Goal: Task Accomplishment & Management: Manage account settings

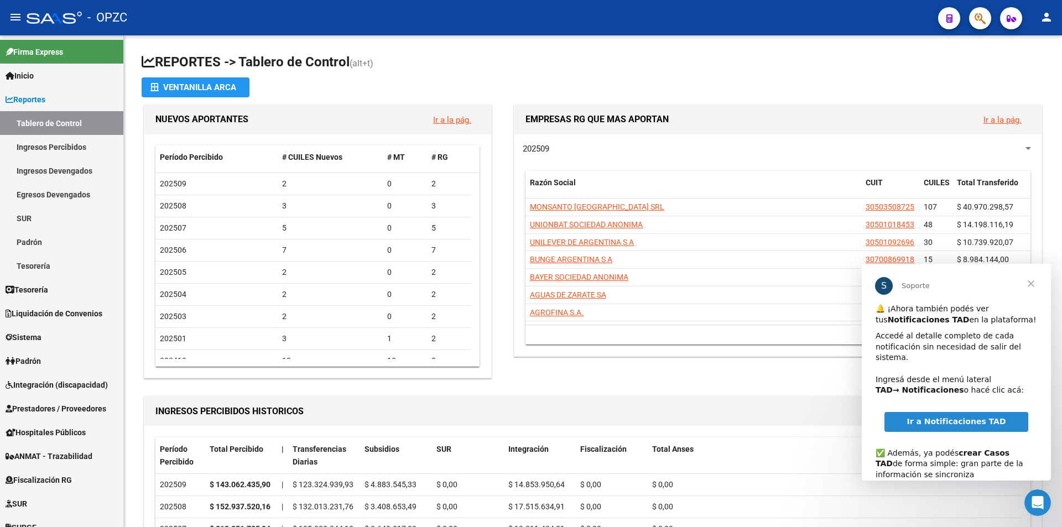
click at [1032, 282] on span "Cerrar" at bounding box center [1031, 284] width 40 height 40
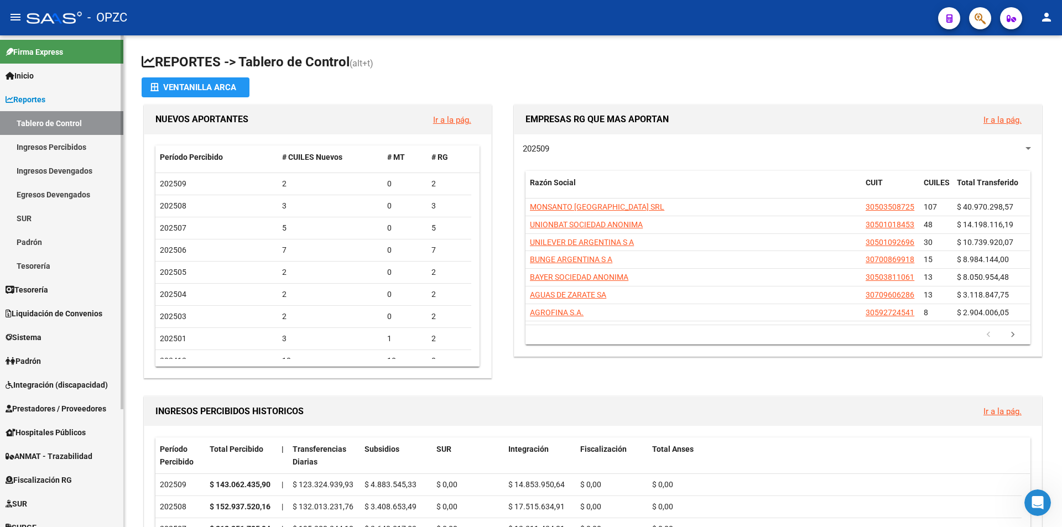
click at [50, 382] on span "Integración (discapacidad)" at bounding box center [57, 385] width 102 height 12
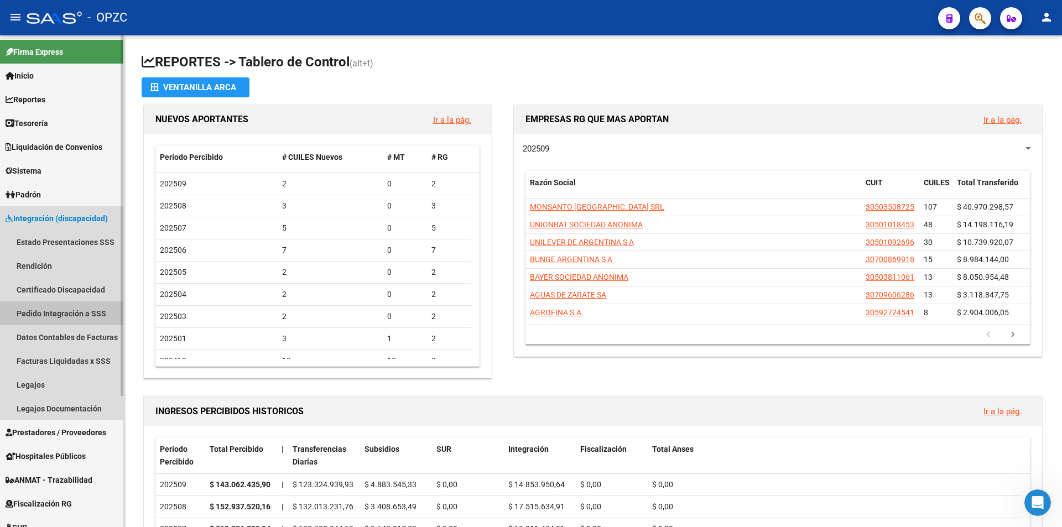
click at [78, 314] on link "Pedido Integración a SSS" at bounding box center [61, 314] width 123 height 24
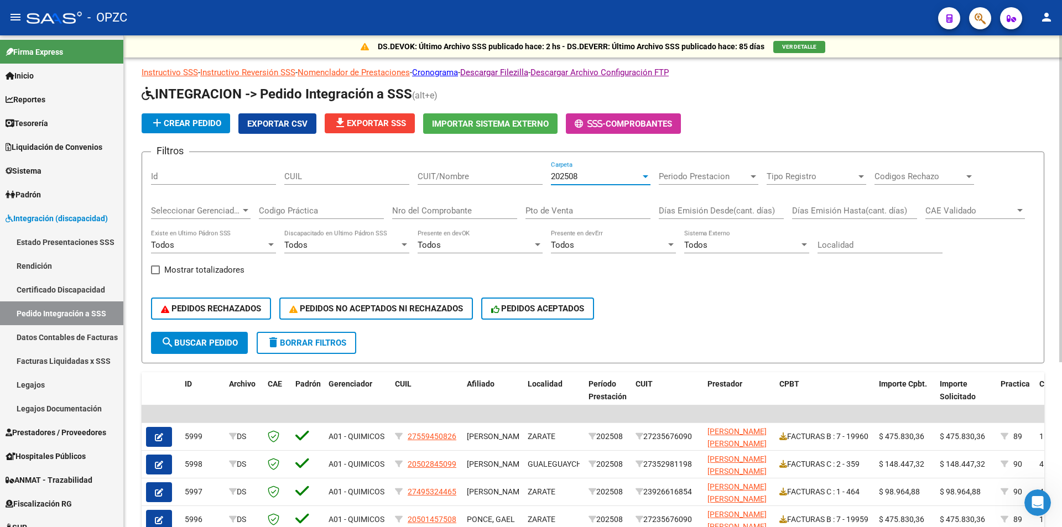
click at [646, 175] on div at bounding box center [646, 176] width 6 height 3
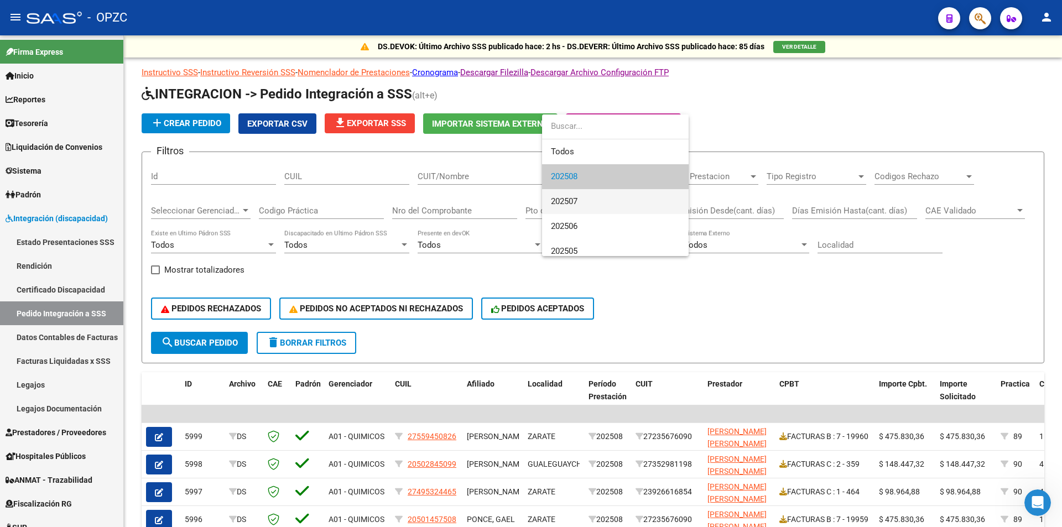
click at [618, 201] on span "202507" at bounding box center [615, 201] width 129 height 25
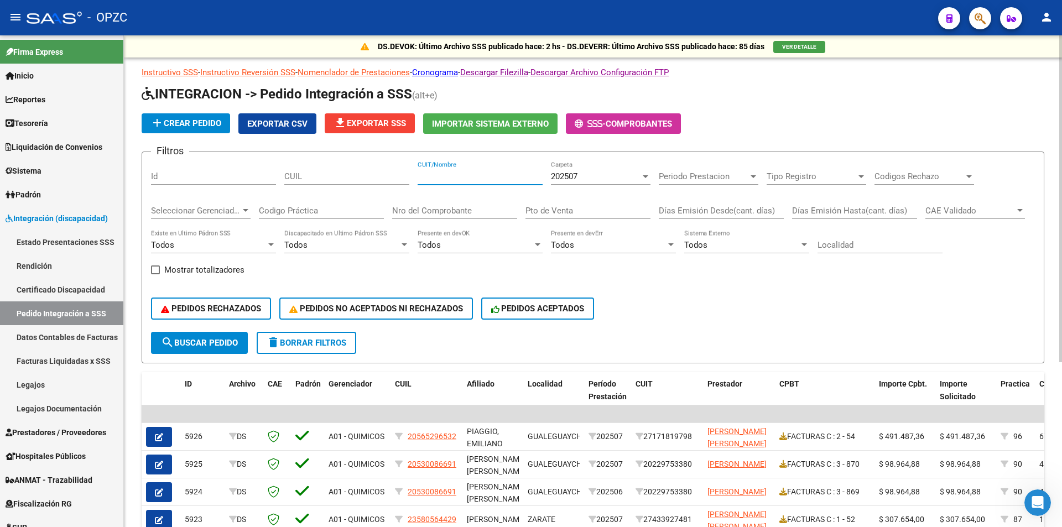
click at [439, 176] on input "CUIT/Nombre" at bounding box center [480, 177] width 125 height 10
type input "miranda"
click at [211, 340] on span "search Buscar Pedido" at bounding box center [199, 343] width 77 height 10
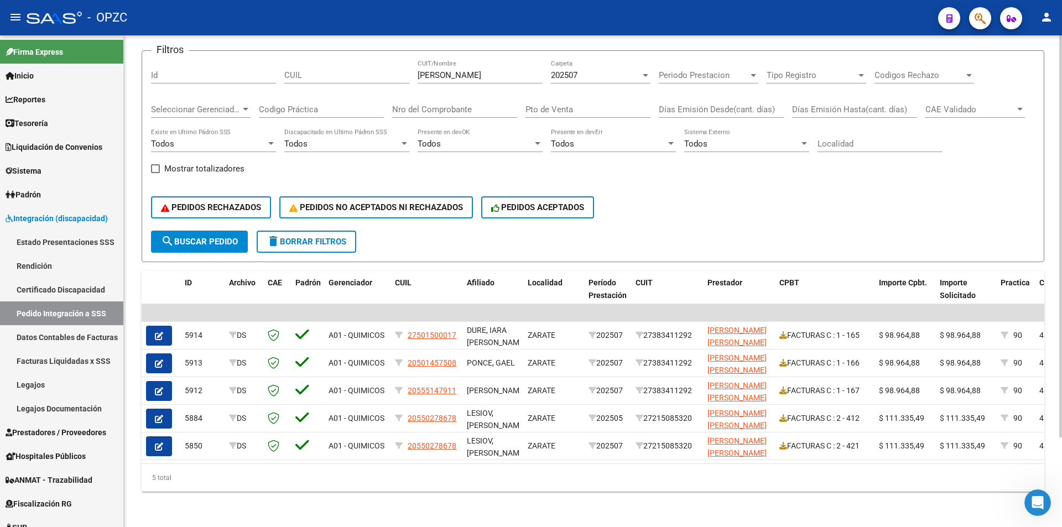
scroll to position [110, 0]
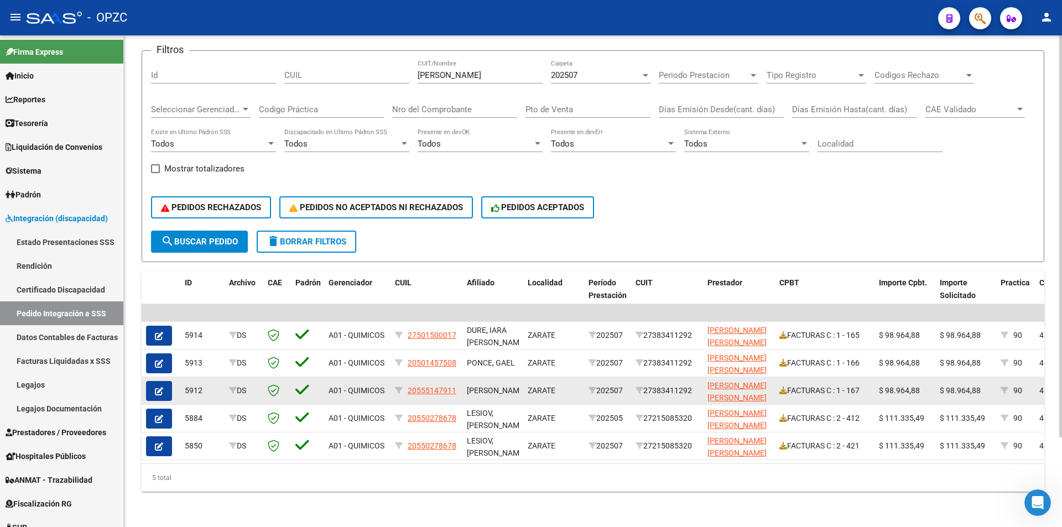
click at [156, 387] on icon "button" at bounding box center [159, 391] width 8 height 8
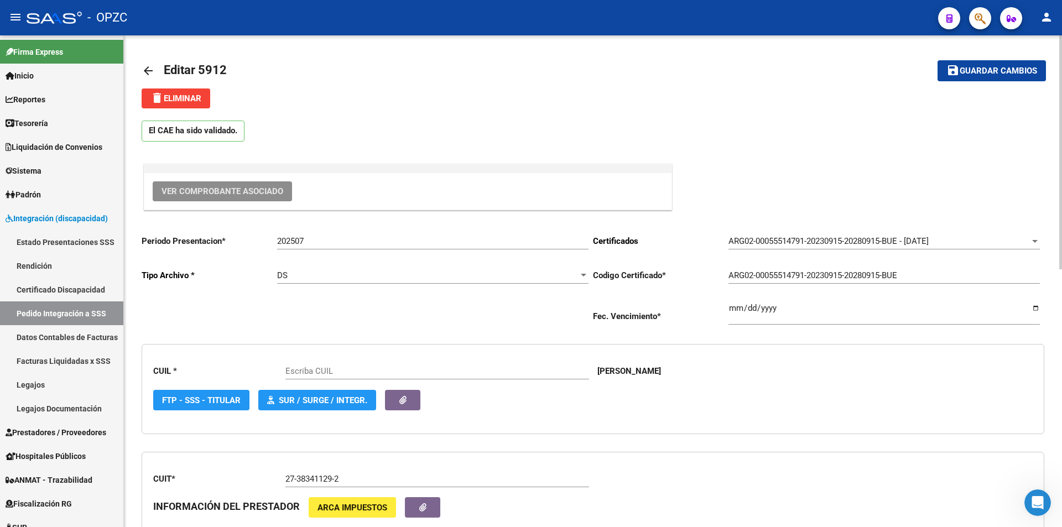
click at [242, 196] on span "Ver Comprobante Asociado" at bounding box center [223, 191] width 122 height 10
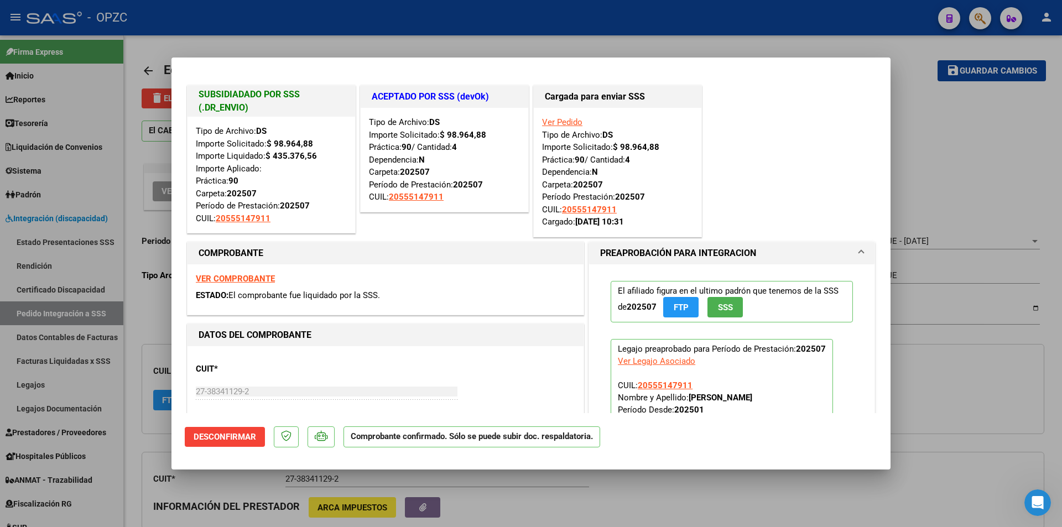
type input "20555147911"
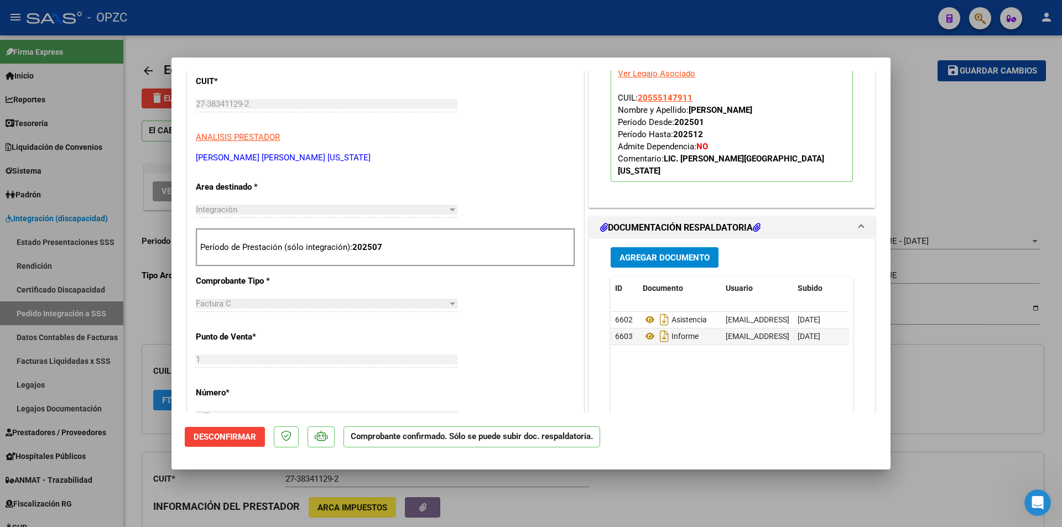
scroll to position [387, 0]
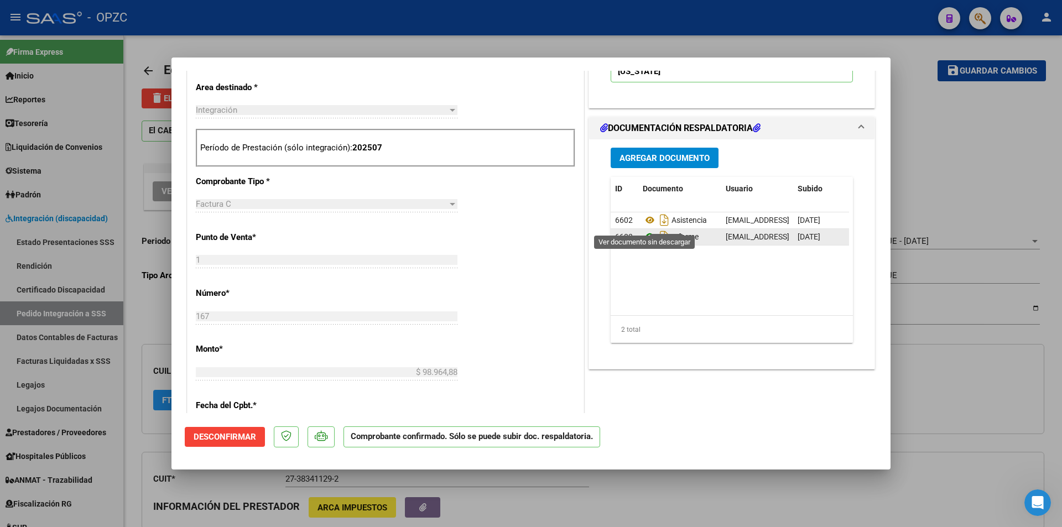
click at [645, 230] on icon at bounding box center [650, 236] width 14 height 13
click at [925, 367] on div at bounding box center [531, 263] width 1062 height 527
type input "$ 0,00"
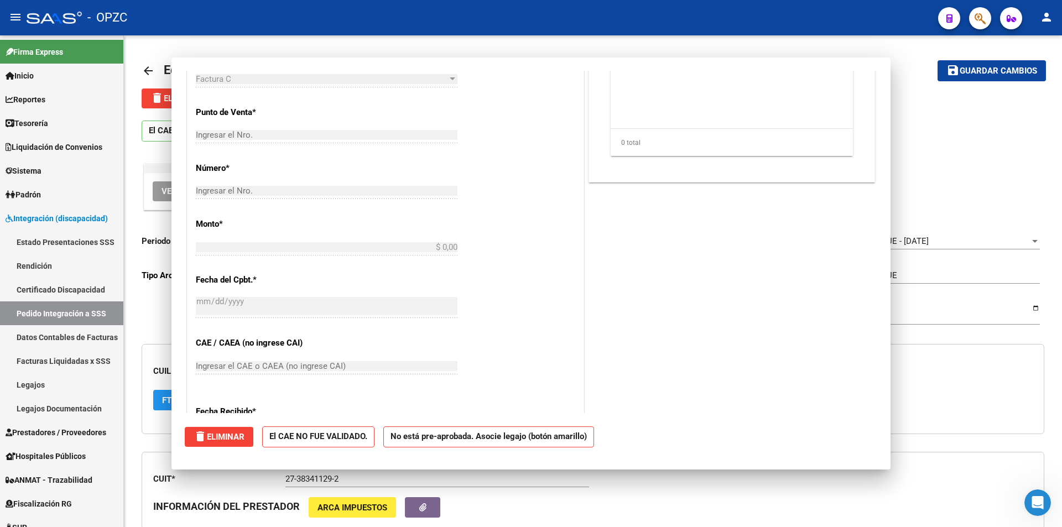
scroll to position [0, 0]
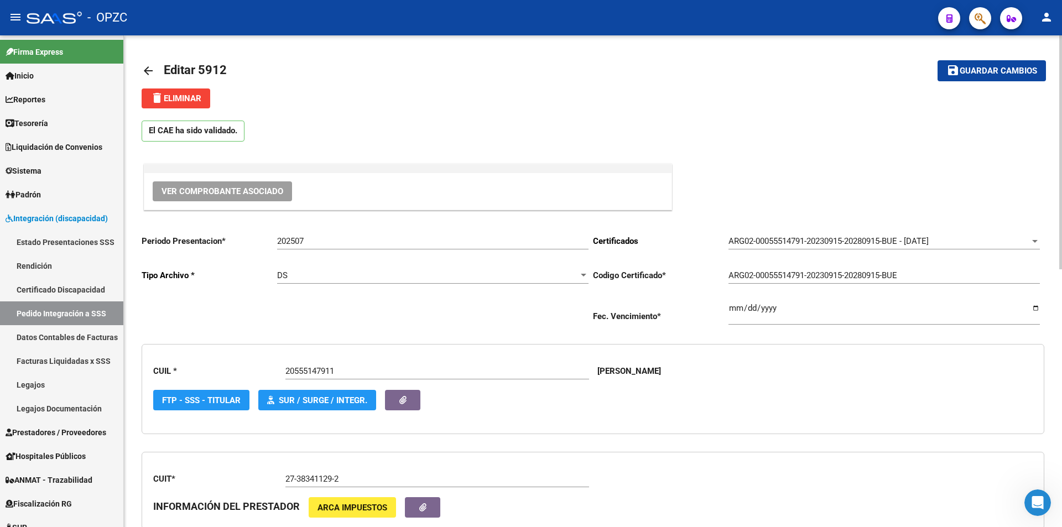
click at [150, 69] on mat-icon "arrow_back" at bounding box center [148, 70] width 13 height 13
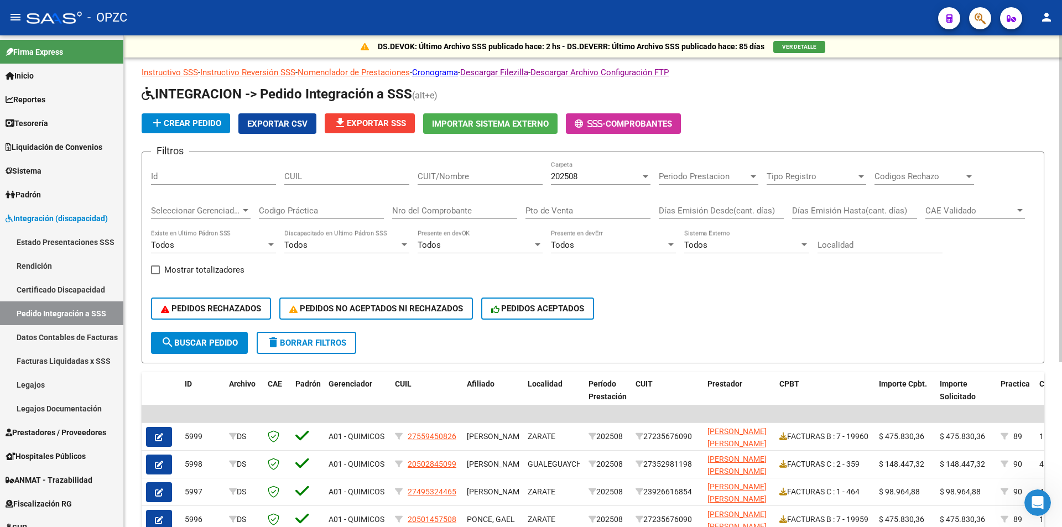
click at [643, 178] on div at bounding box center [646, 176] width 6 height 3
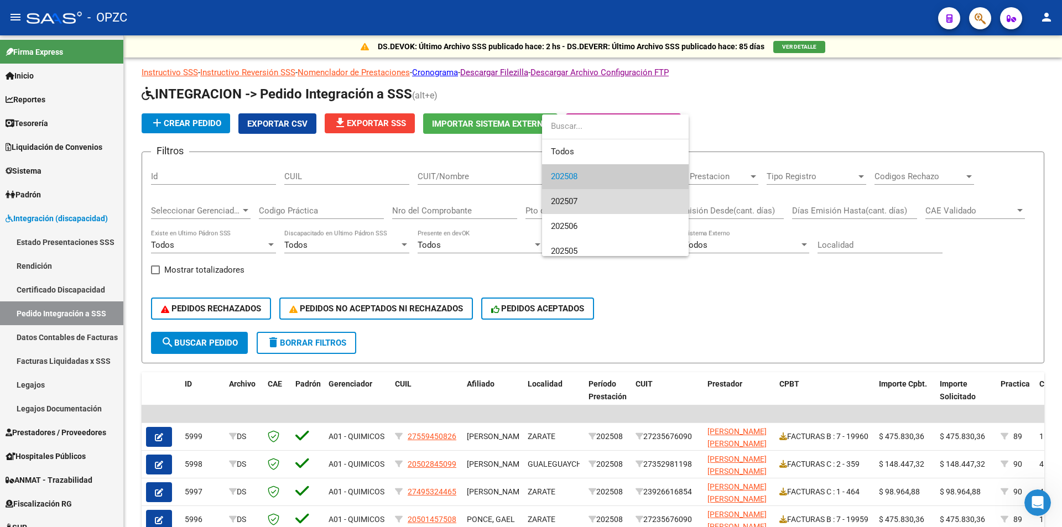
click at [618, 201] on span "202507" at bounding box center [615, 201] width 129 height 25
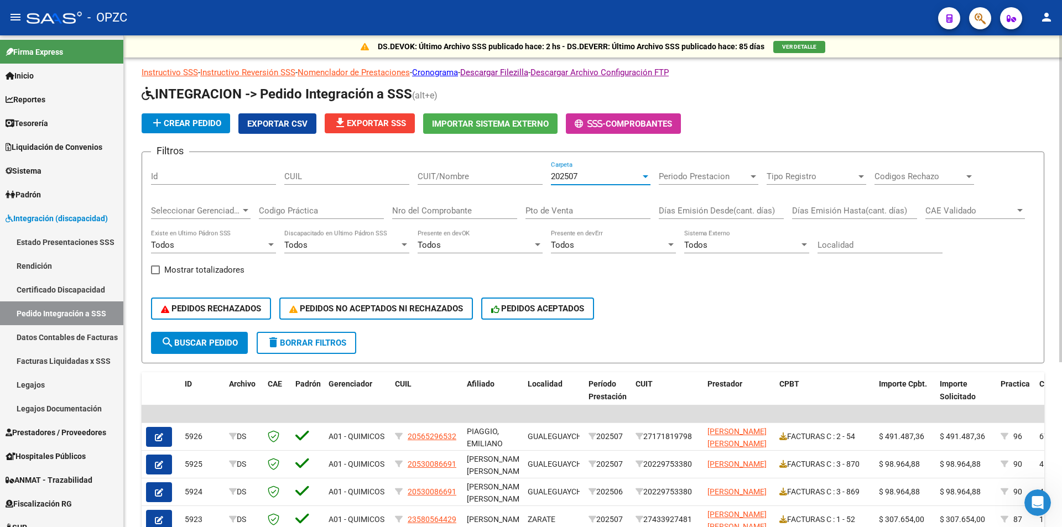
click at [464, 176] on input "CUIT/Nombre" at bounding box center [480, 177] width 125 height 10
type input "MIRANDA"
click at [207, 340] on span "search Buscar Pedido" at bounding box center [199, 343] width 77 height 10
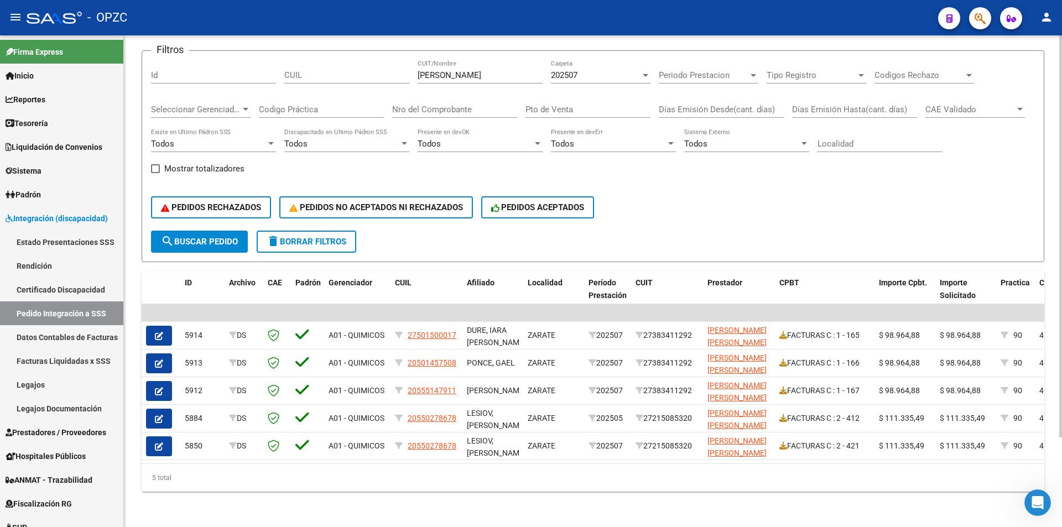
scroll to position [110, 0]
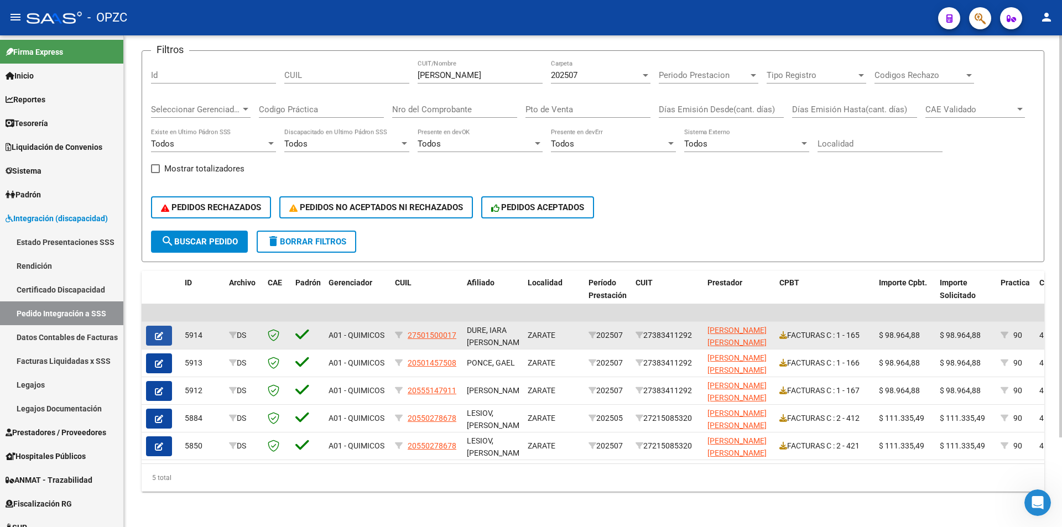
click at [157, 332] on icon "button" at bounding box center [159, 336] width 8 height 8
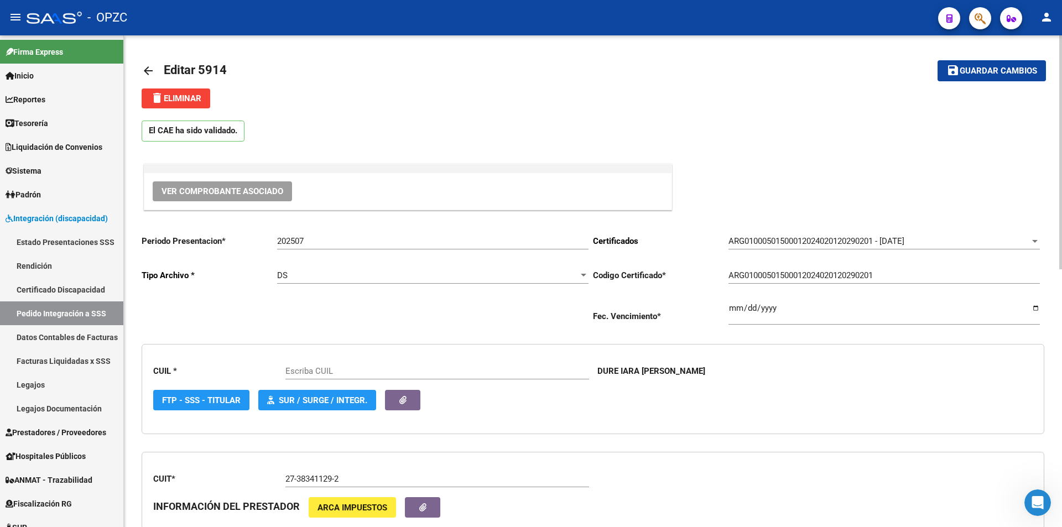
click at [242, 192] on span "Ver Comprobante Asociado" at bounding box center [223, 191] width 122 height 10
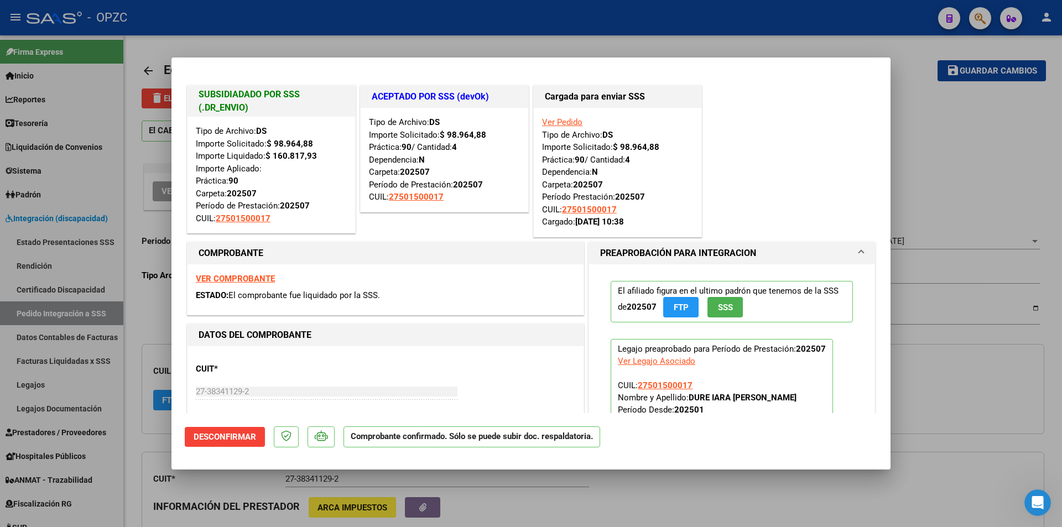
type input "27501500017"
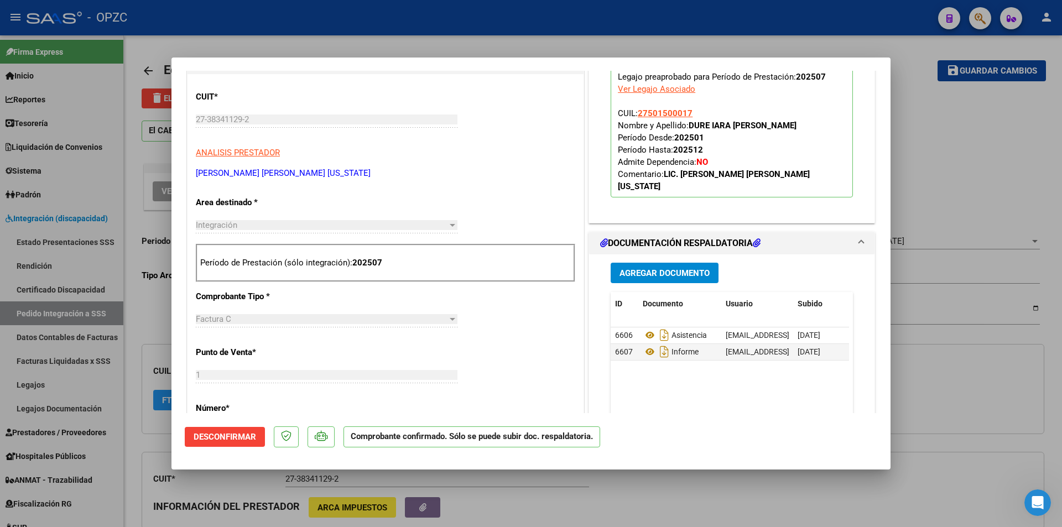
scroll to position [277, 0]
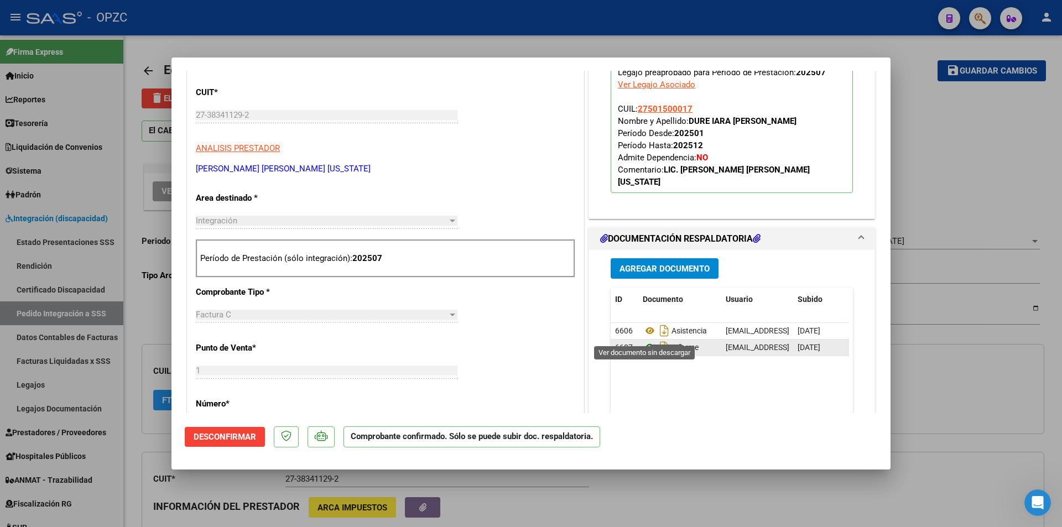
click at [643, 341] on icon at bounding box center [650, 347] width 14 height 13
click at [762, 479] on div at bounding box center [531, 263] width 1062 height 527
type input "$ 0,00"
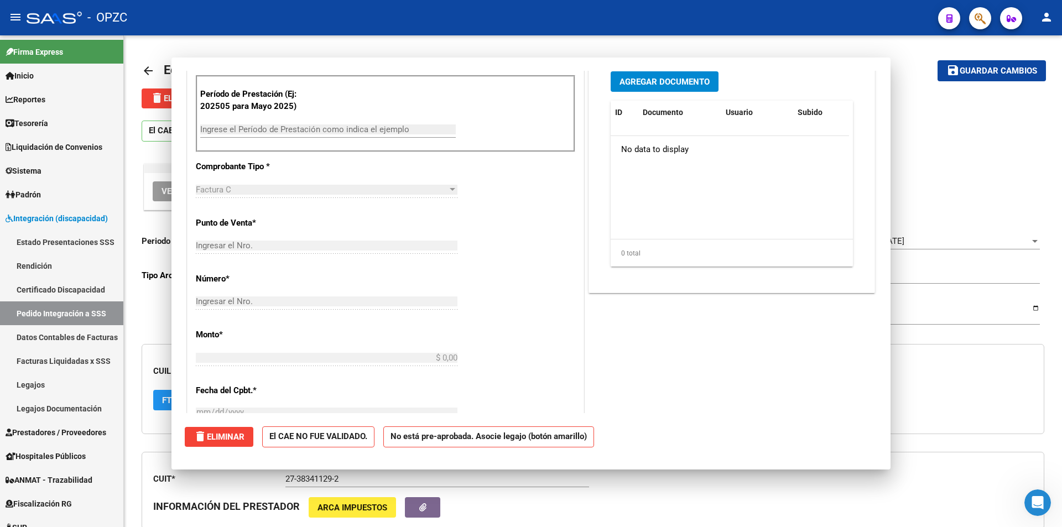
scroll to position [0, 0]
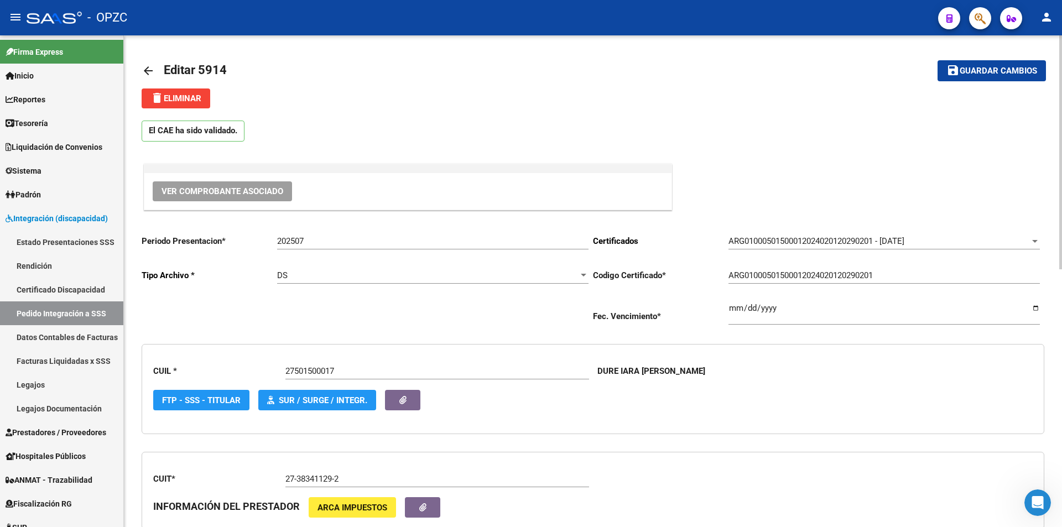
click at [144, 69] on mat-icon "arrow_back" at bounding box center [148, 70] width 13 height 13
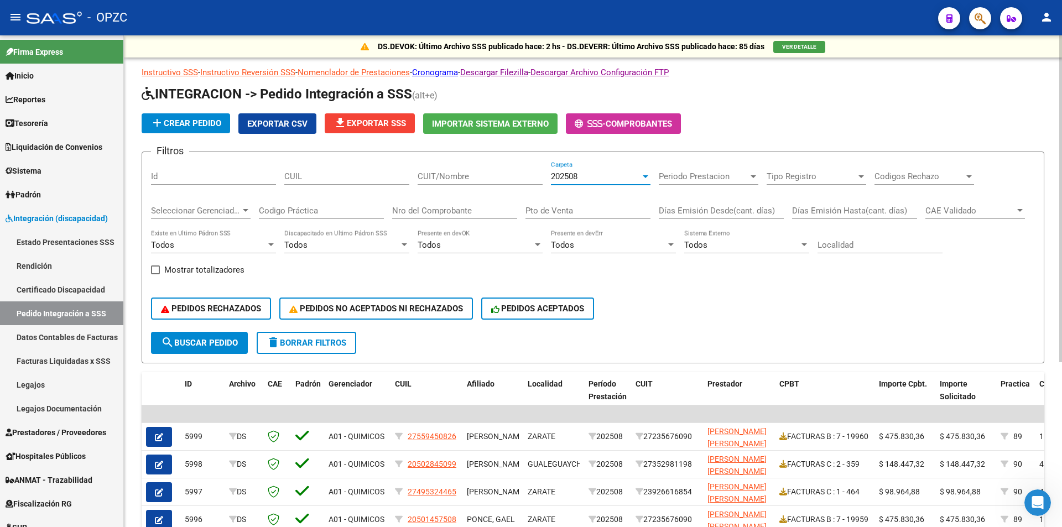
click at [642, 178] on div at bounding box center [646, 176] width 10 height 9
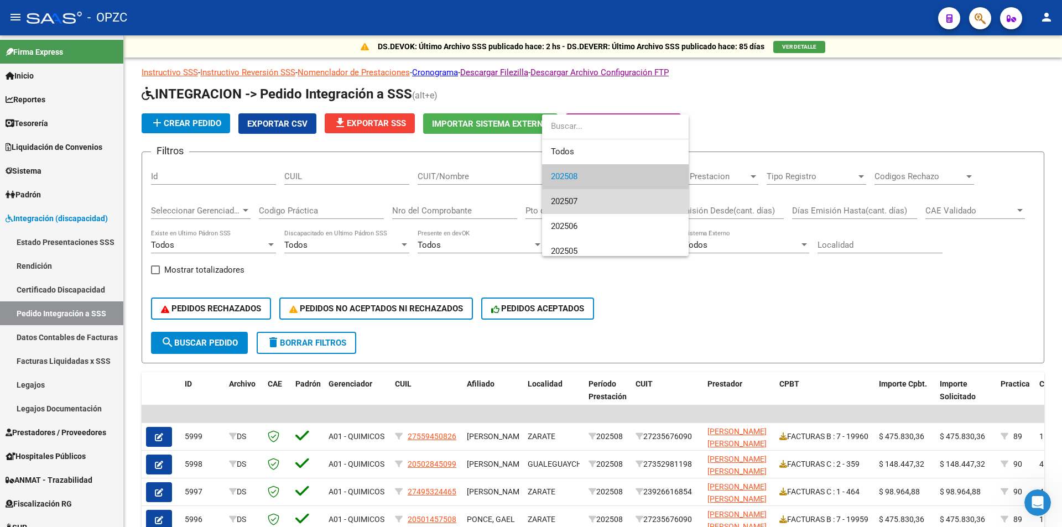
click at [620, 201] on span "202507" at bounding box center [615, 201] width 129 height 25
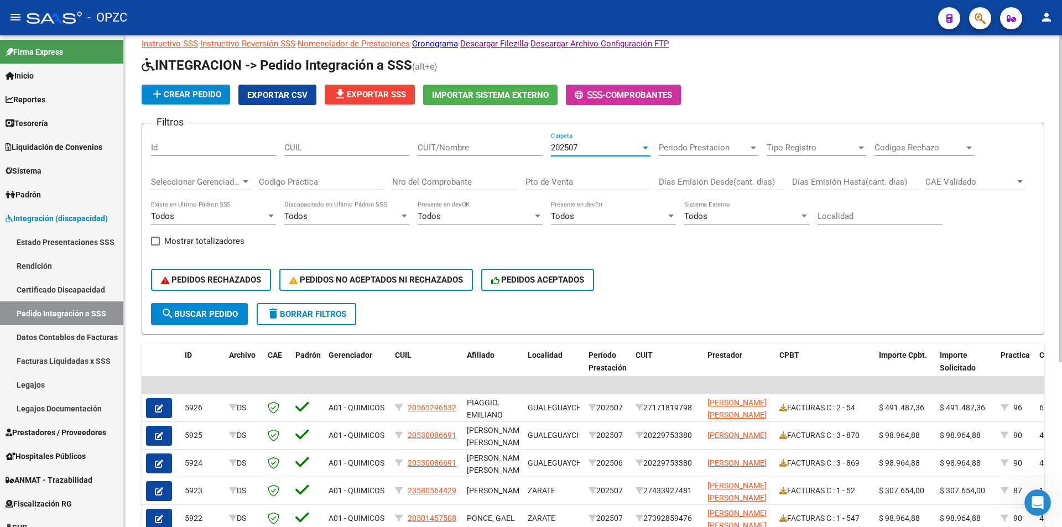
scroll to position [55, 0]
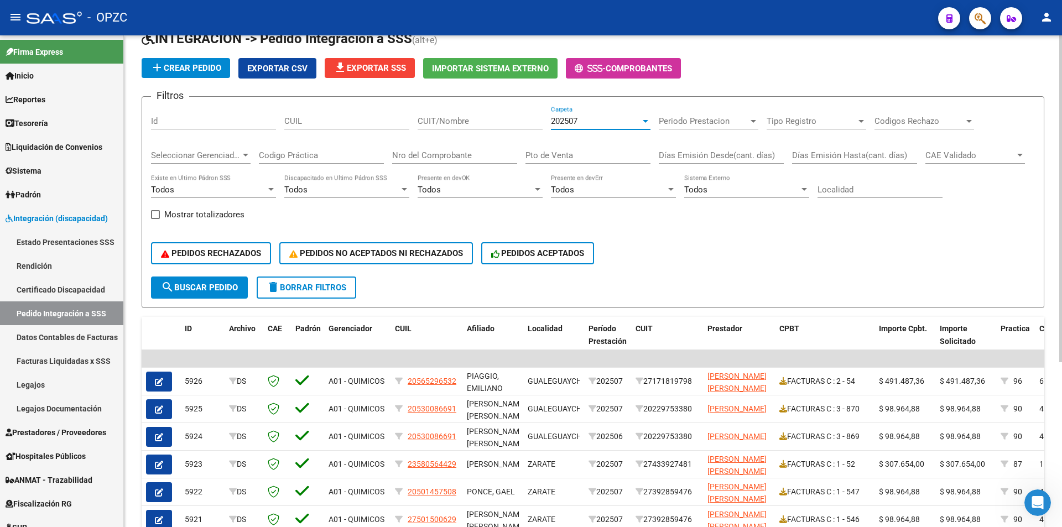
click at [462, 124] on input "CUIT/Nombre" at bounding box center [480, 121] width 125 height 10
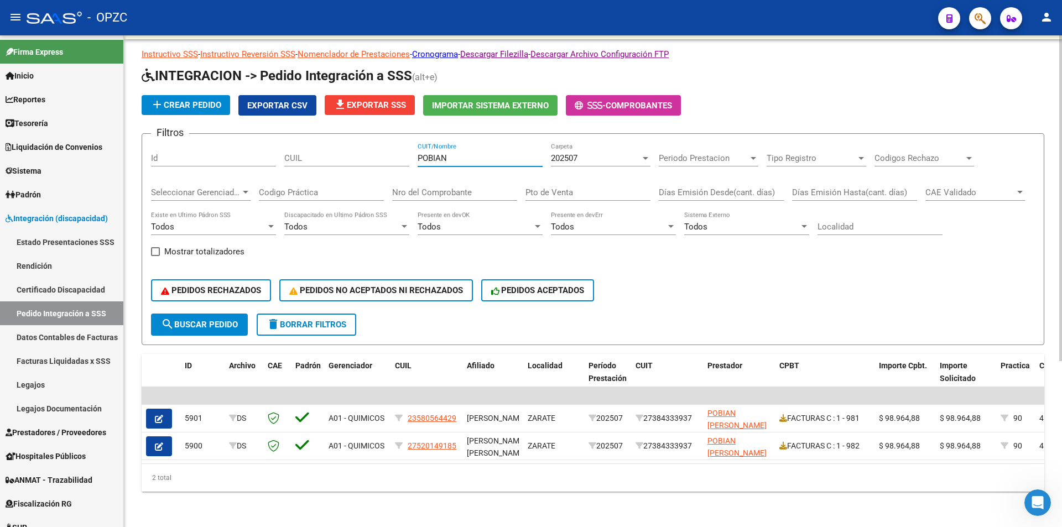
scroll to position [27, 0]
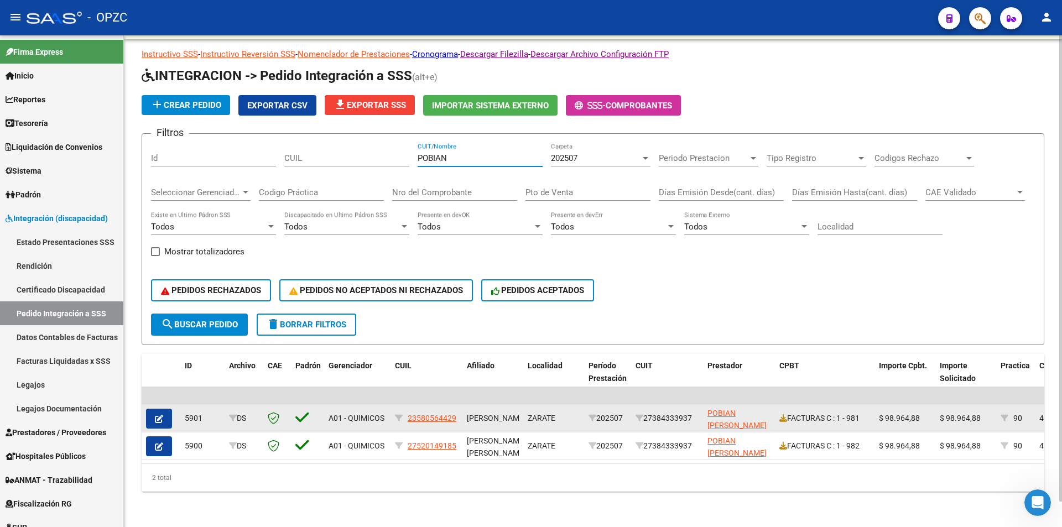
type input "POBIAN"
click at [167, 409] on button "button" at bounding box center [159, 419] width 26 height 20
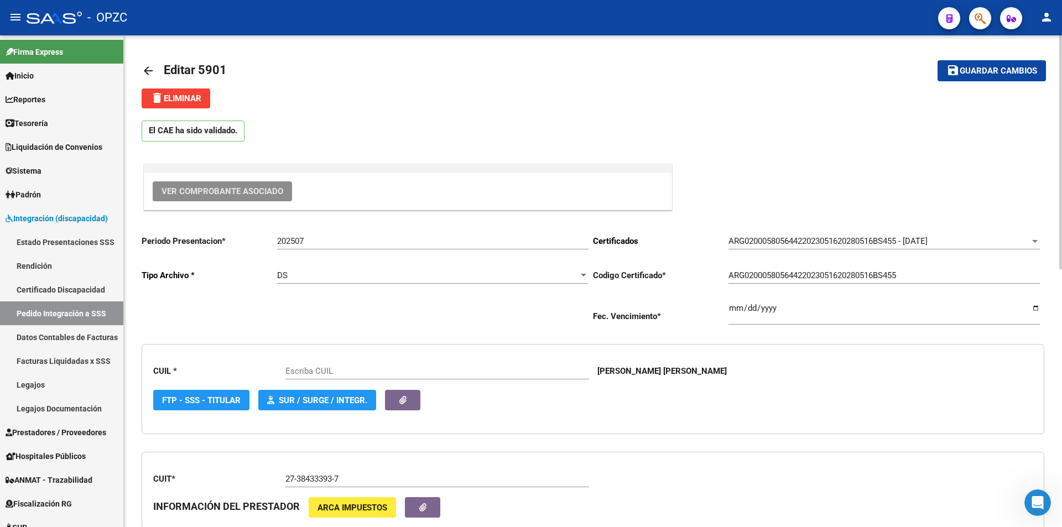
click at [255, 193] on span "Ver Comprobante Asociado" at bounding box center [223, 191] width 122 height 10
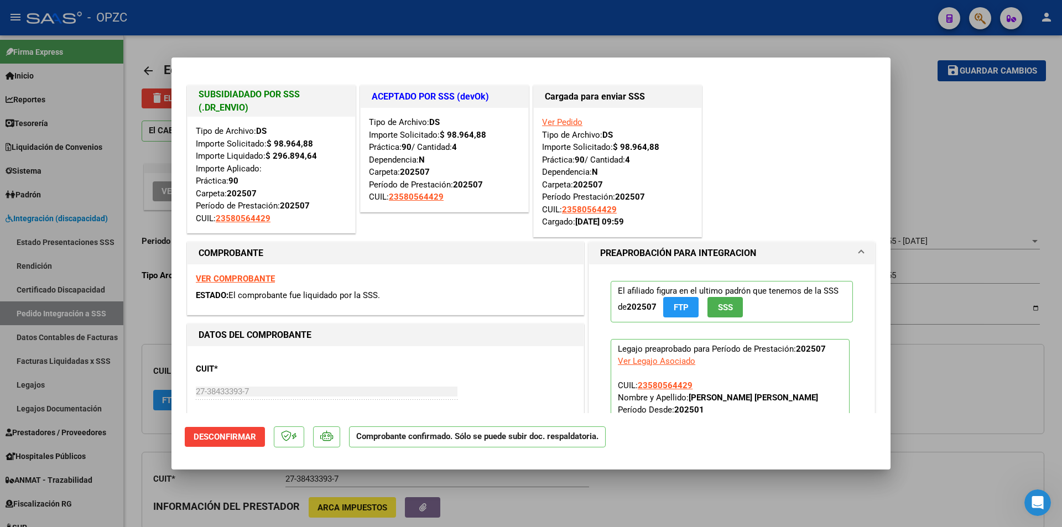
type input "23580564429"
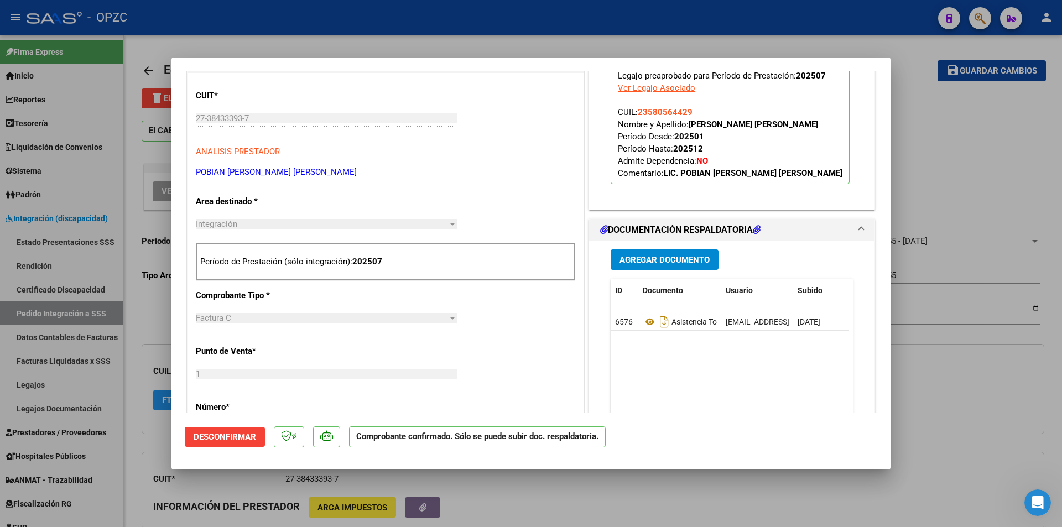
scroll to position [277, 0]
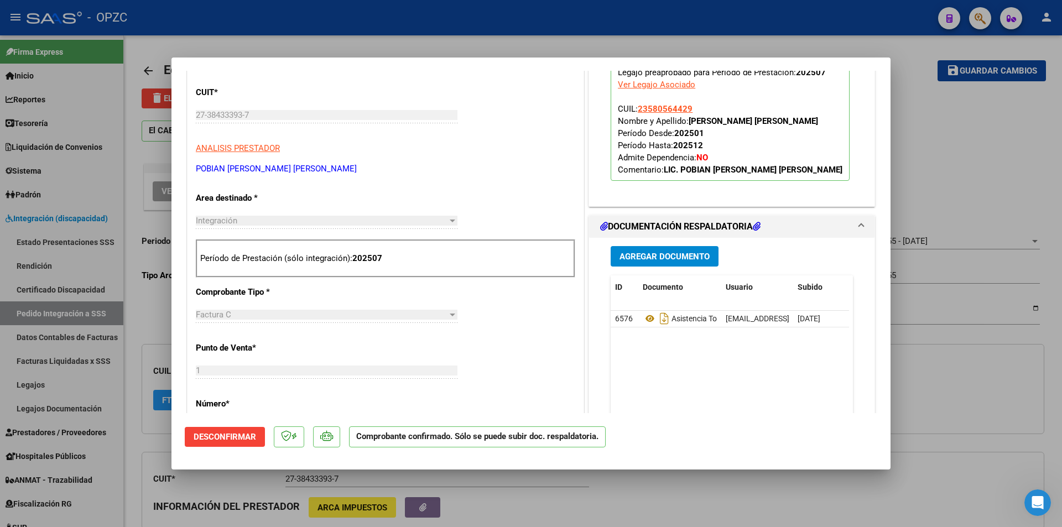
click at [962, 157] on div at bounding box center [531, 263] width 1062 height 527
type input "$ 0,00"
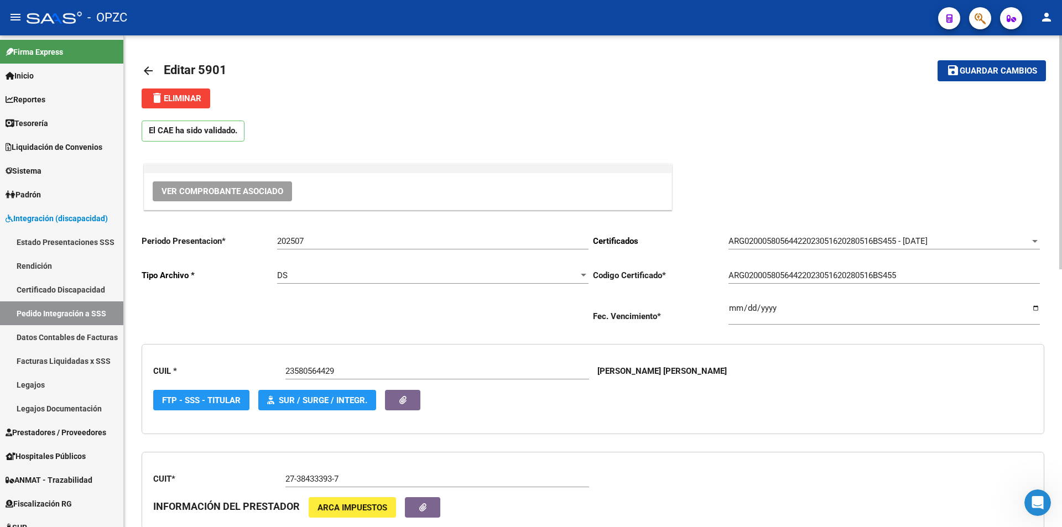
click at [149, 67] on mat-icon "arrow_back" at bounding box center [148, 70] width 13 height 13
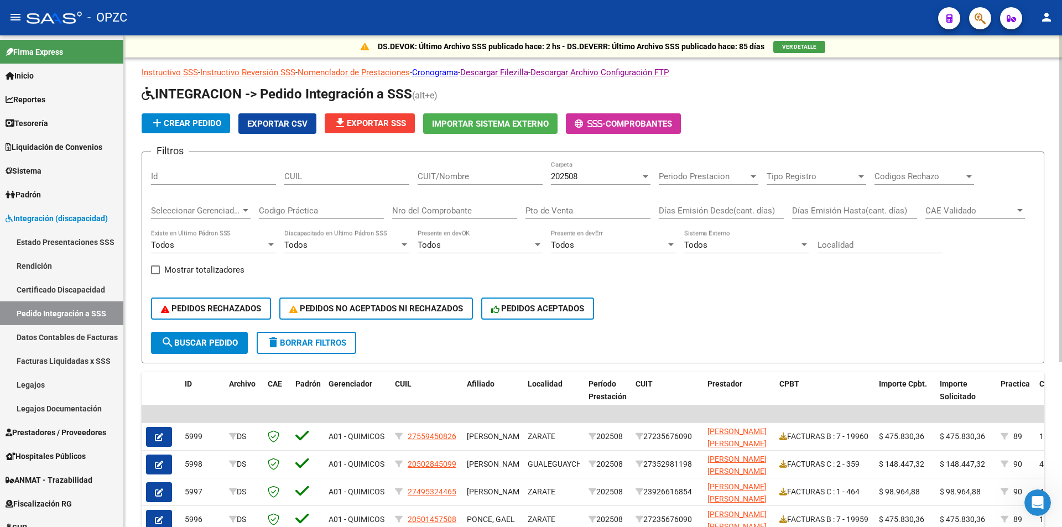
click at [454, 176] on input "CUIT/Nombre" at bounding box center [480, 177] width 125 height 10
type input "POBIAN"
click at [578, 177] on span "202508" at bounding box center [564, 177] width 27 height 10
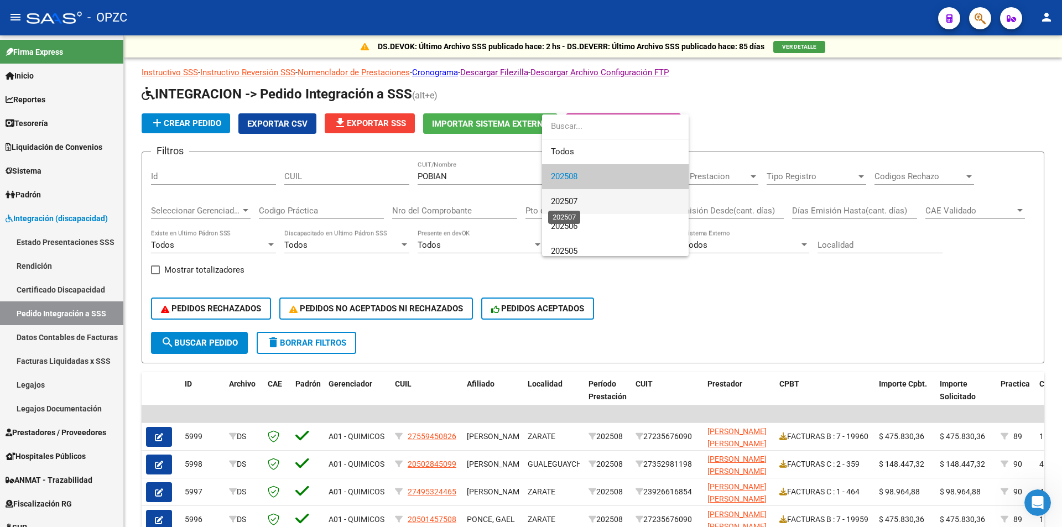
click at [572, 200] on span "202507" at bounding box center [564, 201] width 27 height 10
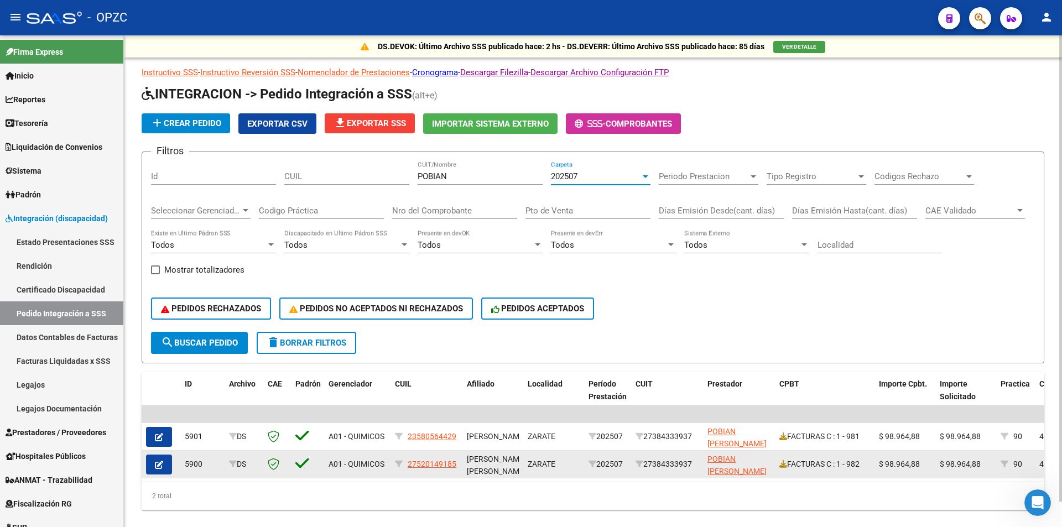
click at [163, 462] on icon "button" at bounding box center [159, 465] width 8 height 8
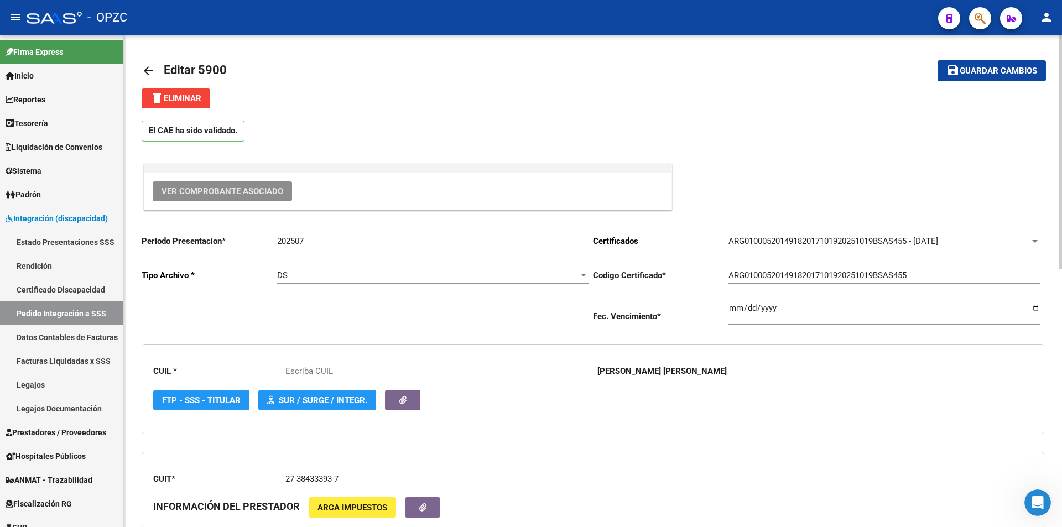
click at [245, 193] on span "Ver Comprobante Asociado" at bounding box center [223, 191] width 122 height 10
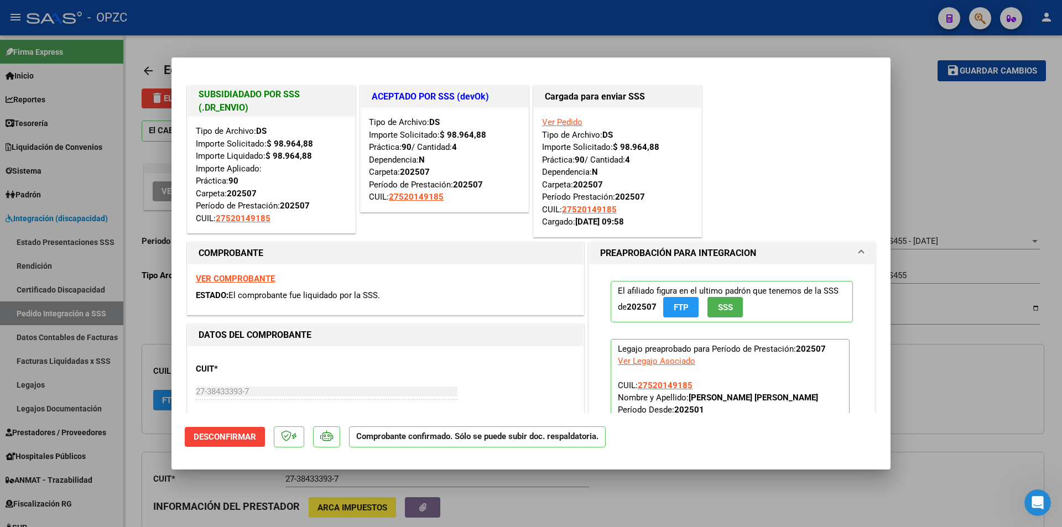
type input "27520149185"
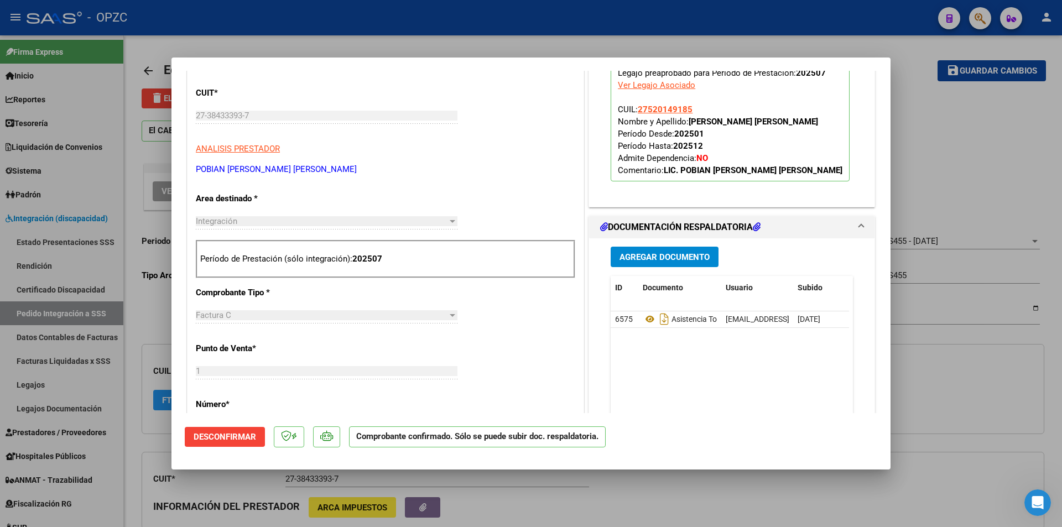
scroll to position [277, 0]
click at [936, 109] on div at bounding box center [531, 263] width 1062 height 527
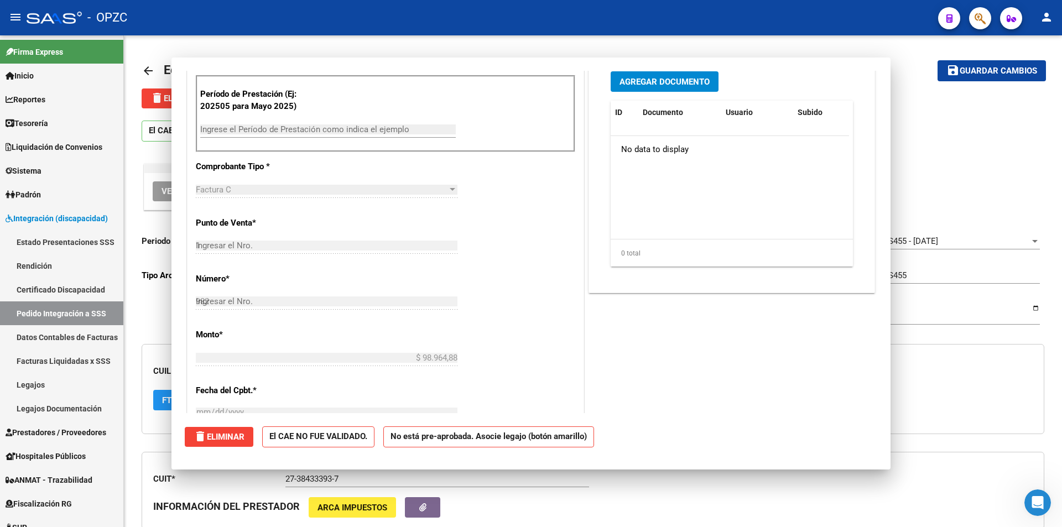
type input "$ 0,00"
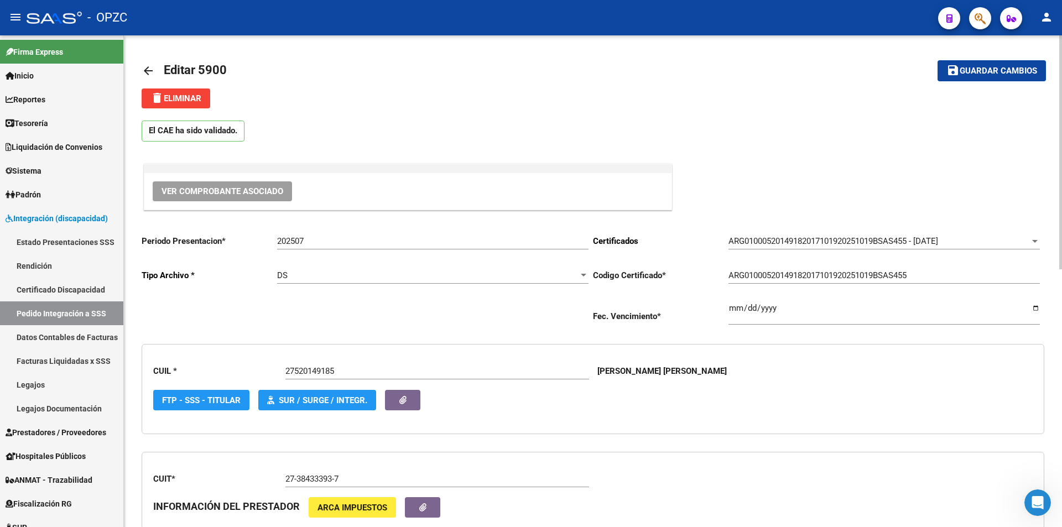
click at [154, 66] on mat-icon "arrow_back" at bounding box center [148, 70] width 13 height 13
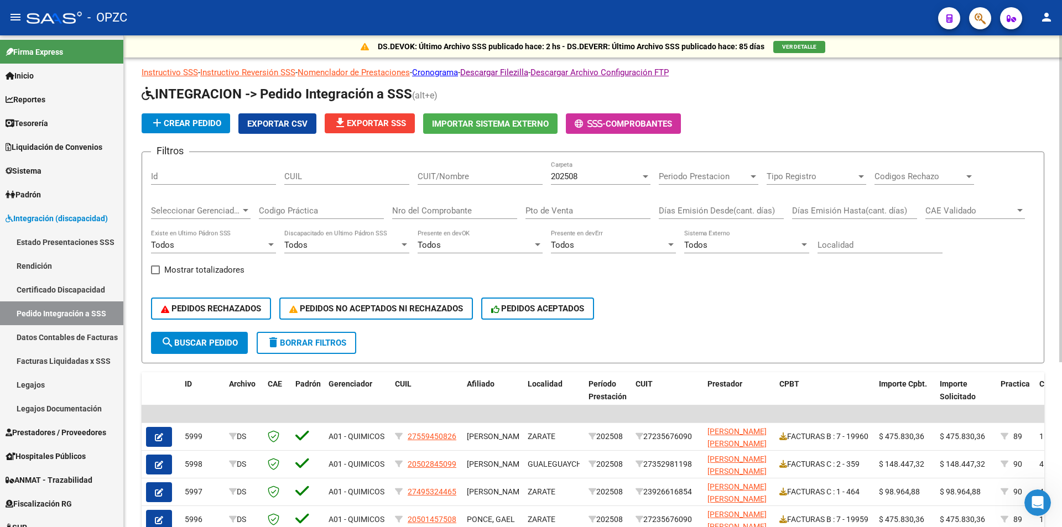
click at [606, 178] on div "202508" at bounding box center [596, 177] width 90 height 10
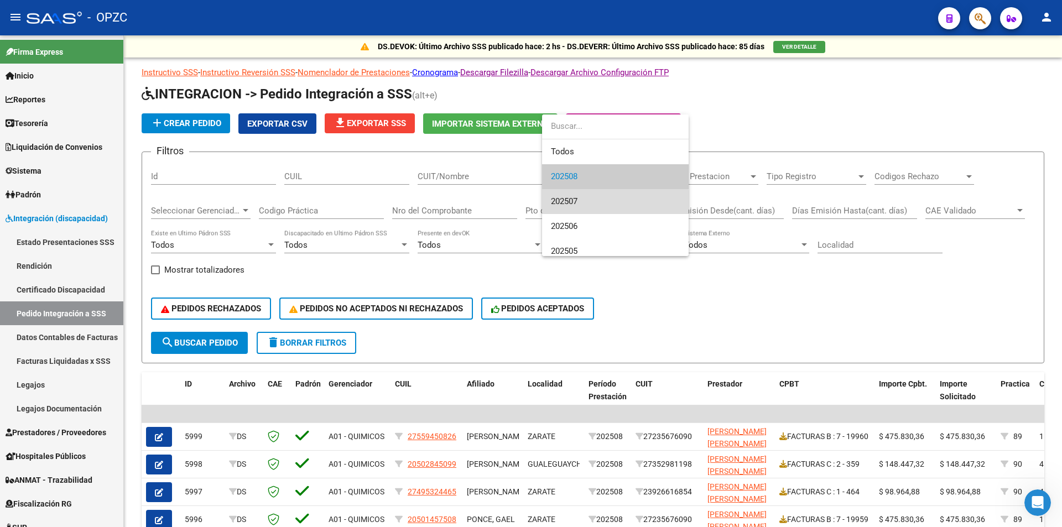
click at [605, 207] on span "202507" at bounding box center [615, 201] width 129 height 25
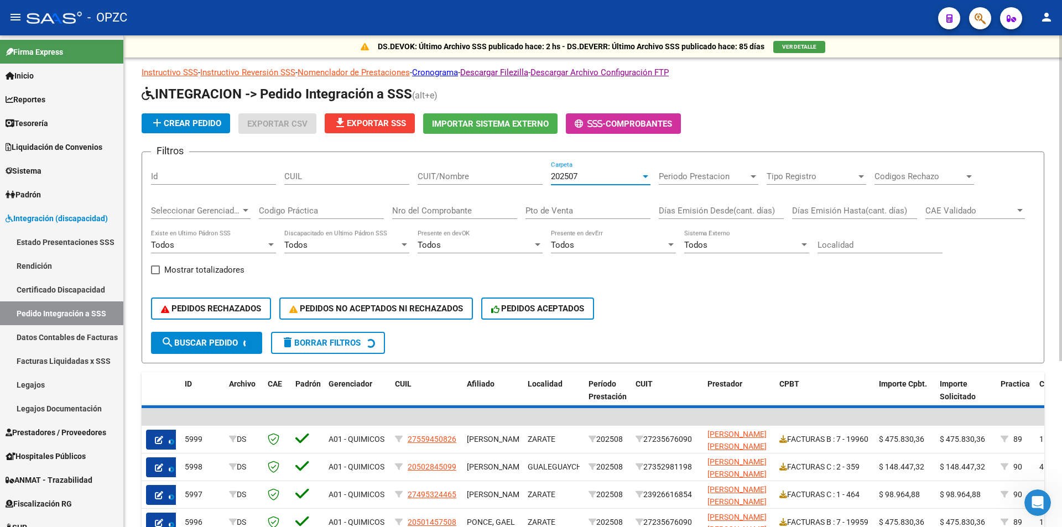
click at [484, 178] on input "CUIT/Nombre" at bounding box center [480, 177] width 125 height 10
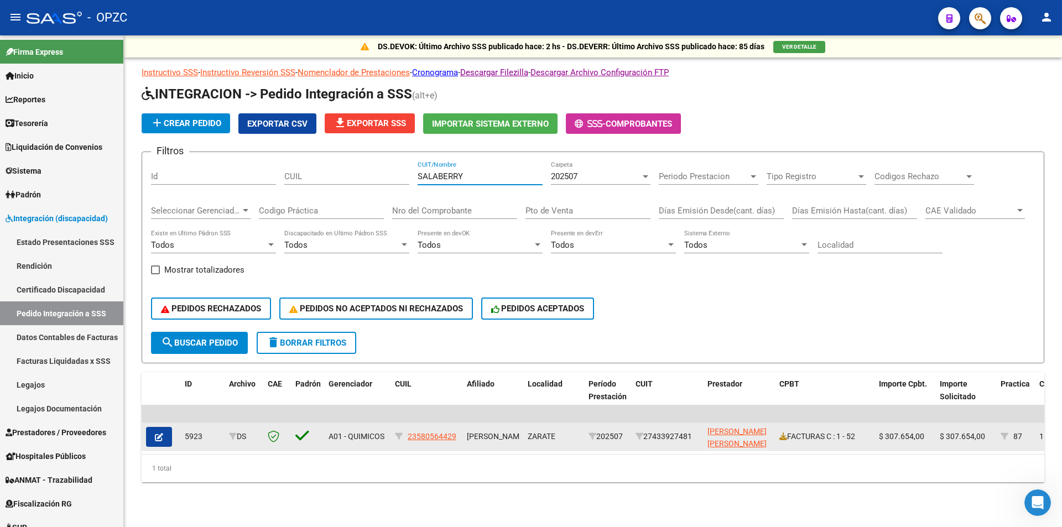
type input "SALABERRY"
click at [167, 436] on button "button" at bounding box center [159, 437] width 26 height 20
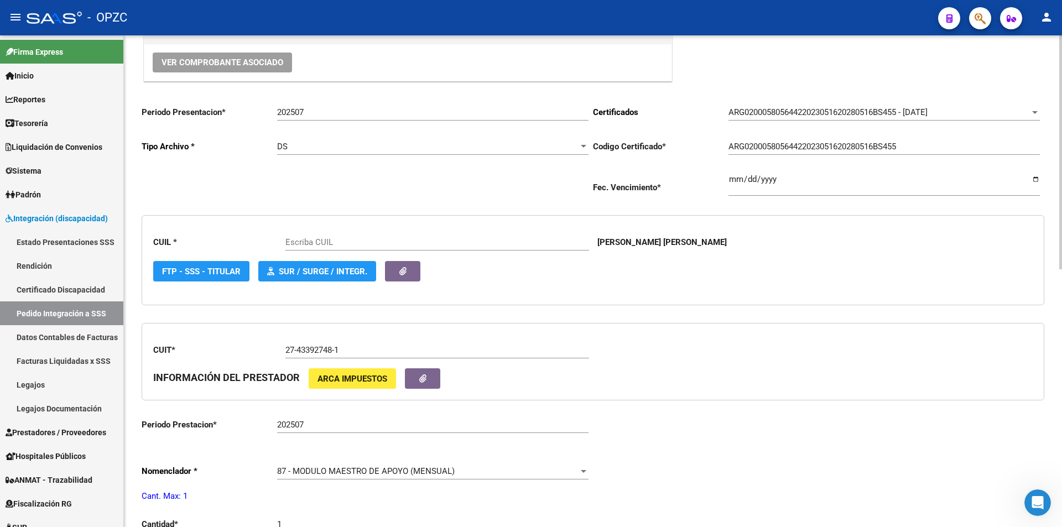
scroll to position [166, 0]
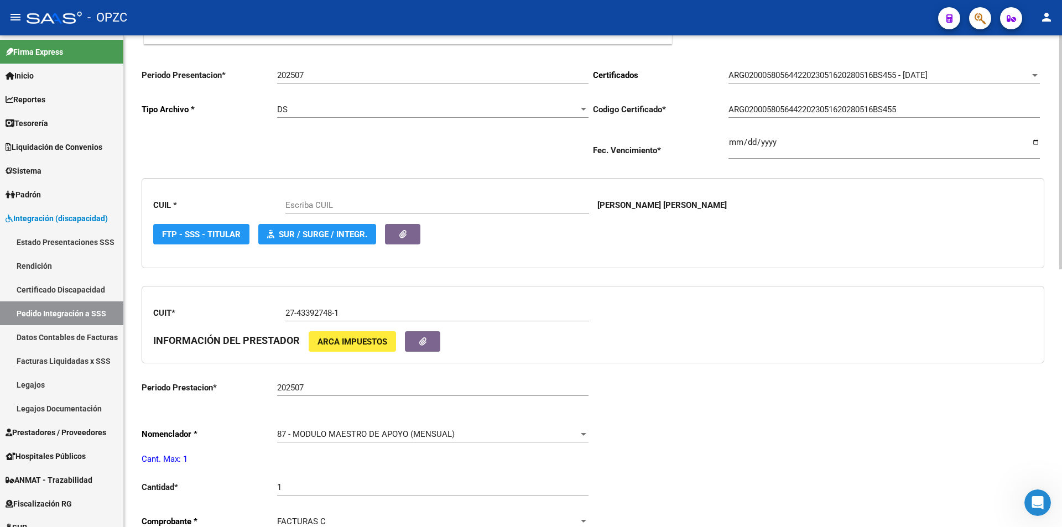
type input "23580564429"
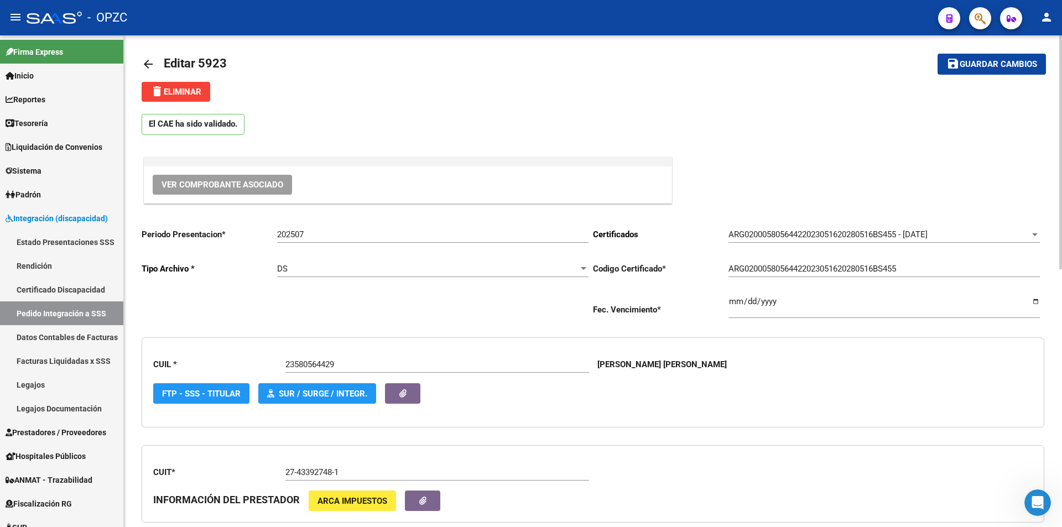
scroll to position [0, 0]
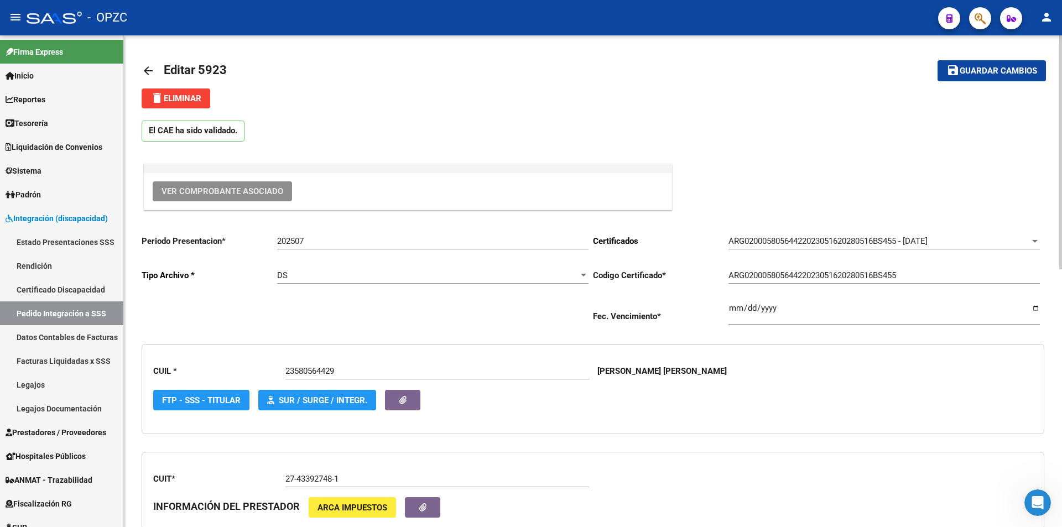
click at [236, 188] on span "Ver Comprobante Asociado" at bounding box center [223, 191] width 122 height 10
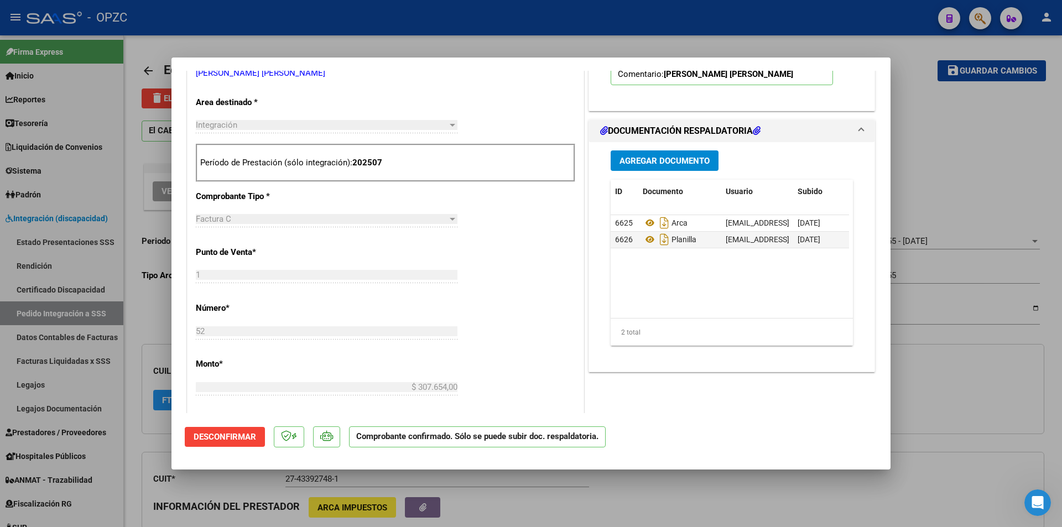
scroll to position [387, 0]
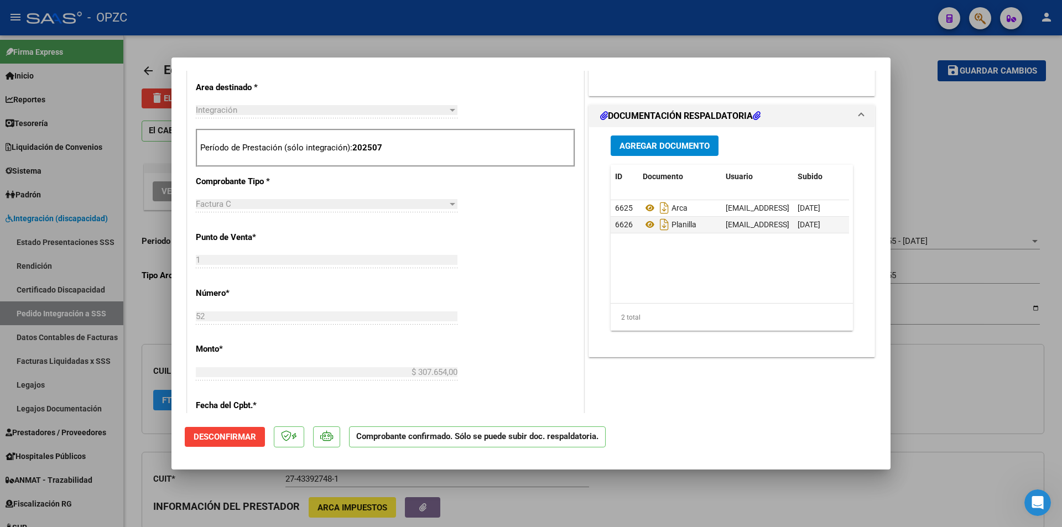
click at [956, 110] on div at bounding box center [531, 263] width 1062 height 527
type input "$ 0,00"
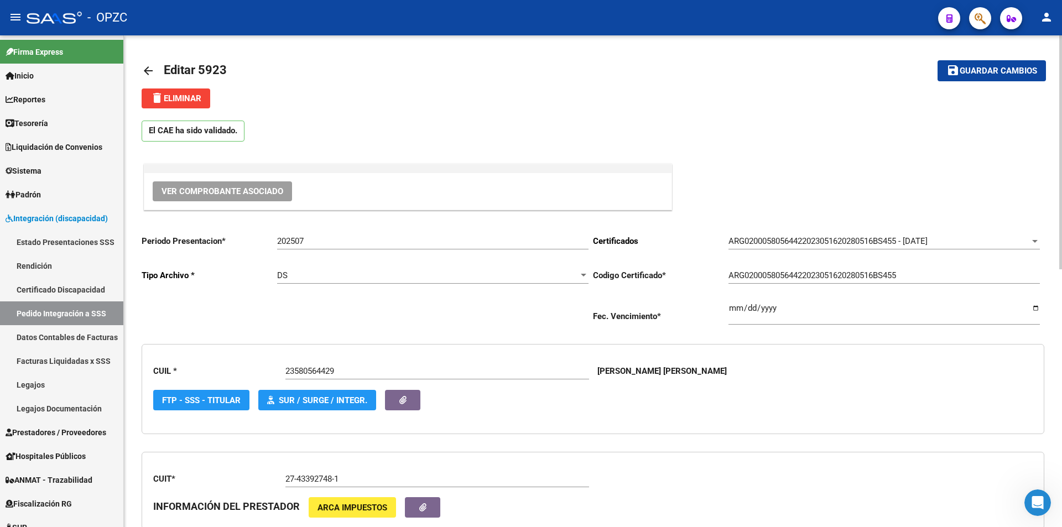
click at [148, 72] on mat-icon "arrow_back" at bounding box center [148, 70] width 13 height 13
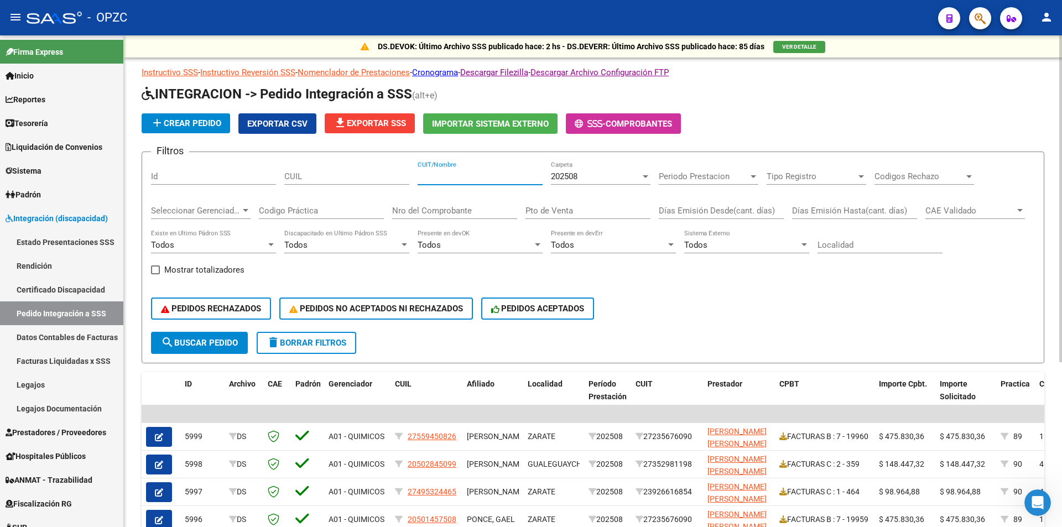
click at [509, 175] on input "CUIT/Nombre" at bounding box center [480, 177] width 125 height 10
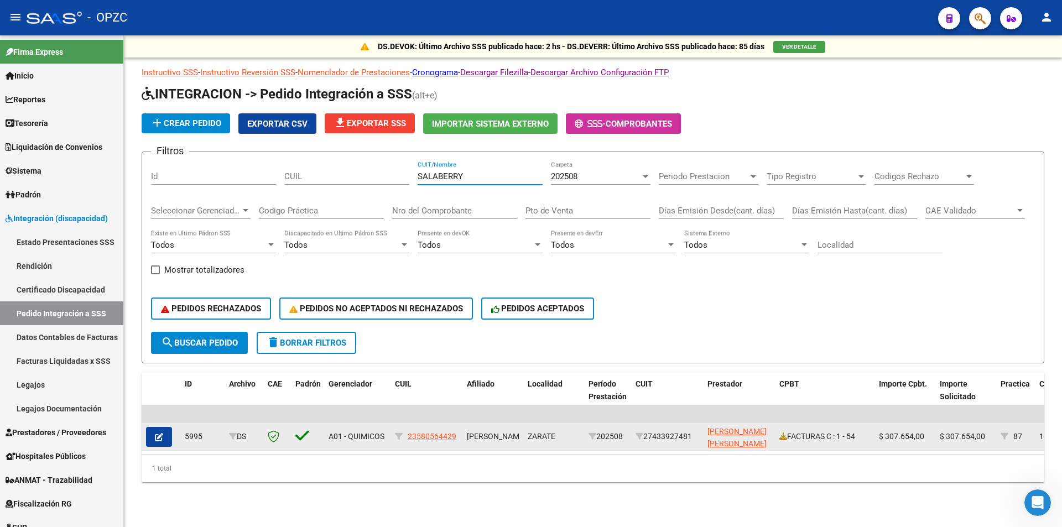
type input "SALABERRY"
click at [160, 435] on icon "button" at bounding box center [159, 437] width 8 height 8
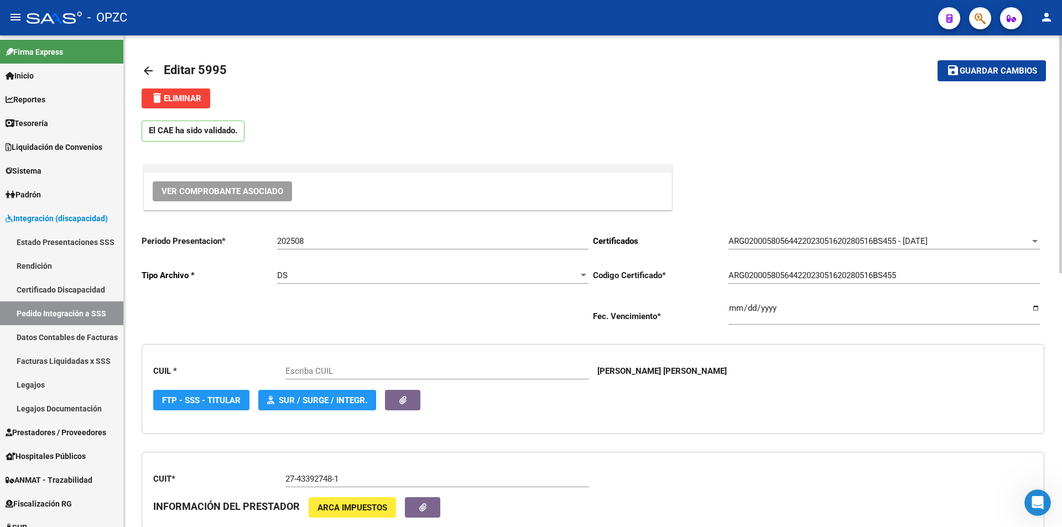
click at [216, 183] on button "Ver Comprobante Asociado" at bounding box center [222, 191] width 139 height 20
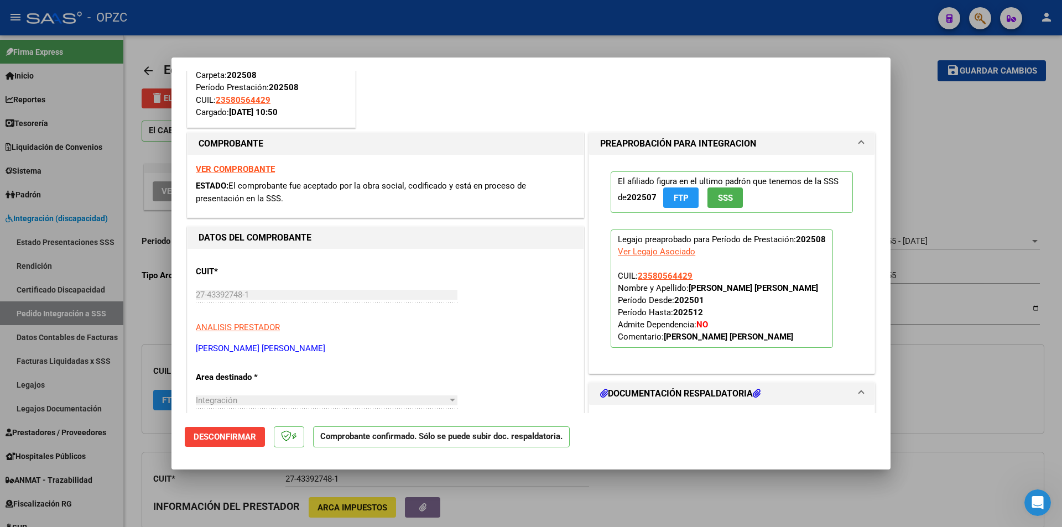
type input "23580564429"
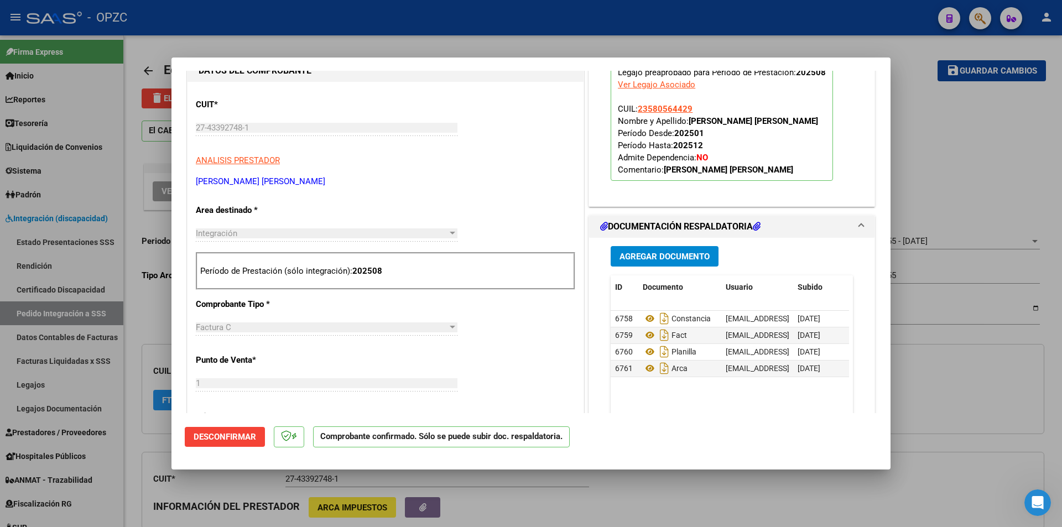
scroll to position [332, 0]
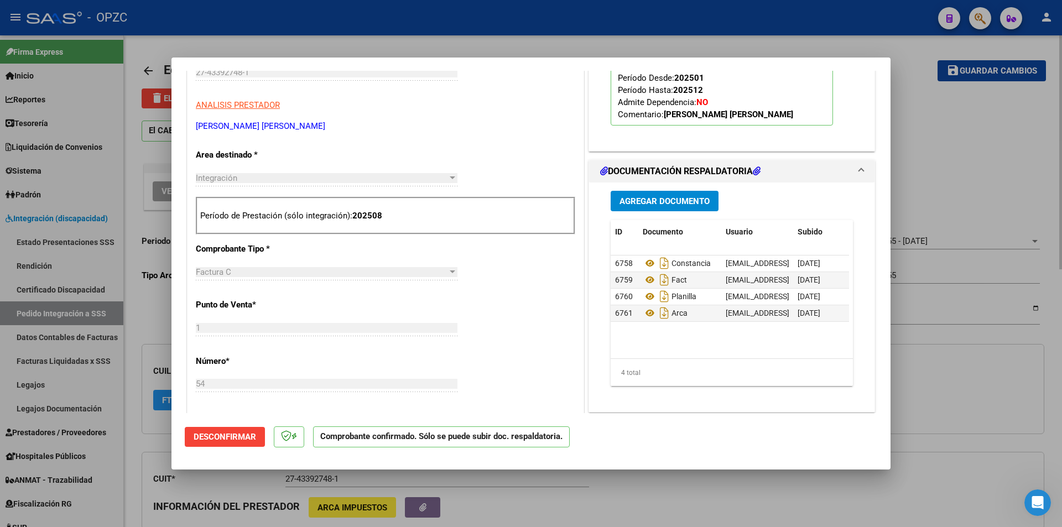
click at [909, 143] on div at bounding box center [531, 263] width 1062 height 527
type input "$ 0,00"
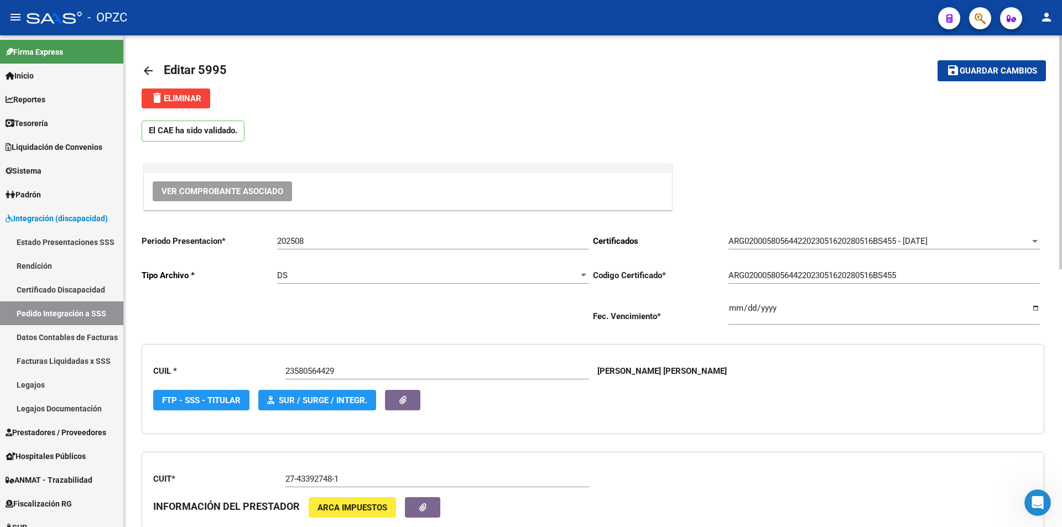
click at [146, 69] on mat-icon "arrow_back" at bounding box center [148, 70] width 13 height 13
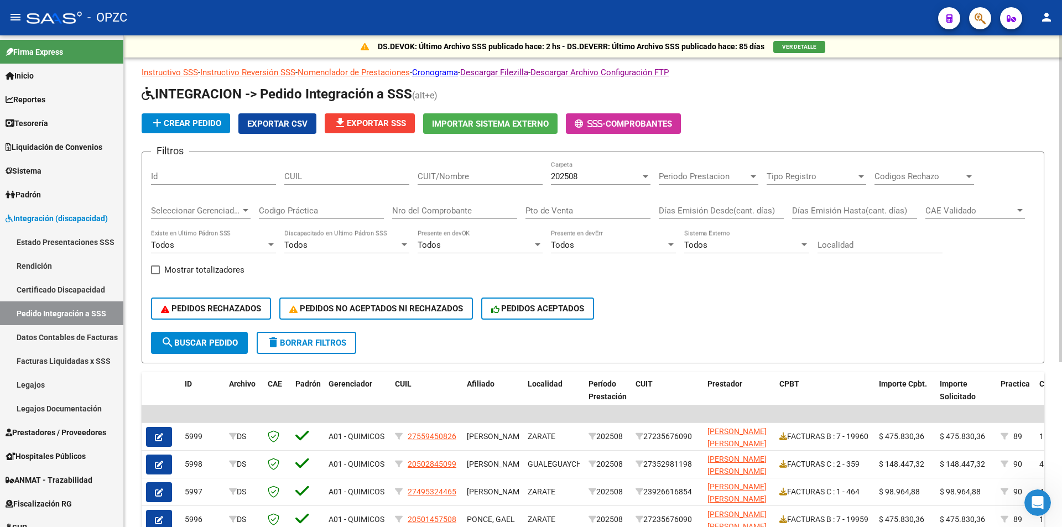
click at [615, 171] on div "202508 Carpeta" at bounding box center [601, 173] width 100 height 24
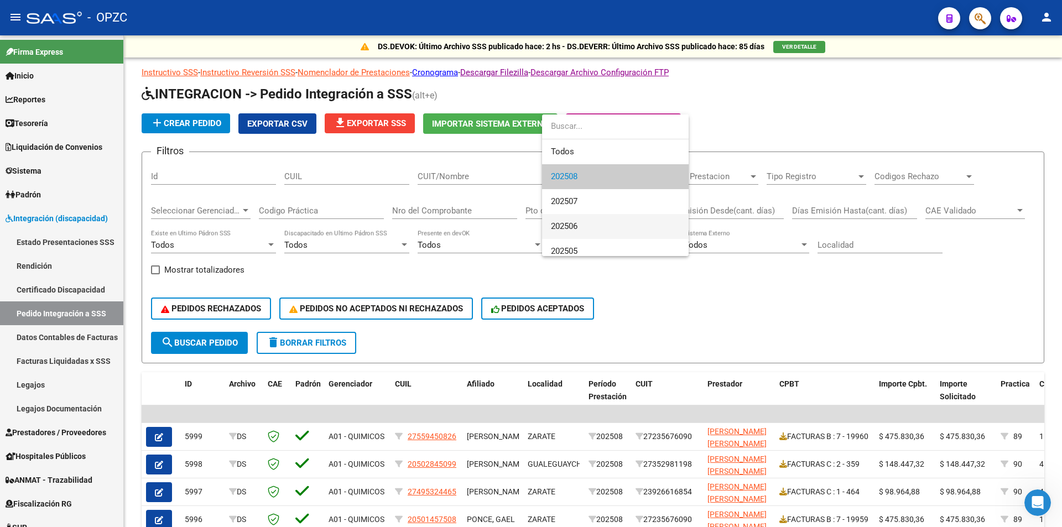
click at [605, 226] on span "202506" at bounding box center [615, 226] width 129 height 25
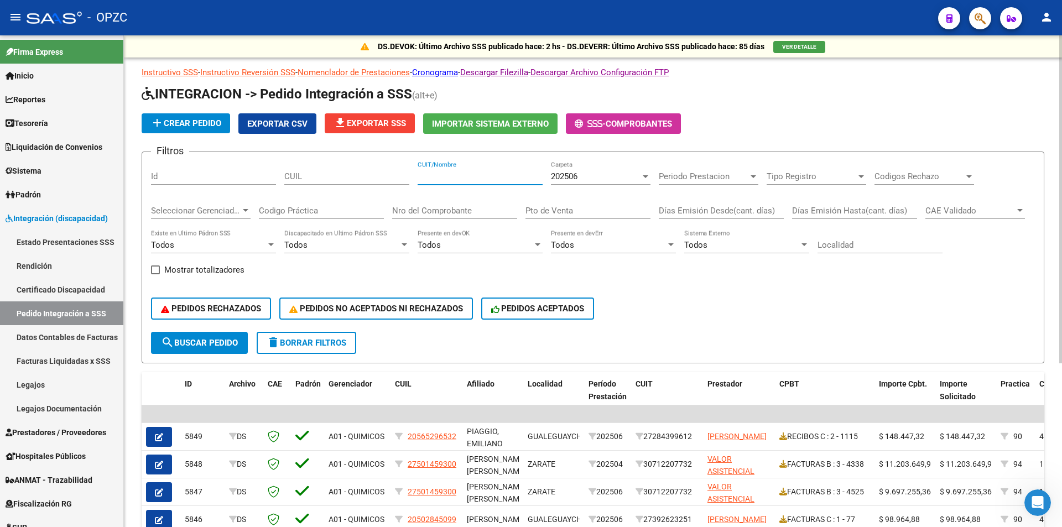
click at [483, 178] on input "CUIT/Nombre" at bounding box center [480, 177] width 125 height 10
type input "SALABERRY"
click at [190, 340] on span "search Buscar Pedido" at bounding box center [199, 343] width 77 height 10
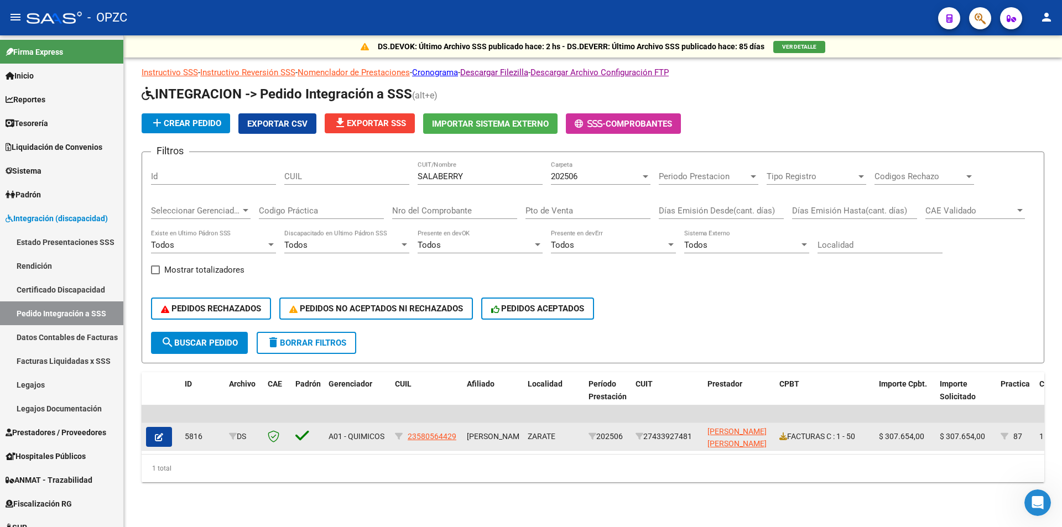
click at [164, 438] on button "button" at bounding box center [159, 437] width 26 height 20
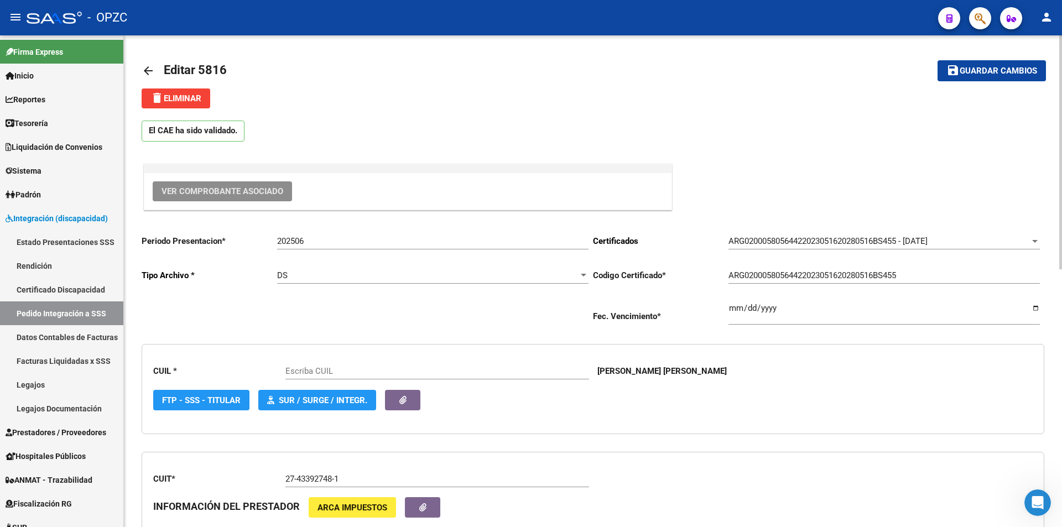
click at [222, 193] on span "Ver Comprobante Asociado" at bounding box center [223, 191] width 122 height 10
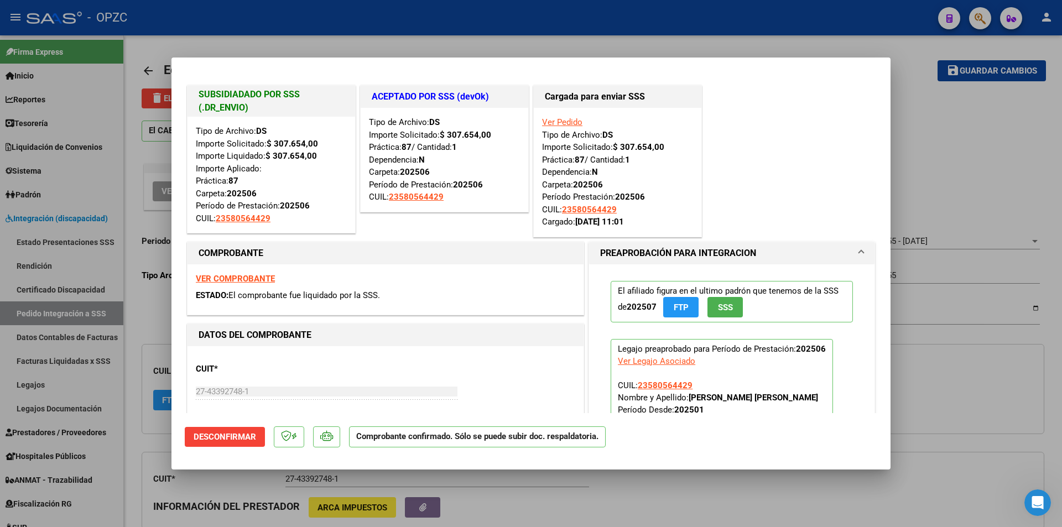
type input "23580564429"
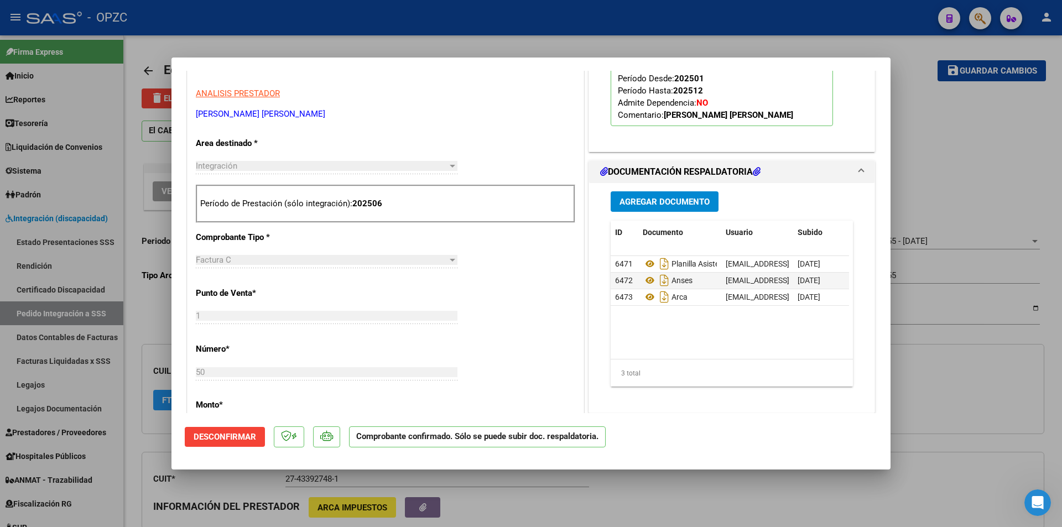
scroll to position [332, 0]
click at [916, 90] on div at bounding box center [531, 263] width 1062 height 527
type input "$ 0,00"
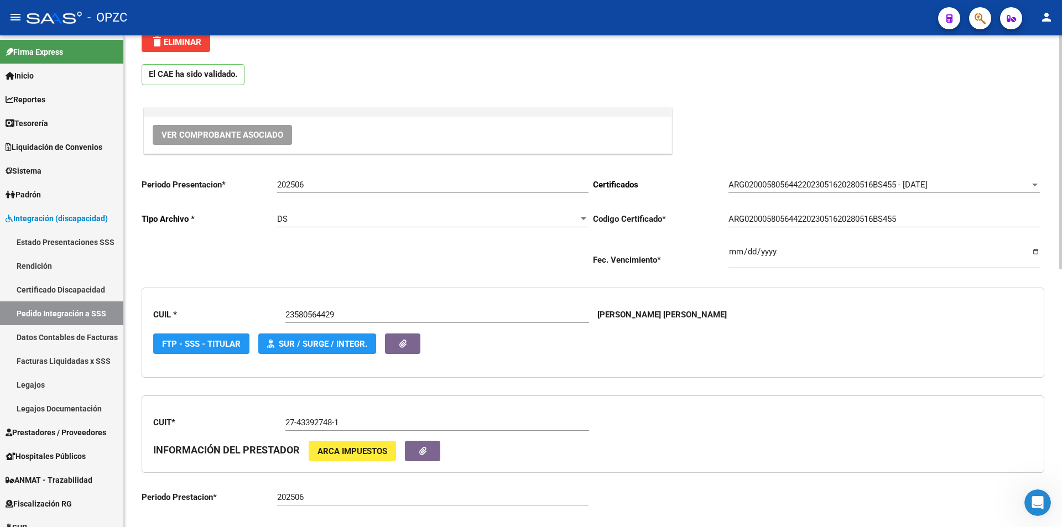
scroll to position [55, 0]
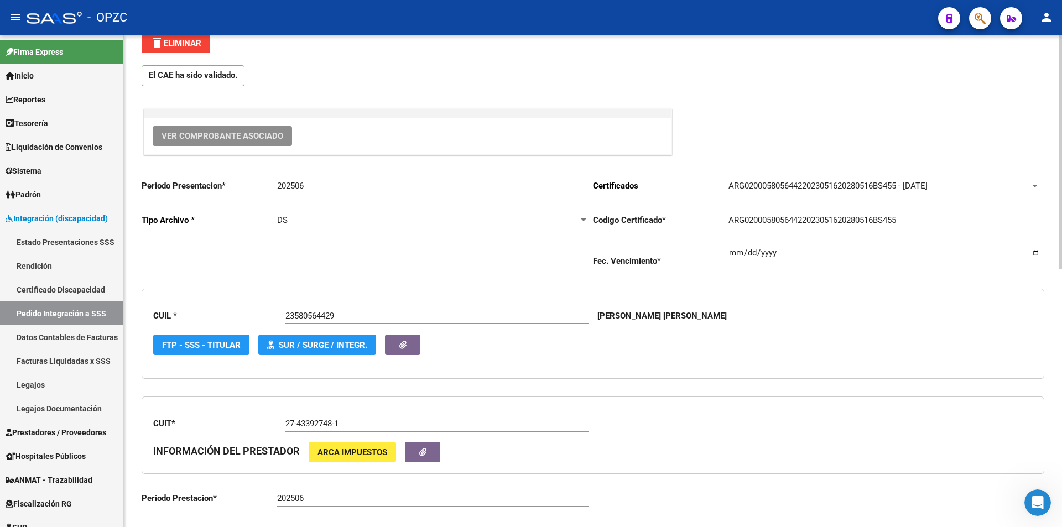
click at [244, 131] on span "Ver Comprobante Asociado" at bounding box center [223, 136] width 122 height 10
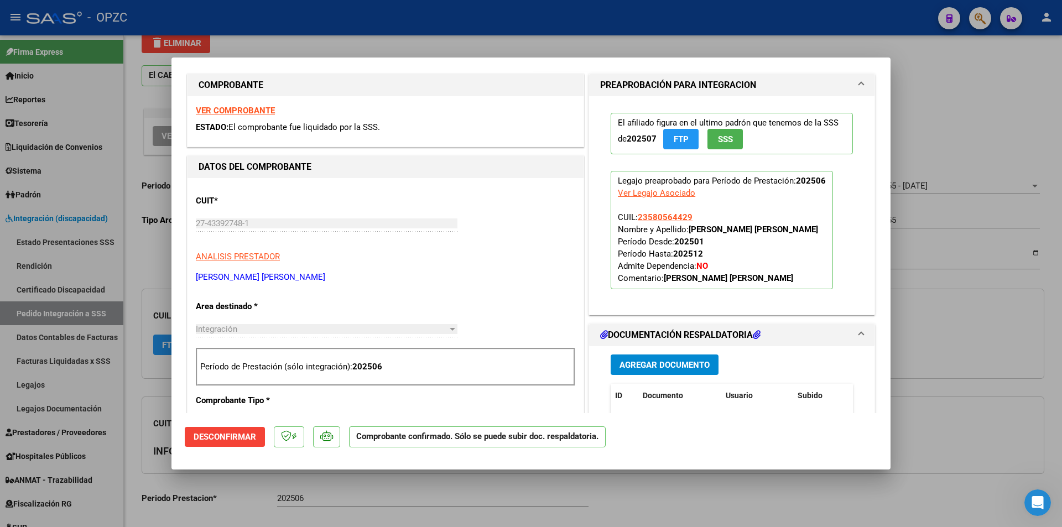
scroll to position [166, 0]
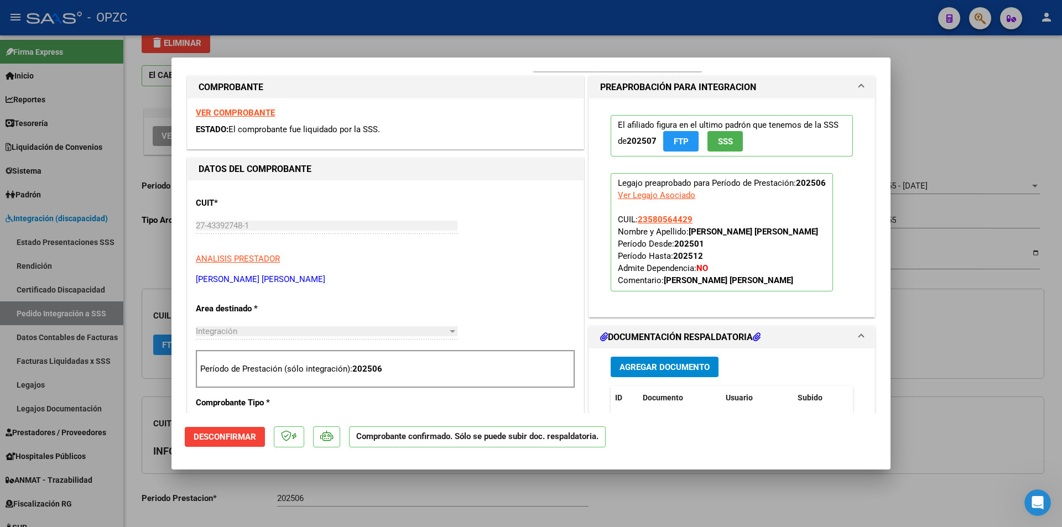
click at [909, 113] on div at bounding box center [531, 263] width 1062 height 527
type input "$ 0,00"
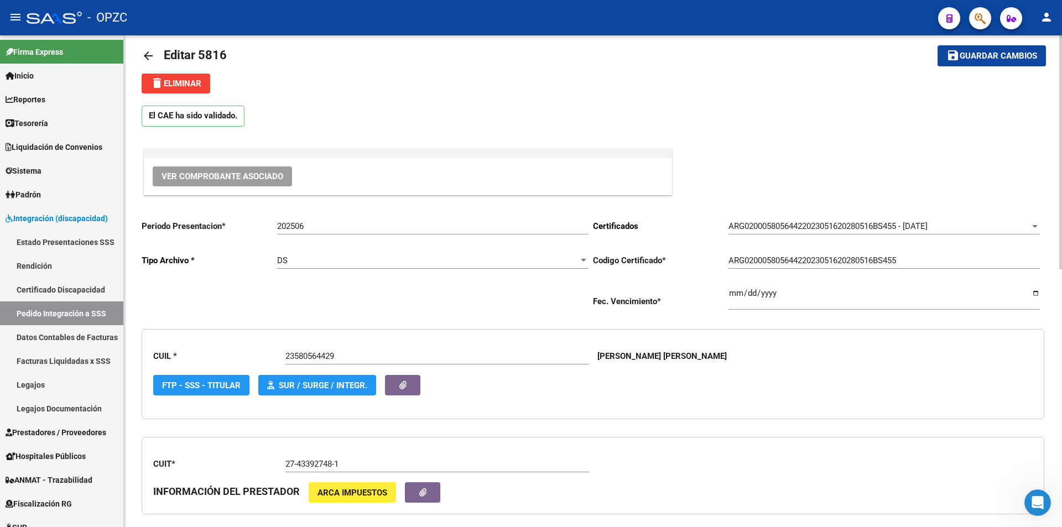
scroll to position [0, 0]
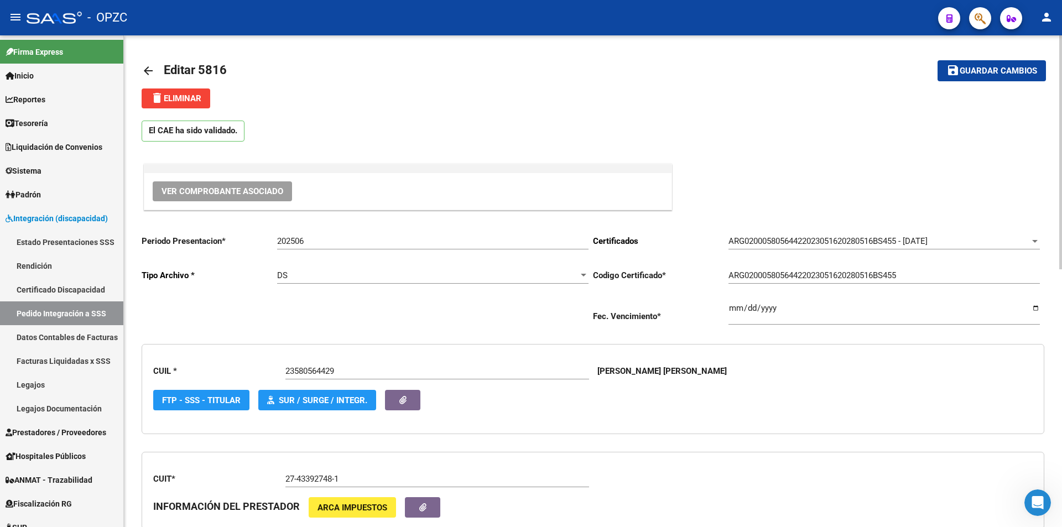
click at [158, 70] on link "arrow_back" at bounding box center [153, 71] width 22 height 26
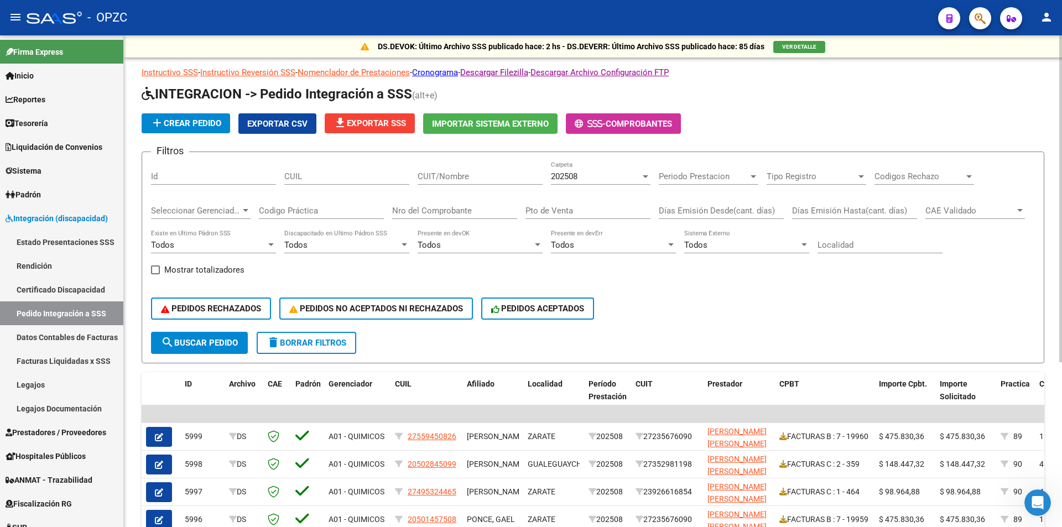
click at [491, 180] on input "CUIT/Nombre" at bounding box center [480, 177] width 125 height 10
type input "BERON"
click at [642, 175] on div at bounding box center [646, 176] width 10 height 9
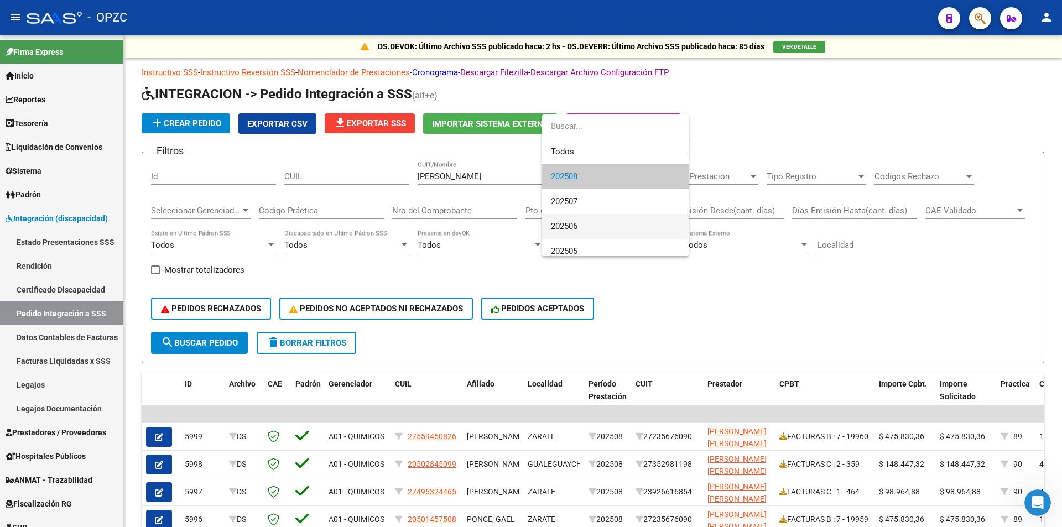
click at [614, 220] on span "202506" at bounding box center [615, 226] width 129 height 25
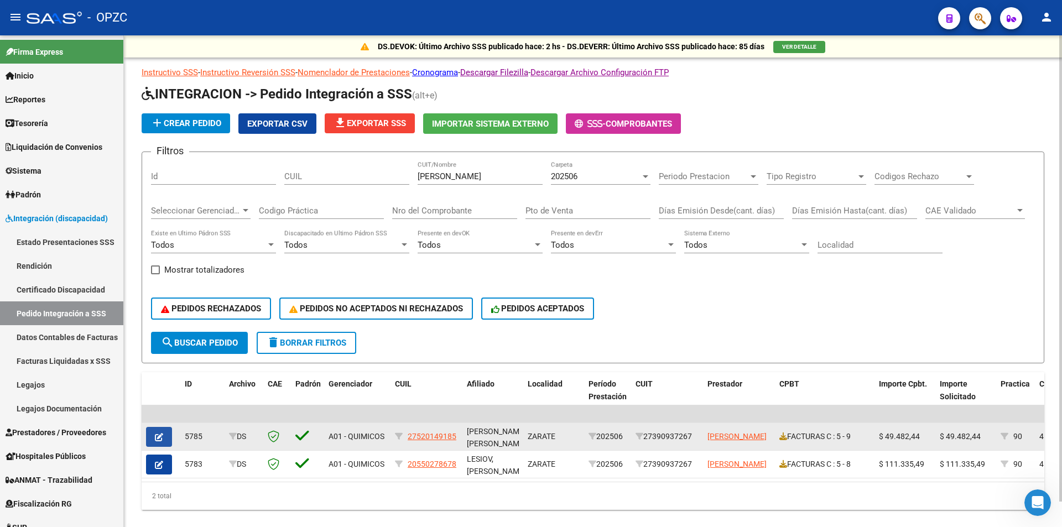
click at [160, 434] on icon "button" at bounding box center [159, 437] width 8 height 8
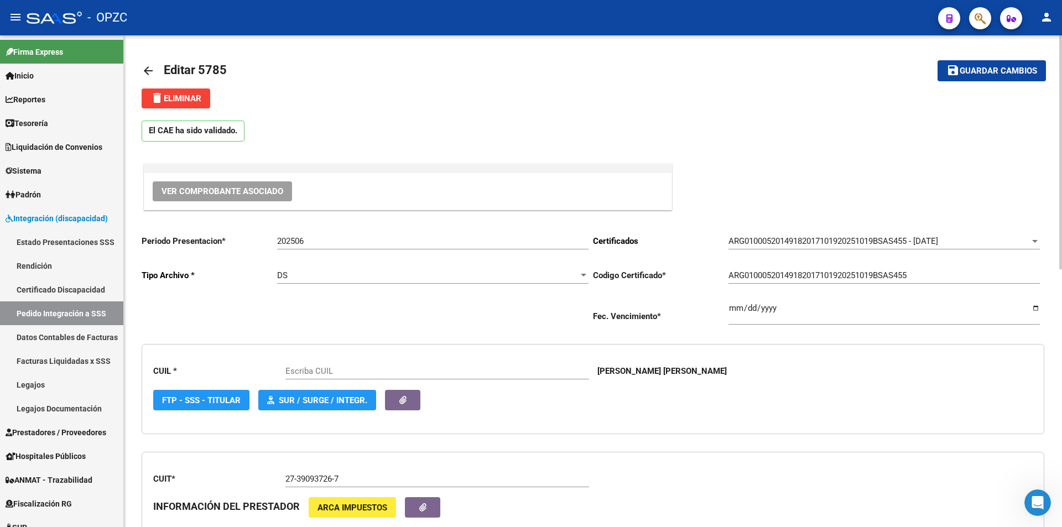
click at [231, 188] on span "Ver Comprobante Asociado" at bounding box center [223, 191] width 122 height 10
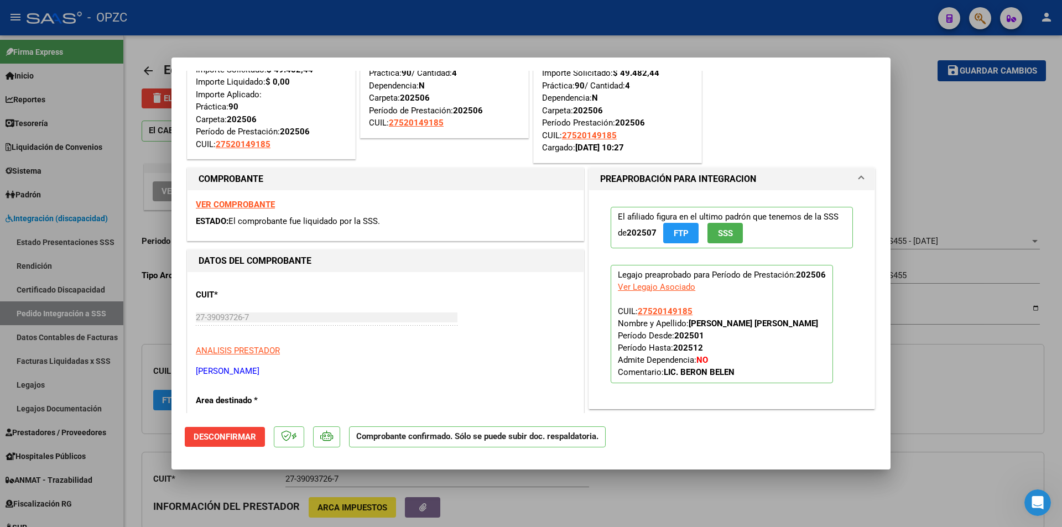
type input "27520149185"
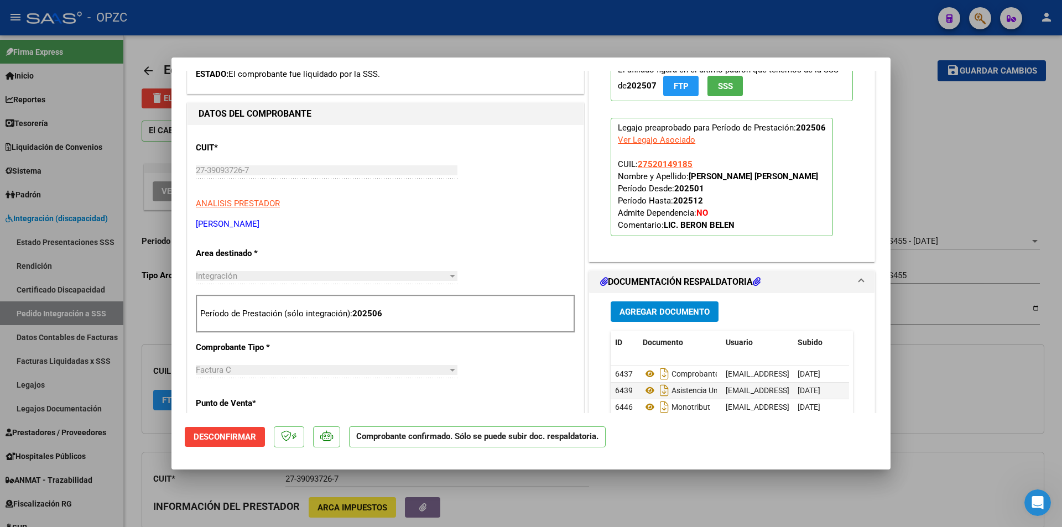
scroll to position [277, 0]
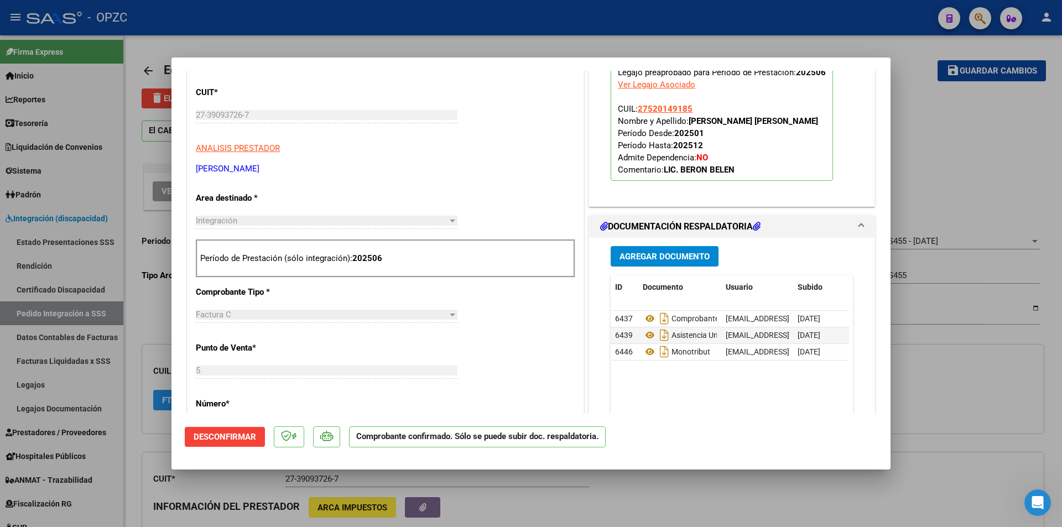
click at [936, 167] on div at bounding box center [531, 263] width 1062 height 527
type input "$ 0,00"
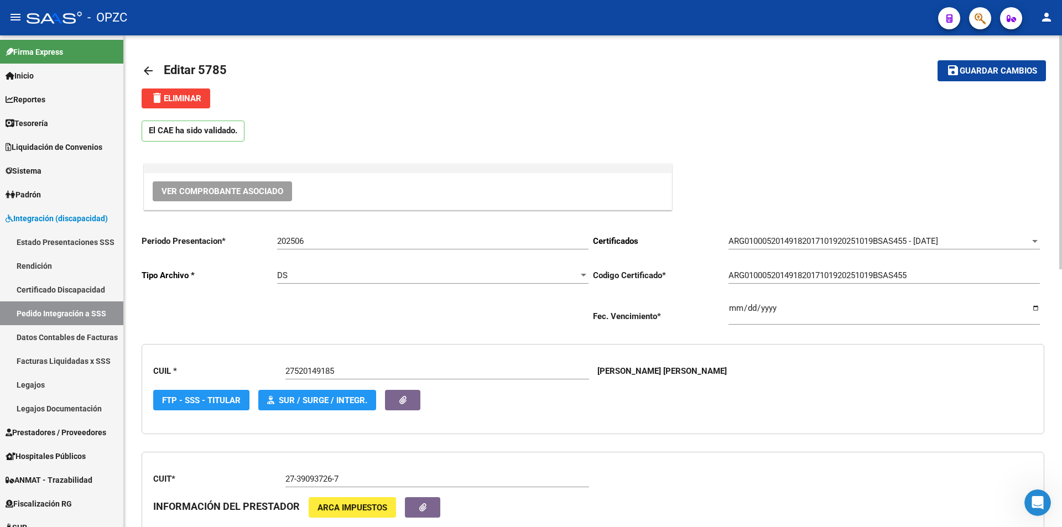
click at [147, 73] on mat-icon "arrow_back" at bounding box center [148, 70] width 13 height 13
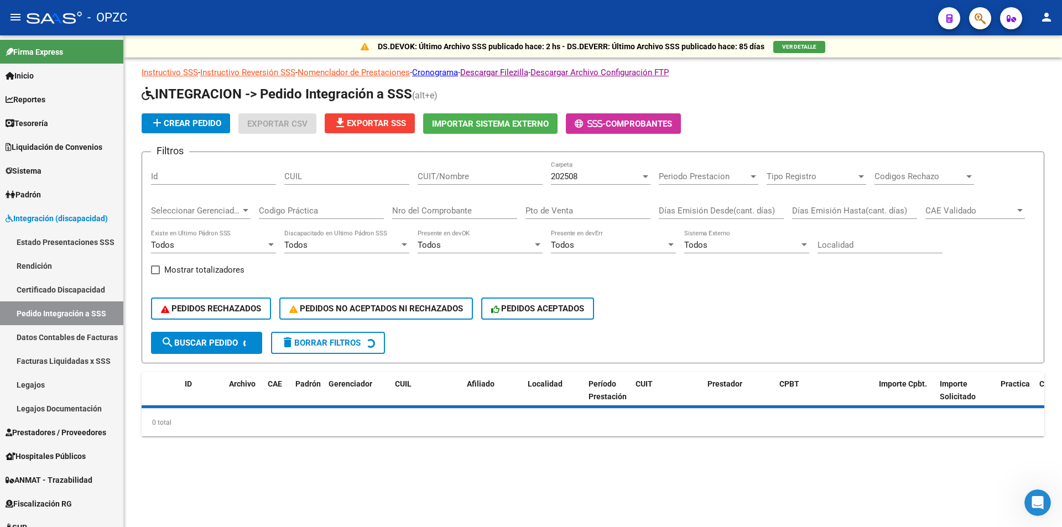
click at [445, 178] on input "CUIT/Nombre" at bounding box center [480, 177] width 125 height 10
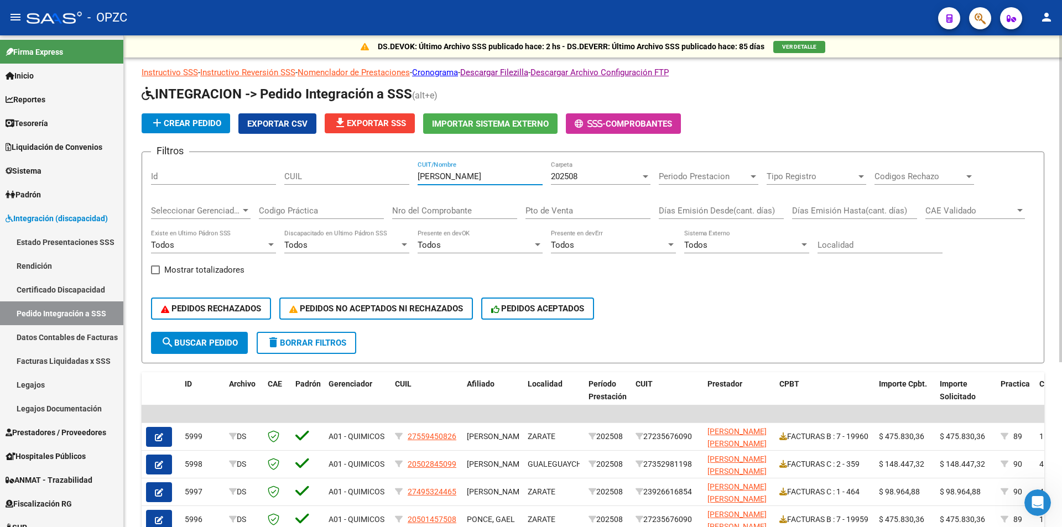
type input "BERON"
click at [578, 178] on span "202508" at bounding box center [564, 177] width 27 height 10
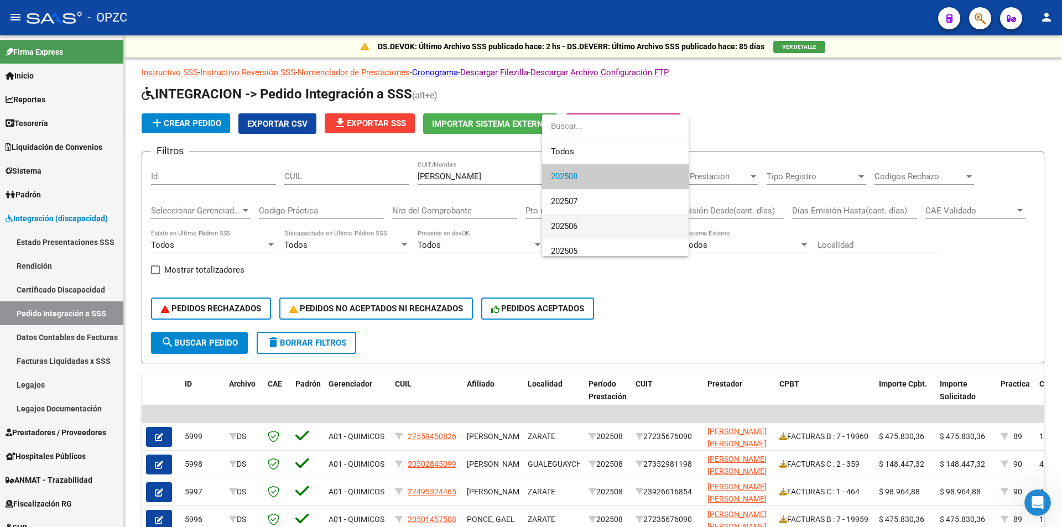
click at [588, 227] on span "202506" at bounding box center [615, 226] width 129 height 25
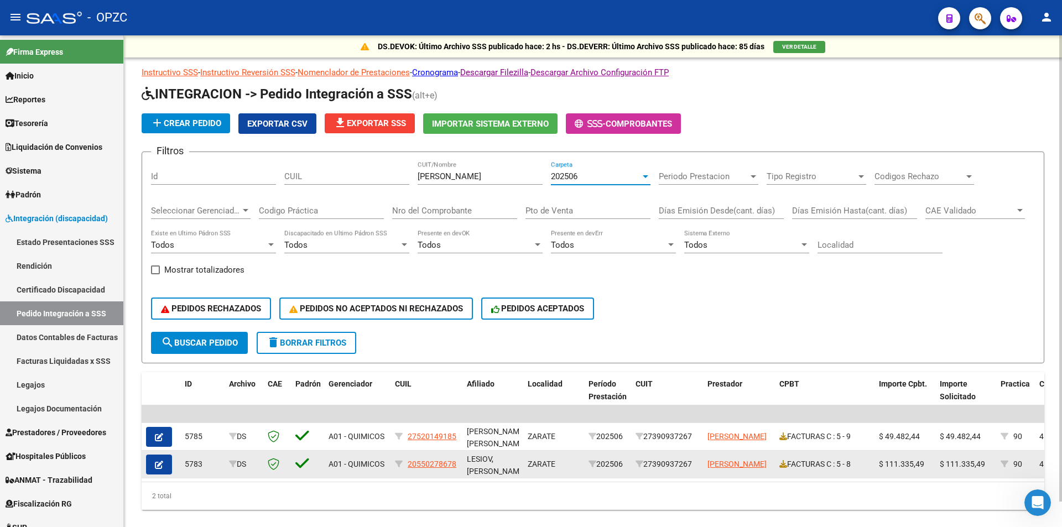
click at [157, 459] on button "button" at bounding box center [159, 465] width 26 height 20
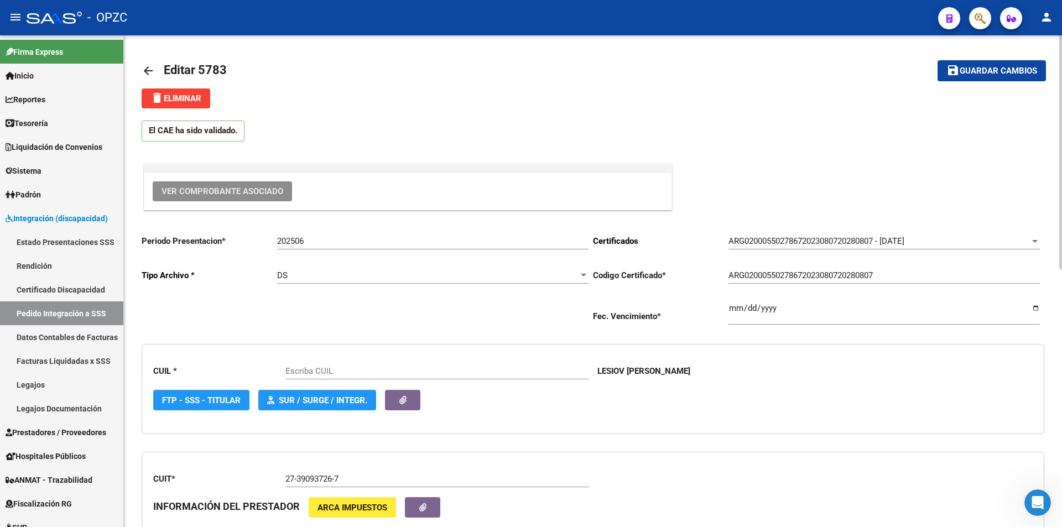
click at [226, 195] on span "Ver Comprobante Asociado" at bounding box center [223, 191] width 122 height 10
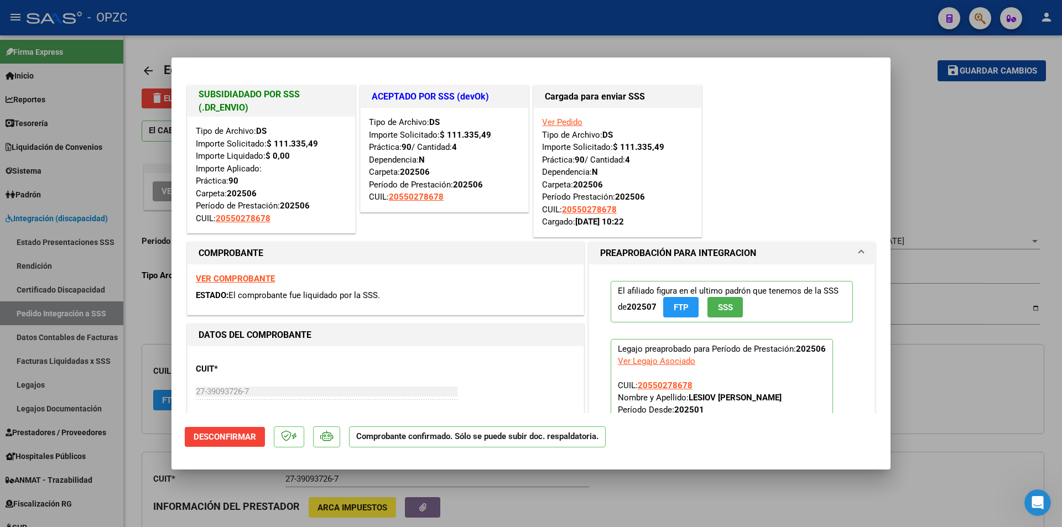
type input "20550278678"
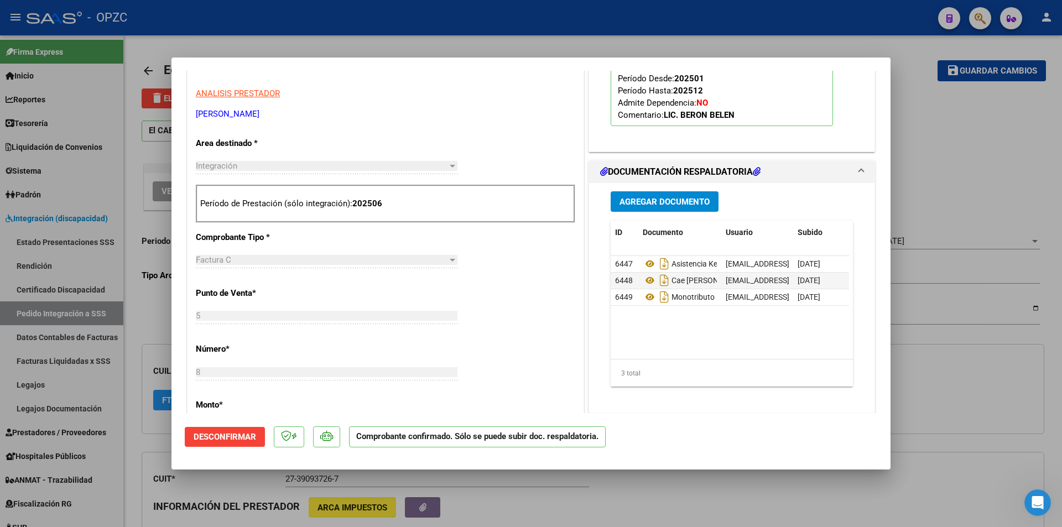
scroll to position [332, 0]
click at [981, 146] on div at bounding box center [531, 263] width 1062 height 527
type input "$ 0,00"
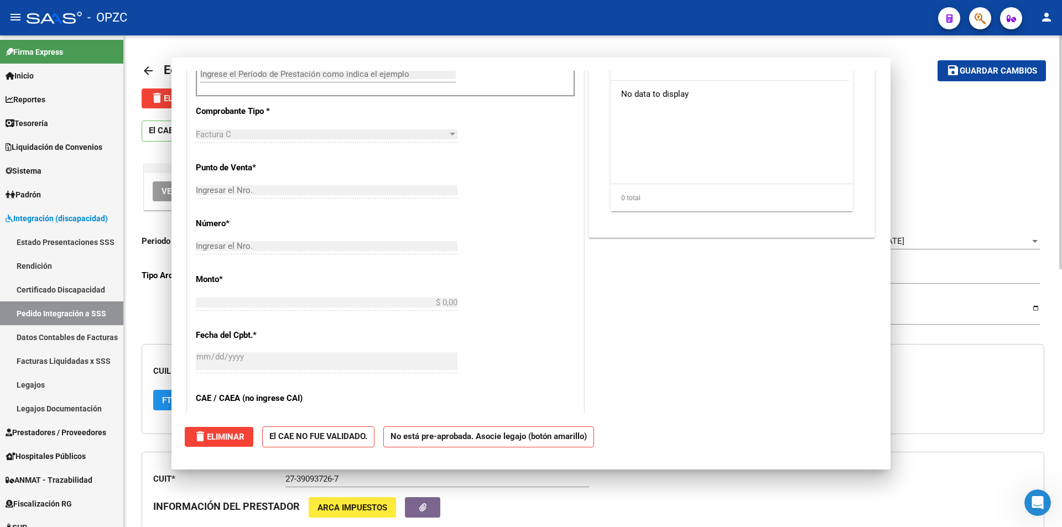
scroll to position [0, 0]
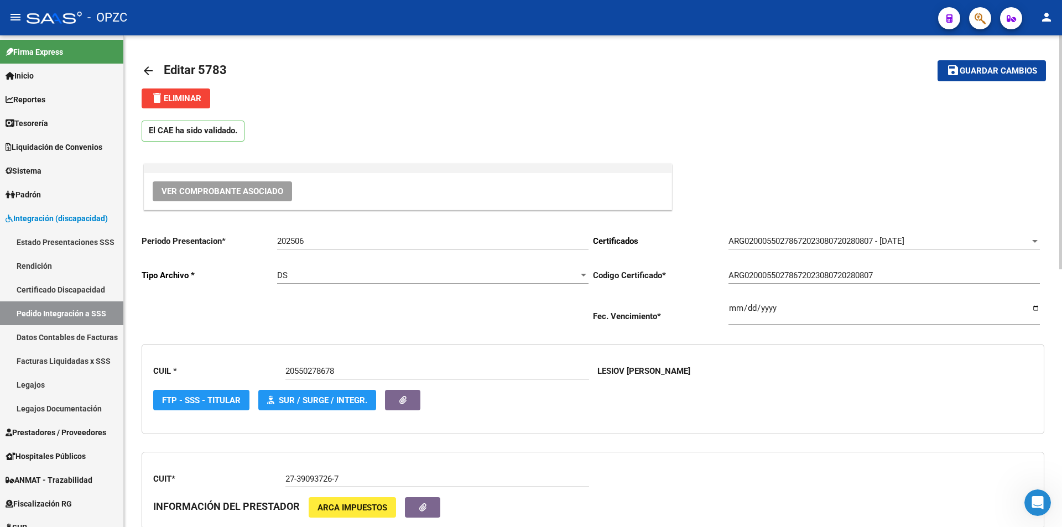
click at [150, 69] on mat-icon "arrow_back" at bounding box center [148, 70] width 13 height 13
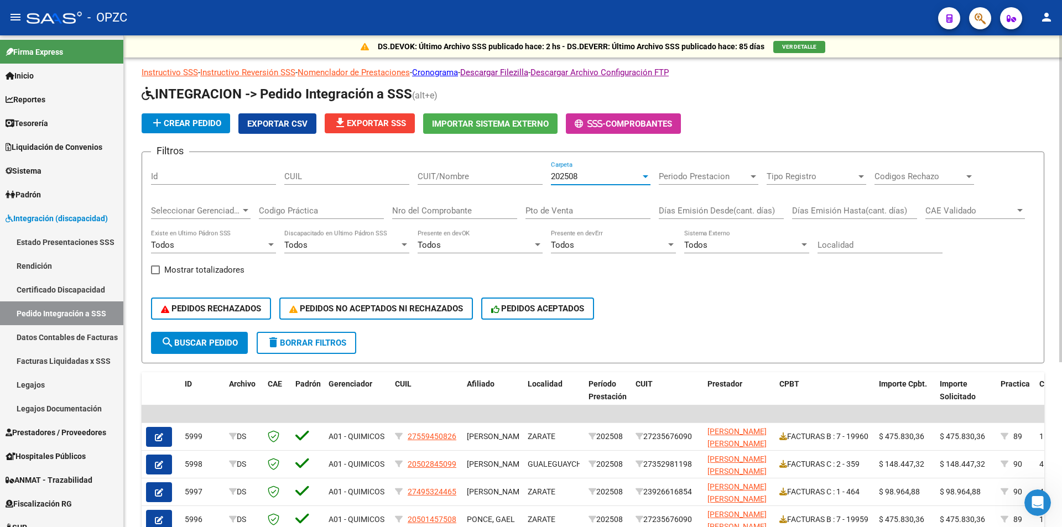
click at [586, 175] on div "202508" at bounding box center [596, 177] width 90 height 10
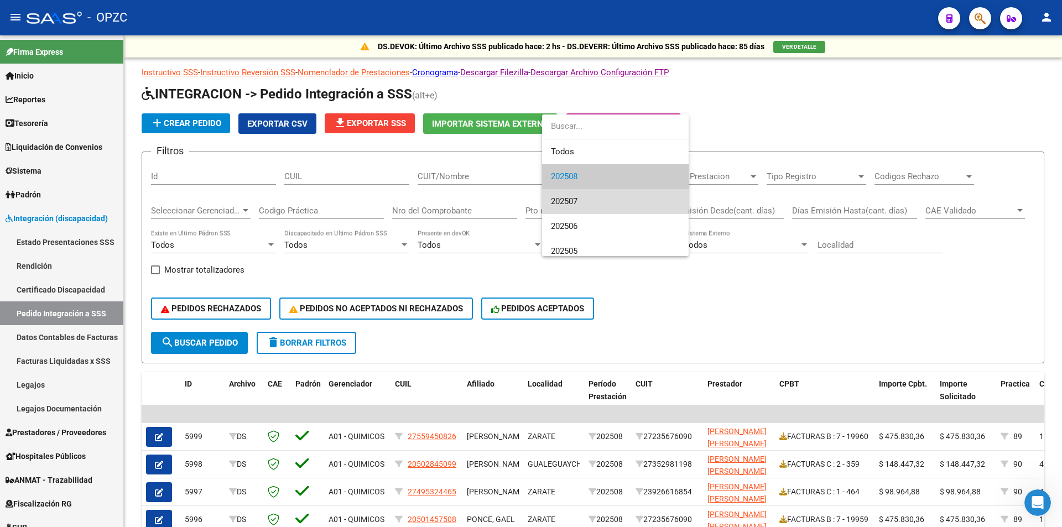
click at [583, 203] on span "202507" at bounding box center [615, 201] width 129 height 25
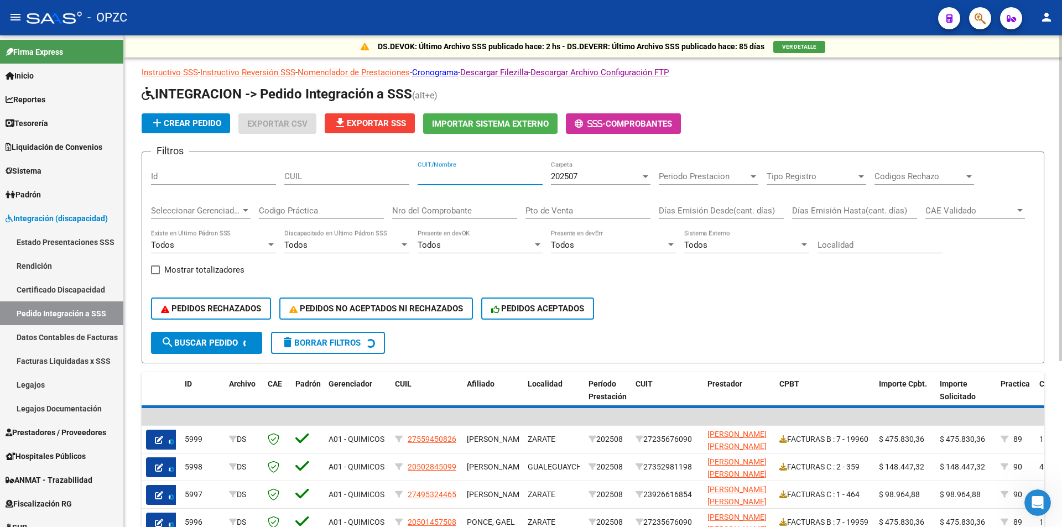
click at [492, 179] on input "CUIT/Nombre" at bounding box center [480, 177] width 125 height 10
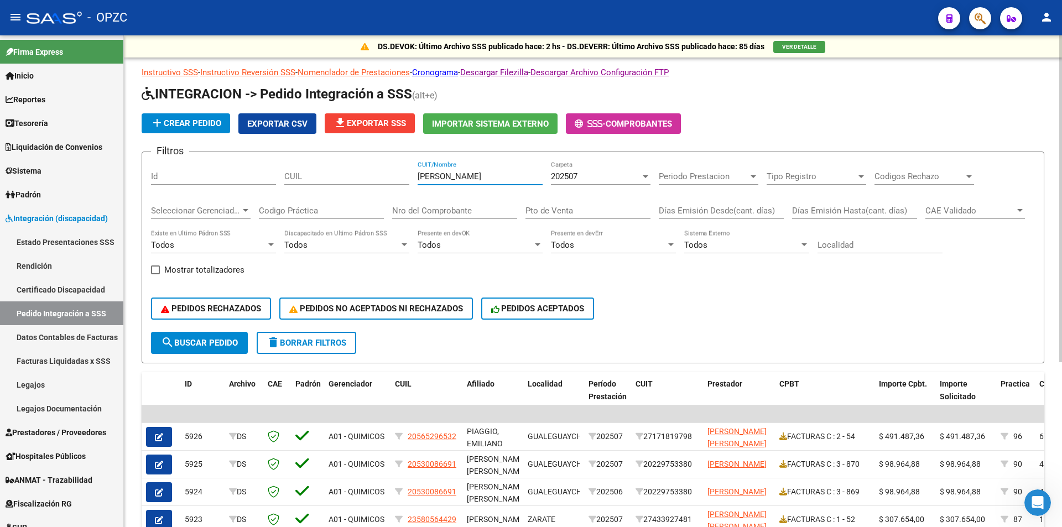
type input "BERON"
click at [188, 343] on span "search Buscar Pedido" at bounding box center [199, 343] width 77 height 10
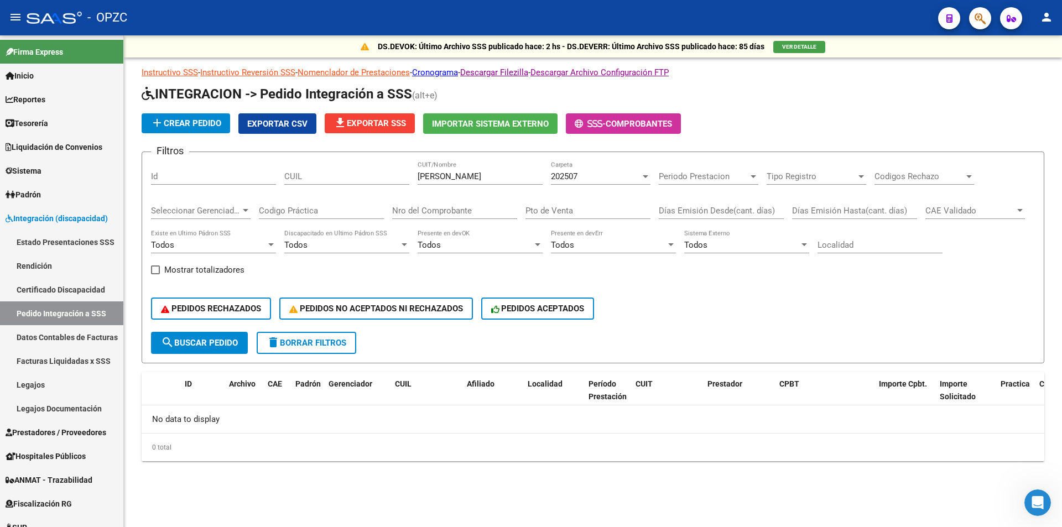
click at [593, 176] on div "202507" at bounding box center [596, 177] width 90 height 10
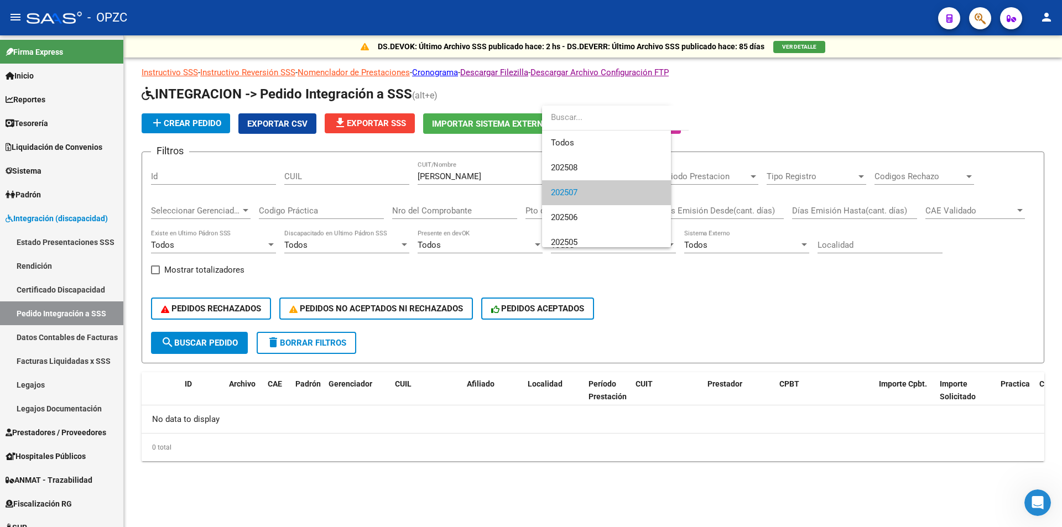
scroll to position [17, 0]
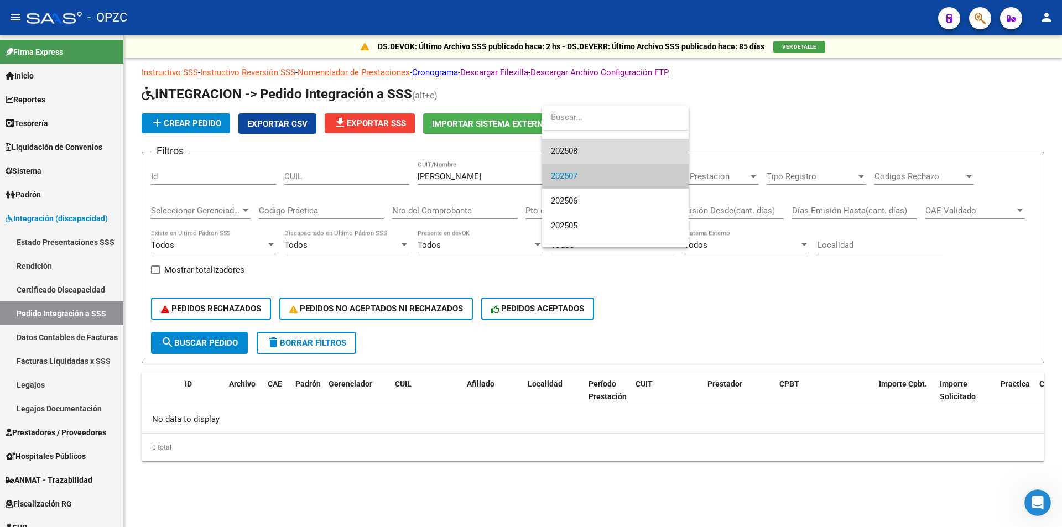
click at [586, 157] on span "202508" at bounding box center [615, 151] width 129 height 25
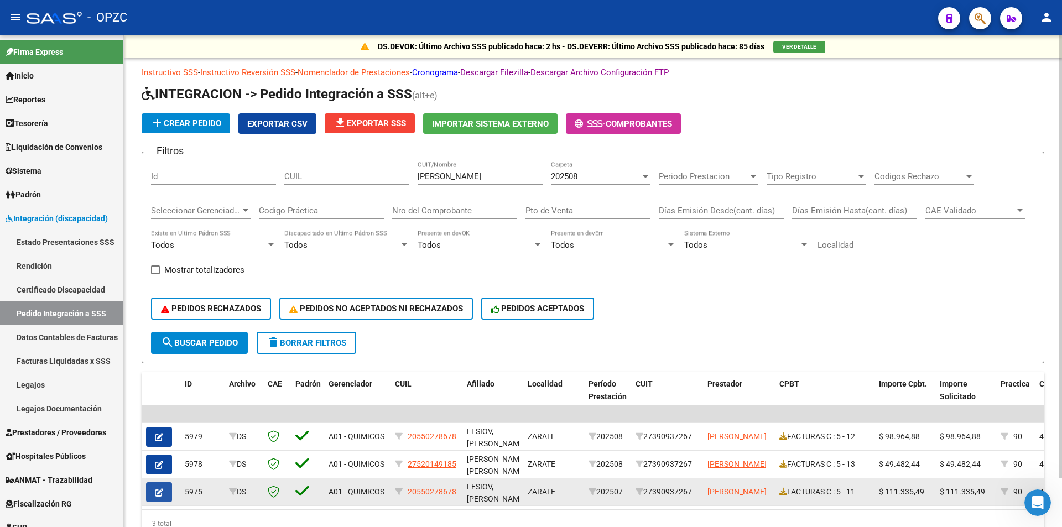
click at [157, 495] on icon "button" at bounding box center [159, 493] width 8 height 8
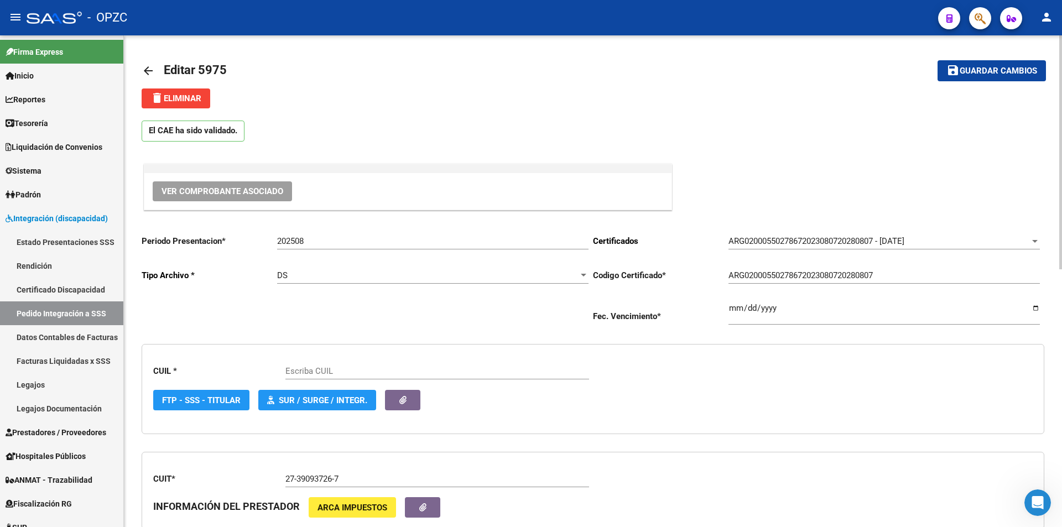
click at [198, 188] on span "Ver Comprobante Asociado" at bounding box center [223, 191] width 122 height 10
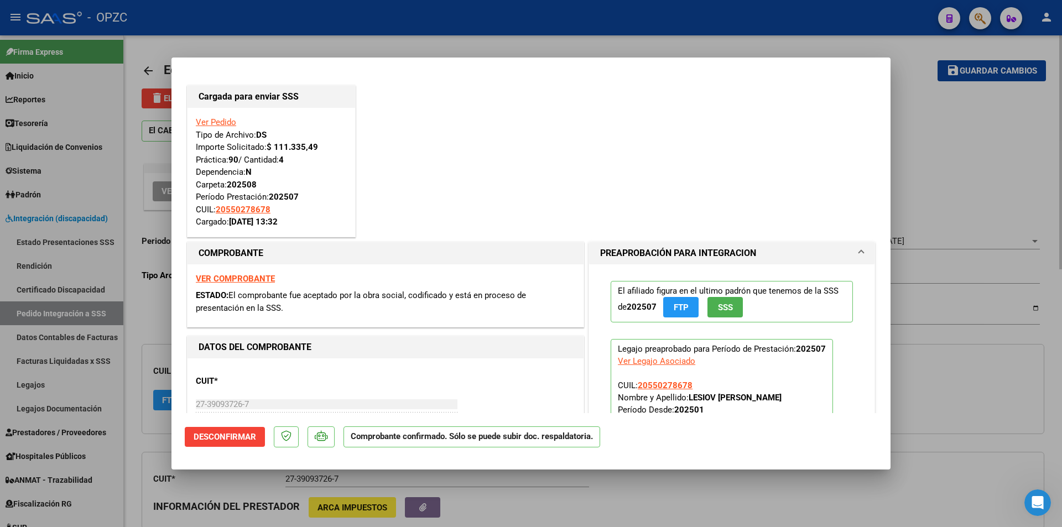
type input "20550278678"
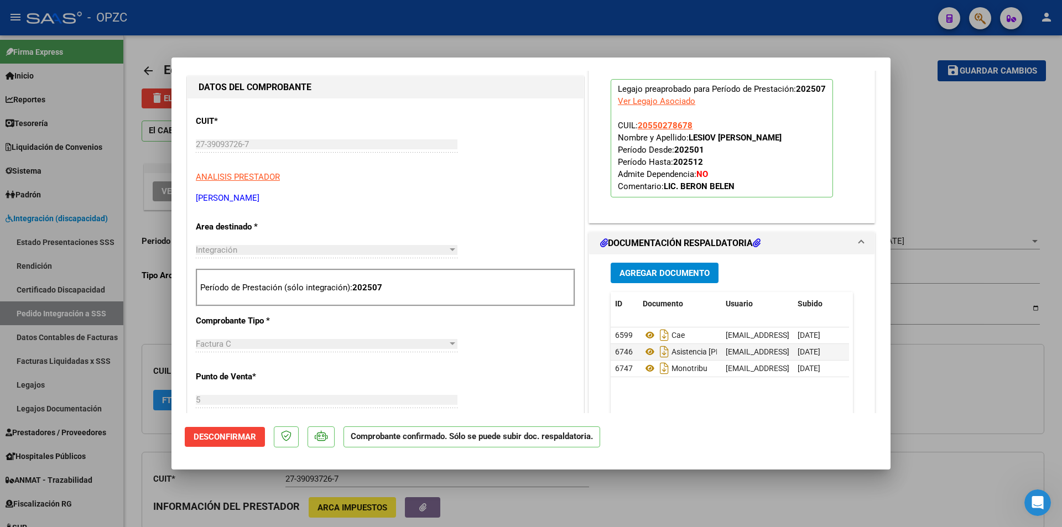
scroll to position [277, 0]
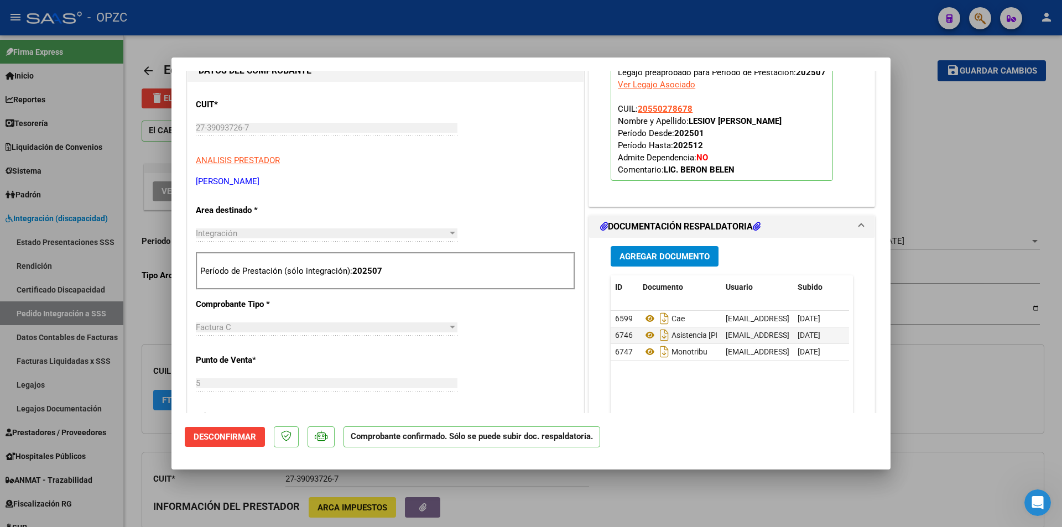
click at [934, 179] on div at bounding box center [531, 263] width 1062 height 527
type input "$ 0,00"
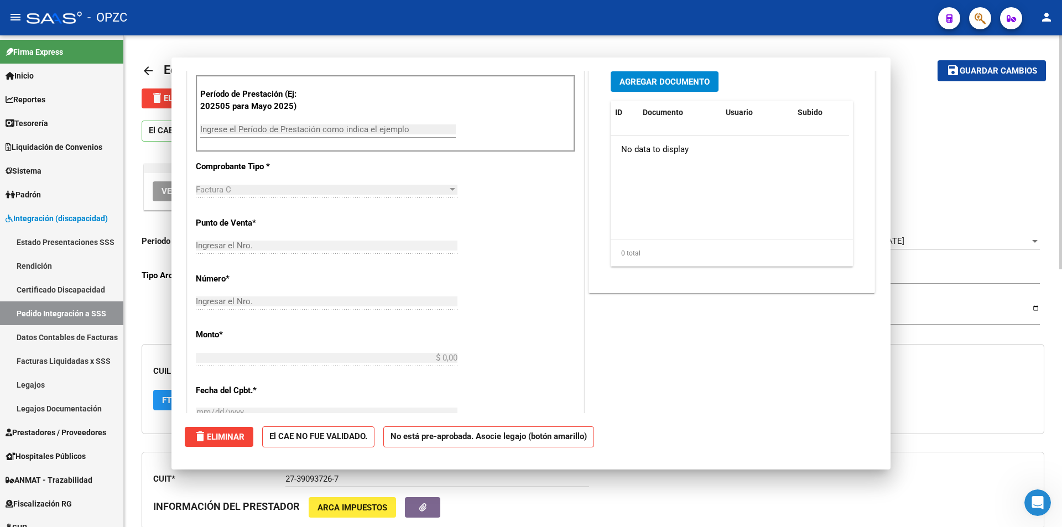
scroll to position [0, 0]
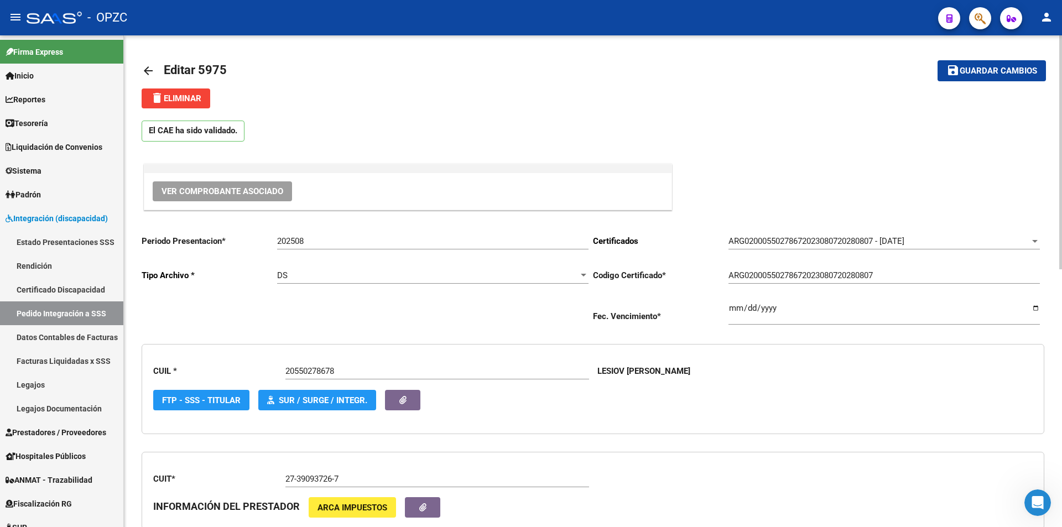
click at [149, 68] on mat-icon "arrow_back" at bounding box center [148, 70] width 13 height 13
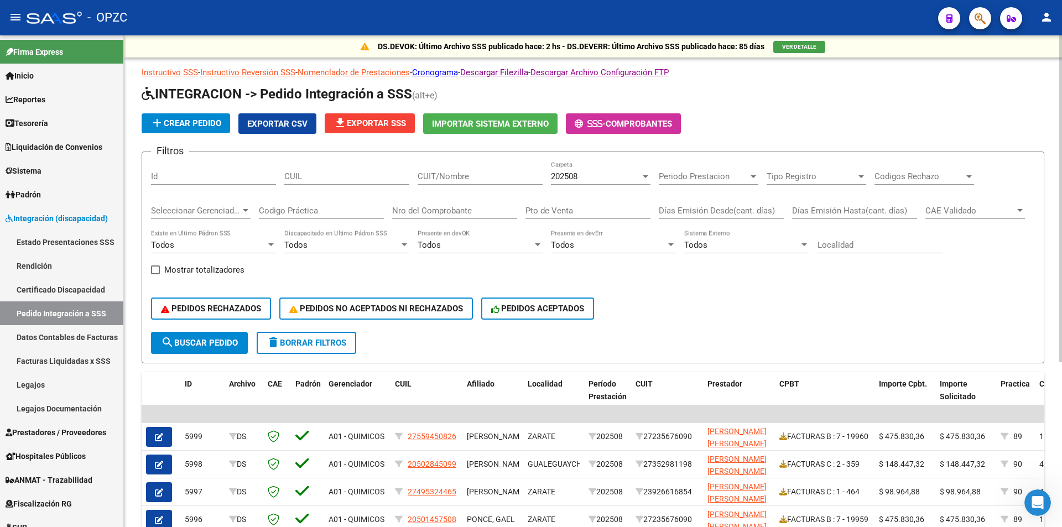
click at [453, 178] on input "CUIT/Nombre" at bounding box center [480, 177] width 125 height 10
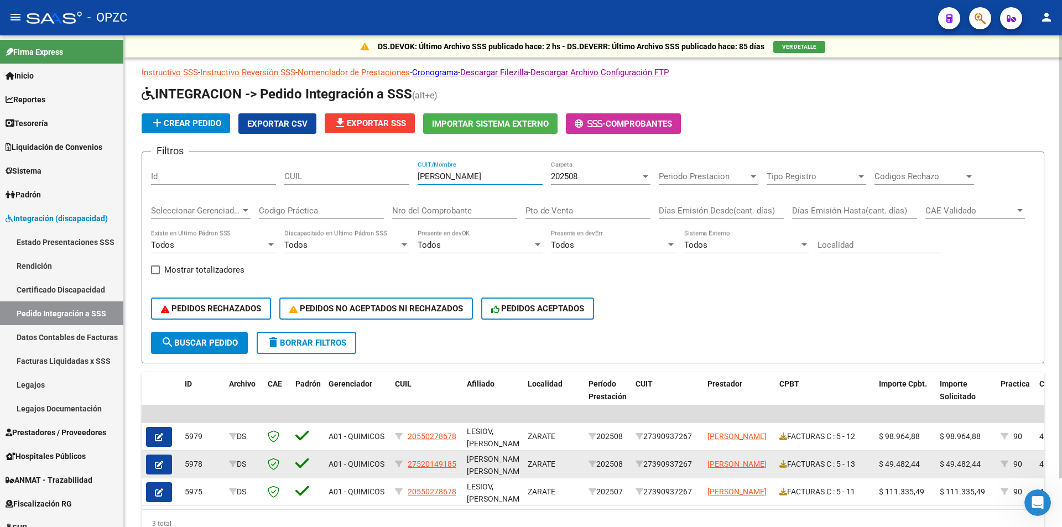
type input "BERON"
click at [154, 465] on button "button" at bounding box center [159, 465] width 26 height 20
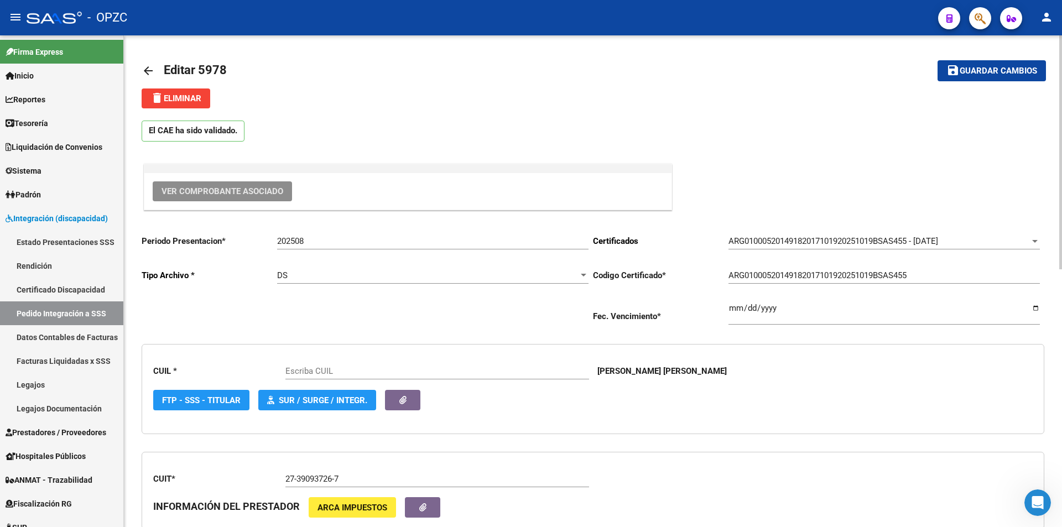
click at [229, 196] on button "Ver Comprobante Asociado" at bounding box center [222, 191] width 139 height 20
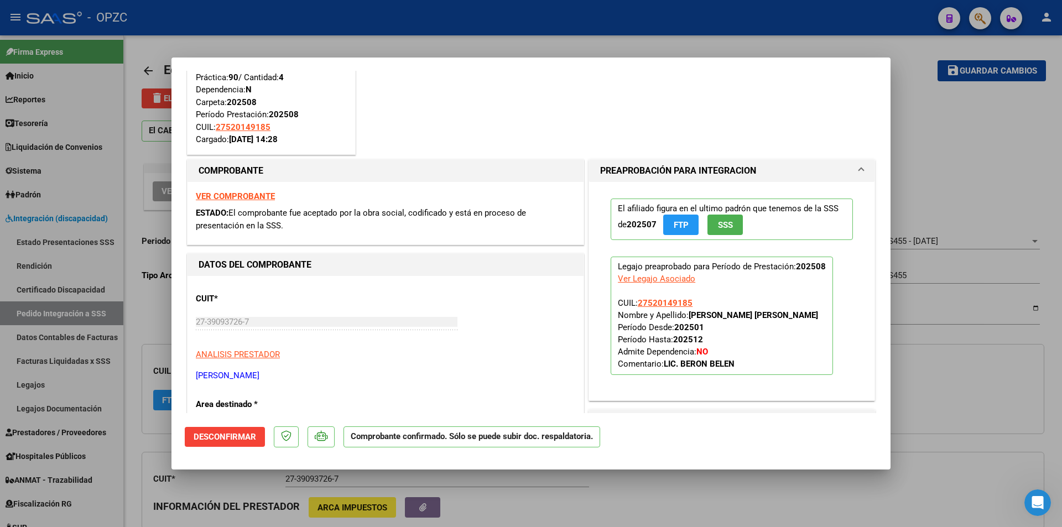
type input "27520149185"
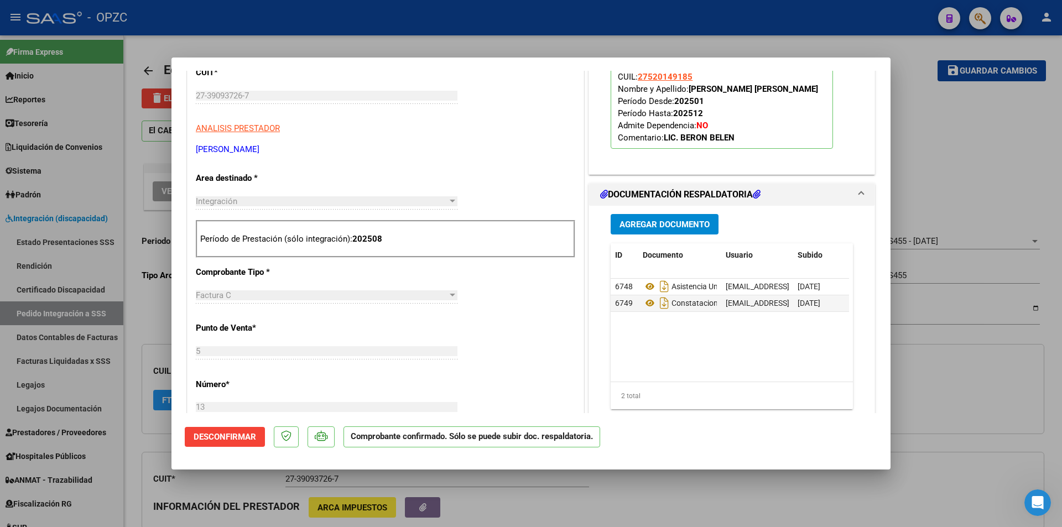
scroll to position [387, 0]
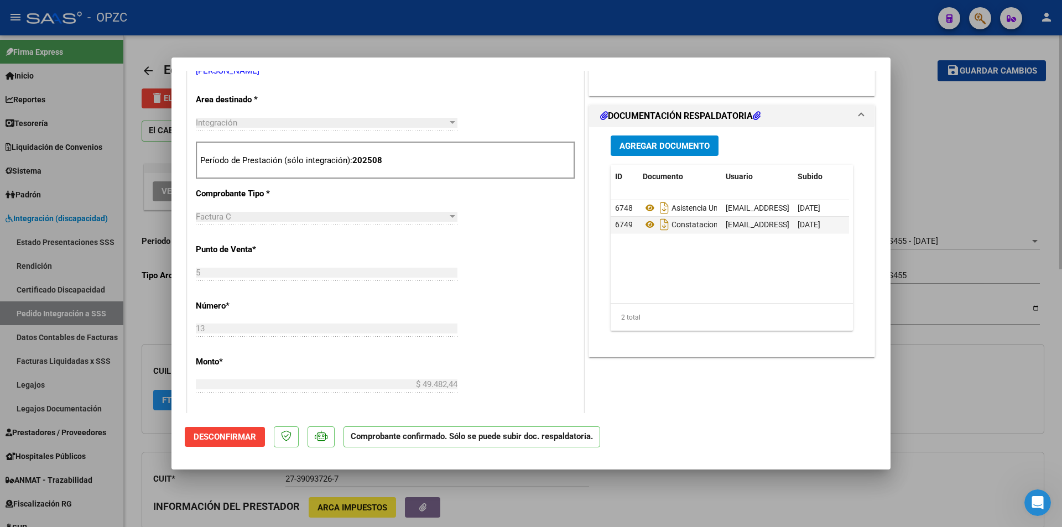
click at [973, 152] on div at bounding box center [531, 263] width 1062 height 527
type input "$ 0,00"
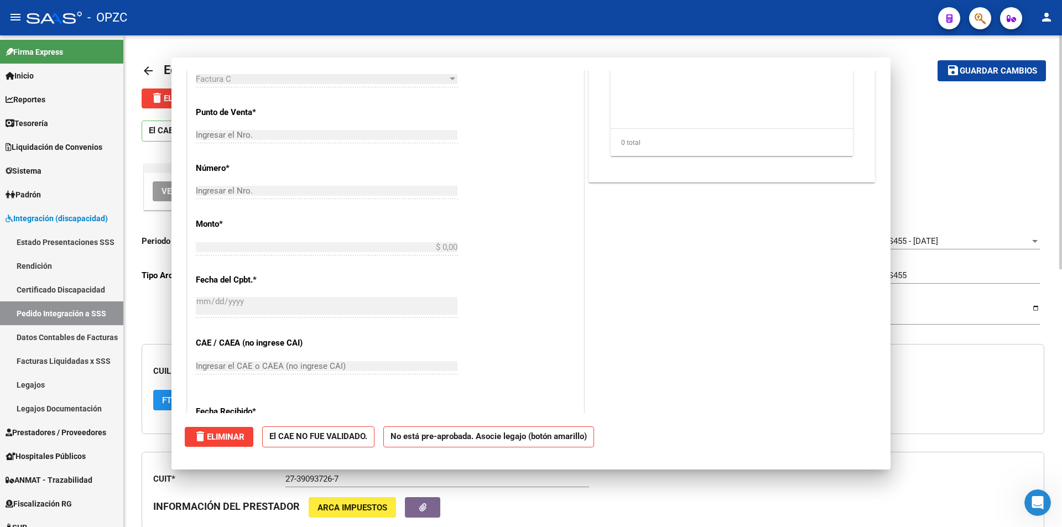
scroll to position [0, 0]
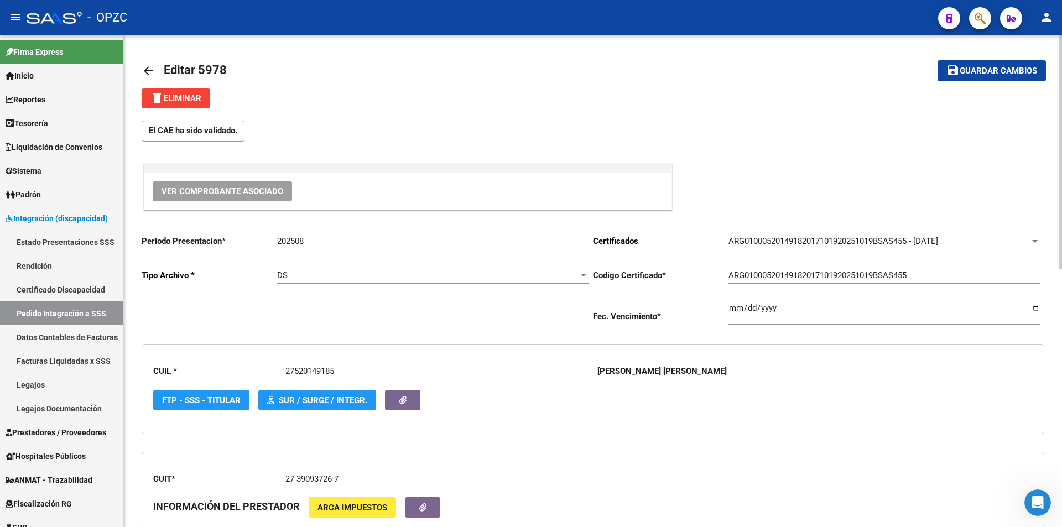
click at [148, 70] on mat-icon "arrow_back" at bounding box center [148, 70] width 13 height 13
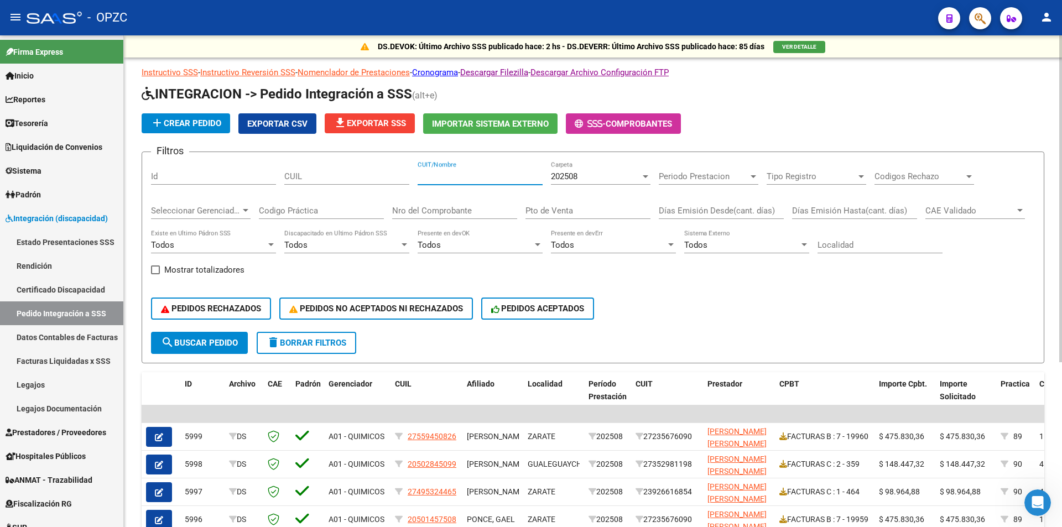
click at [453, 173] on input "CUIT/Nombre" at bounding box center [480, 177] width 125 height 10
type input "BERON"
click at [237, 340] on span "search Buscar Pedido" at bounding box center [199, 343] width 77 height 10
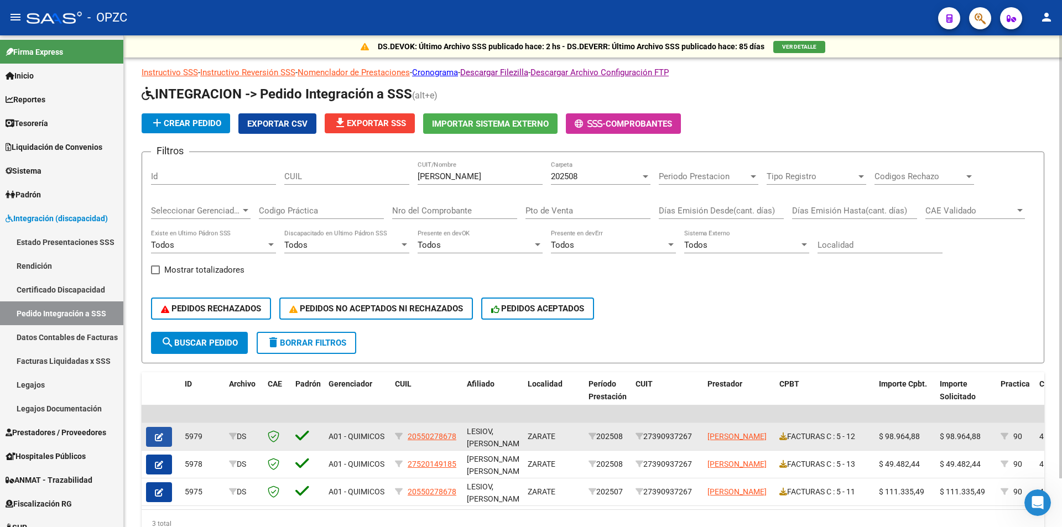
click at [165, 437] on button "button" at bounding box center [159, 437] width 26 height 20
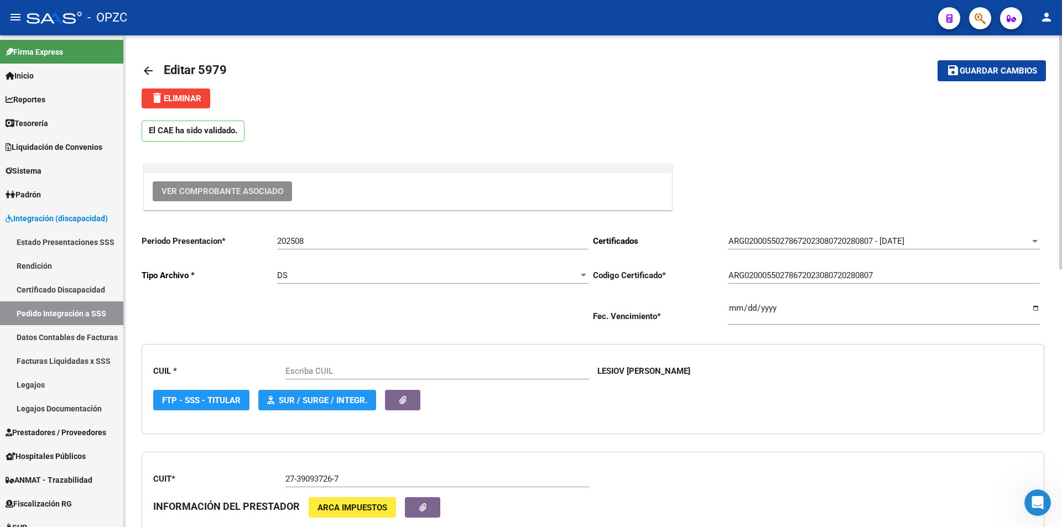
click at [241, 195] on span "Ver Comprobante Asociado" at bounding box center [223, 191] width 122 height 10
type input "20550278678"
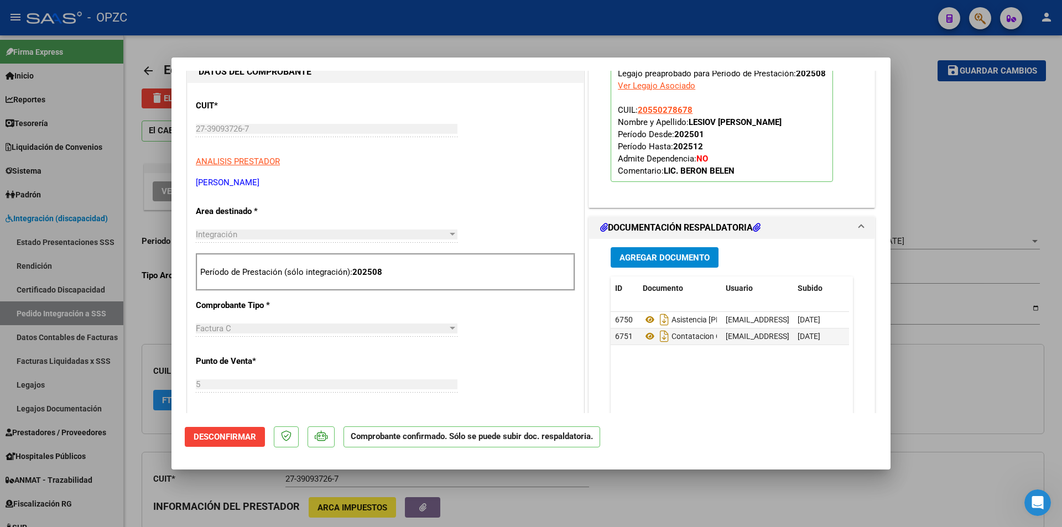
scroll to position [277, 0]
click at [995, 132] on div at bounding box center [531, 263] width 1062 height 527
type input "$ 0,00"
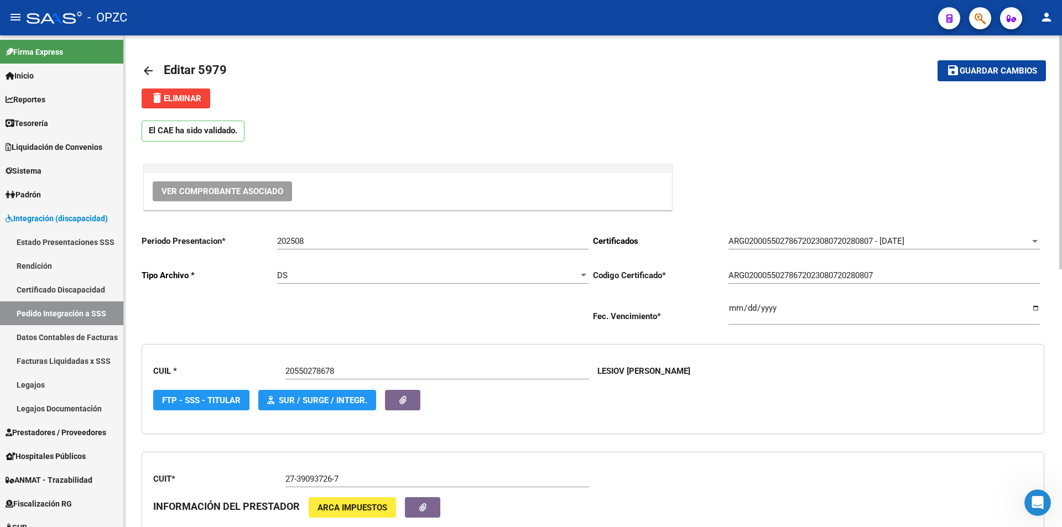
click at [152, 67] on mat-icon "arrow_back" at bounding box center [148, 70] width 13 height 13
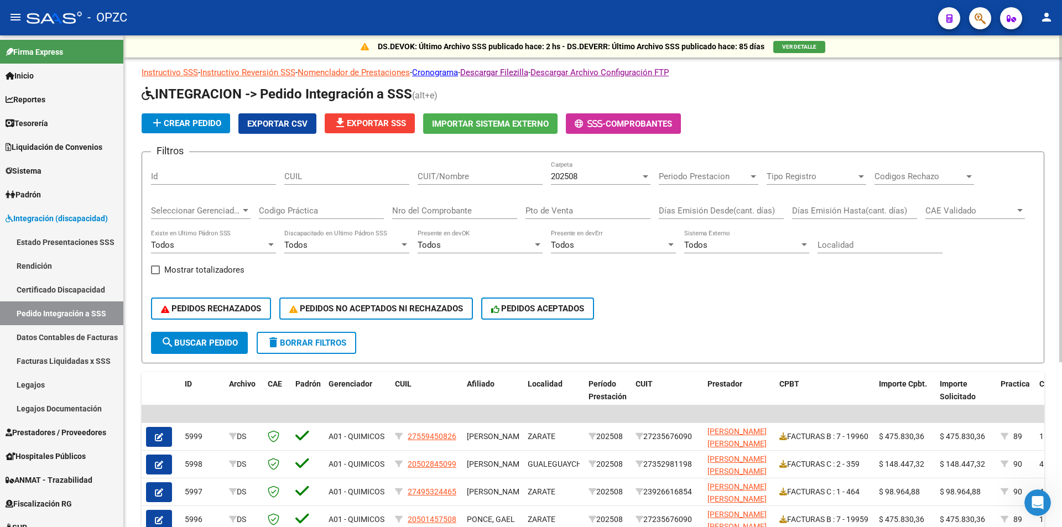
click at [441, 182] on div "CUIT/Nombre" at bounding box center [480, 173] width 125 height 24
click at [610, 177] on div "202508" at bounding box center [596, 177] width 90 height 10
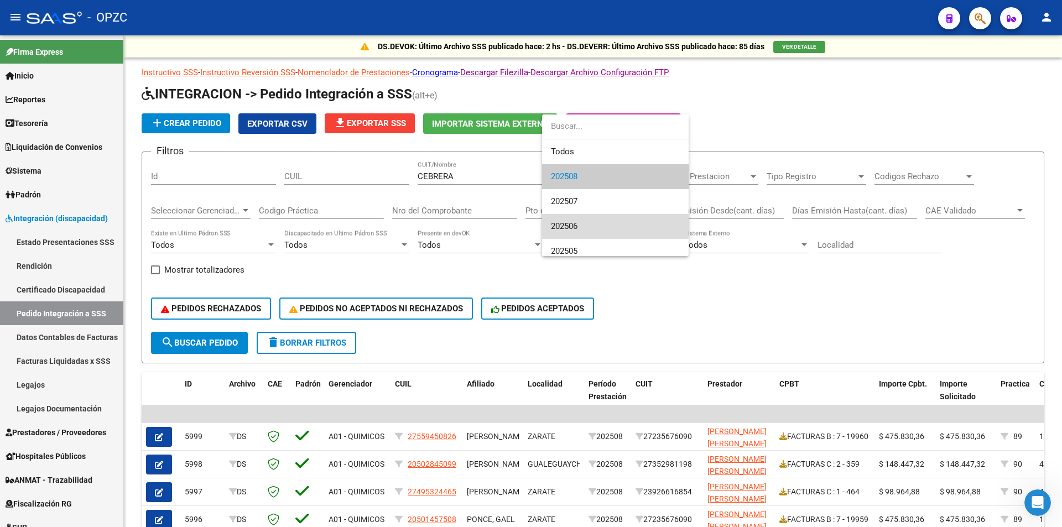
click at [590, 226] on span "202506" at bounding box center [615, 226] width 129 height 25
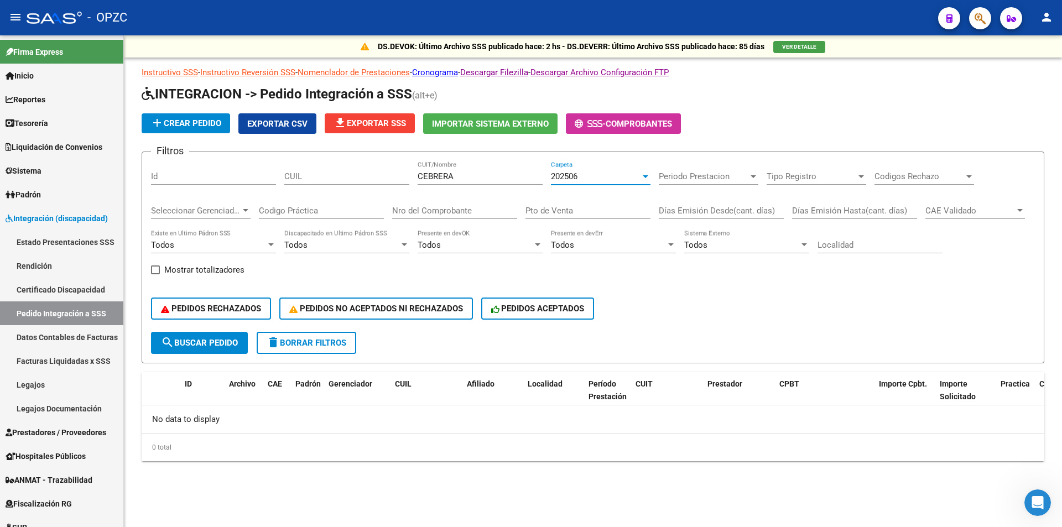
click at [589, 181] on div "202506" at bounding box center [596, 177] width 90 height 10
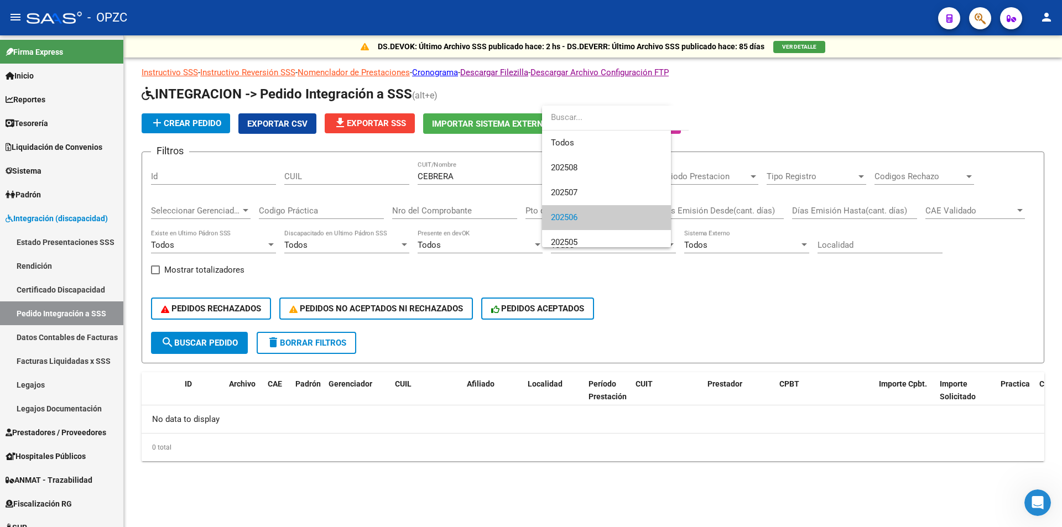
scroll to position [41, 0]
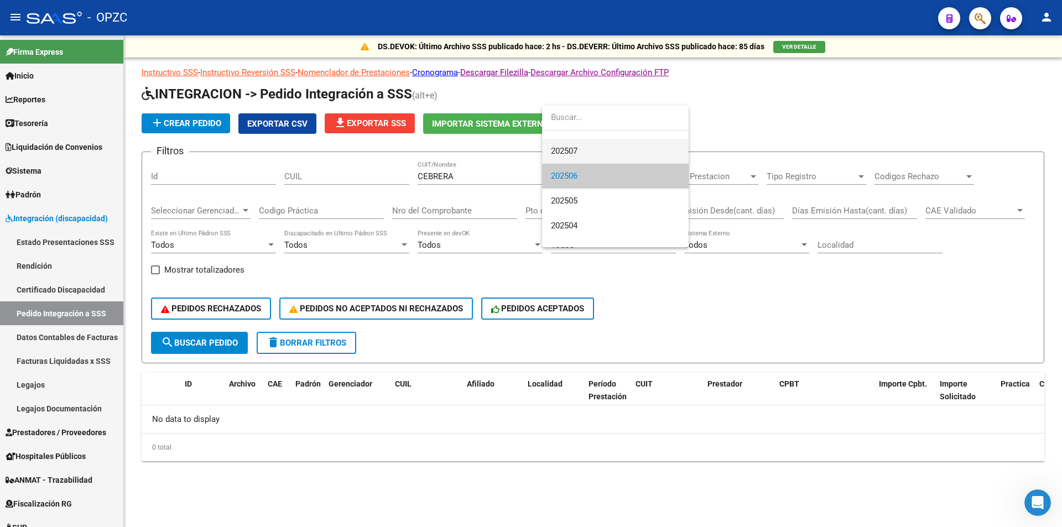
click at [589, 154] on span "202507" at bounding box center [615, 151] width 129 height 25
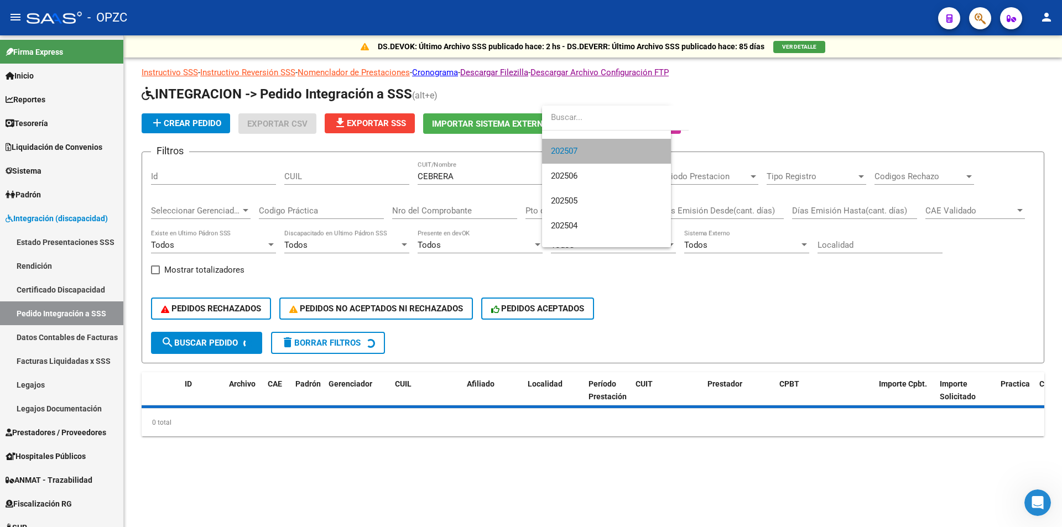
scroll to position [50, 0]
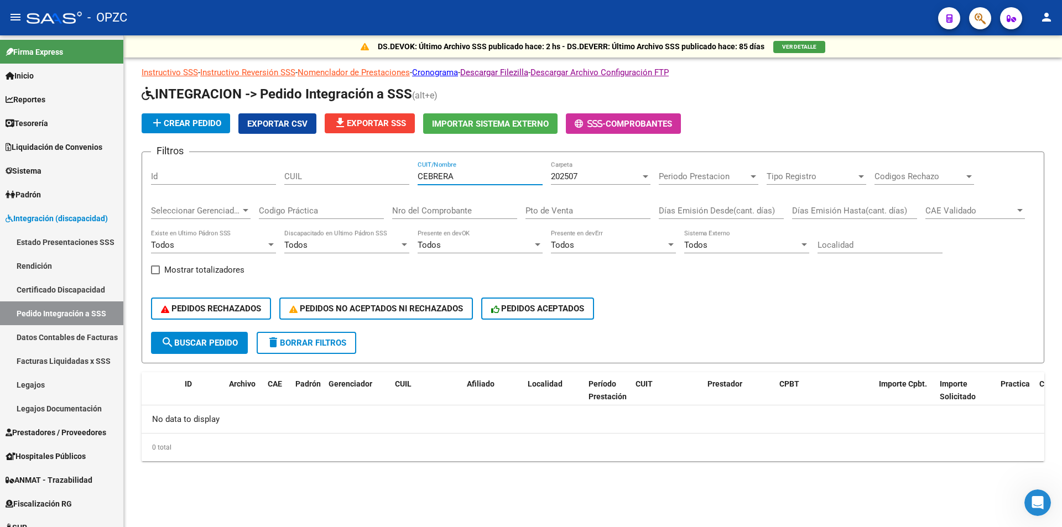
click at [425, 175] on input "CEBRERA" at bounding box center [480, 177] width 125 height 10
type input "CABRERA"
click at [567, 180] on span "202507" at bounding box center [564, 177] width 27 height 10
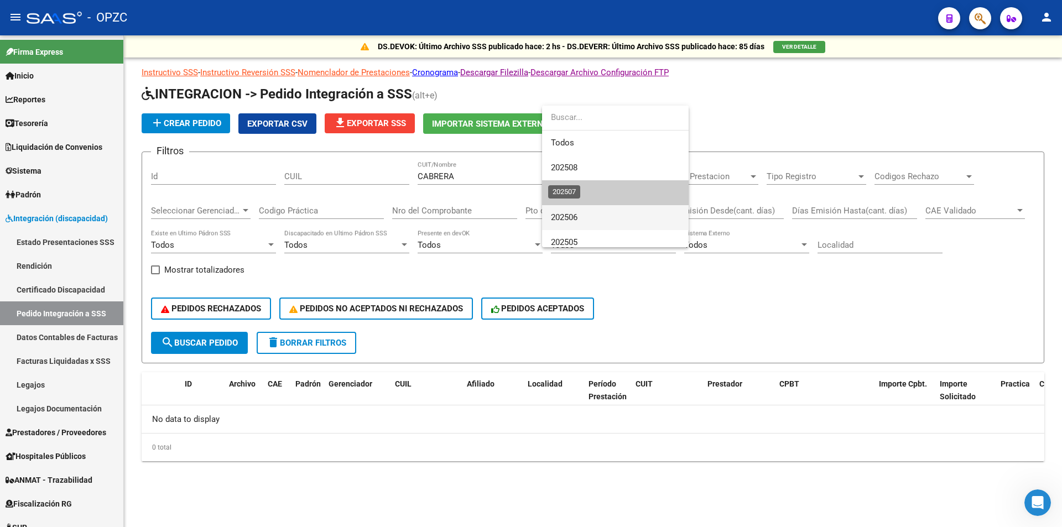
scroll to position [17, 0]
click at [570, 192] on span "202506" at bounding box center [615, 201] width 129 height 25
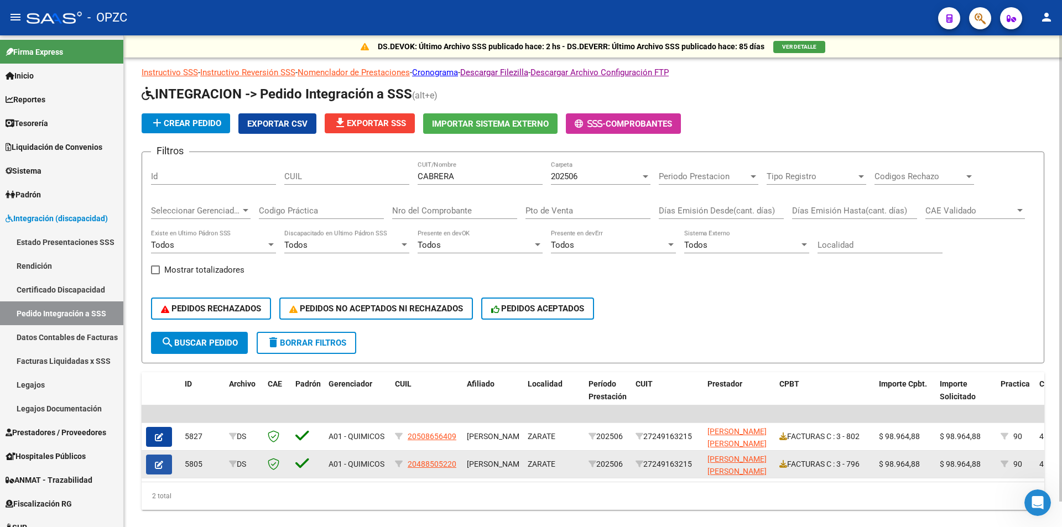
click at [164, 467] on button "button" at bounding box center [159, 465] width 26 height 20
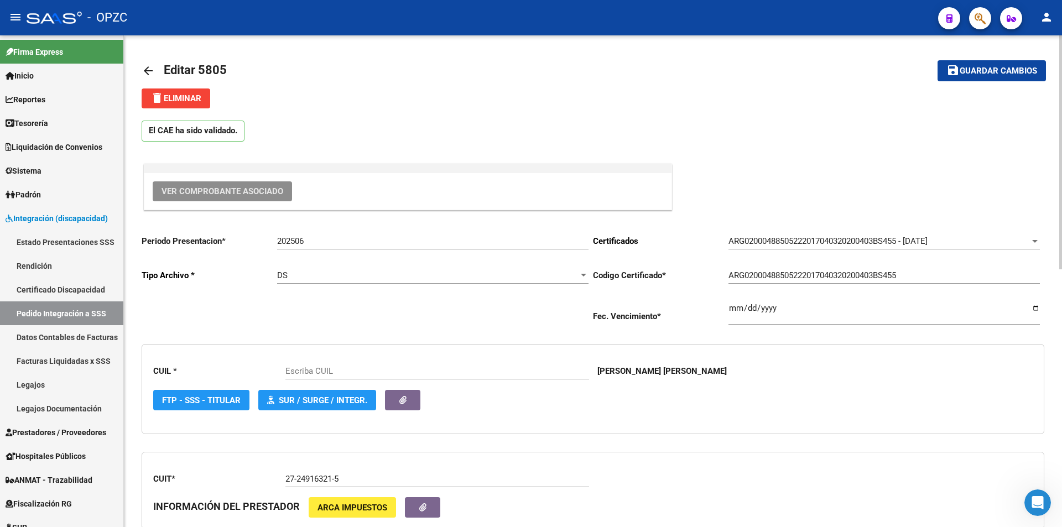
click at [242, 186] on button "Ver Comprobante Asociado" at bounding box center [222, 191] width 139 height 20
type input "20488505220"
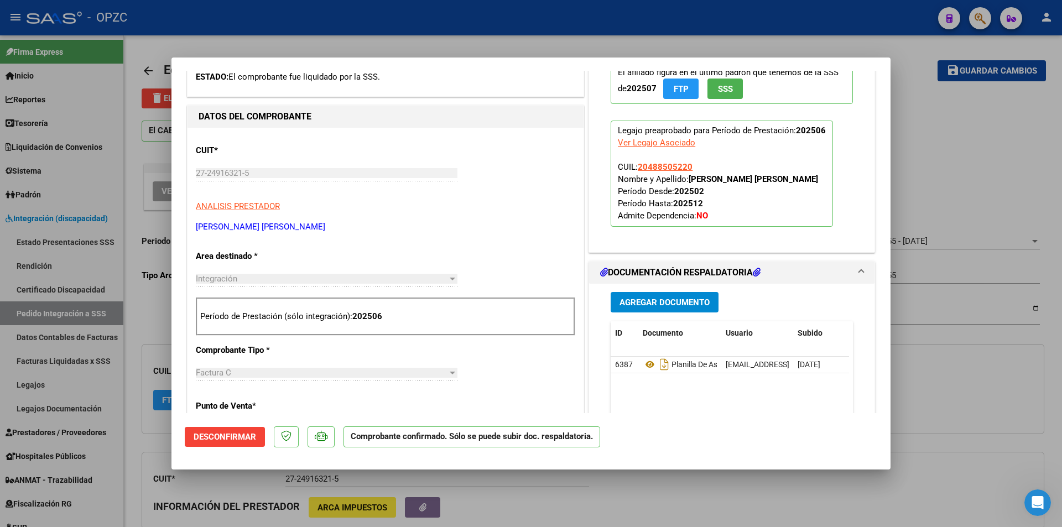
scroll to position [221, 0]
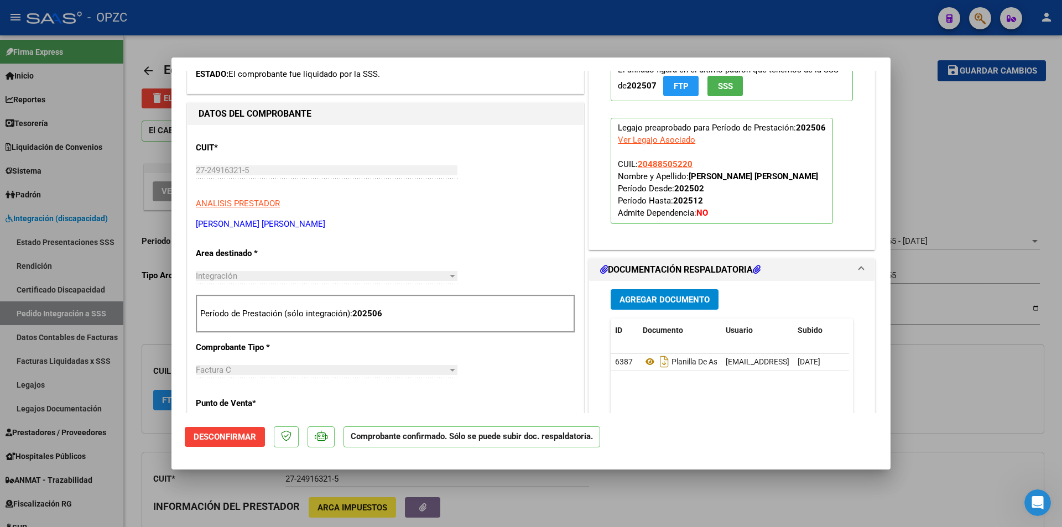
click at [925, 139] on div at bounding box center [531, 263] width 1062 height 527
type input "$ 0,00"
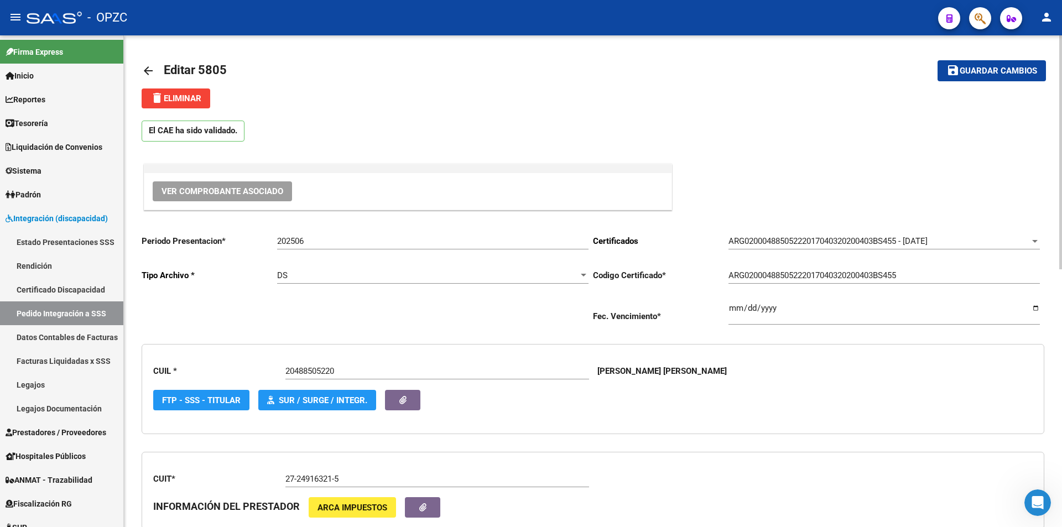
click at [143, 69] on mat-icon "arrow_back" at bounding box center [148, 70] width 13 height 13
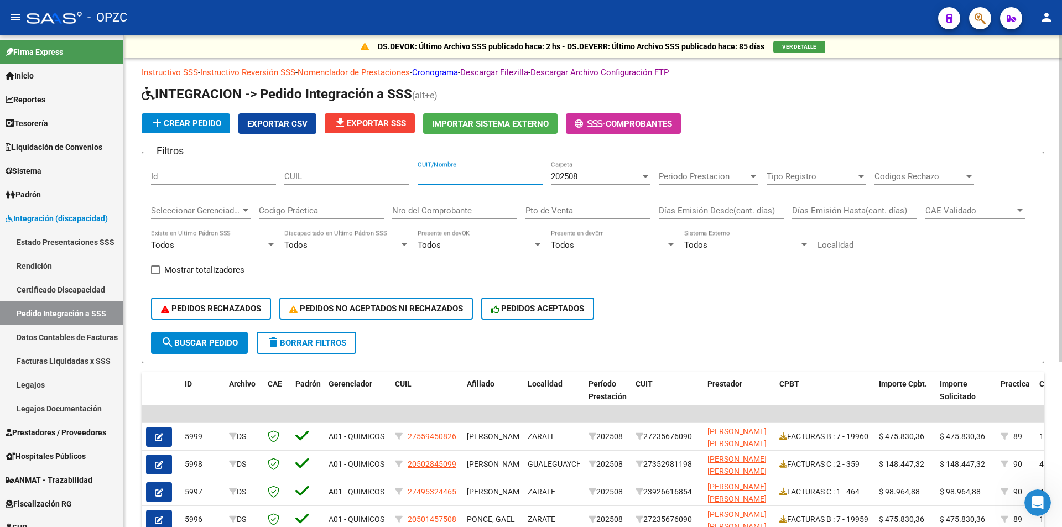
click at [427, 172] on input "CUIT/Nombre" at bounding box center [480, 177] width 125 height 10
type input "CABRERA"
click at [618, 167] on div "202508 Carpeta" at bounding box center [601, 173] width 100 height 24
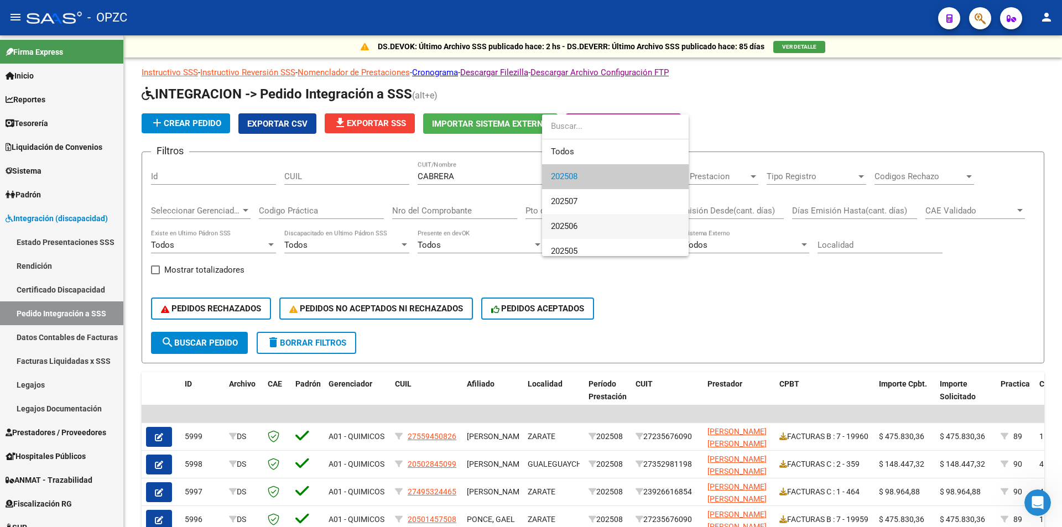
click at [594, 220] on span "202506" at bounding box center [615, 226] width 129 height 25
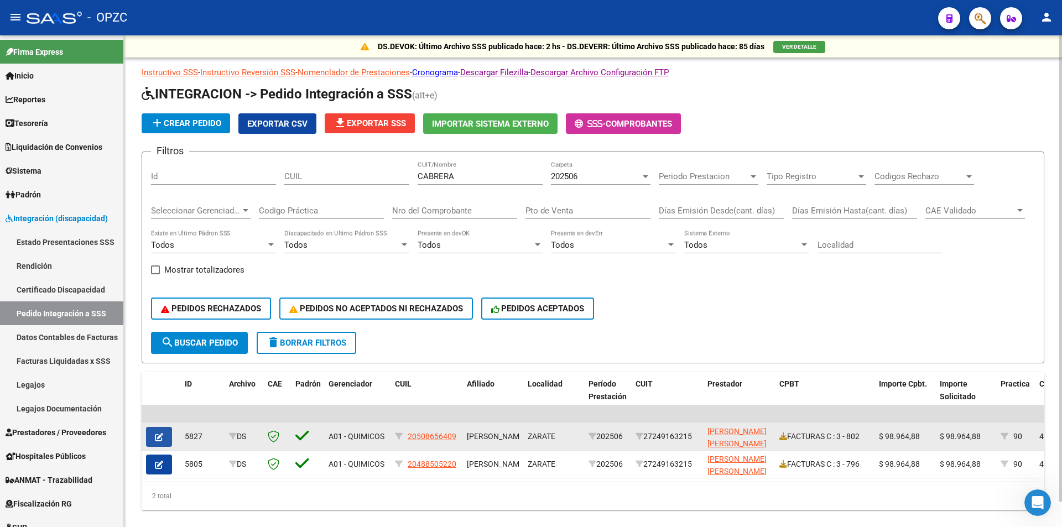
click at [158, 441] on icon "button" at bounding box center [159, 437] width 8 height 8
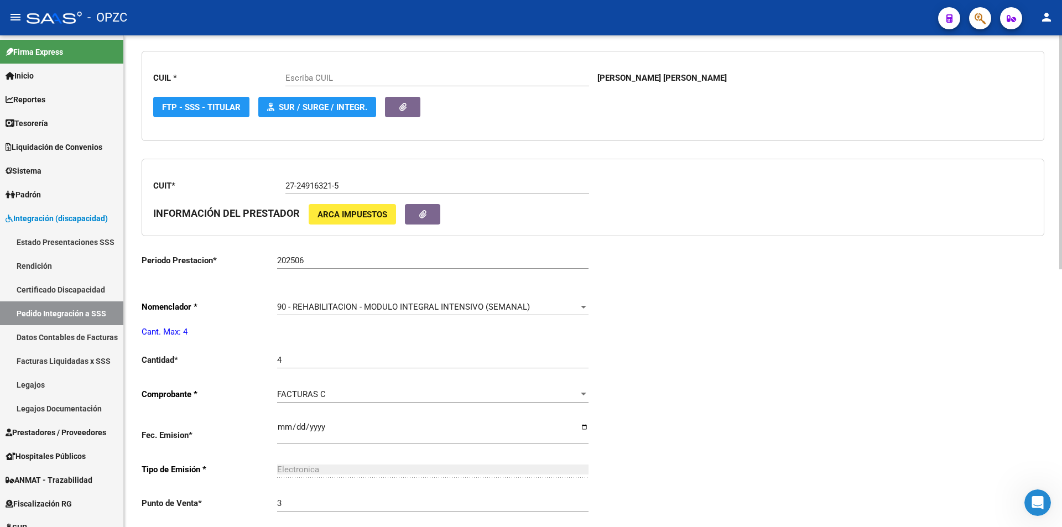
type input "20508656409"
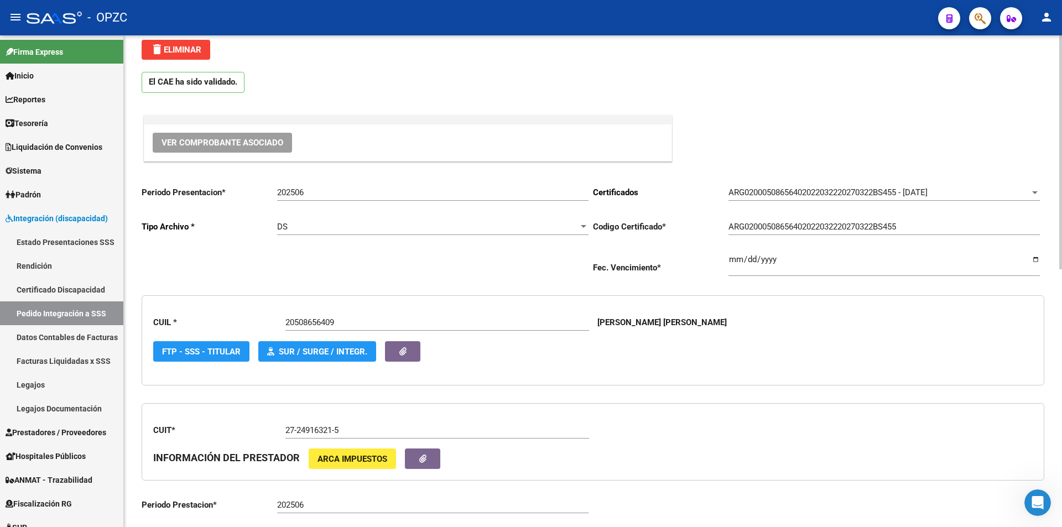
scroll to position [45, 0]
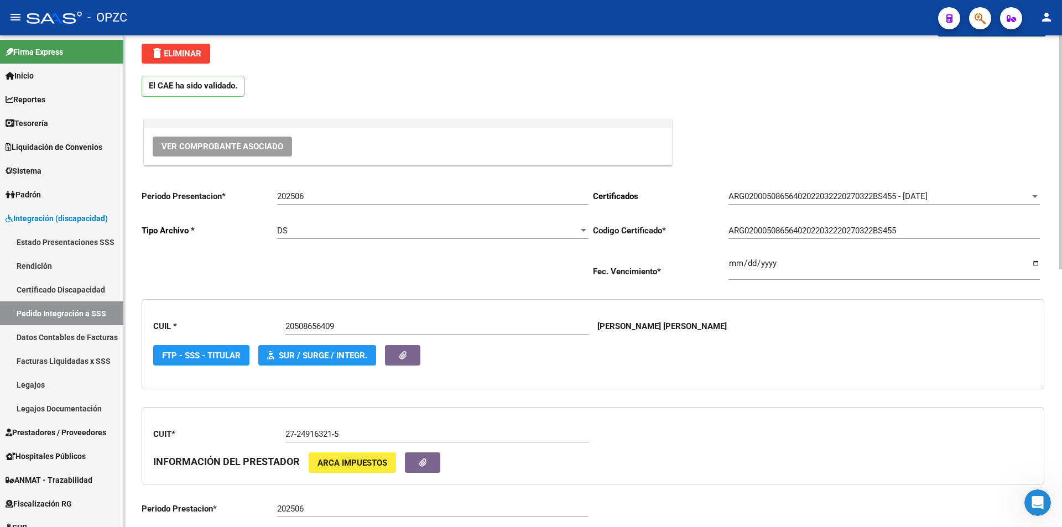
click at [223, 143] on span "Ver Comprobante Asociado" at bounding box center [223, 147] width 122 height 10
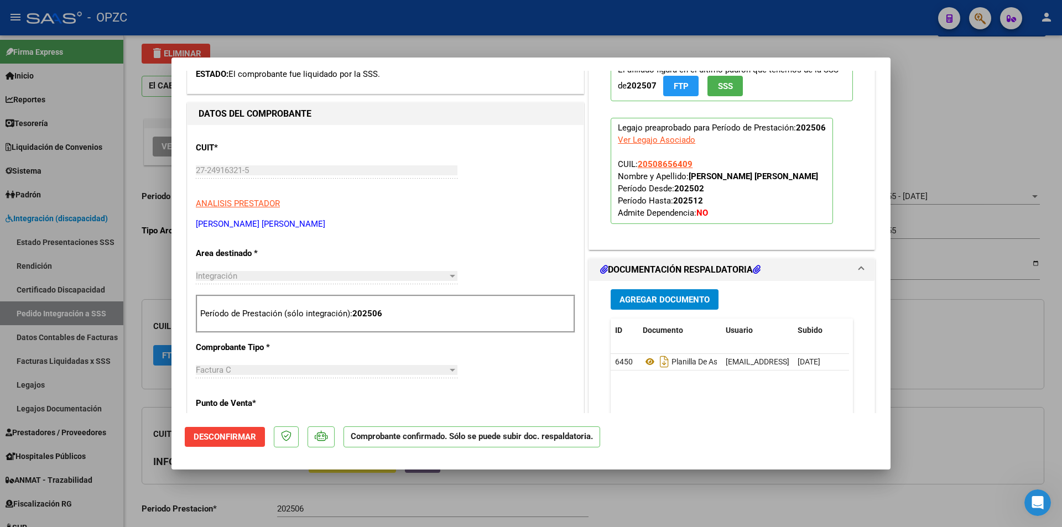
scroll to position [277, 0]
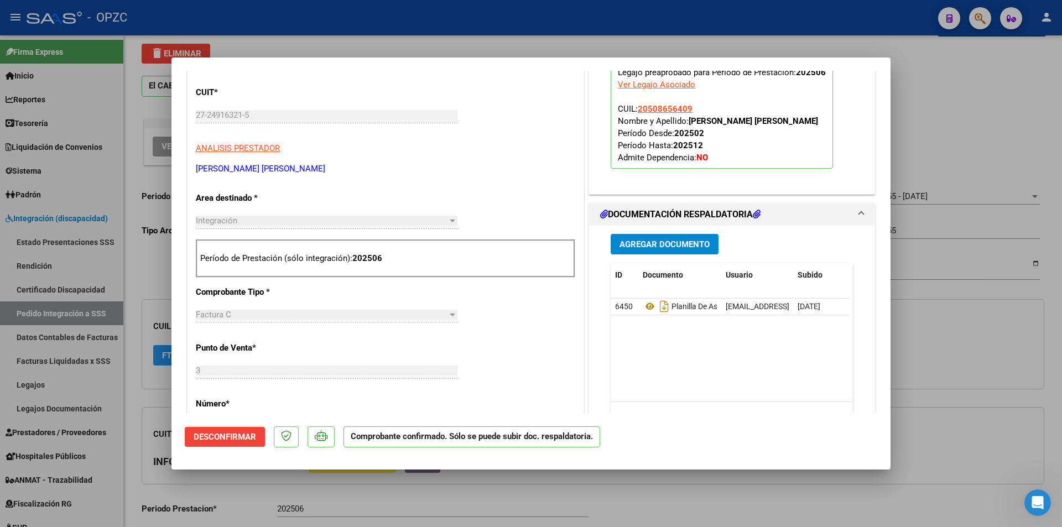
click at [976, 136] on div at bounding box center [531, 263] width 1062 height 527
type input "$ 0,00"
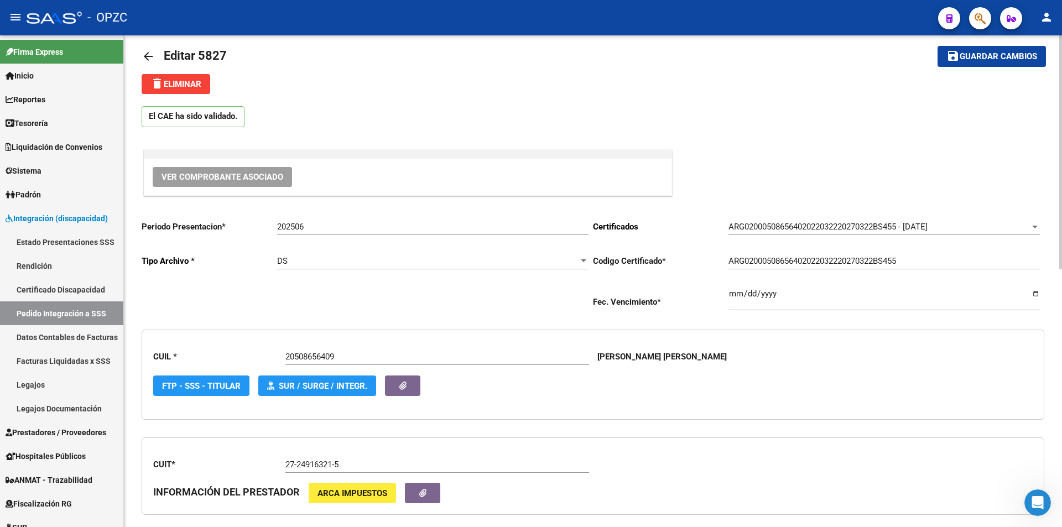
scroll to position [0, 0]
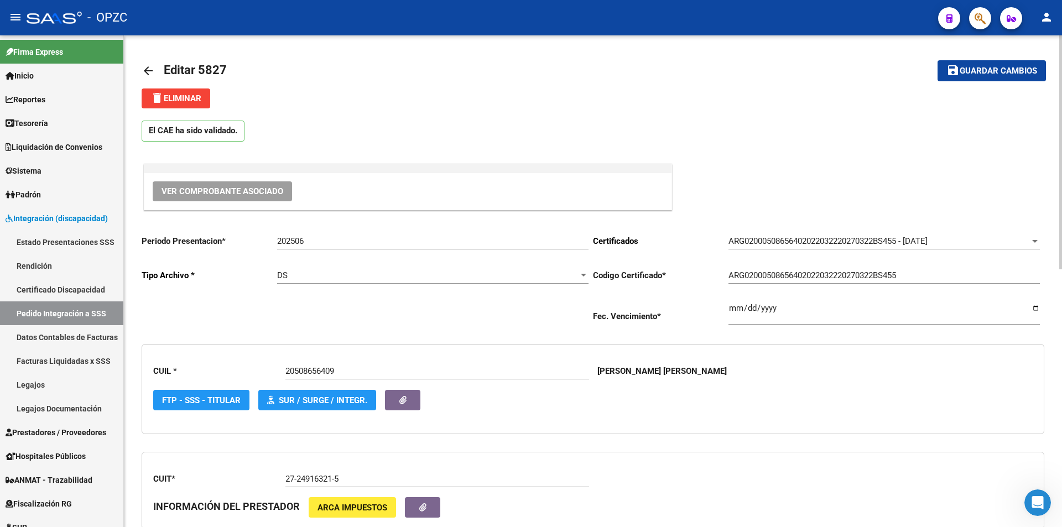
click at [155, 66] on link "arrow_back" at bounding box center [153, 71] width 22 height 26
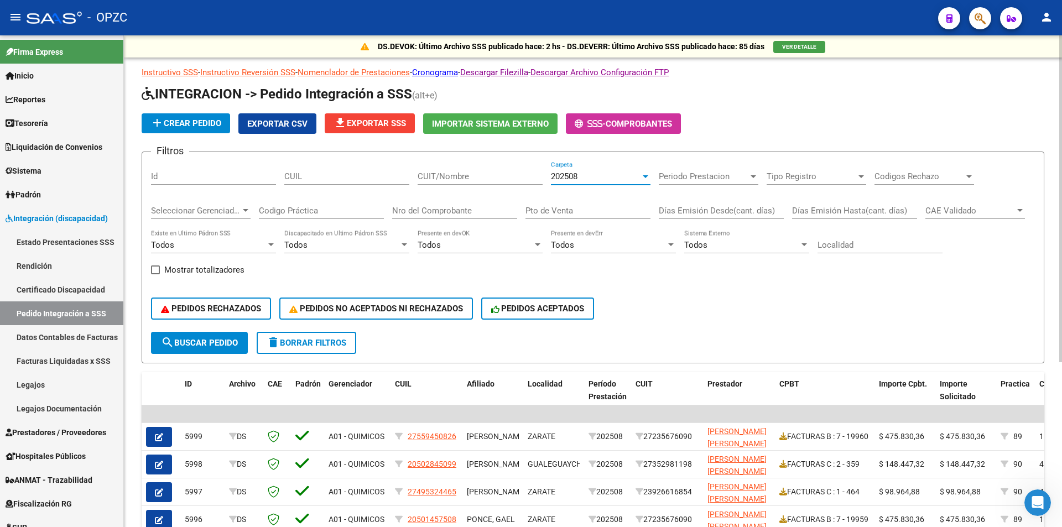
click at [595, 172] on div "202508" at bounding box center [596, 177] width 90 height 10
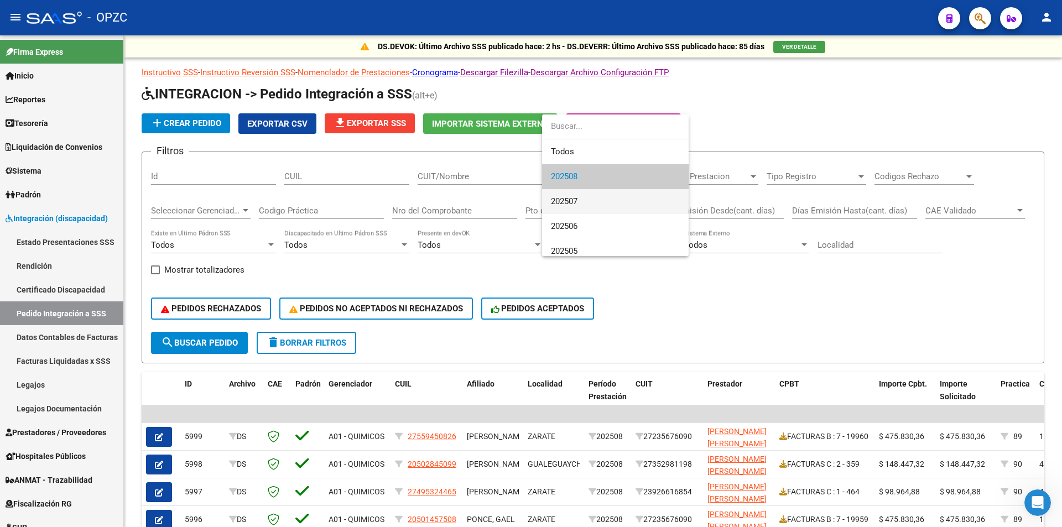
click at [590, 198] on span "202507" at bounding box center [615, 201] width 129 height 25
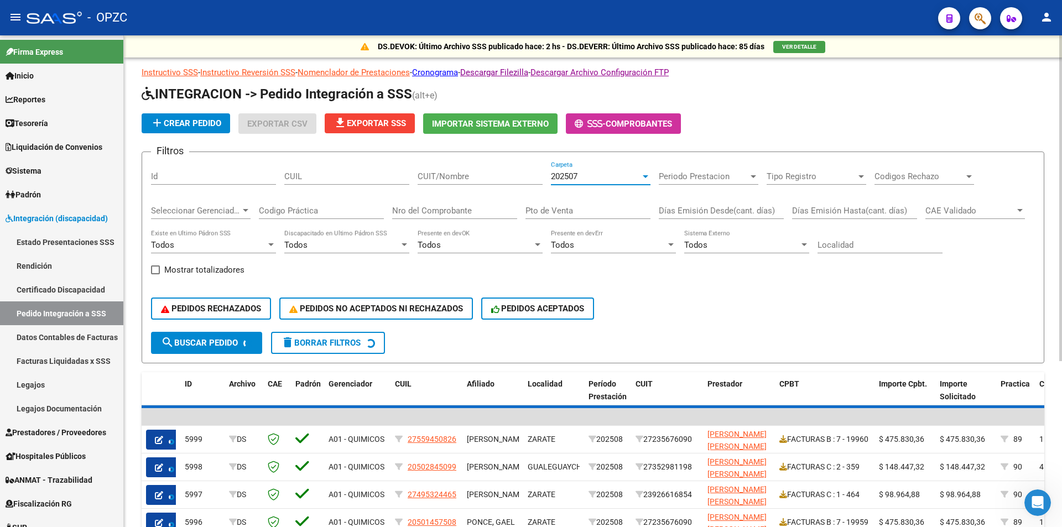
click at [501, 173] on input "CUIT/Nombre" at bounding box center [480, 177] width 125 height 10
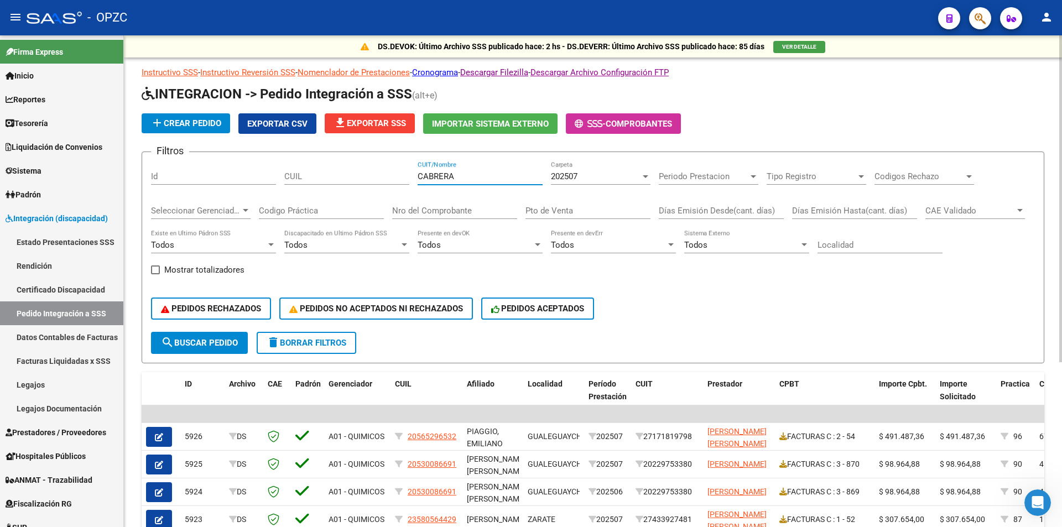
type input "CABRERA"
click at [220, 346] on span "search Buscar Pedido" at bounding box center [199, 343] width 77 height 10
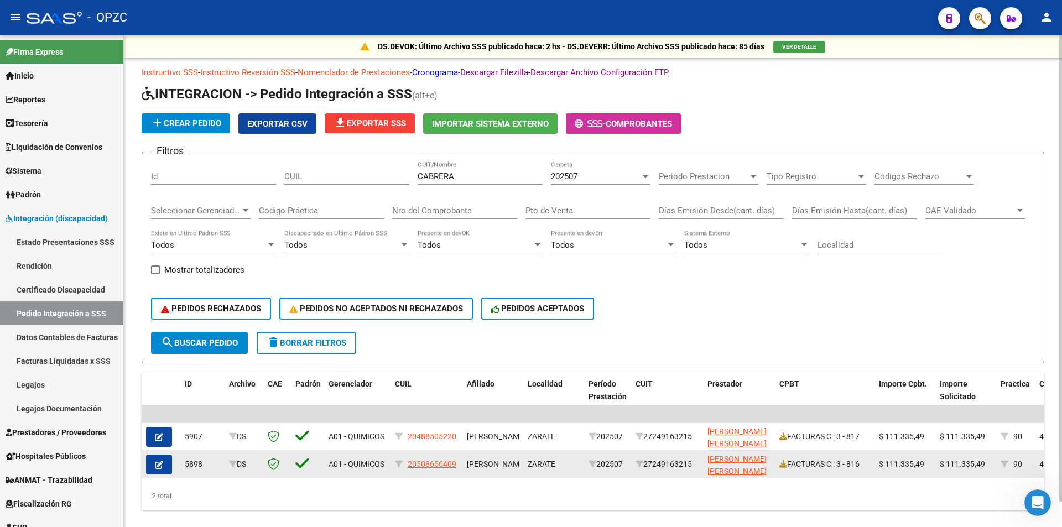
click at [164, 465] on button "button" at bounding box center [159, 465] width 26 height 20
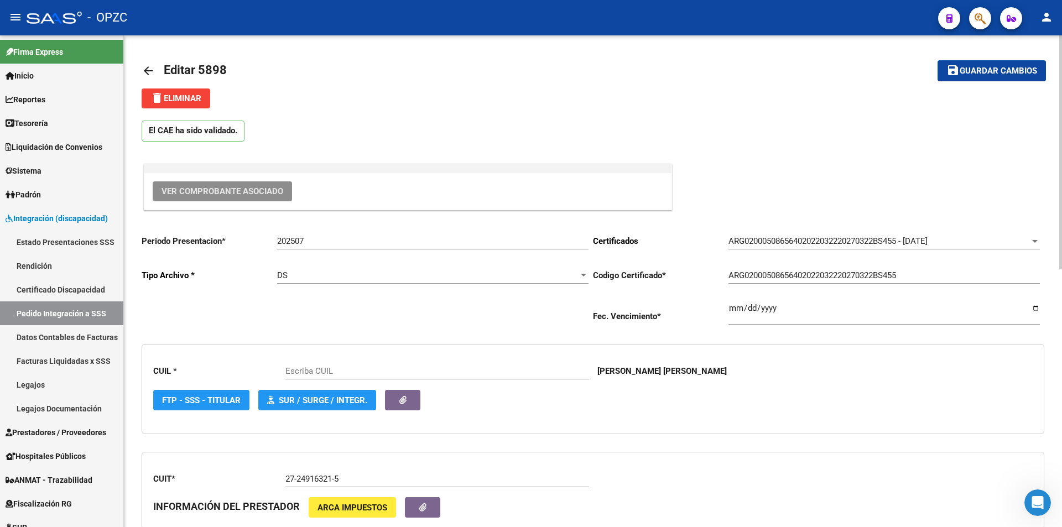
type input "20508656409"
click at [255, 193] on span "Ver Comprobante Asociado" at bounding box center [223, 191] width 122 height 10
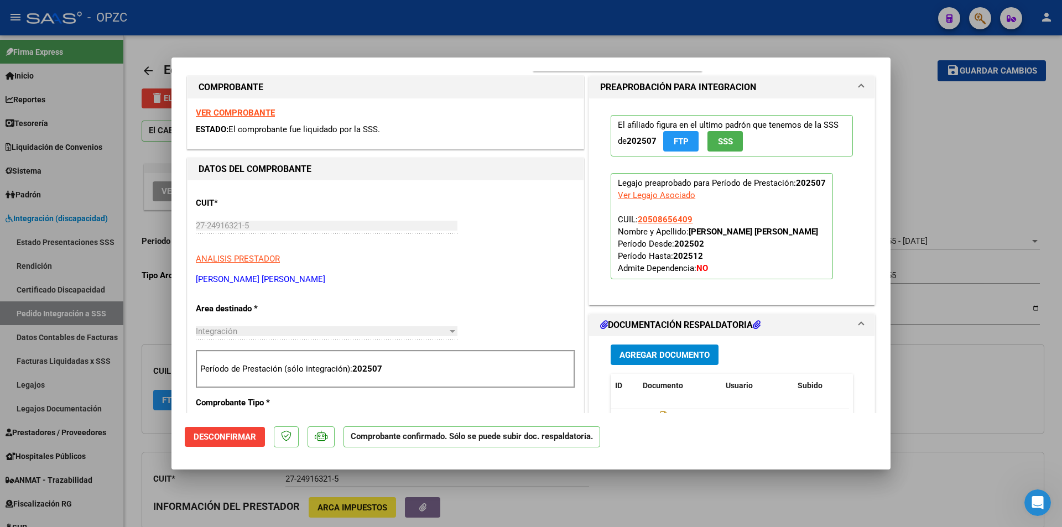
scroll to position [277, 0]
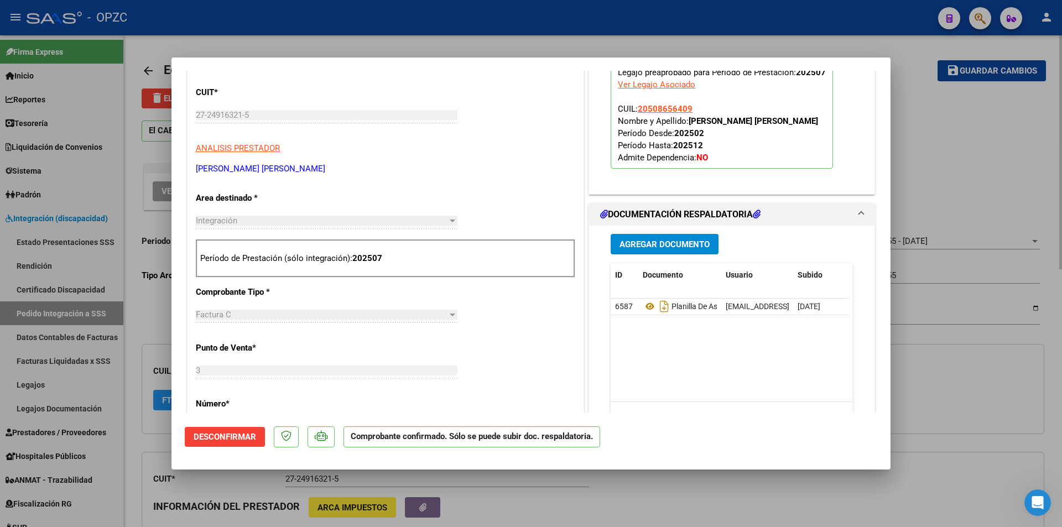
click at [912, 118] on div at bounding box center [531, 263] width 1062 height 527
type input "$ 0,00"
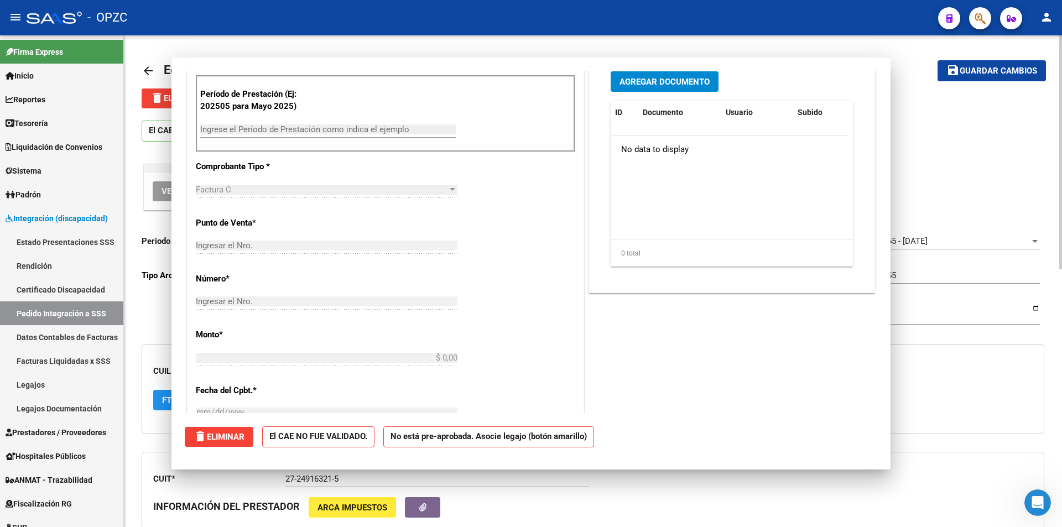
scroll to position [0, 0]
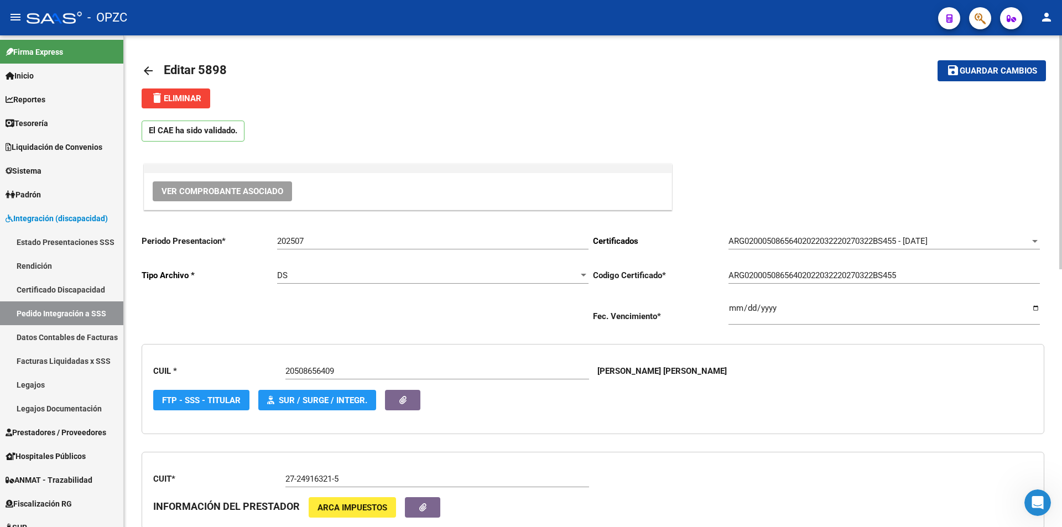
click at [150, 71] on mat-icon "arrow_back" at bounding box center [148, 70] width 13 height 13
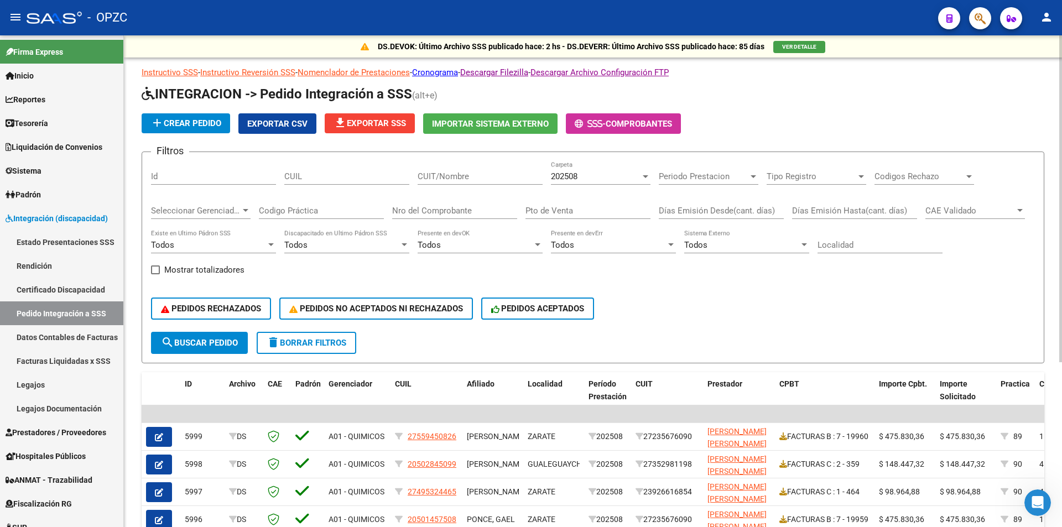
click at [609, 167] on div "202508 Carpeta" at bounding box center [601, 173] width 100 height 24
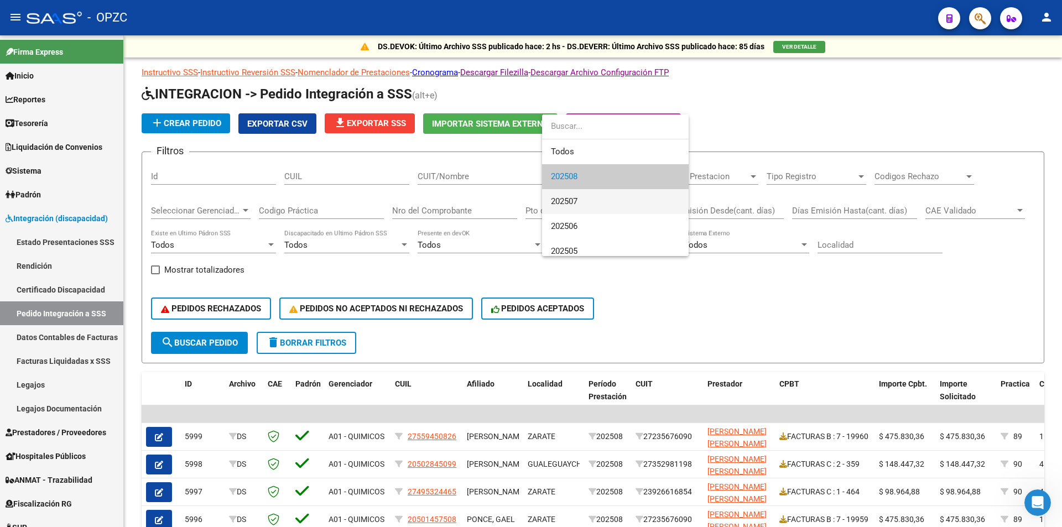
click at [589, 200] on span "202507" at bounding box center [615, 201] width 129 height 25
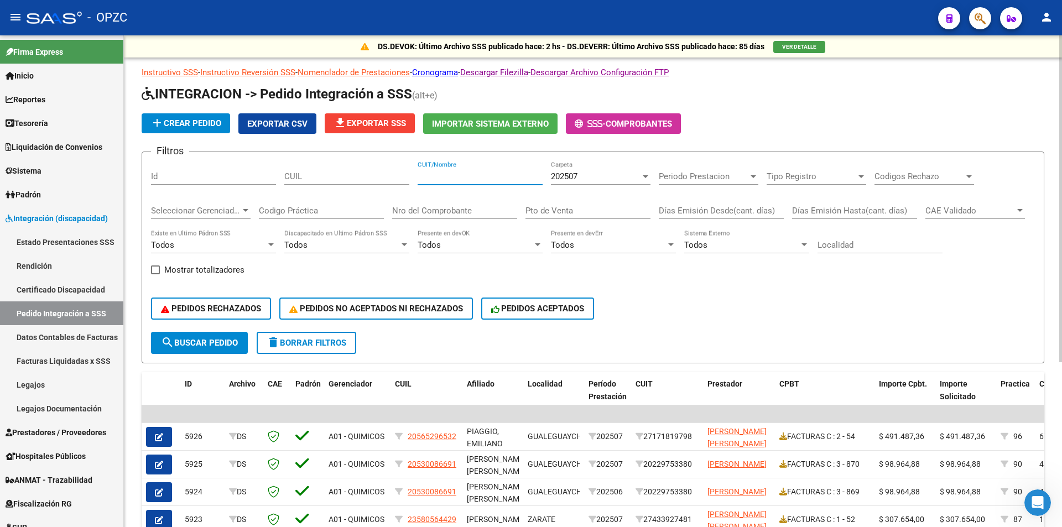
click at [485, 180] on input "CUIT/Nombre" at bounding box center [480, 177] width 125 height 10
type input "CABRERA"
click at [237, 336] on button "search Buscar Pedido" at bounding box center [199, 343] width 97 height 22
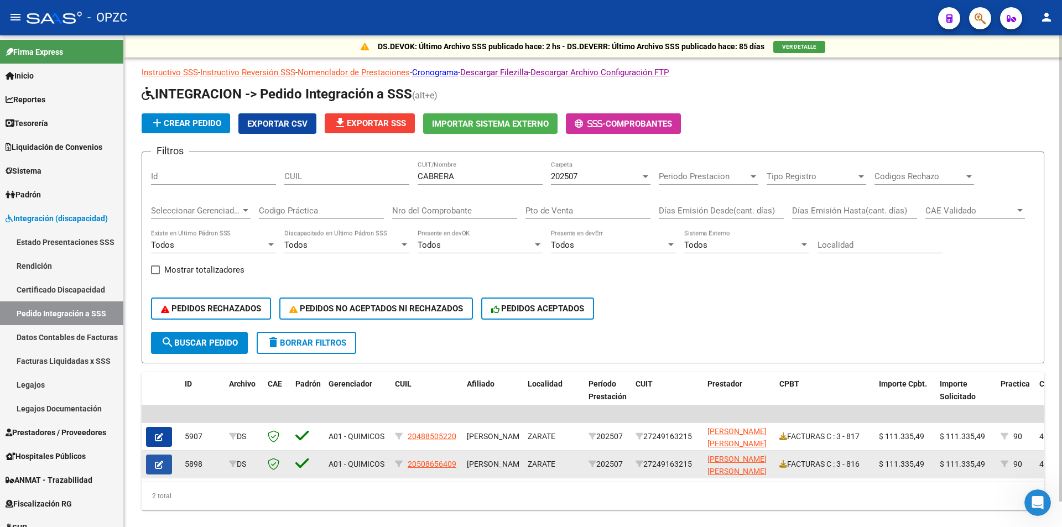
click at [168, 463] on button "button" at bounding box center [159, 465] width 26 height 20
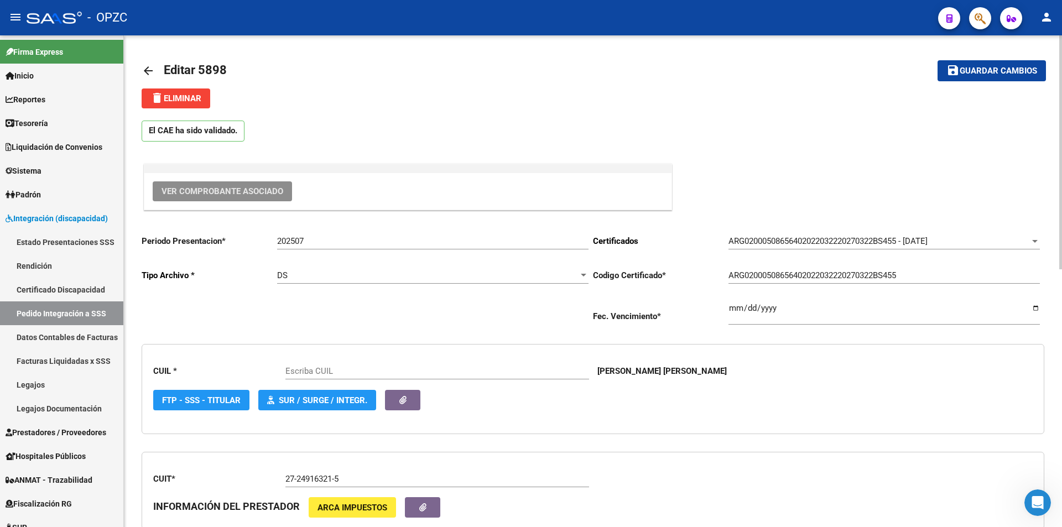
click at [221, 193] on span "Ver Comprobante Asociado" at bounding box center [223, 191] width 122 height 10
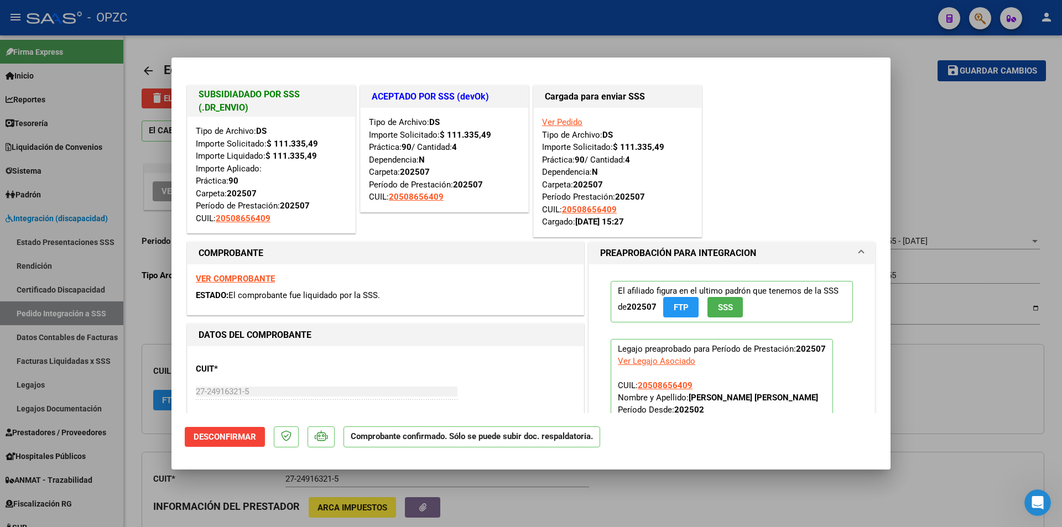
type input "20508656409"
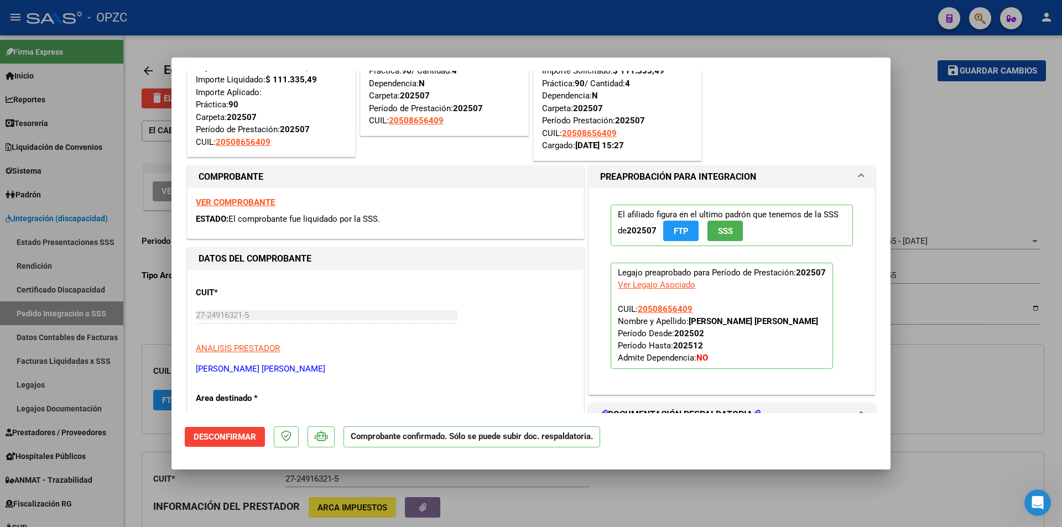
scroll to position [277, 0]
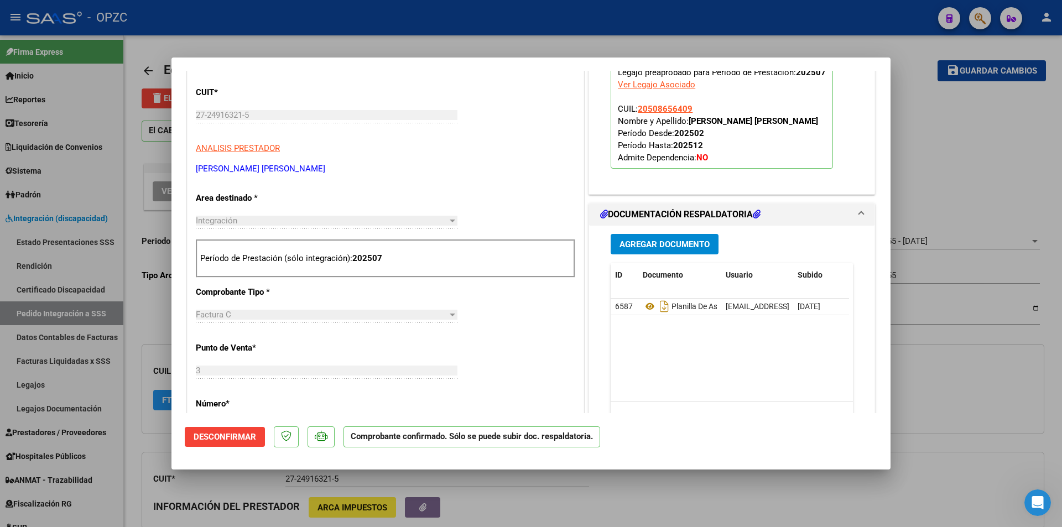
click at [931, 112] on div at bounding box center [531, 263] width 1062 height 527
type input "$ 0,00"
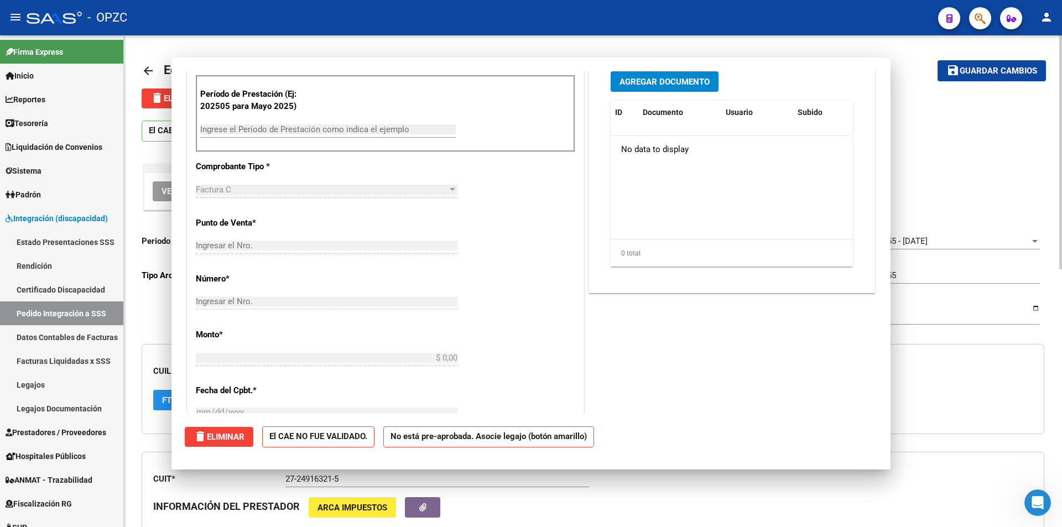
scroll to position [0, 0]
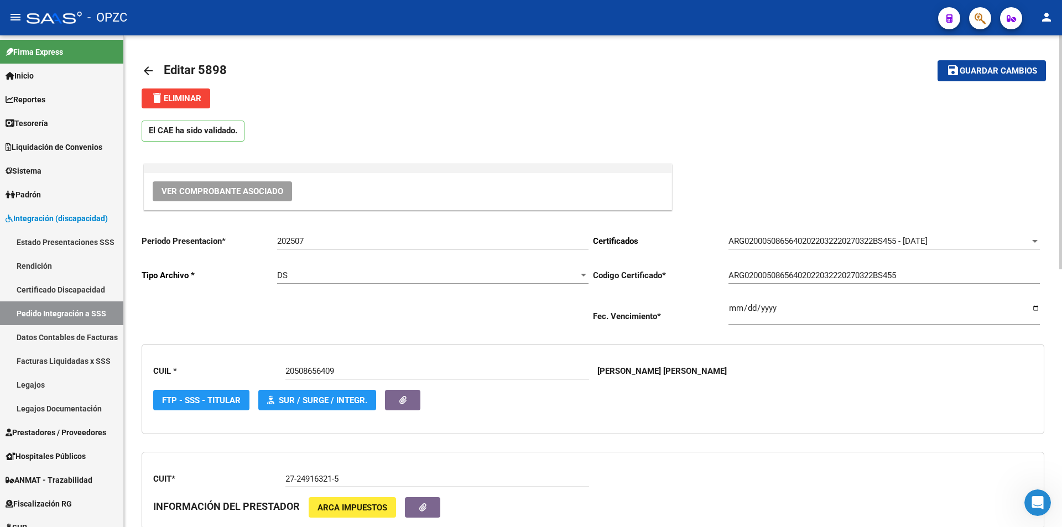
click at [153, 71] on mat-icon "arrow_back" at bounding box center [148, 70] width 13 height 13
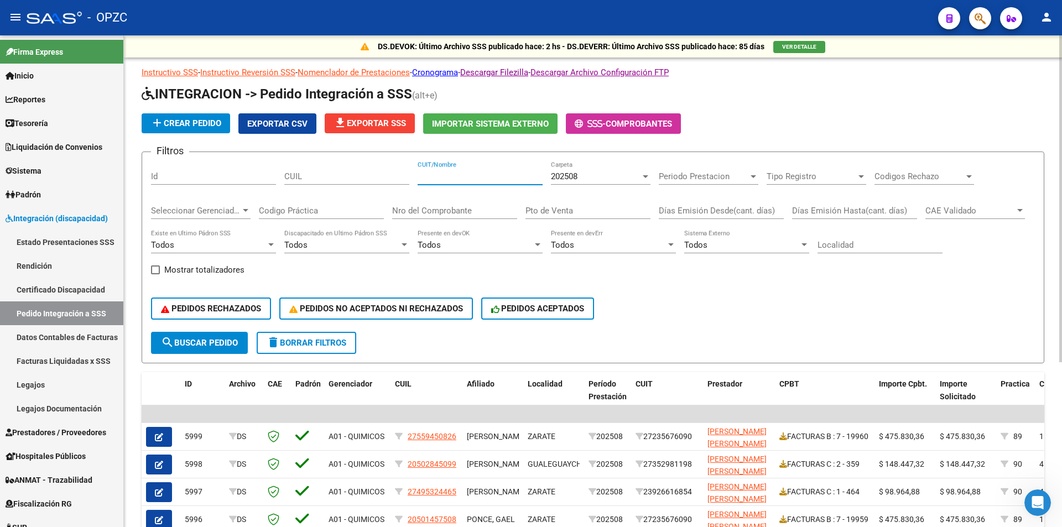
click at [464, 180] on input "CUIT/Nombre" at bounding box center [480, 177] width 125 height 10
type input "CABRERA"
click at [180, 341] on span "search Buscar Pedido" at bounding box center [199, 343] width 77 height 10
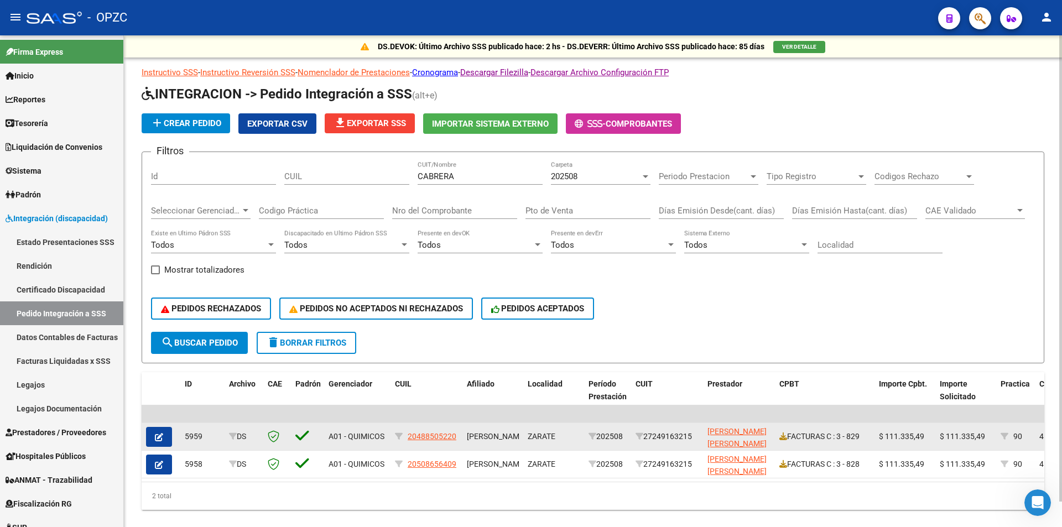
click at [165, 437] on button "button" at bounding box center [159, 437] width 26 height 20
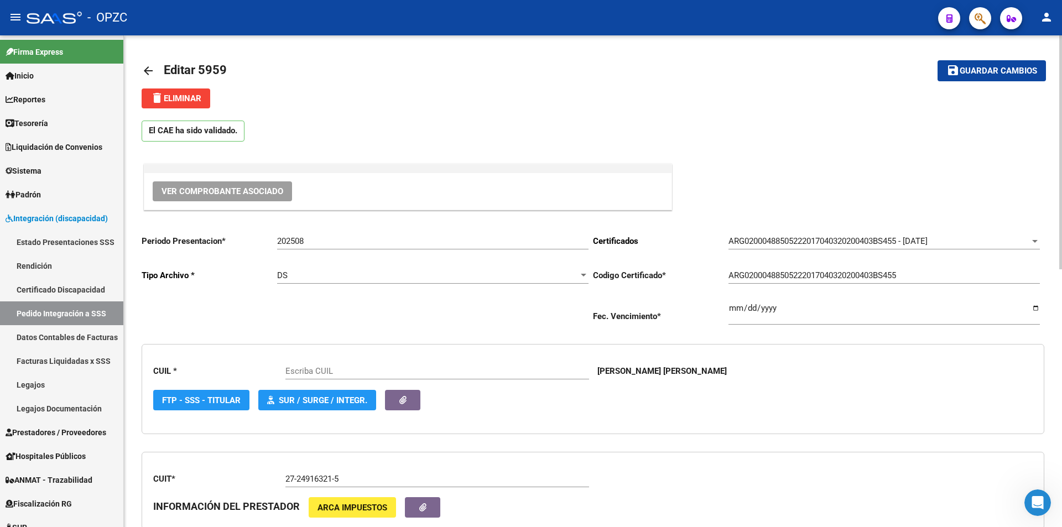
click at [237, 182] on button "Ver Comprobante Asociado" at bounding box center [222, 191] width 139 height 20
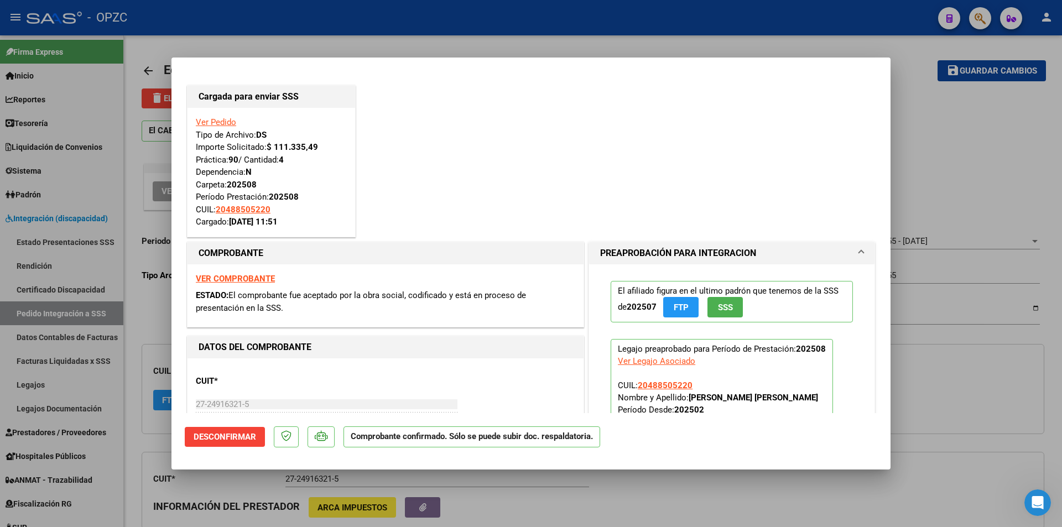
type input "20488505220"
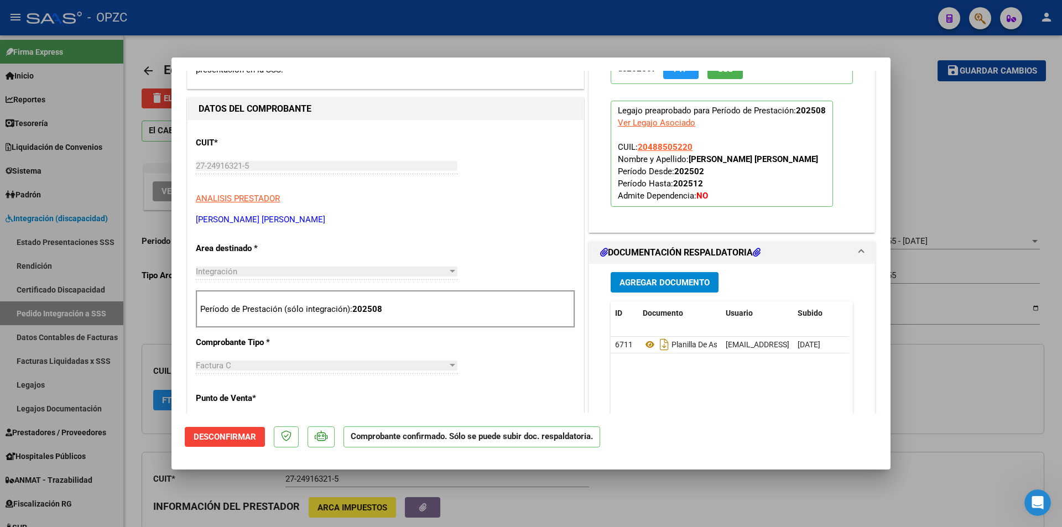
scroll to position [332, 0]
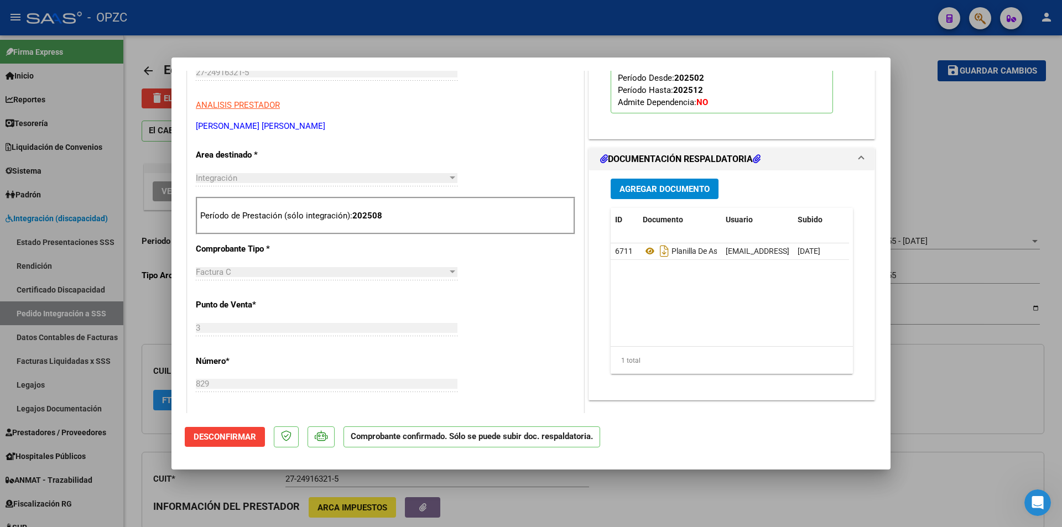
click at [930, 157] on div at bounding box center [531, 263] width 1062 height 527
type input "$ 0,00"
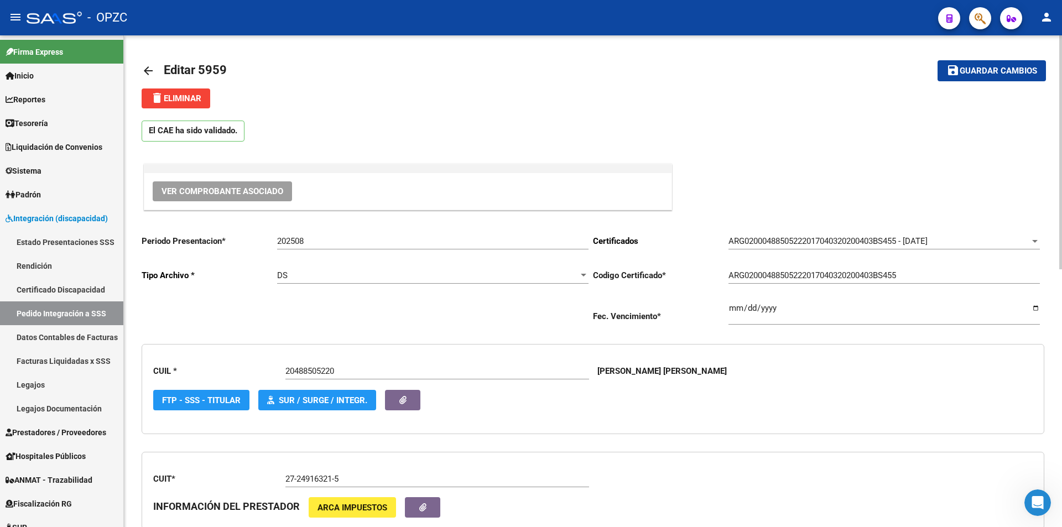
click at [157, 64] on link "arrow_back" at bounding box center [153, 71] width 22 height 26
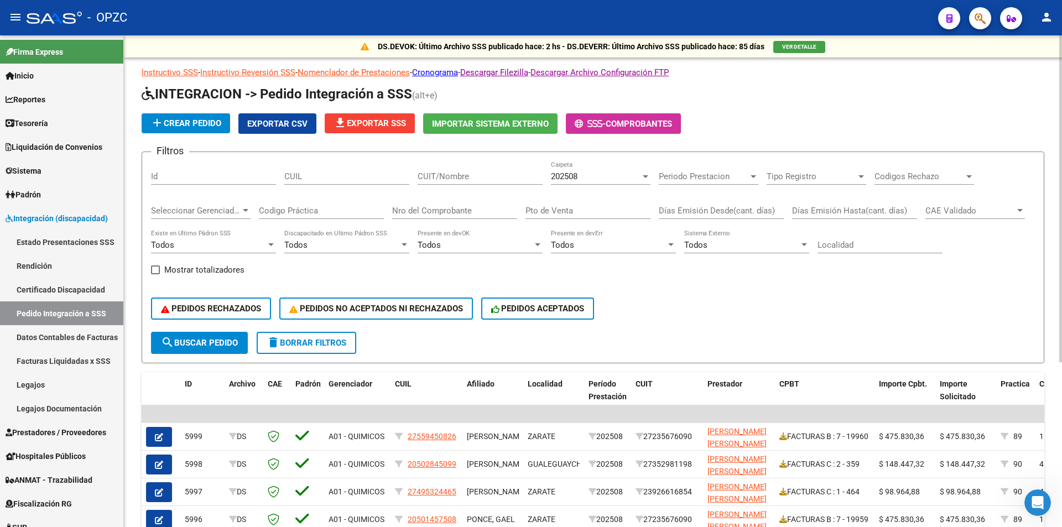
click at [437, 182] on div "CUIT/Nombre" at bounding box center [480, 173] width 125 height 24
type input "CABRERA"
click at [185, 343] on span "search Buscar Pedido" at bounding box center [199, 343] width 77 height 10
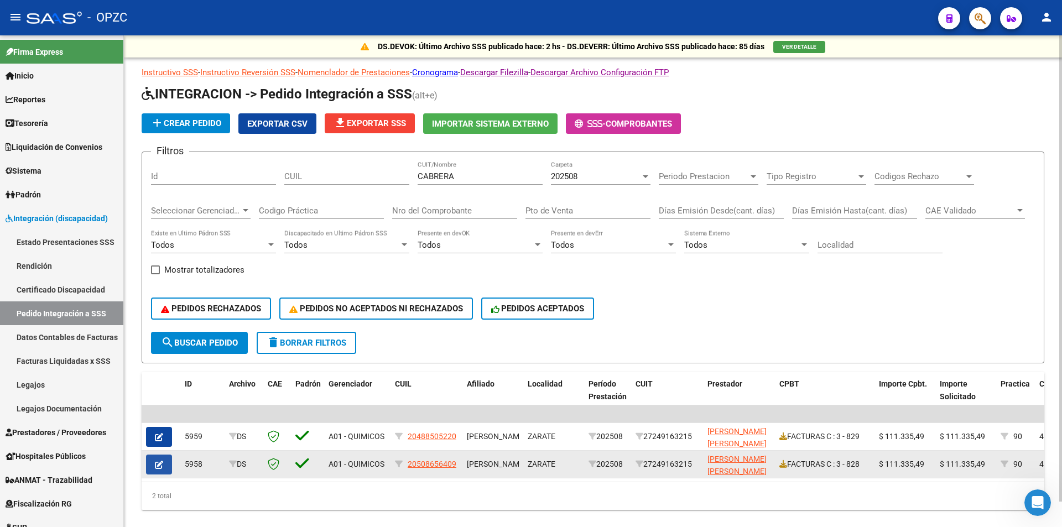
click at [155, 465] on icon "button" at bounding box center [159, 465] width 8 height 8
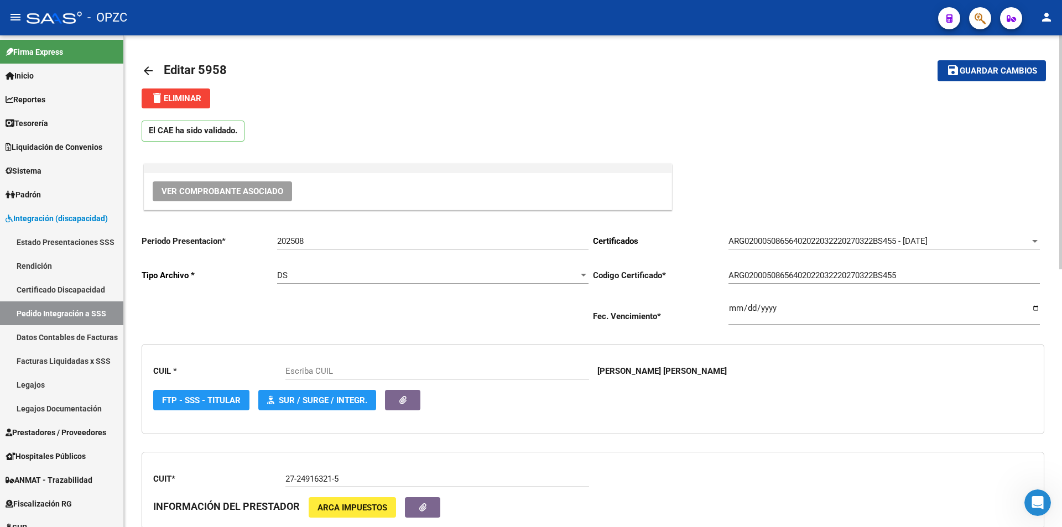
click at [226, 193] on span "Ver Comprobante Asociado" at bounding box center [223, 191] width 122 height 10
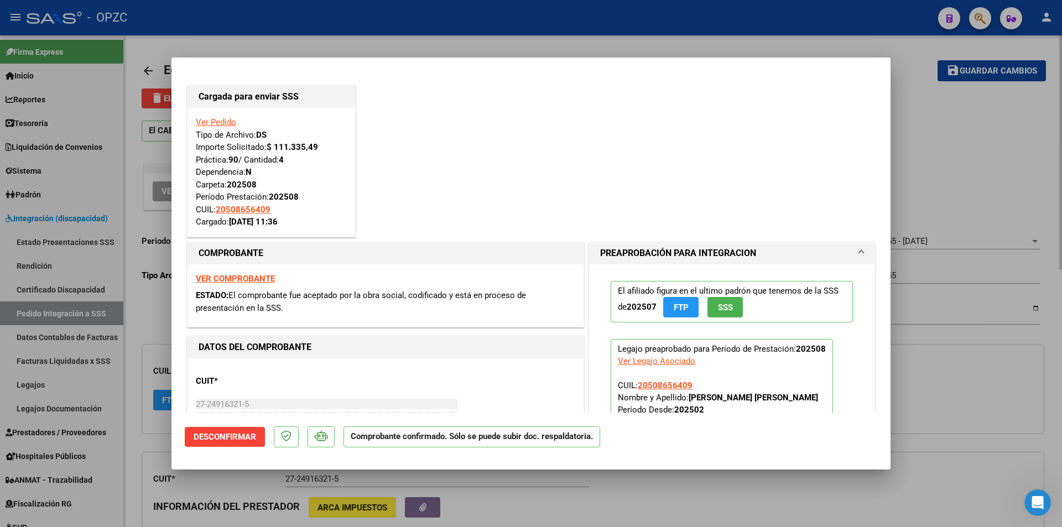
type input "20508656409"
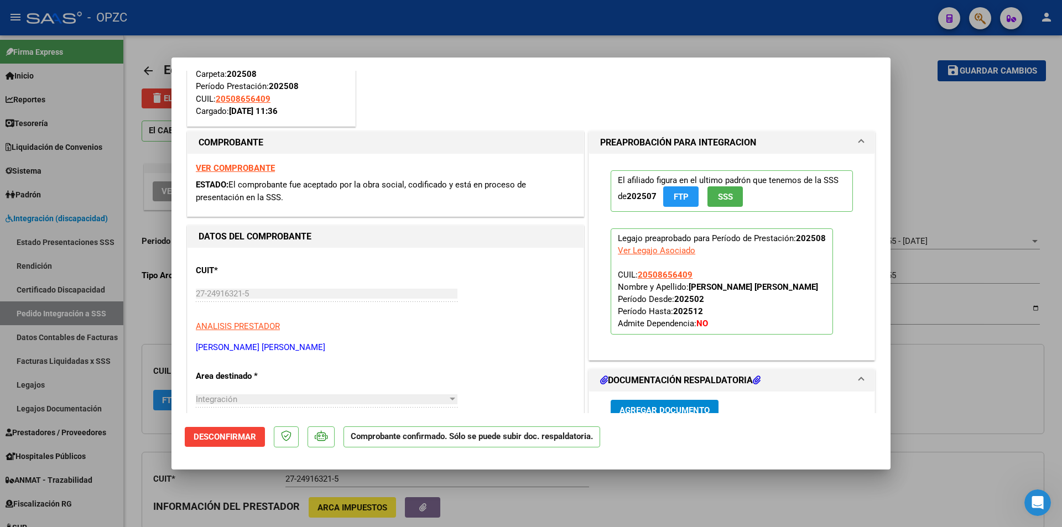
scroll to position [277, 0]
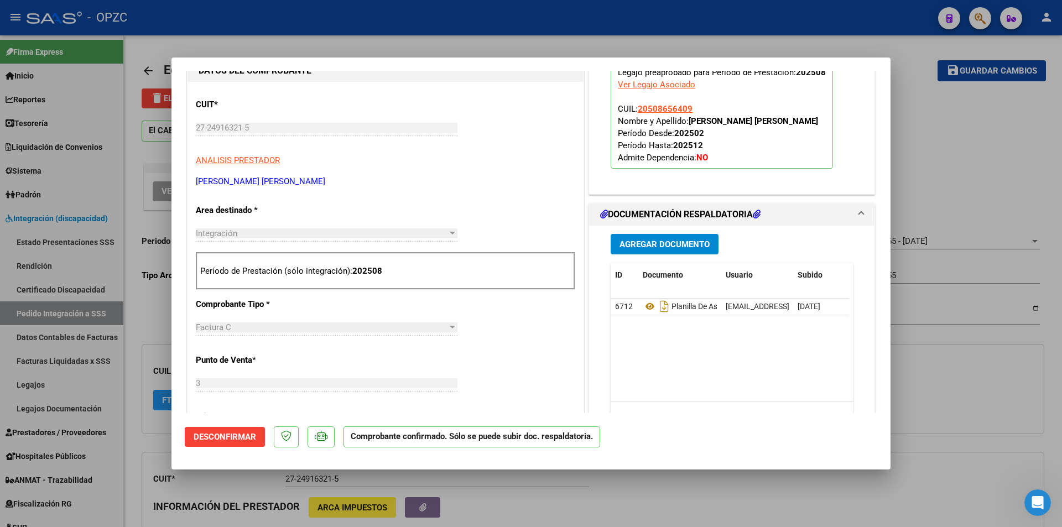
click at [922, 87] on div at bounding box center [531, 263] width 1062 height 527
type input "$ 0,00"
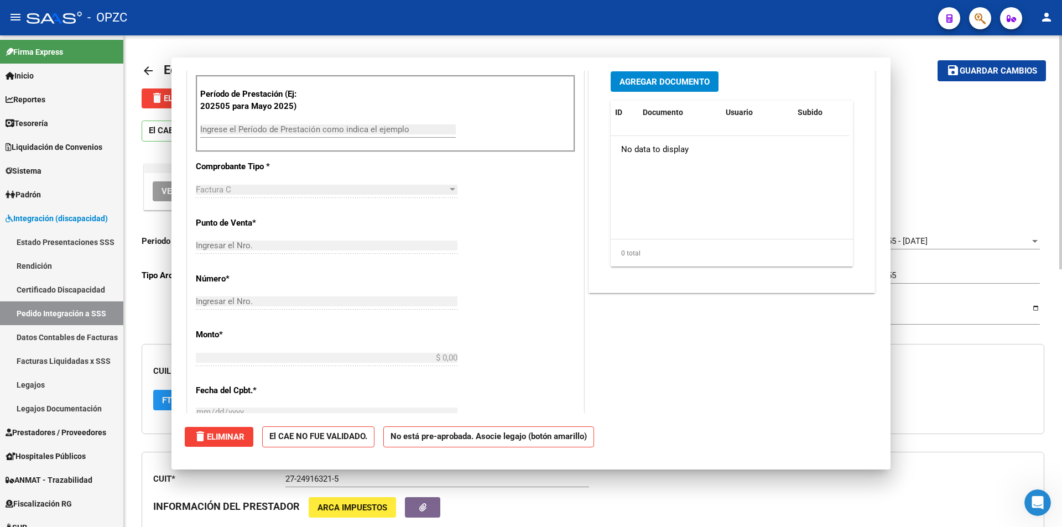
scroll to position [0, 0]
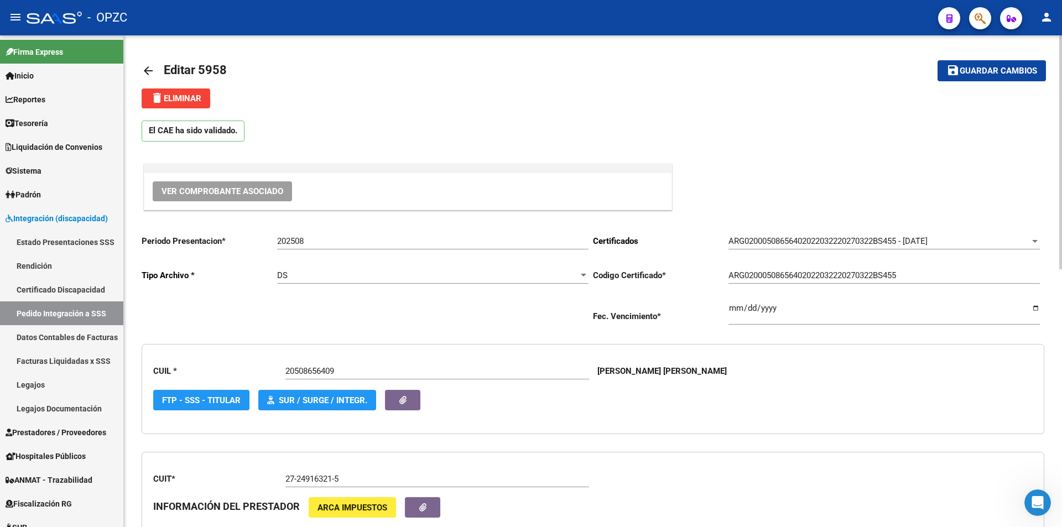
click at [150, 68] on mat-icon "arrow_back" at bounding box center [148, 70] width 13 height 13
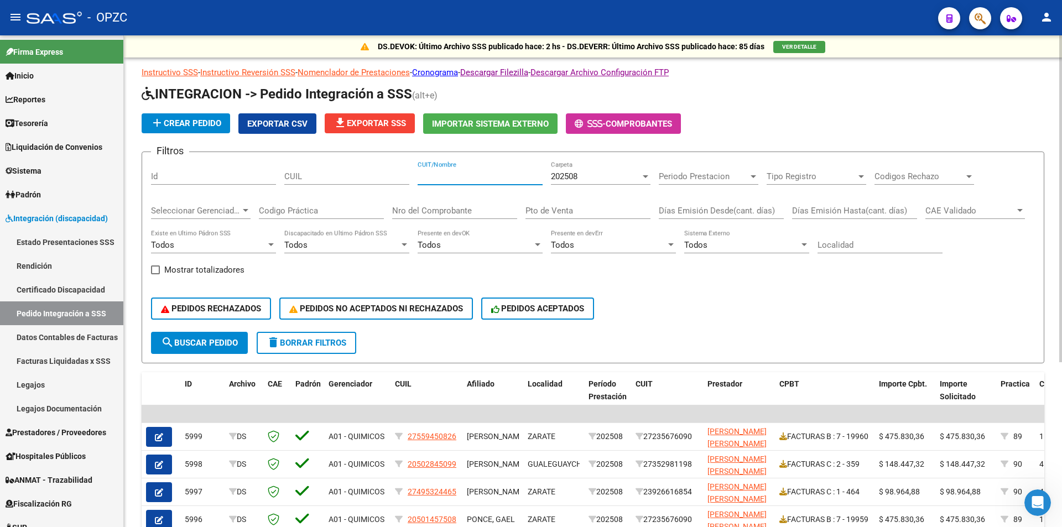
click at [481, 176] on input "CUIT/Nombre" at bounding box center [480, 177] width 125 height 10
type input "CARABALLO"
click at [174, 343] on span "search Buscar Pedido" at bounding box center [199, 343] width 77 height 10
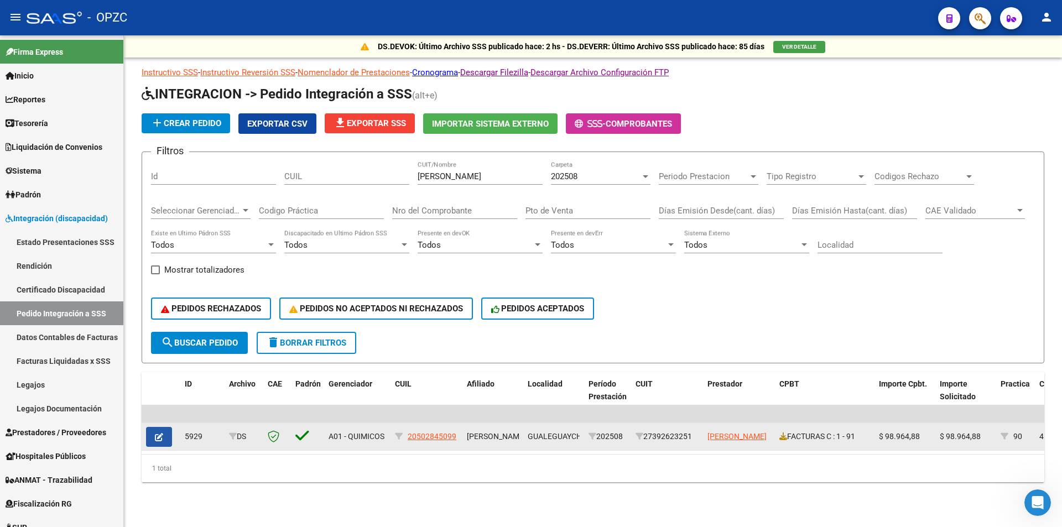
click at [163, 439] on icon "button" at bounding box center [159, 437] width 8 height 8
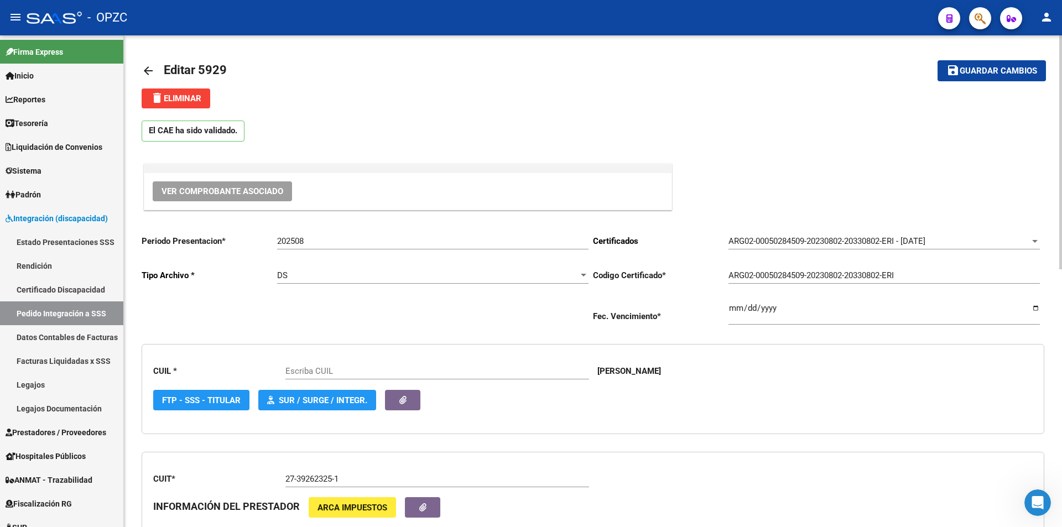
click at [241, 193] on span "Ver Comprobante Asociado" at bounding box center [223, 191] width 122 height 10
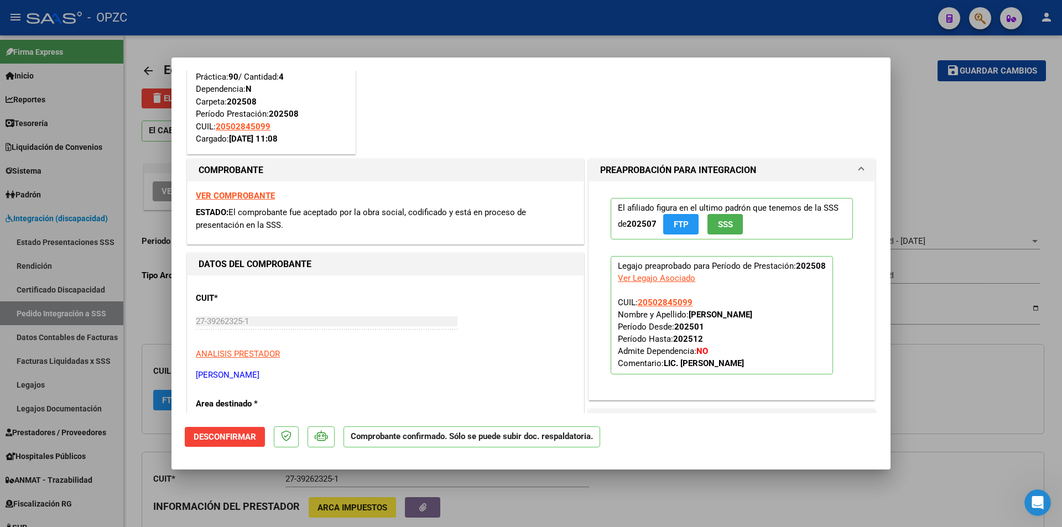
type input "20502845099"
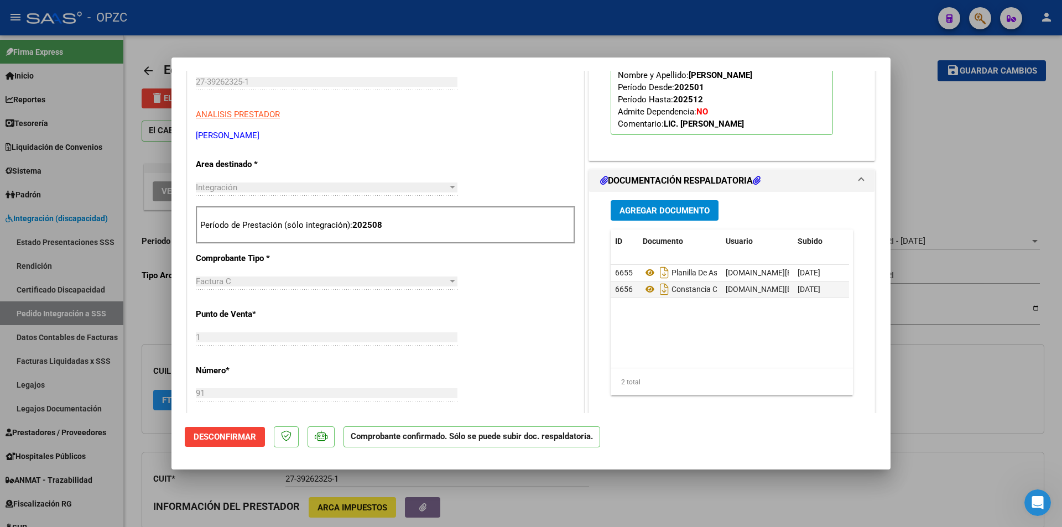
scroll to position [332, 0]
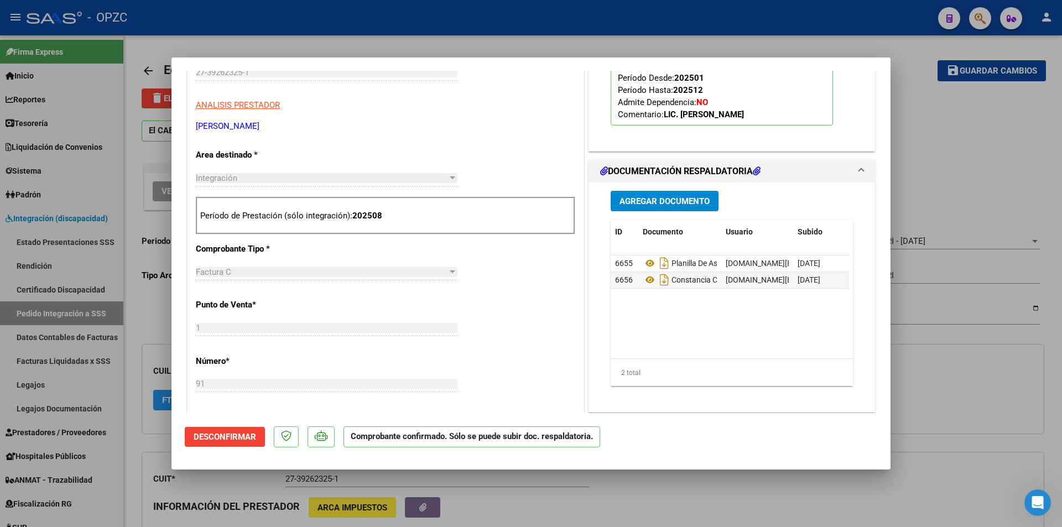
click at [936, 163] on div at bounding box center [531, 263] width 1062 height 527
type input "$ 0,00"
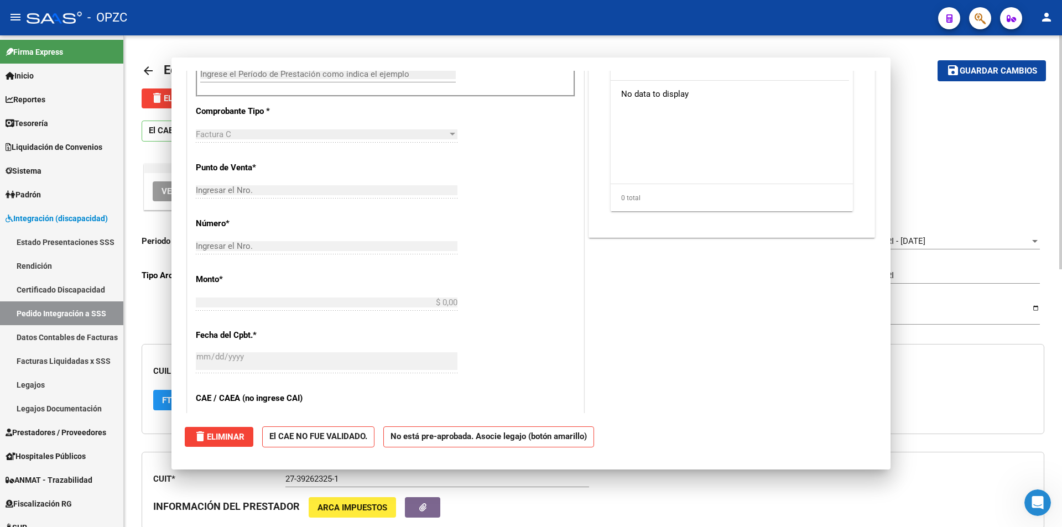
scroll to position [0, 0]
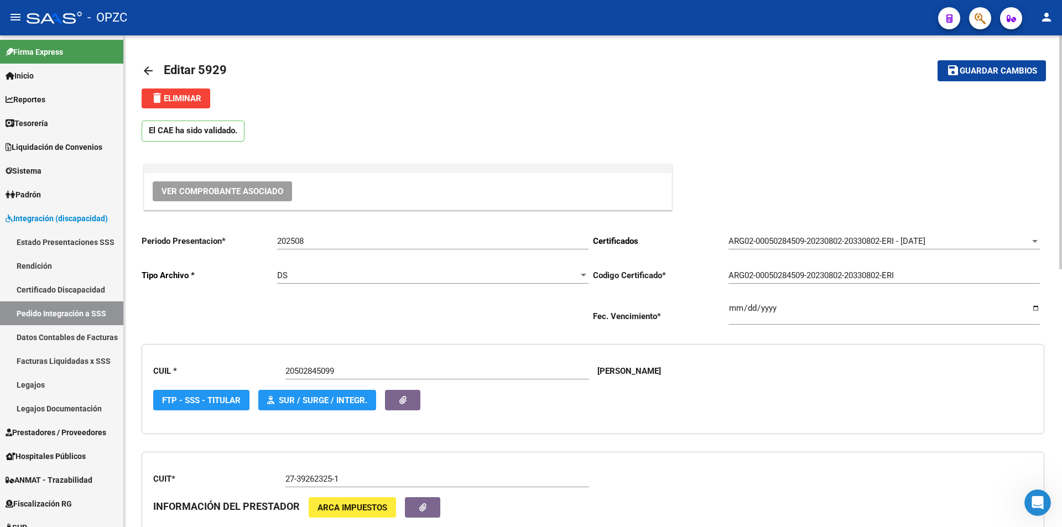
click at [147, 70] on mat-icon "arrow_back" at bounding box center [148, 70] width 13 height 13
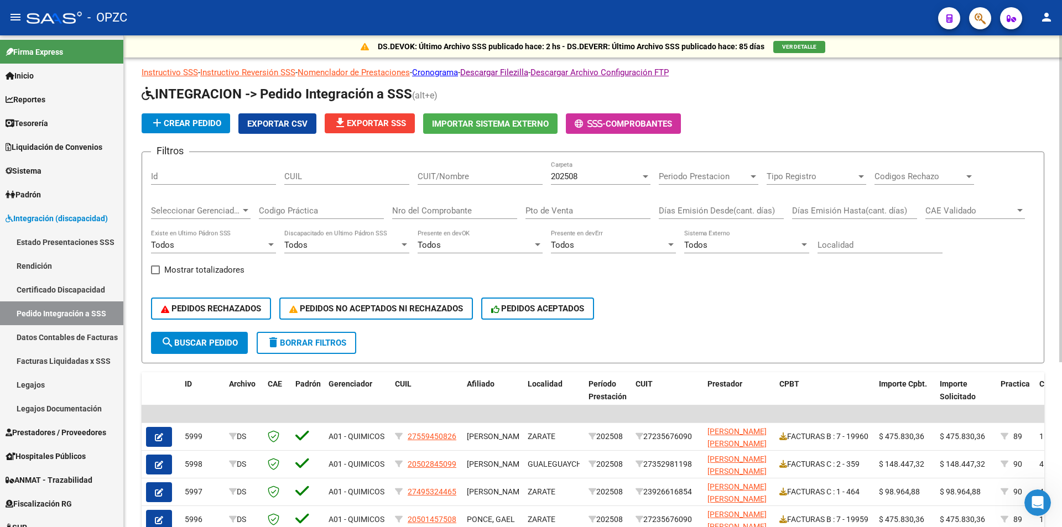
click at [578, 178] on span "202508" at bounding box center [564, 177] width 27 height 10
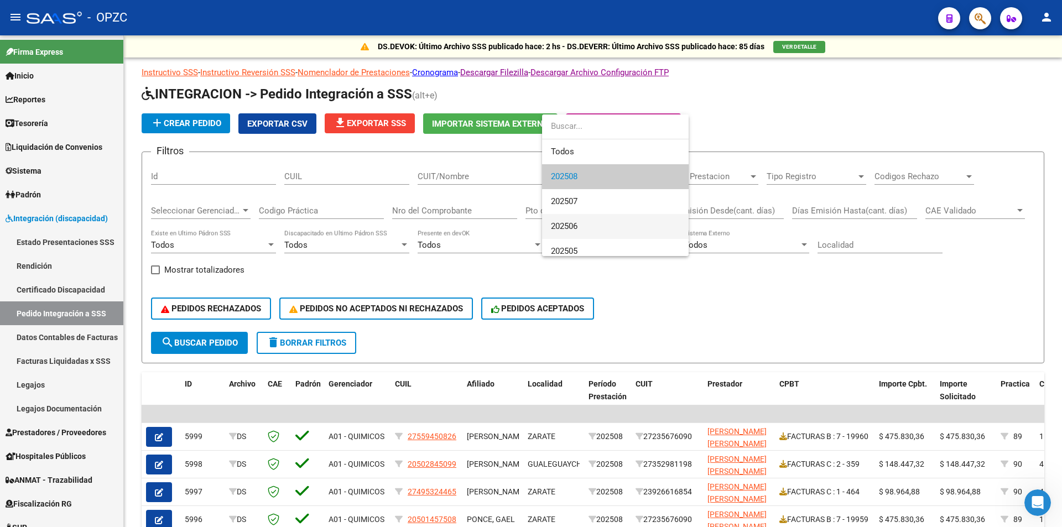
click at [583, 224] on span "202506" at bounding box center [615, 226] width 129 height 25
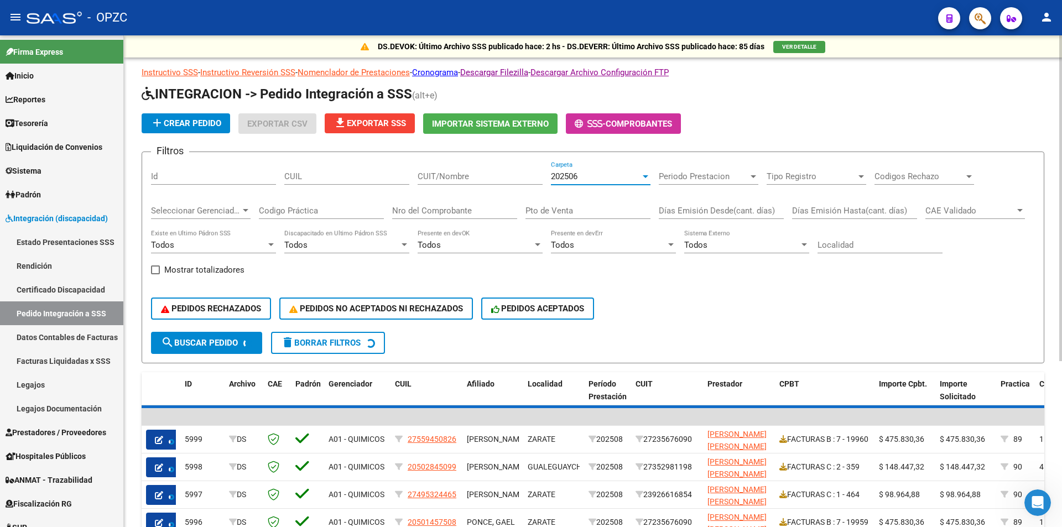
click at [479, 178] on input "CUIT/Nombre" at bounding box center [480, 177] width 125 height 10
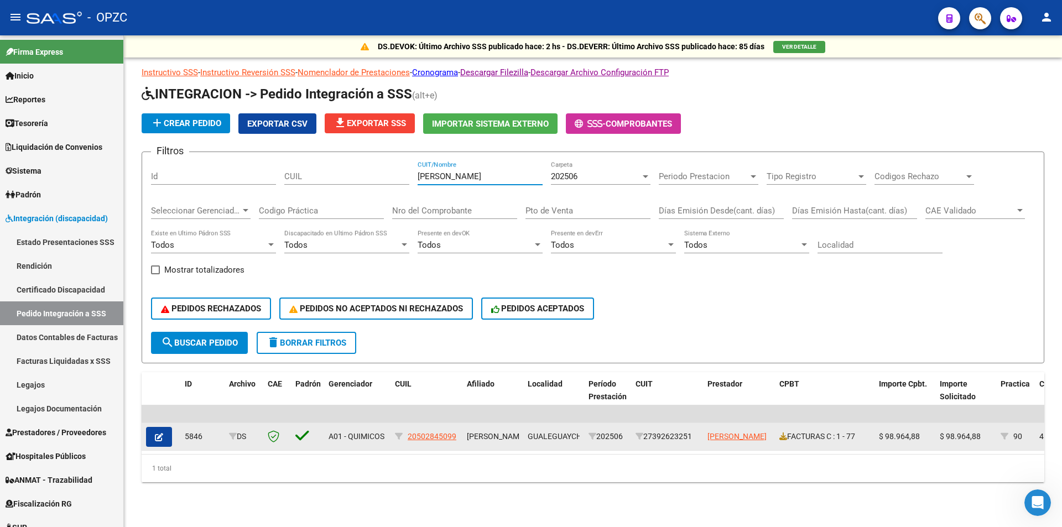
type input "CARABALLO"
click at [158, 435] on icon "button" at bounding box center [159, 437] width 8 height 8
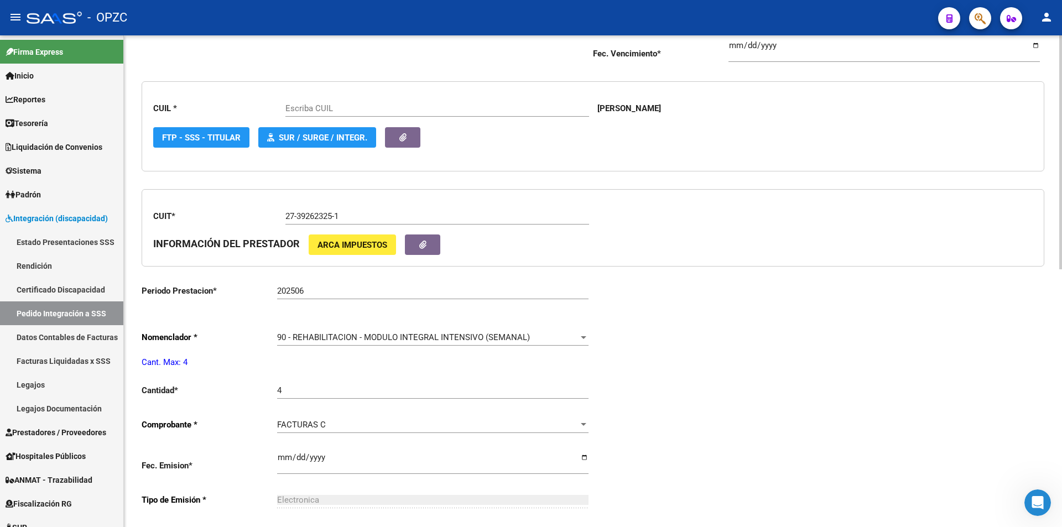
scroll to position [111, 0]
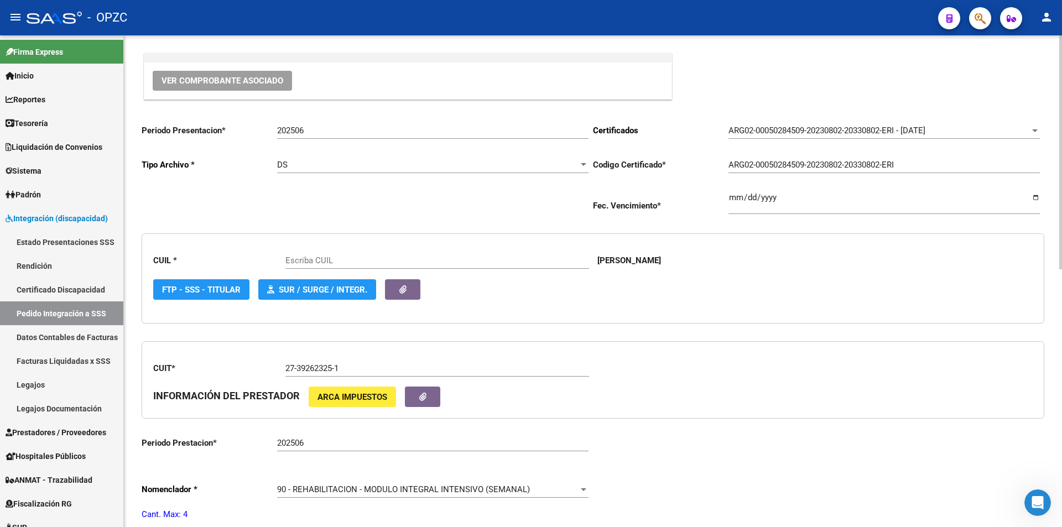
type input "20502845099"
click at [264, 84] on span "Ver Comprobante Asociado" at bounding box center [223, 81] width 122 height 10
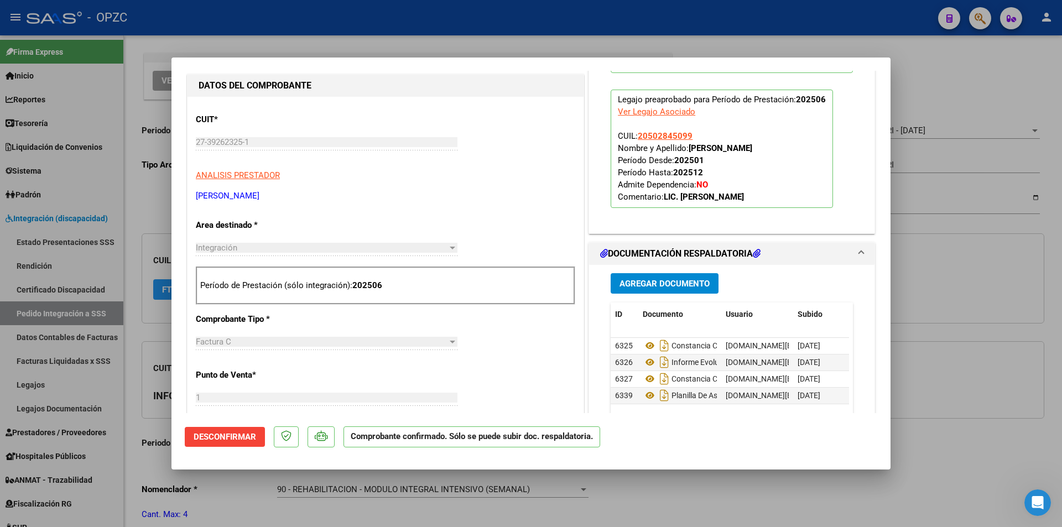
scroll to position [277, 0]
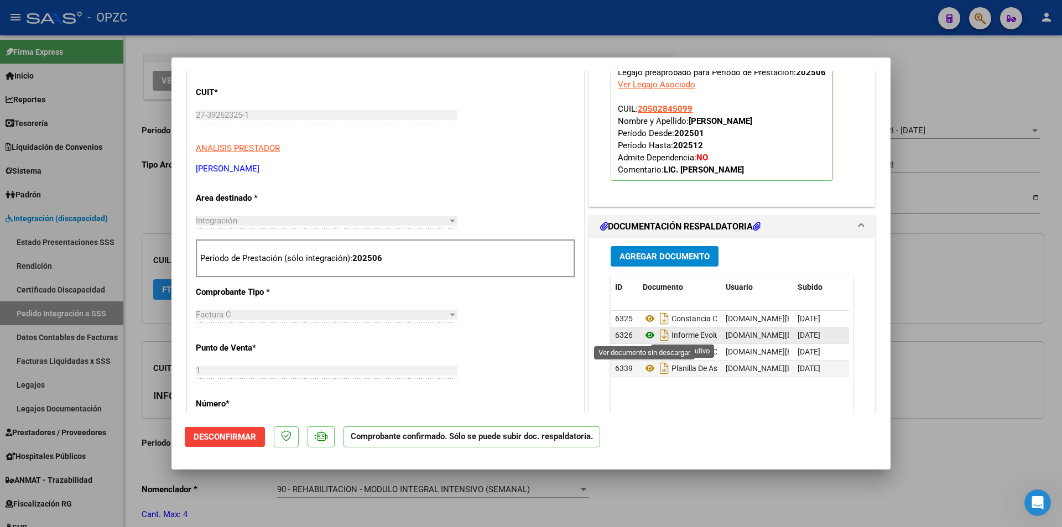
click at [645, 332] on icon at bounding box center [650, 335] width 14 height 13
click at [573, 489] on div at bounding box center [531, 263] width 1062 height 527
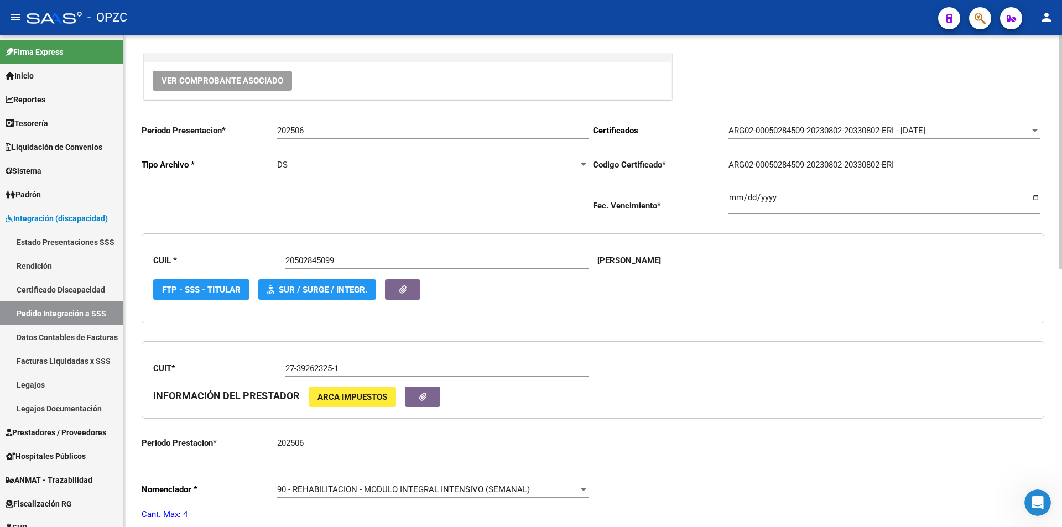
scroll to position [0, 0]
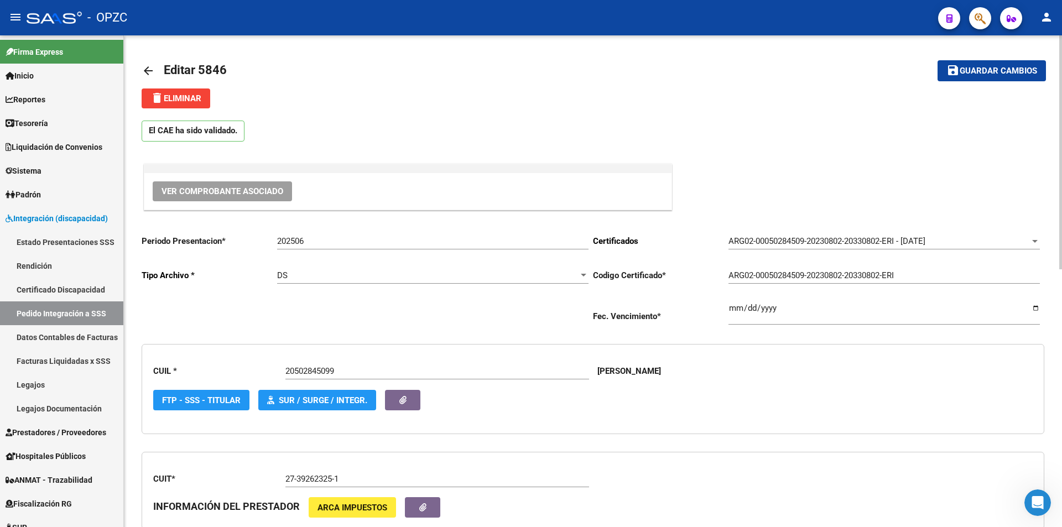
click at [148, 65] on mat-icon "arrow_back" at bounding box center [148, 70] width 13 height 13
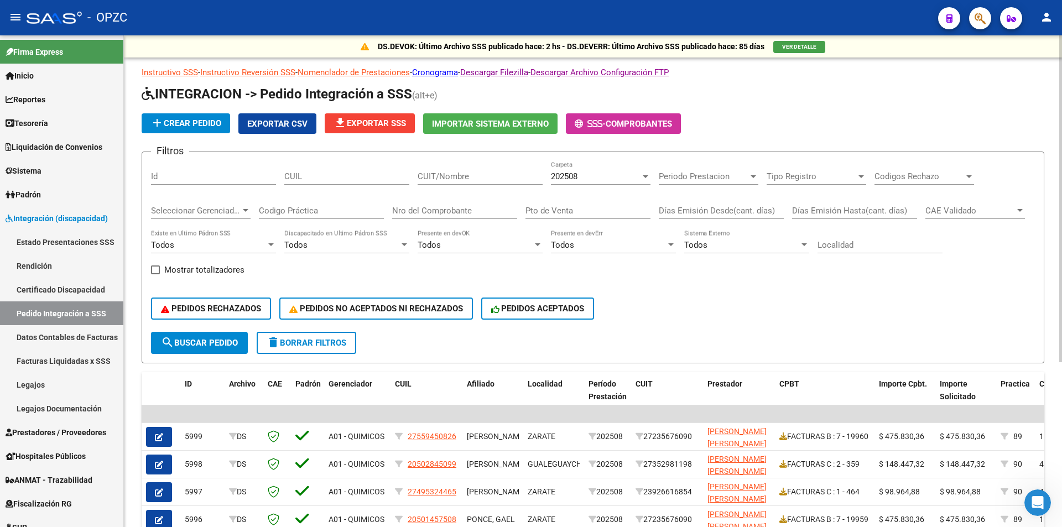
click at [448, 177] on input "CUIT/Nombre" at bounding box center [480, 177] width 125 height 10
click at [565, 177] on span "202508" at bounding box center [564, 177] width 27 height 10
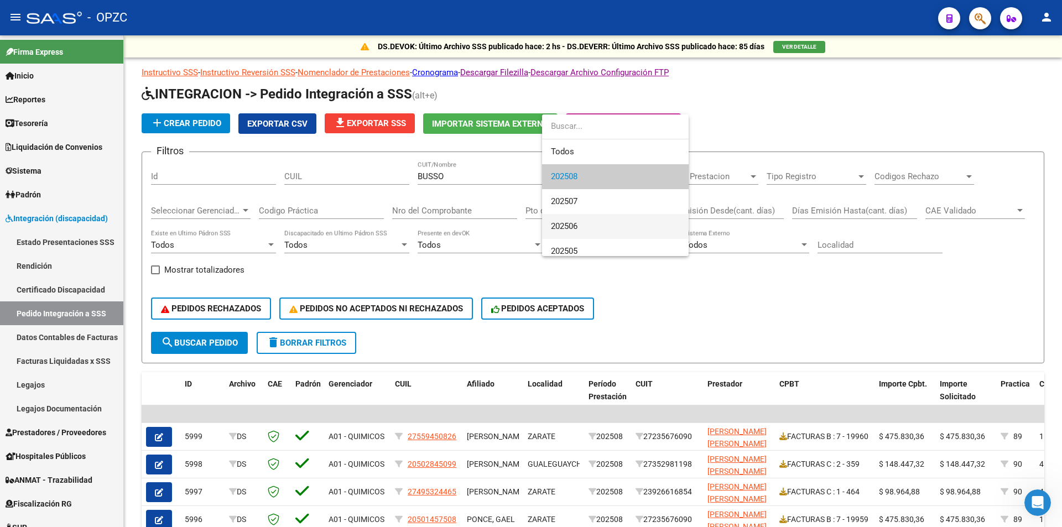
click at [581, 227] on span "202506" at bounding box center [615, 226] width 129 height 25
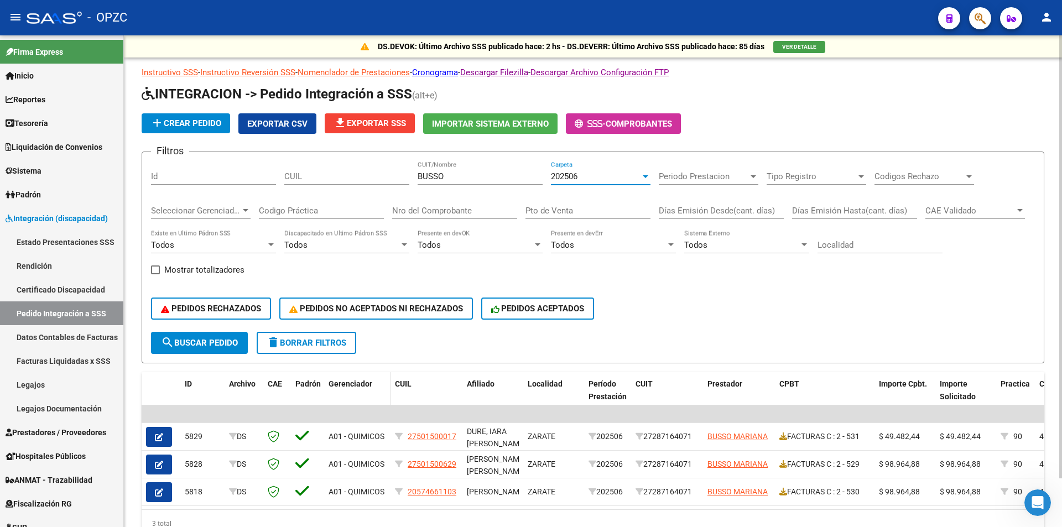
scroll to position [54, 0]
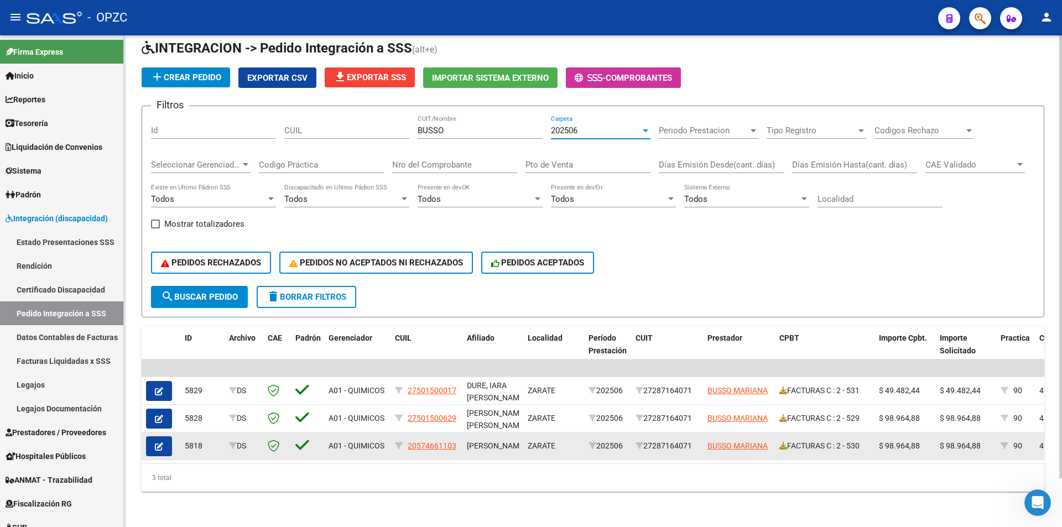
click at [162, 443] on icon "button" at bounding box center [159, 447] width 8 height 8
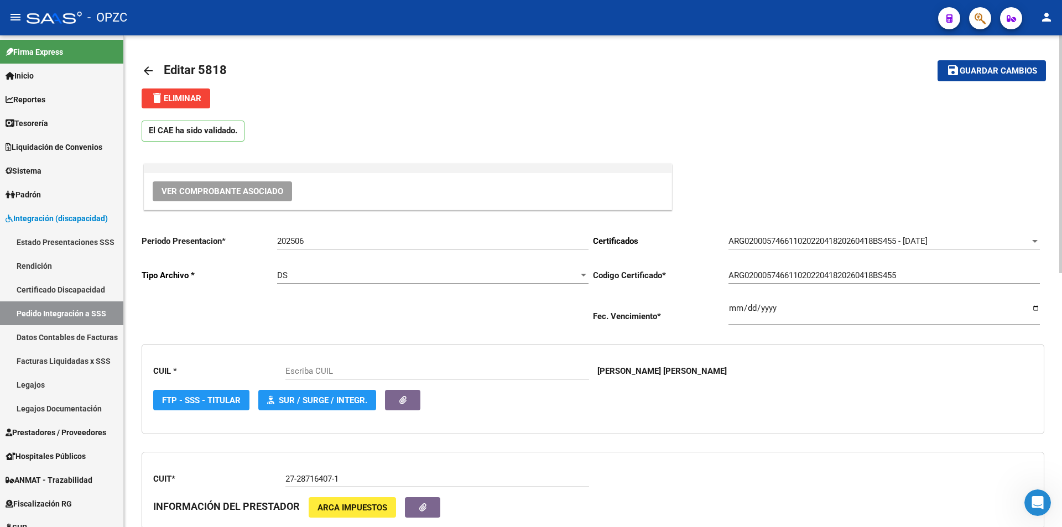
click at [255, 187] on span "Ver Comprobante Asociado" at bounding box center [223, 191] width 122 height 10
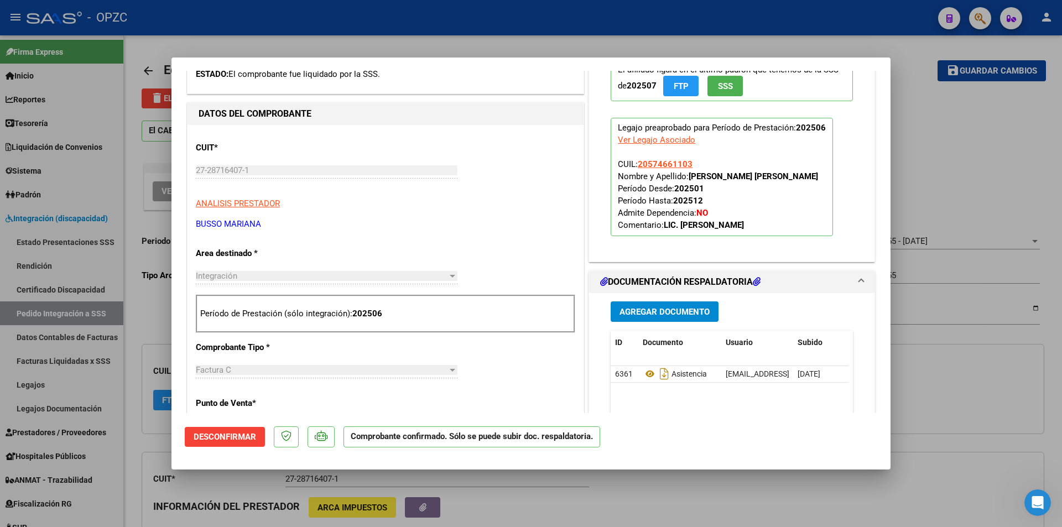
scroll to position [332, 0]
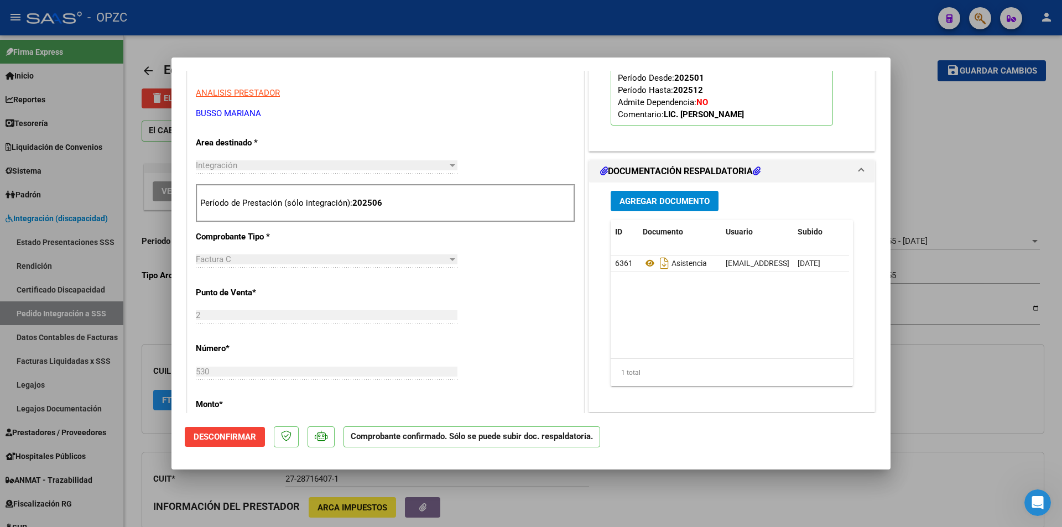
click at [950, 144] on div at bounding box center [531, 263] width 1062 height 527
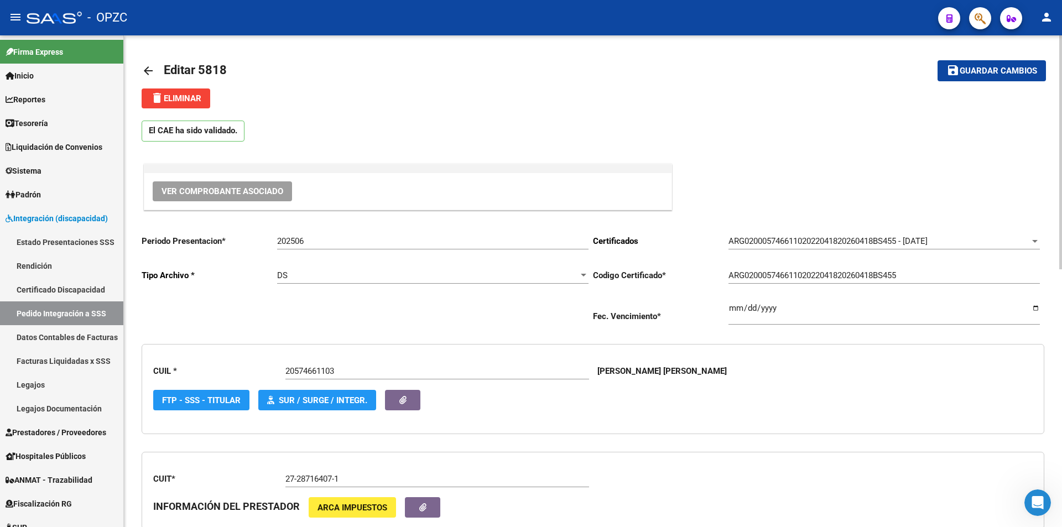
click at [144, 66] on mat-icon "arrow_back" at bounding box center [148, 70] width 13 height 13
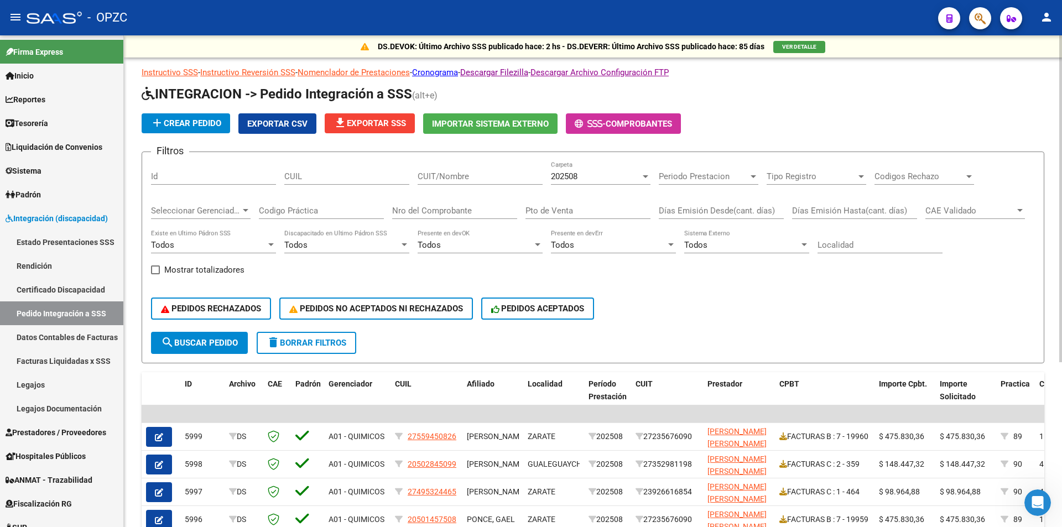
click at [440, 171] on div "CUIT/Nombre" at bounding box center [480, 173] width 125 height 24
click at [570, 178] on span "202508" at bounding box center [564, 177] width 27 height 10
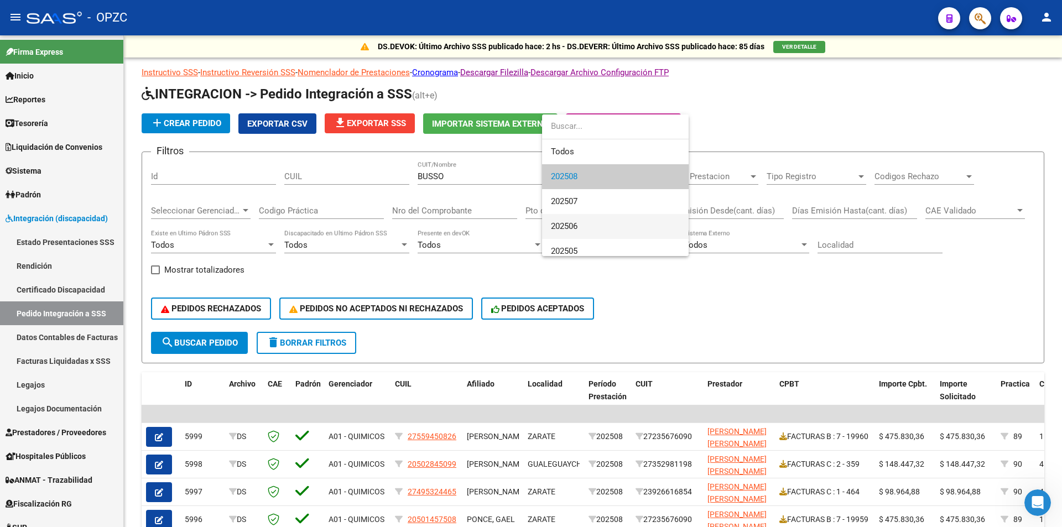
click at [581, 221] on span "202506" at bounding box center [615, 226] width 129 height 25
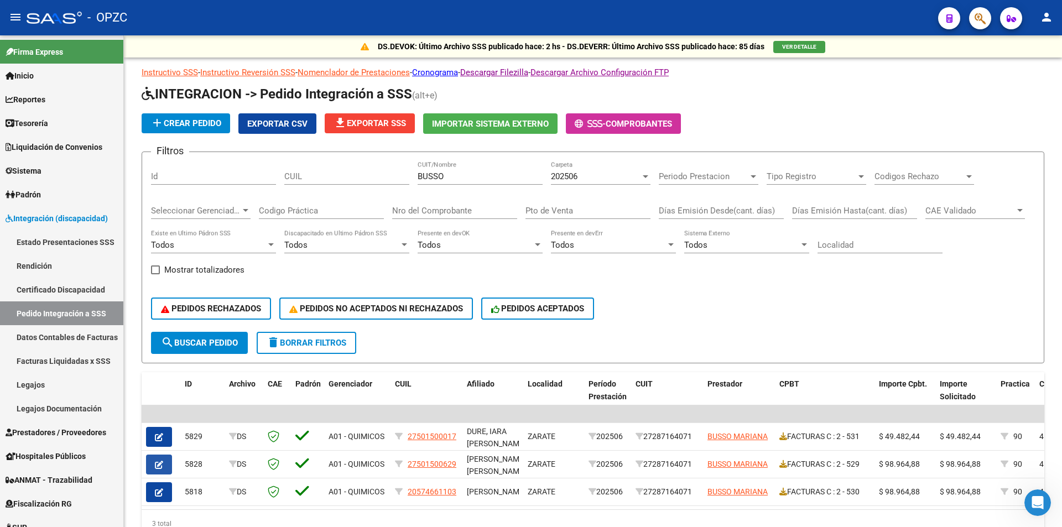
drag, startPoint x: 169, startPoint y: 459, endPoint x: 217, endPoint y: 396, distance: 79.5
click at [169, 459] on button "button" at bounding box center [159, 465] width 26 height 20
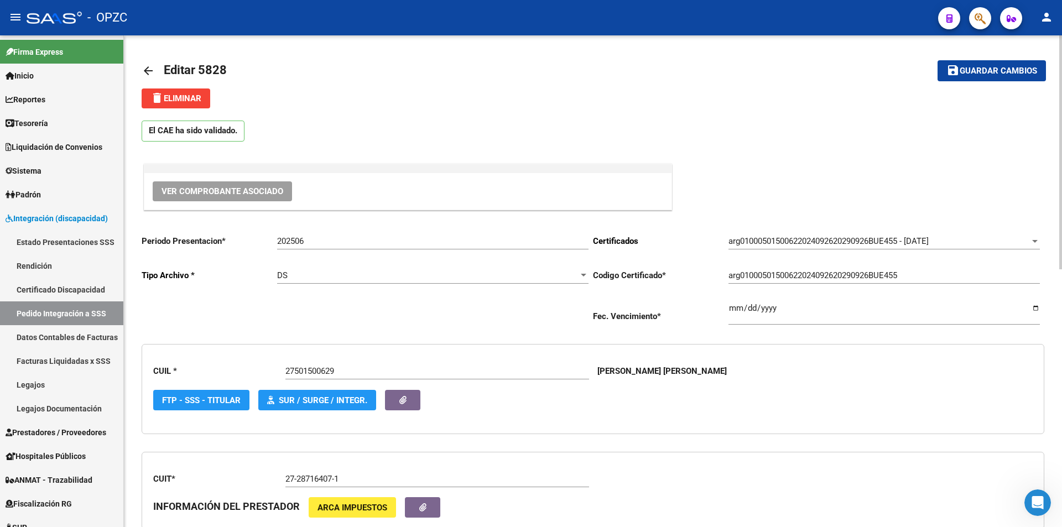
click at [246, 194] on span "Ver Comprobante Asociado" at bounding box center [223, 191] width 122 height 10
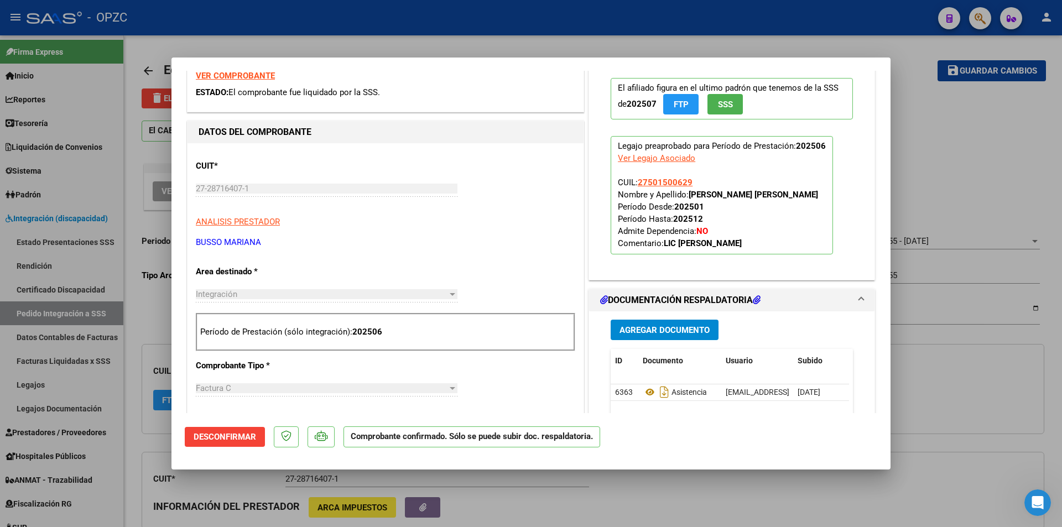
scroll to position [277, 0]
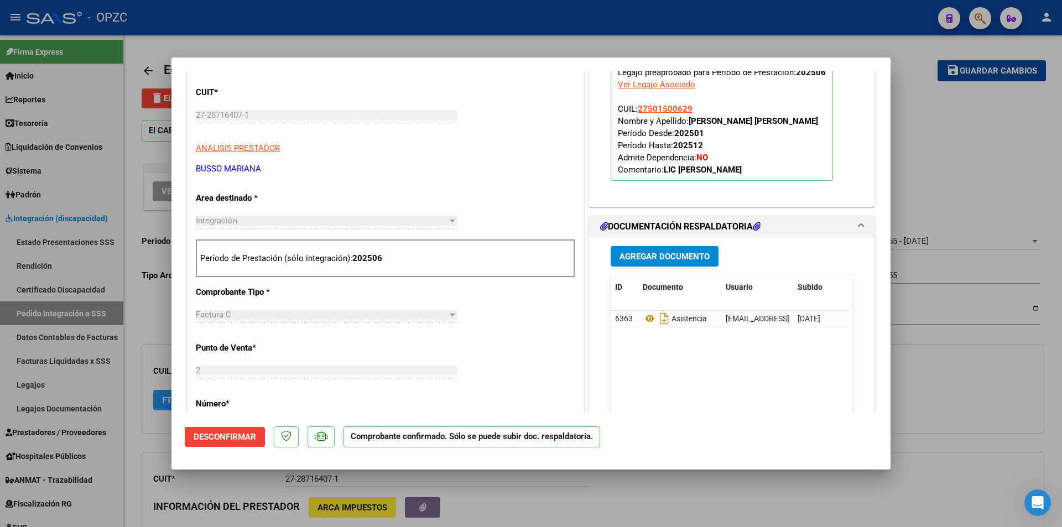
click at [928, 100] on div at bounding box center [531, 263] width 1062 height 527
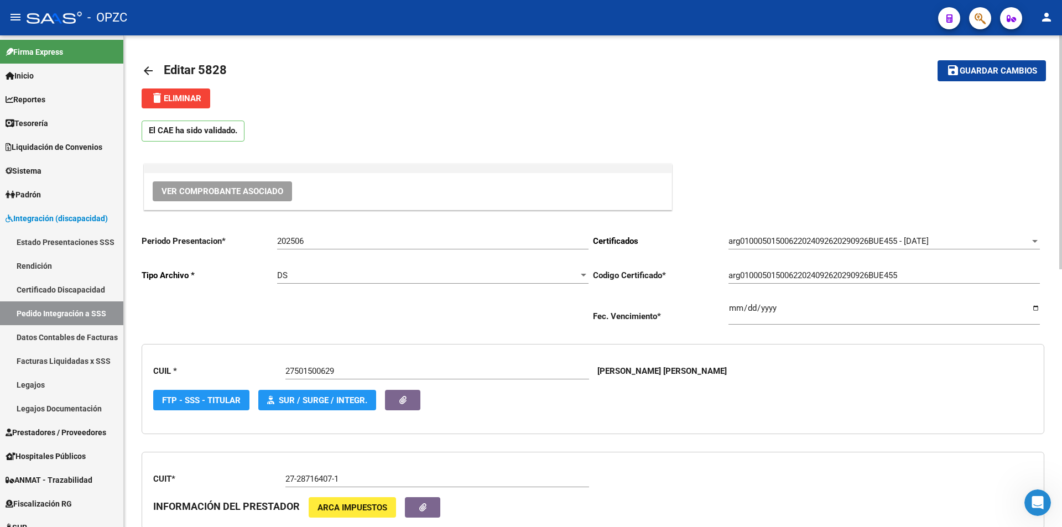
click at [146, 73] on mat-icon "arrow_back" at bounding box center [148, 70] width 13 height 13
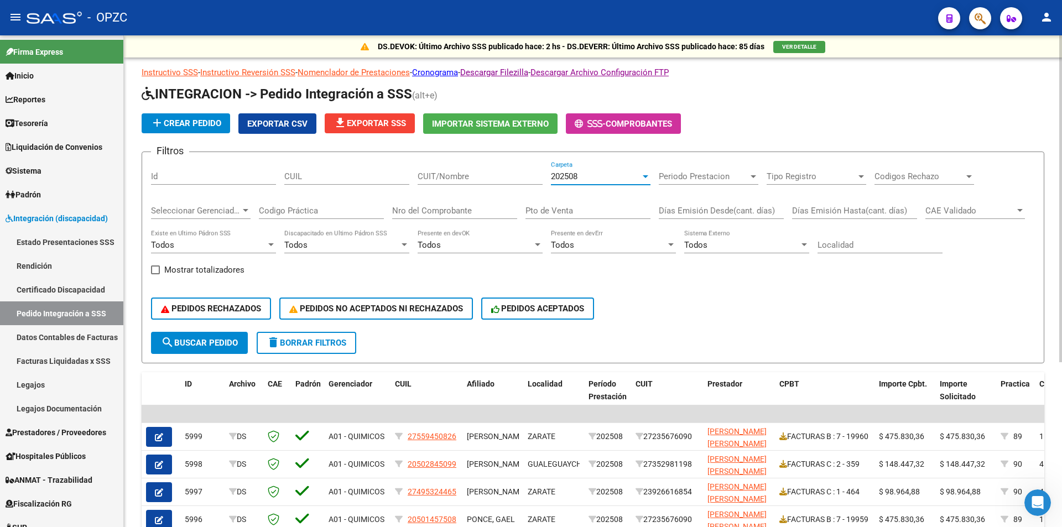
click at [627, 177] on div "202508" at bounding box center [596, 177] width 90 height 10
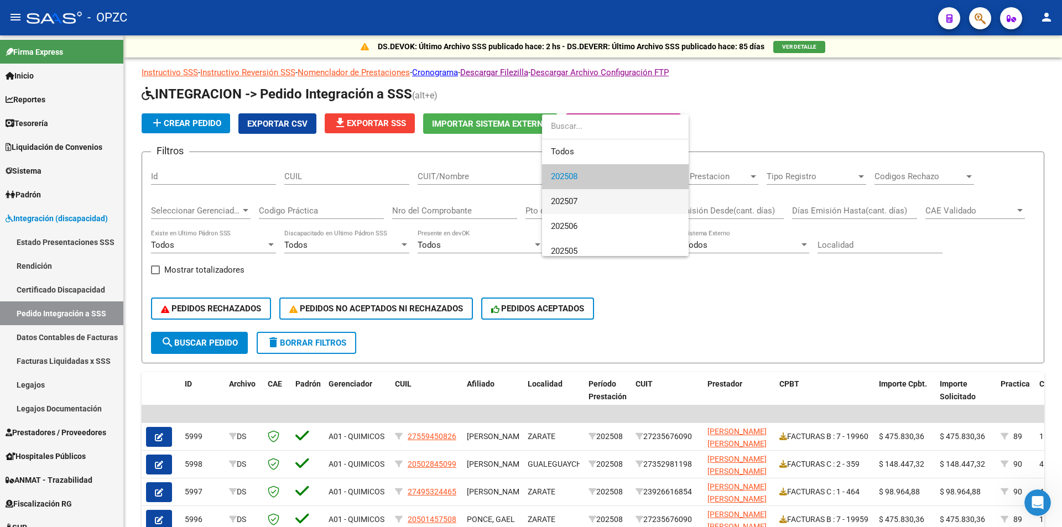
click at [606, 198] on span "202507" at bounding box center [615, 201] width 129 height 25
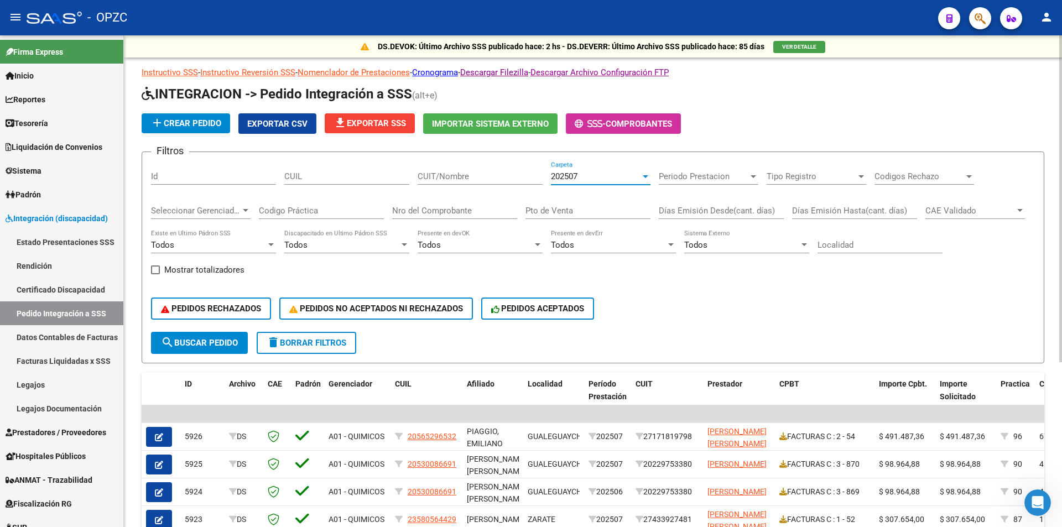
click at [520, 173] on input "CUIT/Nombre" at bounding box center [480, 177] width 125 height 10
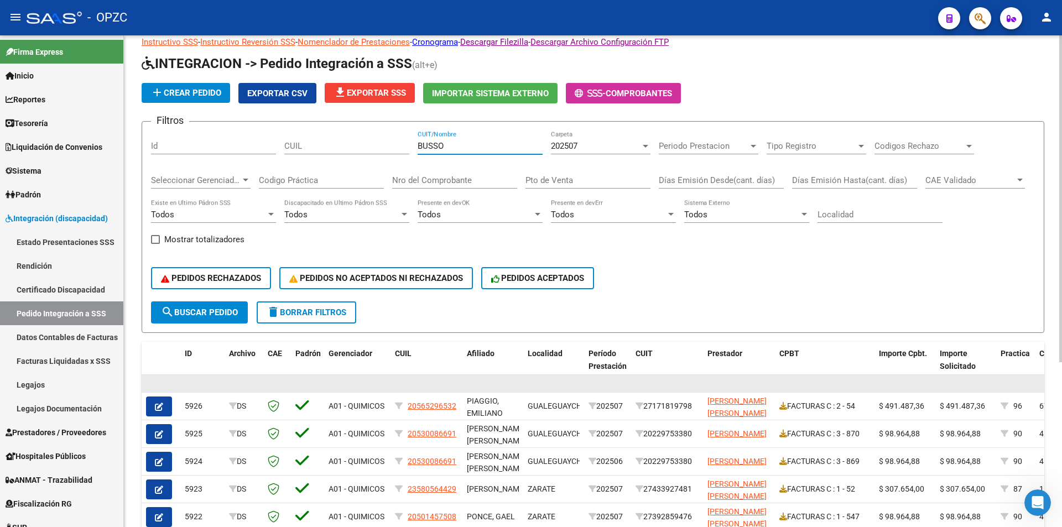
scroll to position [55, 0]
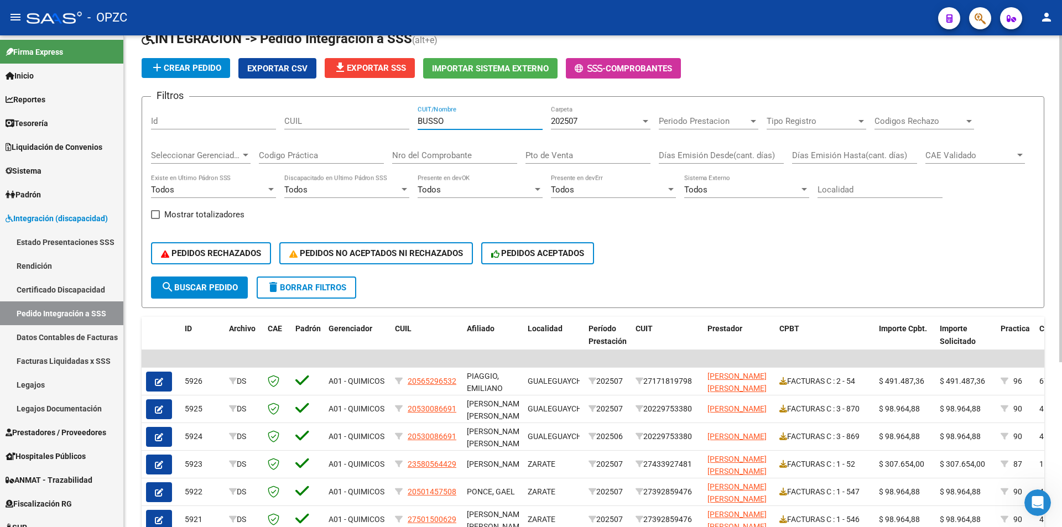
click at [221, 287] on span "search Buscar Pedido" at bounding box center [199, 288] width 77 height 10
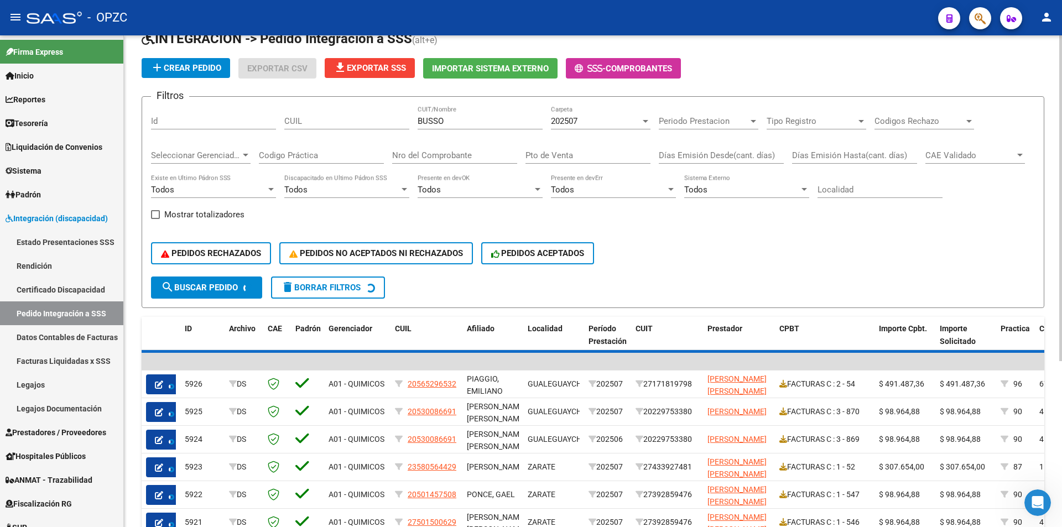
scroll to position [54, 0]
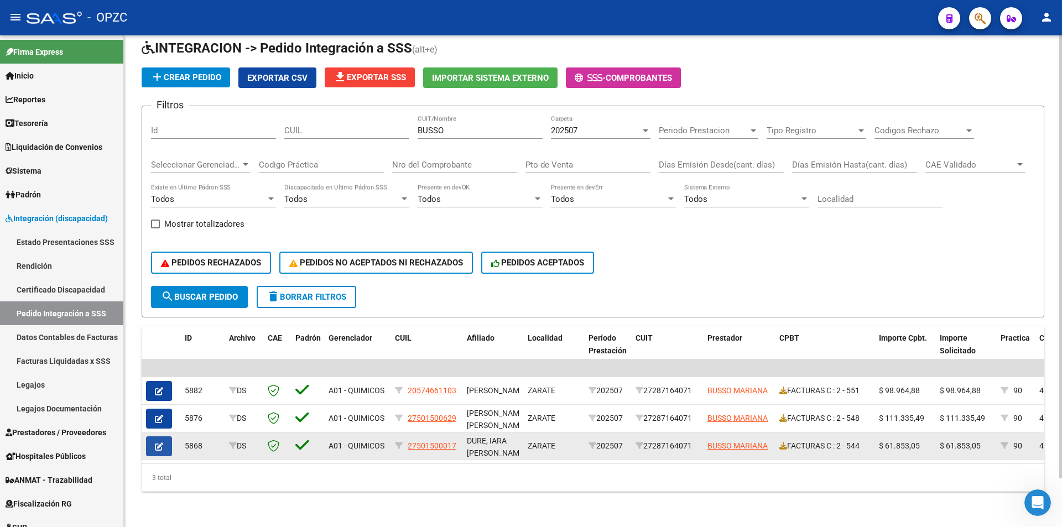
click at [153, 439] on button "button" at bounding box center [159, 447] width 26 height 20
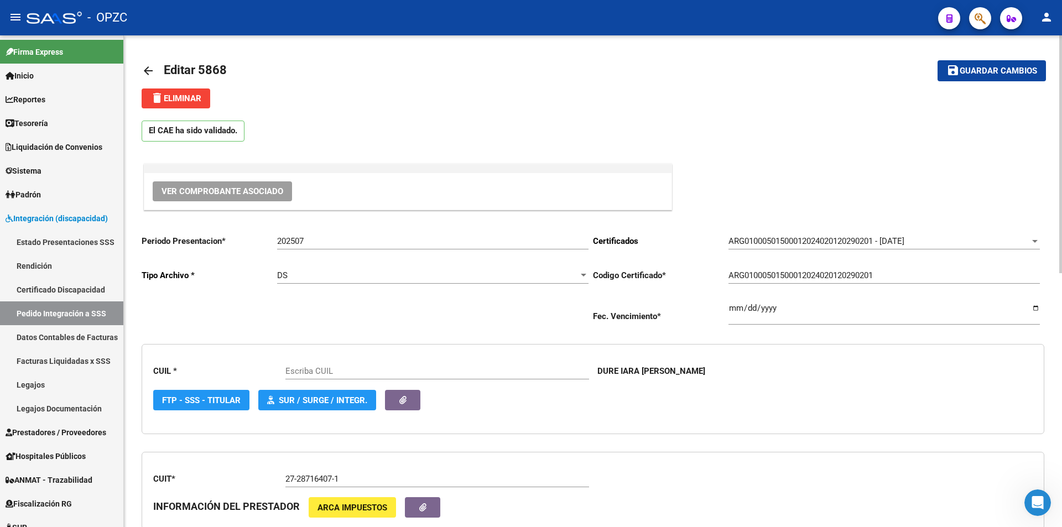
click at [261, 190] on span "Ver Comprobante Asociado" at bounding box center [223, 191] width 122 height 10
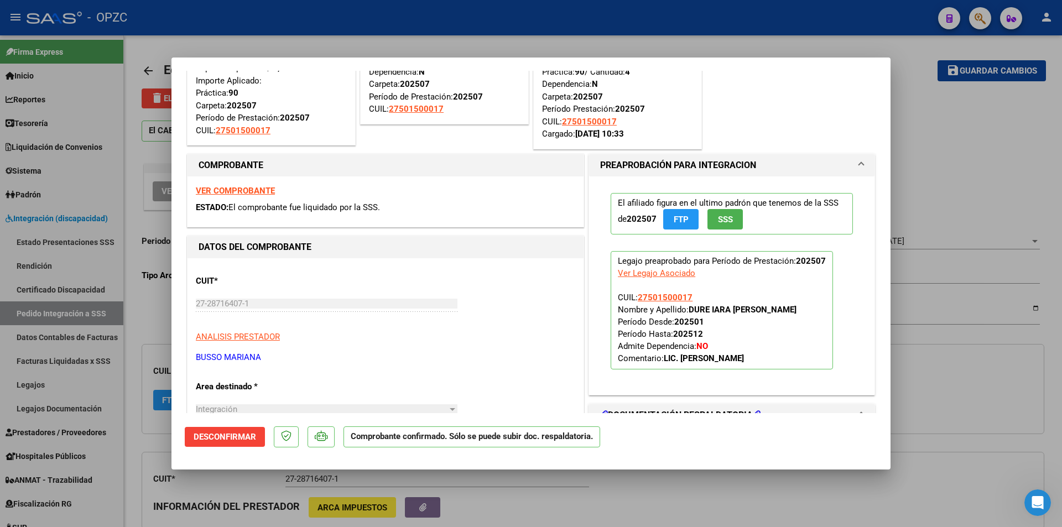
scroll to position [277, 0]
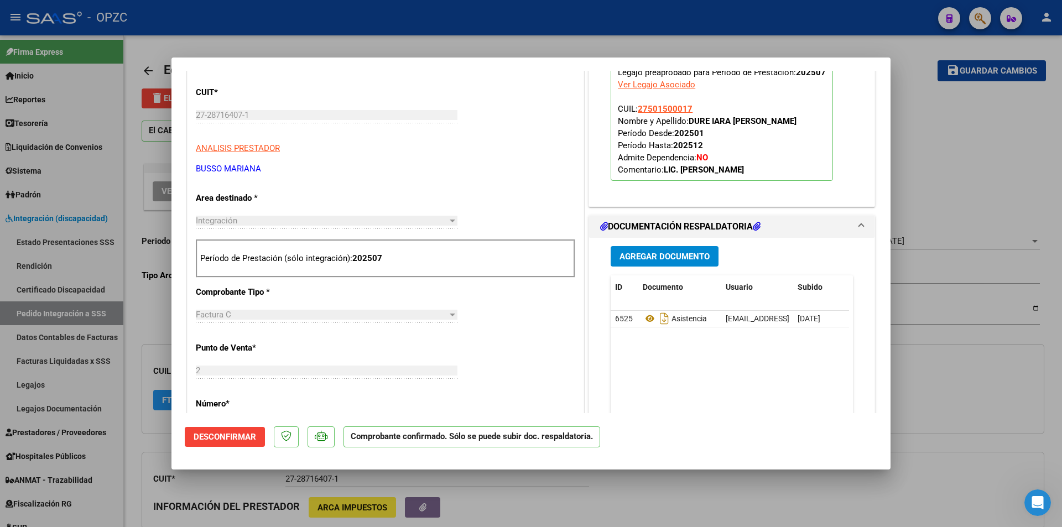
drag, startPoint x: 957, startPoint y: 108, endPoint x: 430, endPoint y: 76, distance: 527.7
click at [956, 109] on div at bounding box center [531, 263] width 1062 height 527
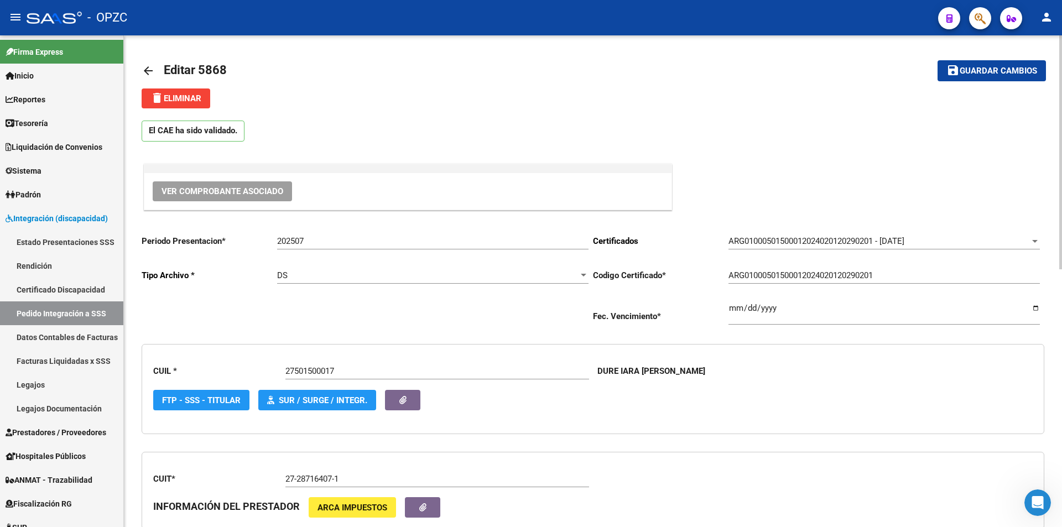
click at [149, 67] on mat-icon "arrow_back" at bounding box center [148, 70] width 13 height 13
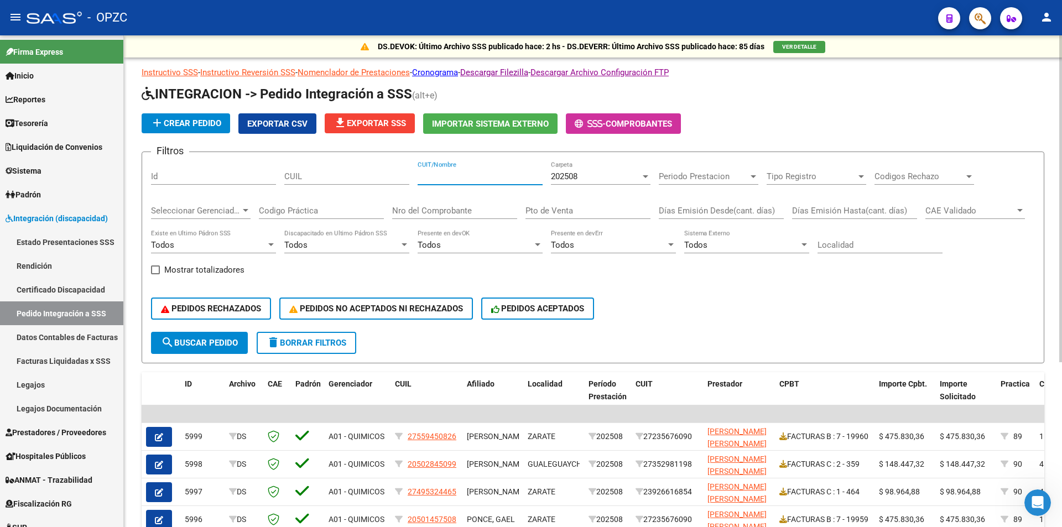
click at [466, 175] on input "CUIT/Nombre" at bounding box center [480, 177] width 125 height 10
click at [581, 176] on div "202508" at bounding box center [596, 177] width 90 height 10
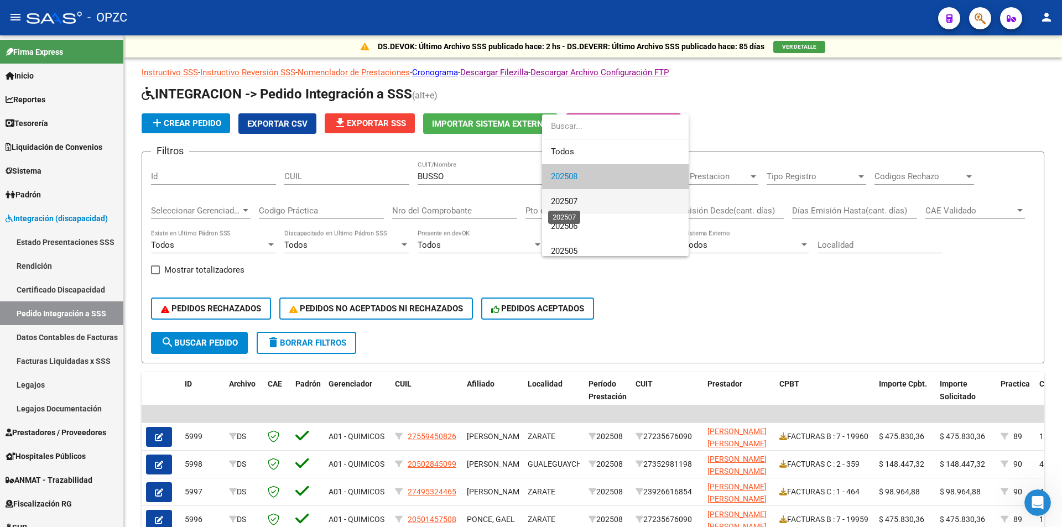
click at [575, 202] on span "202507" at bounding box center [564, 201] width 27 height 10
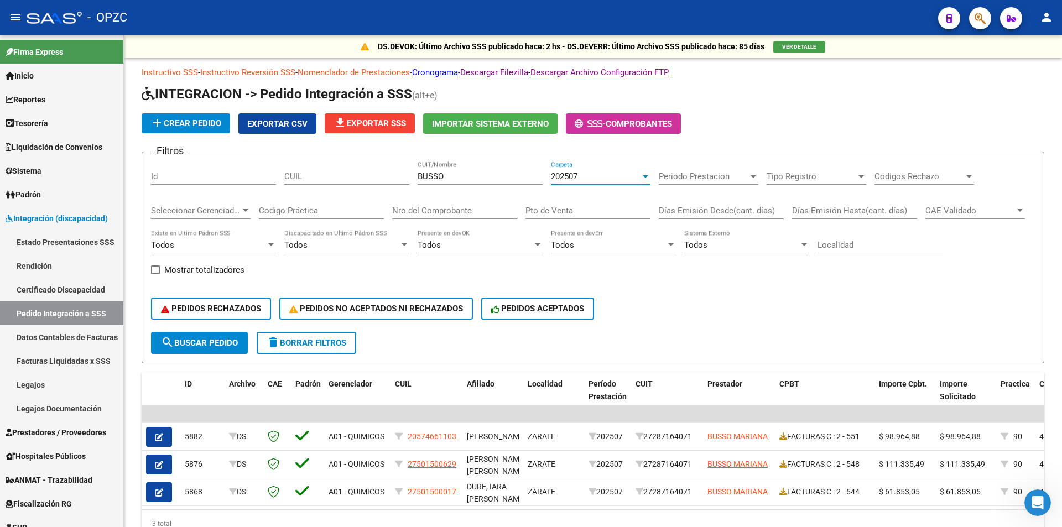
drag, startPoint x: 165, startPoint y: 463, endPoint x: 169, endPoint y: 450, distance: 13.8
click at [164, 463] on button "button" at bounding box center [159, 465] width 26 height 20
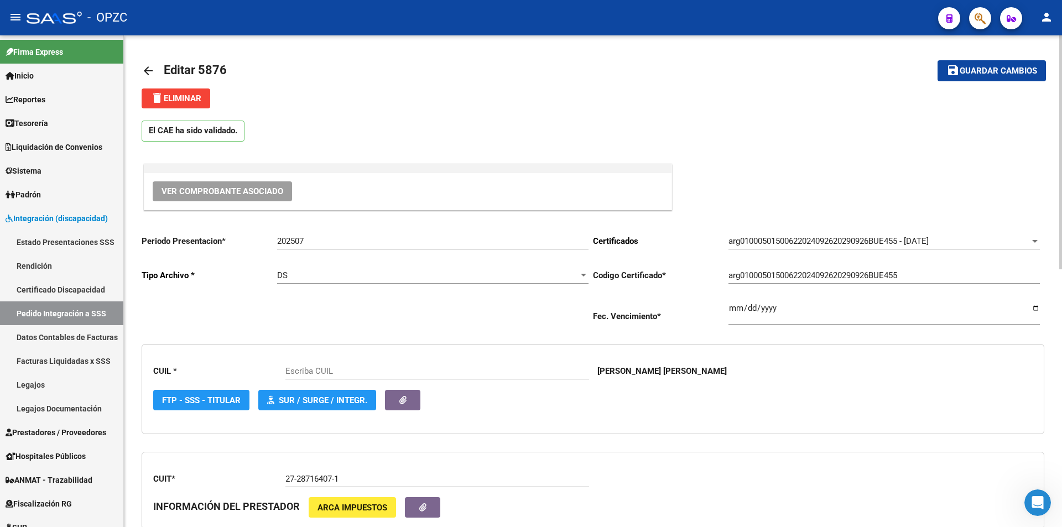
click at [267, 196] on span "Ver Comprobante Asociado" at bounding box center [223, 191] width 122 height 10
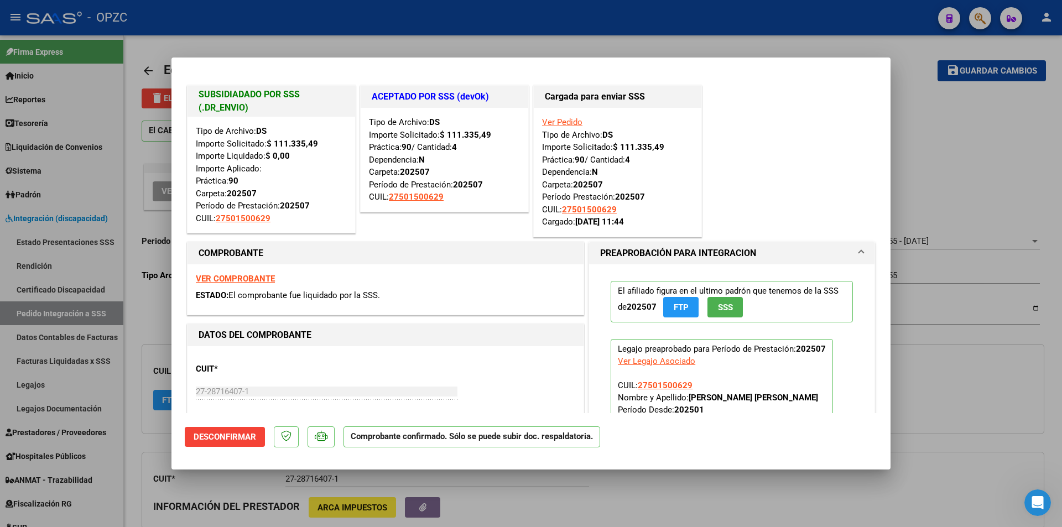
scroll to position [221, 0]
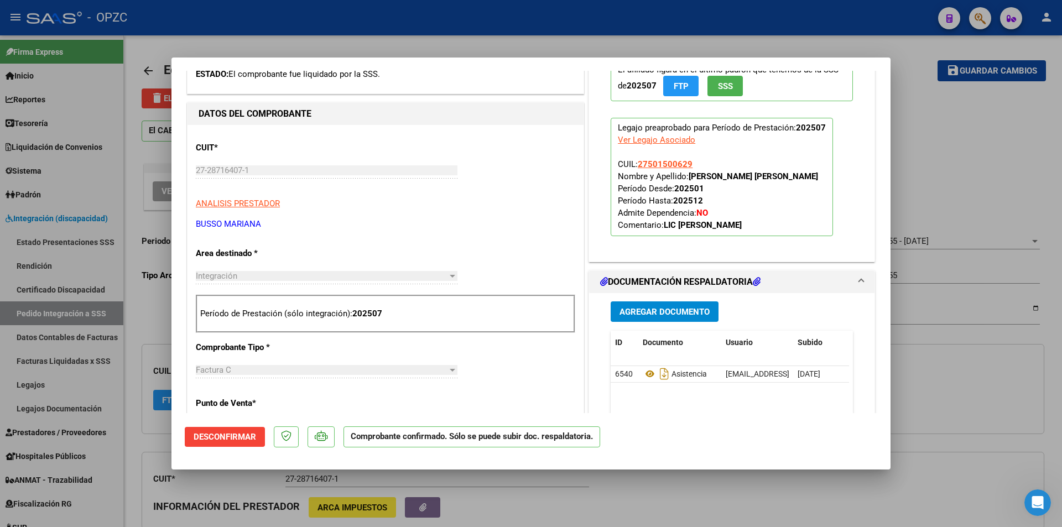
click at [988, 142] on div at bounding box center [531, 263] width 1062 height 527
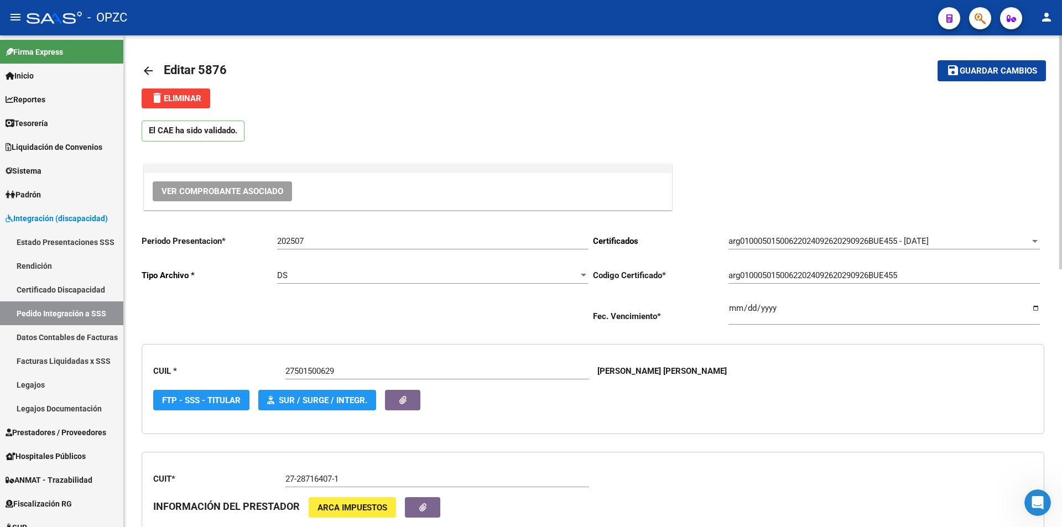
click at [159, 66] on link "arrow_back" at bounding box center [153, 71] width 22 height 26
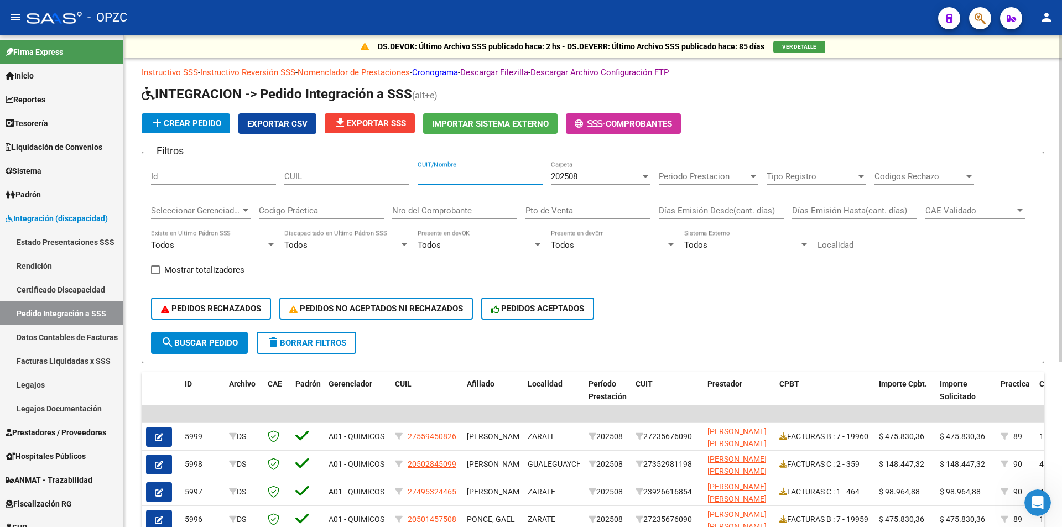
click at [494, 174] on input "CUIT/Nombre" at bounding box center [480, 177] width 125 height 10
click at [572, 174] on span "202508" at bounding box center [564, 177] width 27 height 10
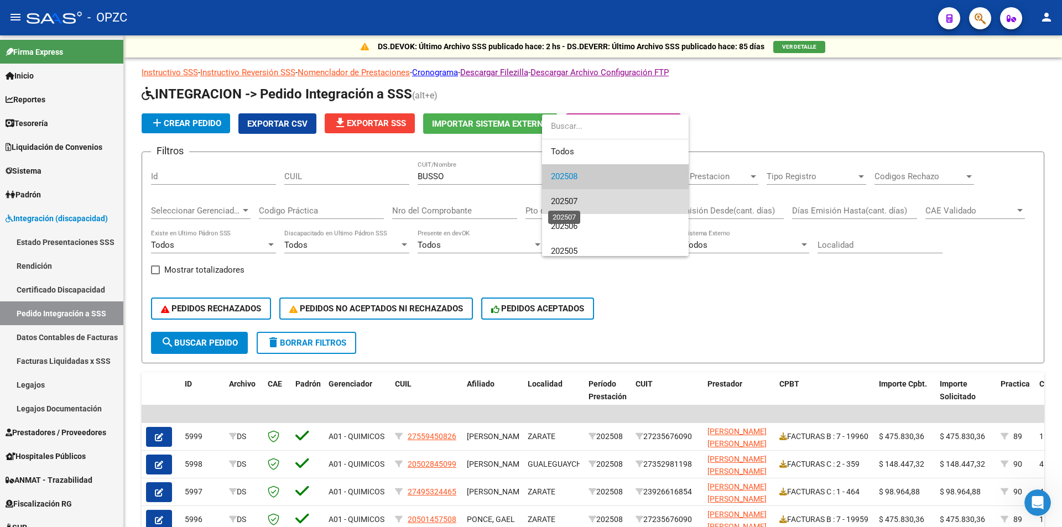
click at [568, 200] on span "202507" at bounding box center [564, 201] width 27 height 10
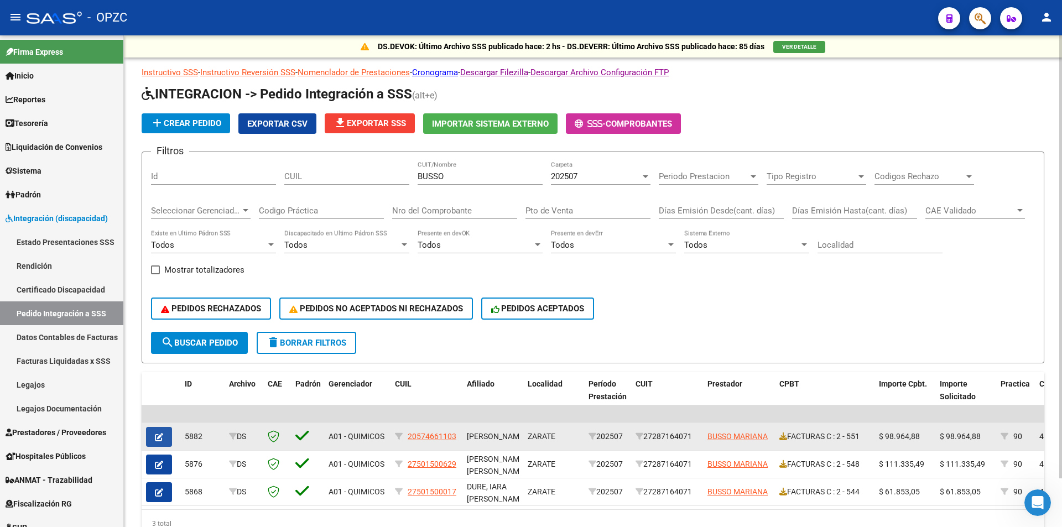
click at [170, 438] on button "button" at bounding box center [159, 437] width 26 height 20
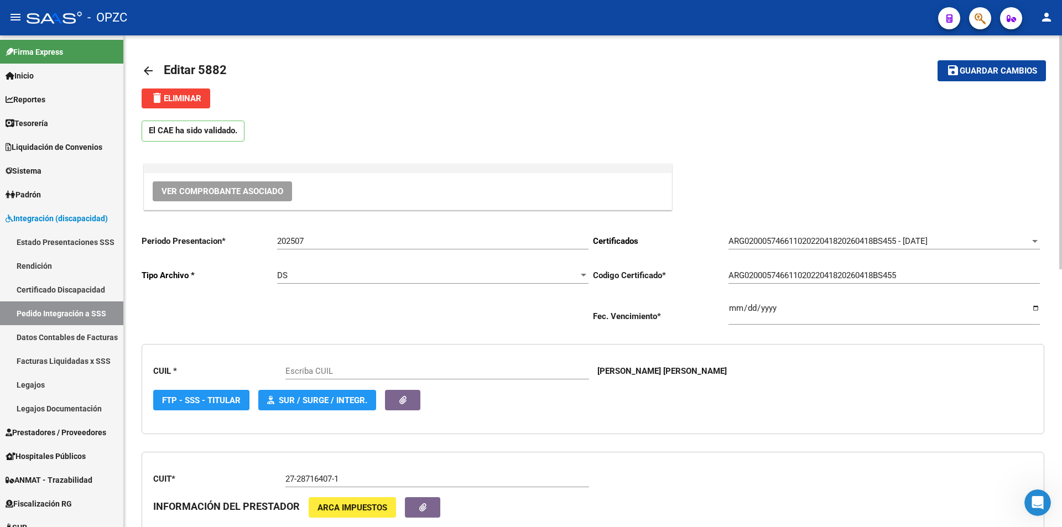
click at [247, 192] on span "Ver Comprobante Asociado" at bounding box center [223, 191] width 122 height 10
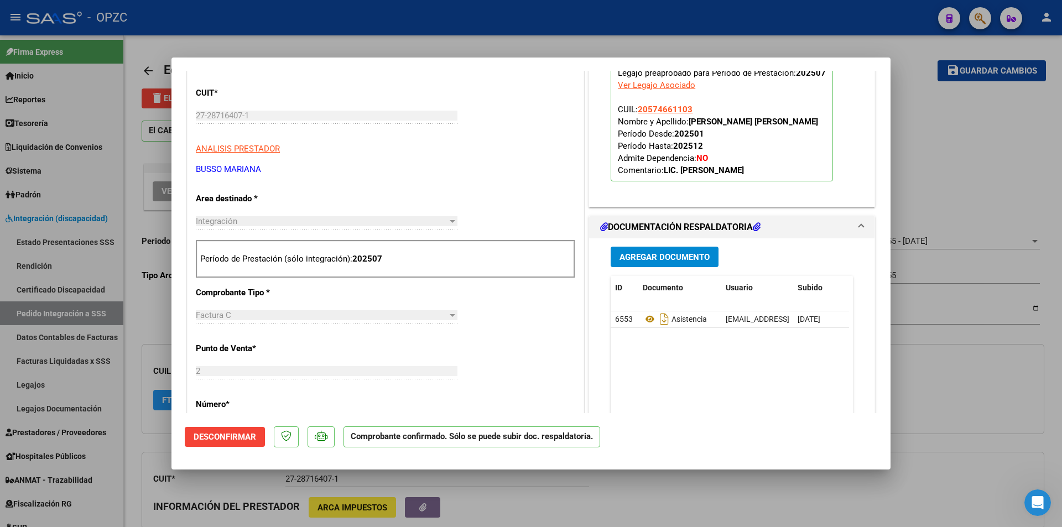
scroll to position [277, 0]
click at [906, 148] on div at bounding box center [531, 263] width 1062 height 527
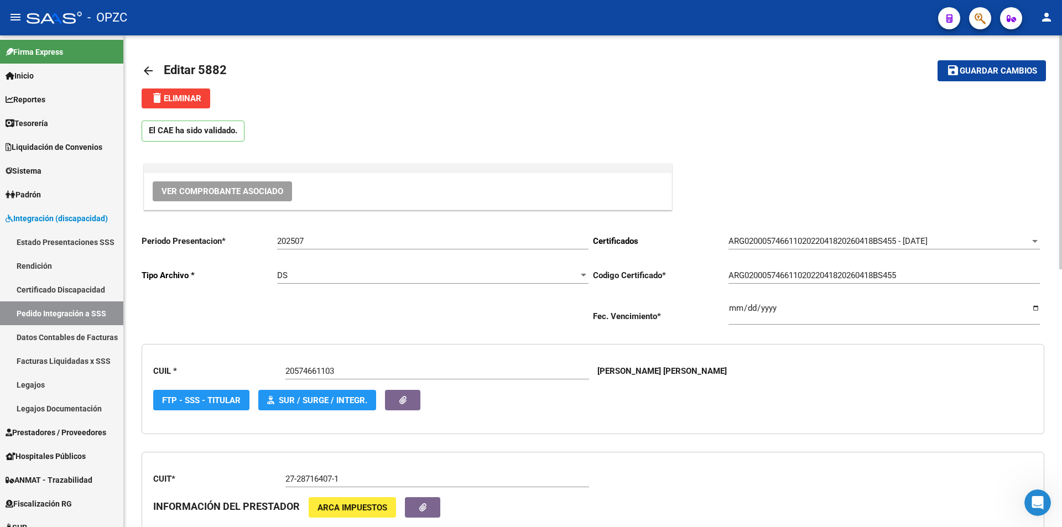
click at [142, 65] on mat-icon "arrow_back" at bounding box center [148, 70] width 13 height 13
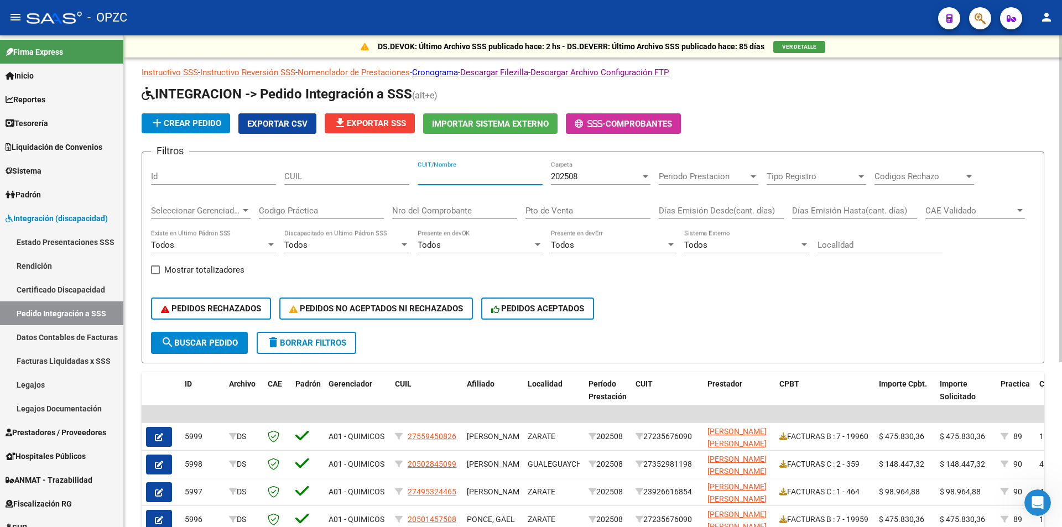
click at [513, 178] on input "CUIT/Nombre" at bounding box center [480, 177] width 125 height 10
click at [204, 342] on span "search Buscar Pedido" at bounding box center [199, 343] width 77 height 10
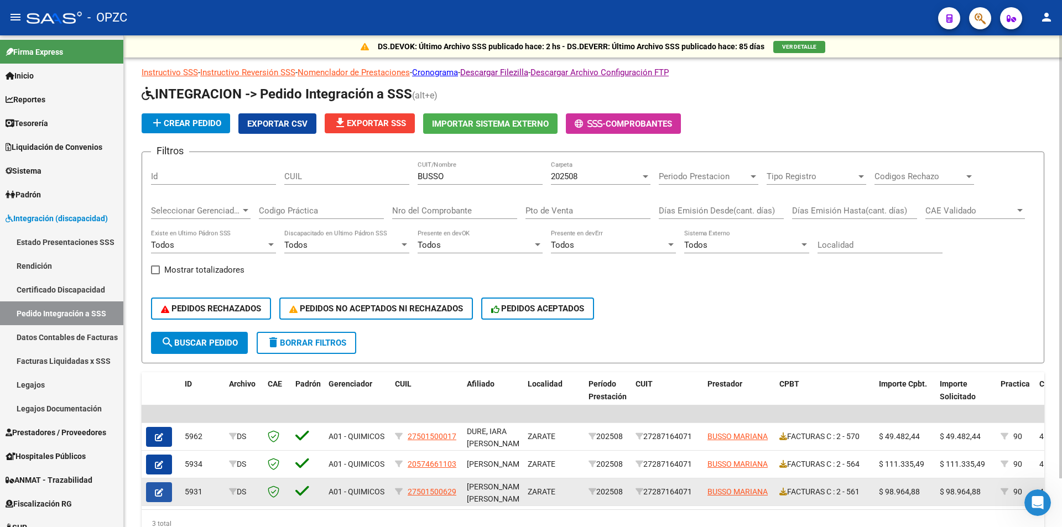
click at [159, 495] on icon "button" at bounding box center [159, 493] width 8 height 8
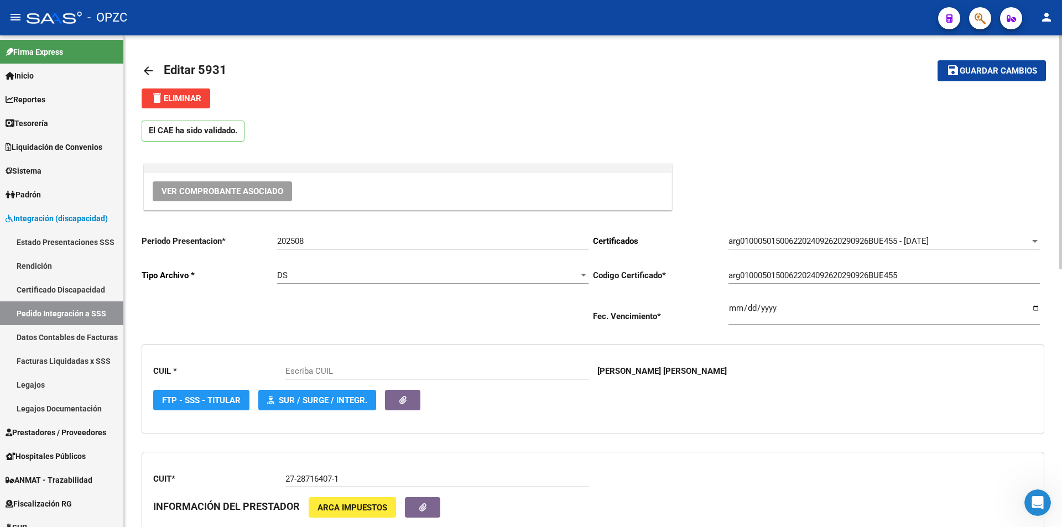
click at [227, 189] on span "Ver Comprobante Asociado" at bounding box center [223, 191] width 122 height 10
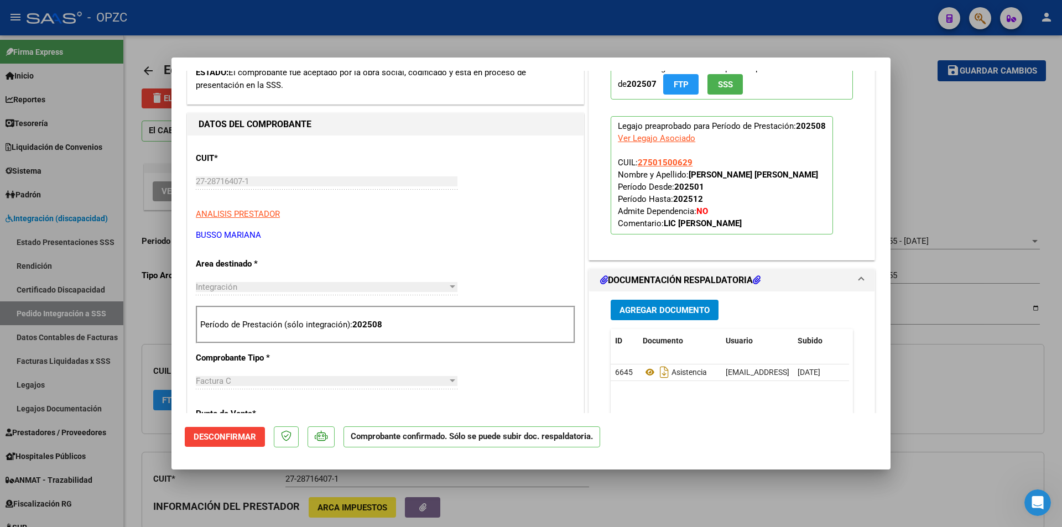
scroll to position [277, 0]
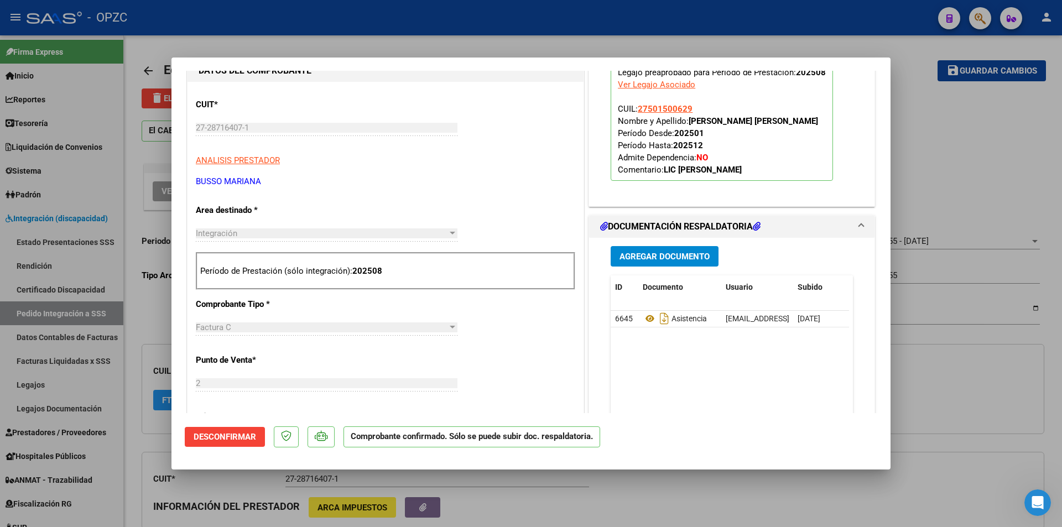
click at [925, 90] on div at bounding box center [531, 263] width 1062 height 527
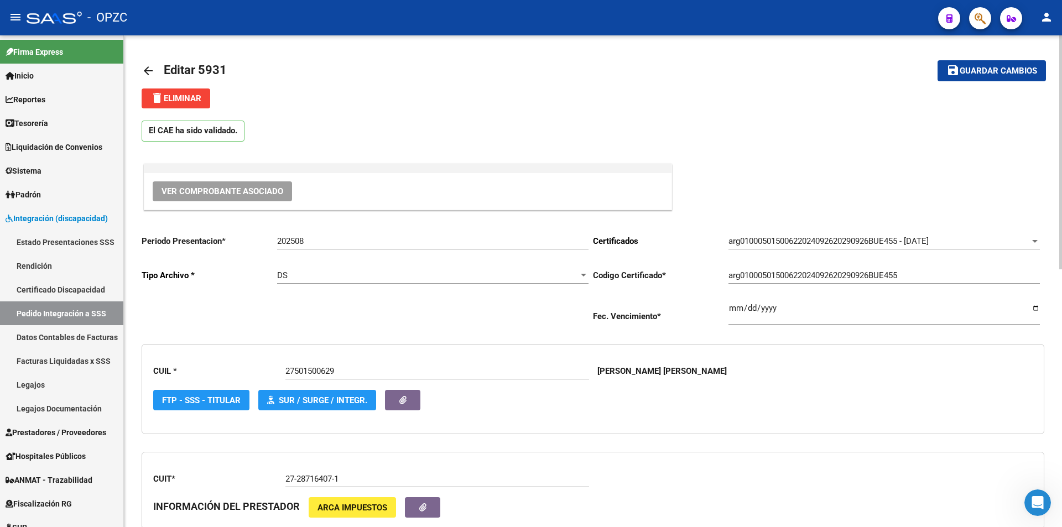
click at [152, 66] on mat-icon "arrow_back" at bounding box center [148, 70] width 13 height 13
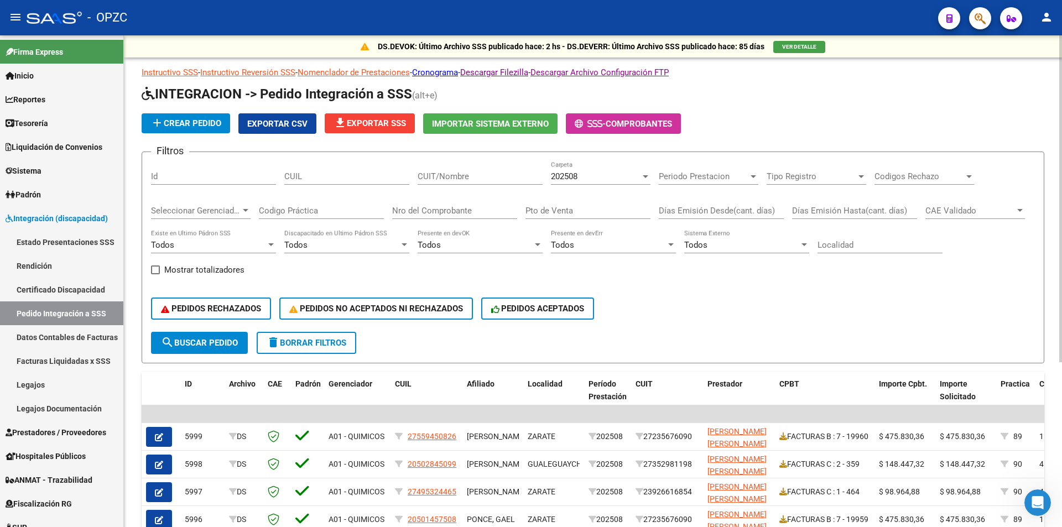
click at [504, 178] on input "CUIT/Nombre" at bounding box center [480, 177] width 125 height 10
click at [623, 171] on div "202508 Carpeta" at bounding box center [601, 173] width 100 height 24
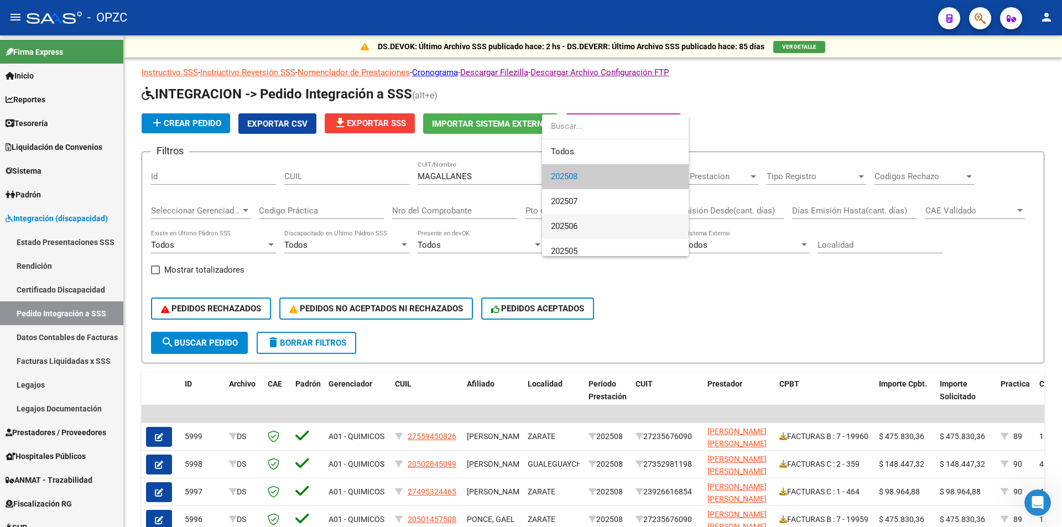
click at [602, 220] on span "202506" at bounding box center [615, 226] width 129 height 25
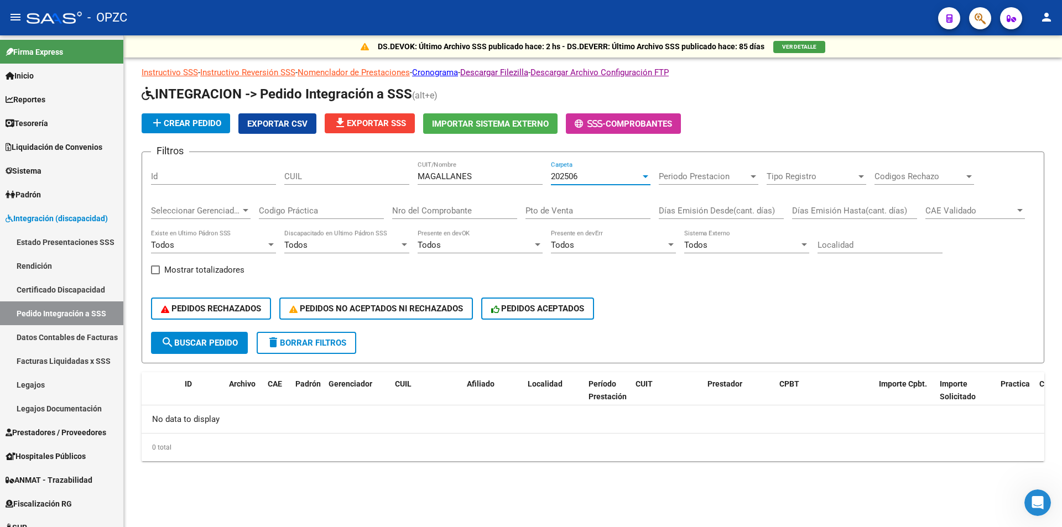
click at [608, 176] on div "202506" at bounding box center [596, 177] width 90 height 10
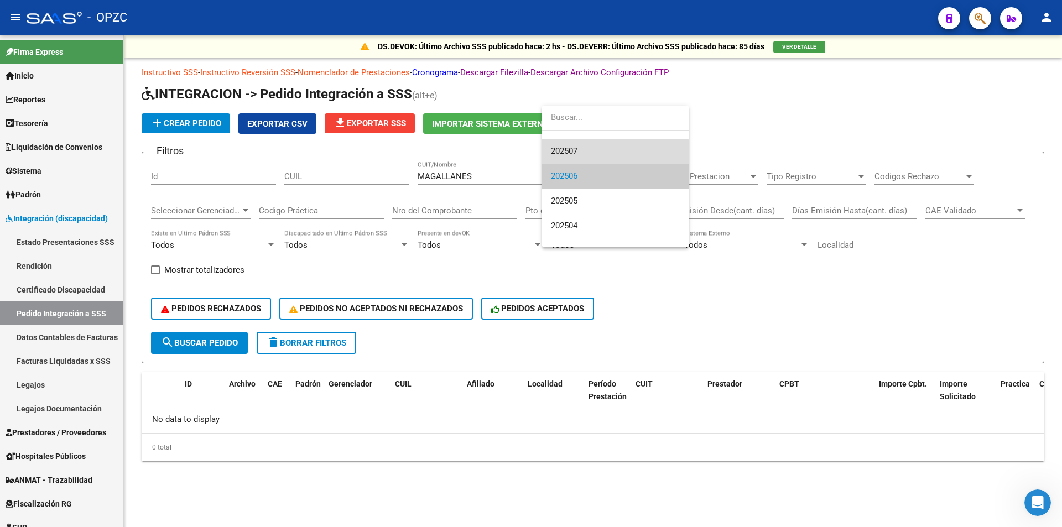
click at [603, 153] on span "202507" at bounding box center [615, 151] width 129 height 25
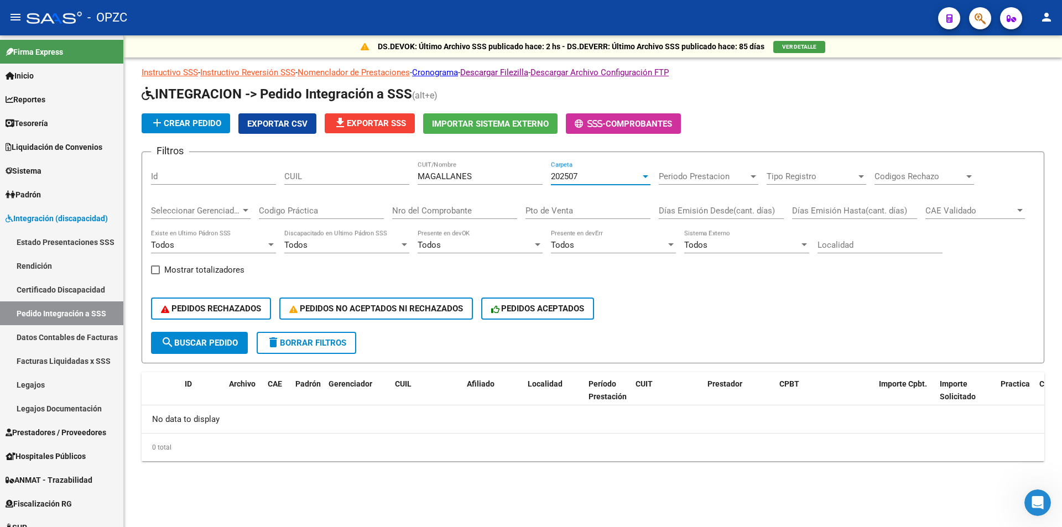
click at [503, 178] on input "MAGALLANES" at bounding box center [480, 177] width 125 height 10
click at [225, 347] on span "search Buscar Pedido" at bounding box center [199, 343] width 77 height 10
click at [610, 178] on div "202507" at bounding box center [596, 177] width 90 height 10
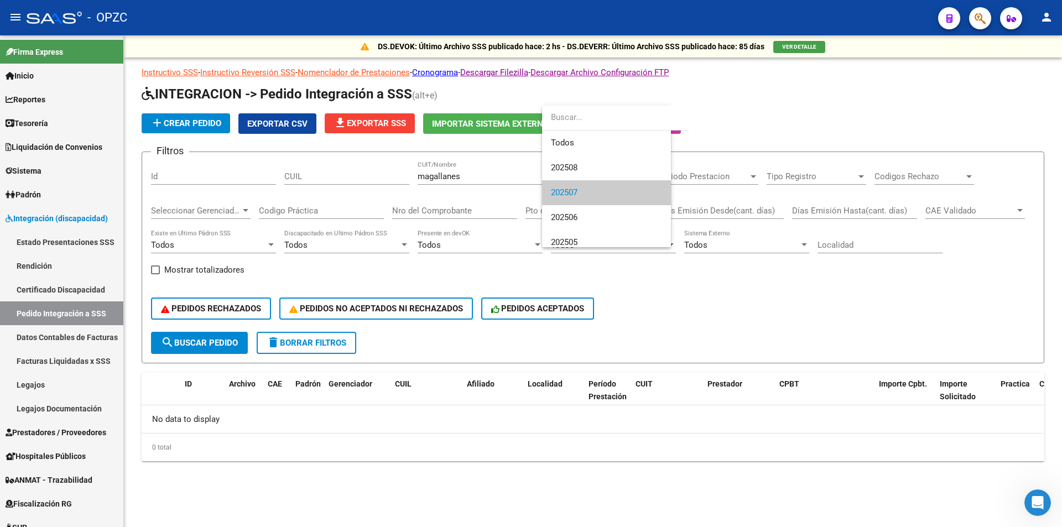
scroll to position [17, 0]
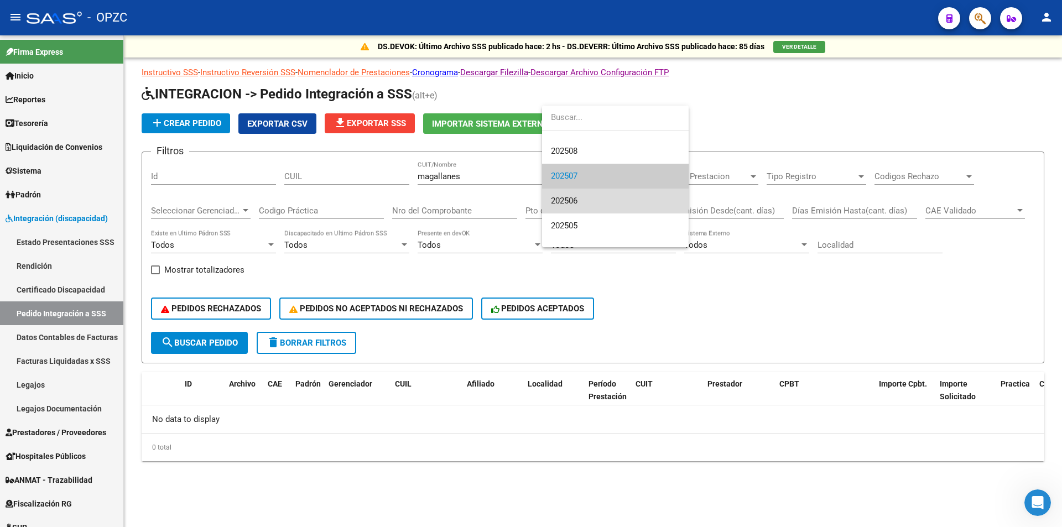
click at [603, 194] on span "202506" at bounding box center [615, 201] width 129 height 25
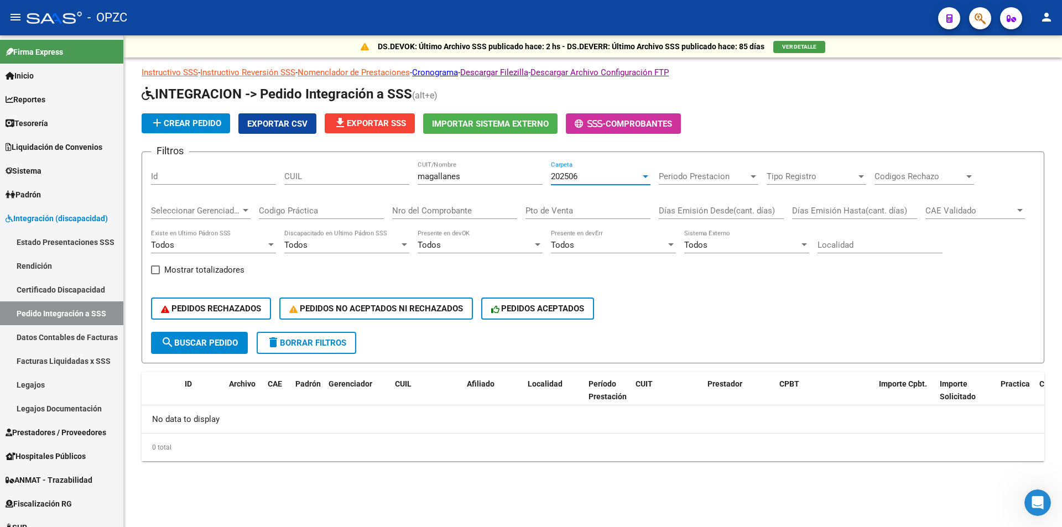
click at [636, 173] on div "202506" at bounding box center [596, 177] width 90 height 10
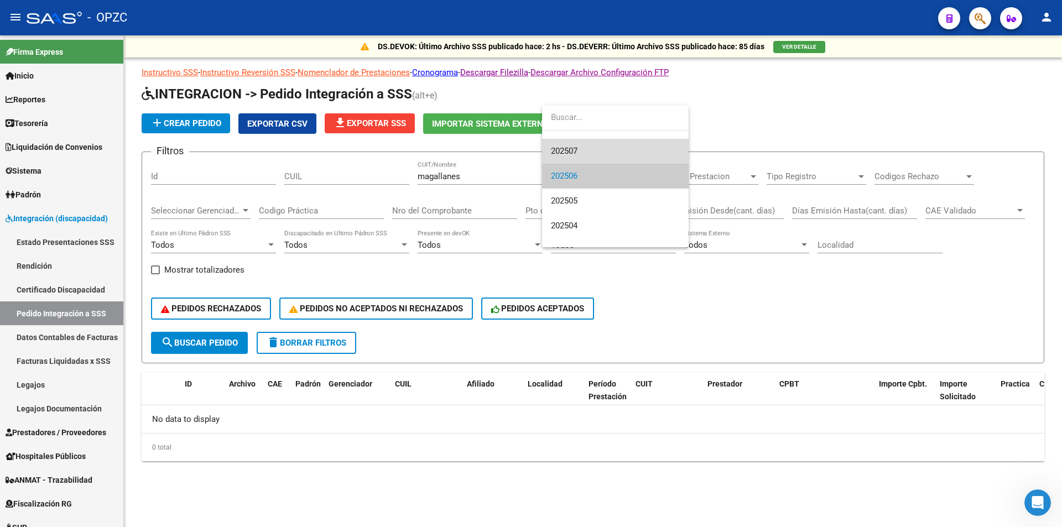
click at [629, 155] on span "202507" at bounding box center [615, 151] width 129 height 25
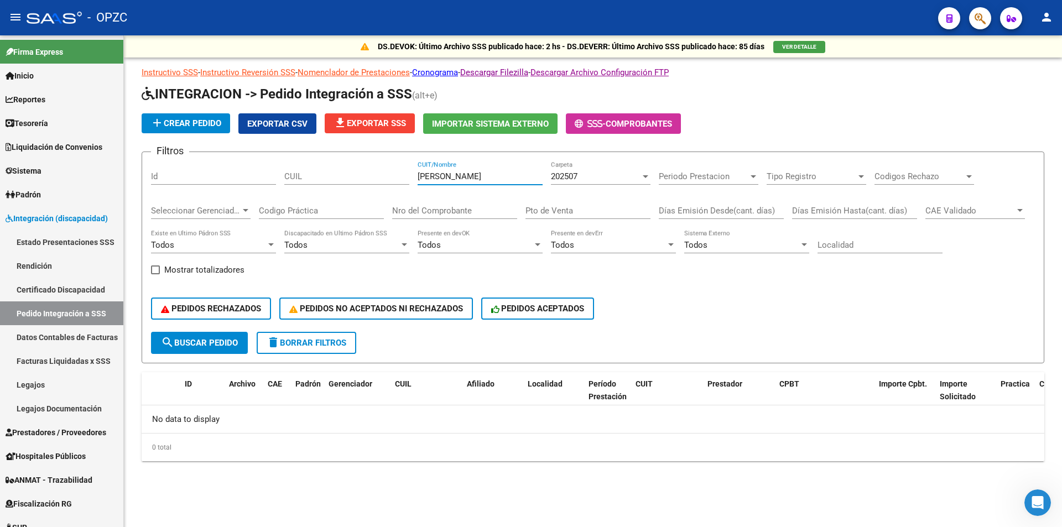
type input "[PERSON_NAME]"
click at [183, 342] on span "search Buscar Pedido" at bounding box center [199, 343] width 77 height 10
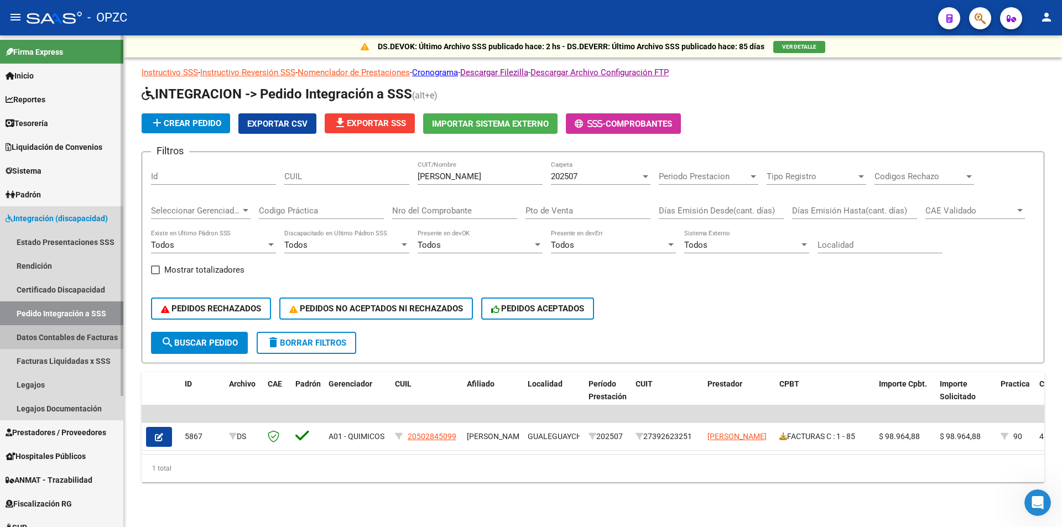
click at [35, 340] on link "Datos Contables de Facturas" at bounding box center [61, 337] width 123 height 24
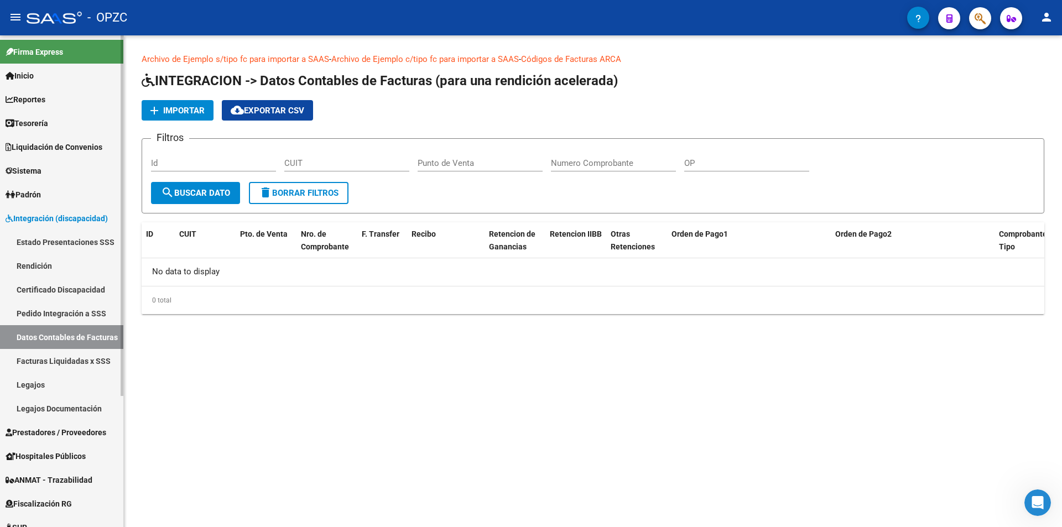
click at [53, 310] on link "Pedido Integración a SSS" at bounding box center [61, 314] width 123 height 24
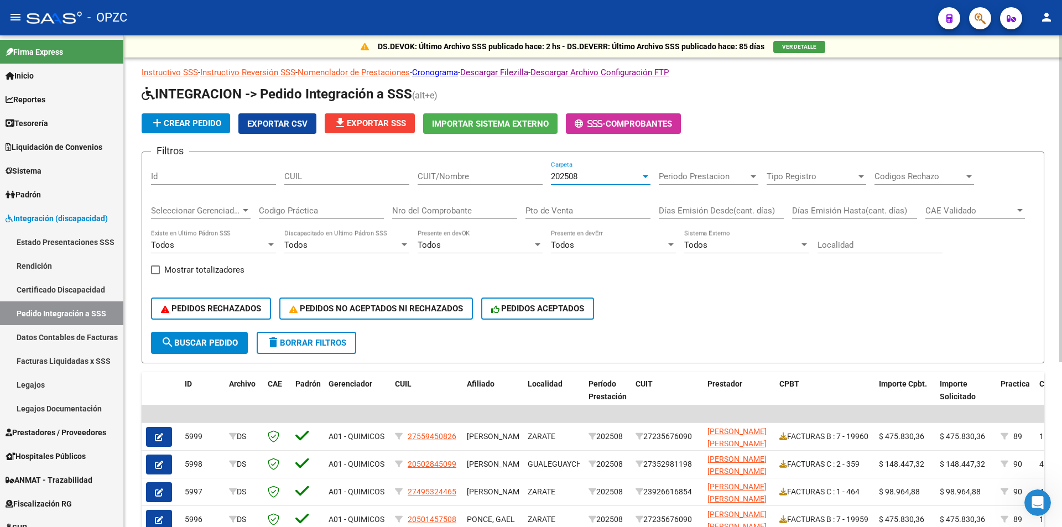
click at [578, 174] on span "202508" at bounding box center [564, 177] width 27 height 10
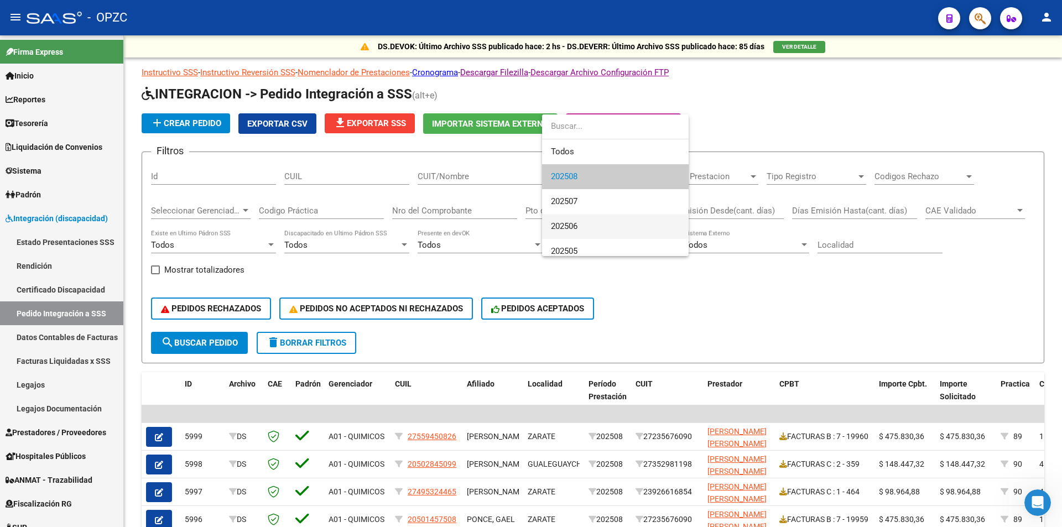
click at [580, 222] on span "202506" at bounding box center [615, 226] width 129 height 25
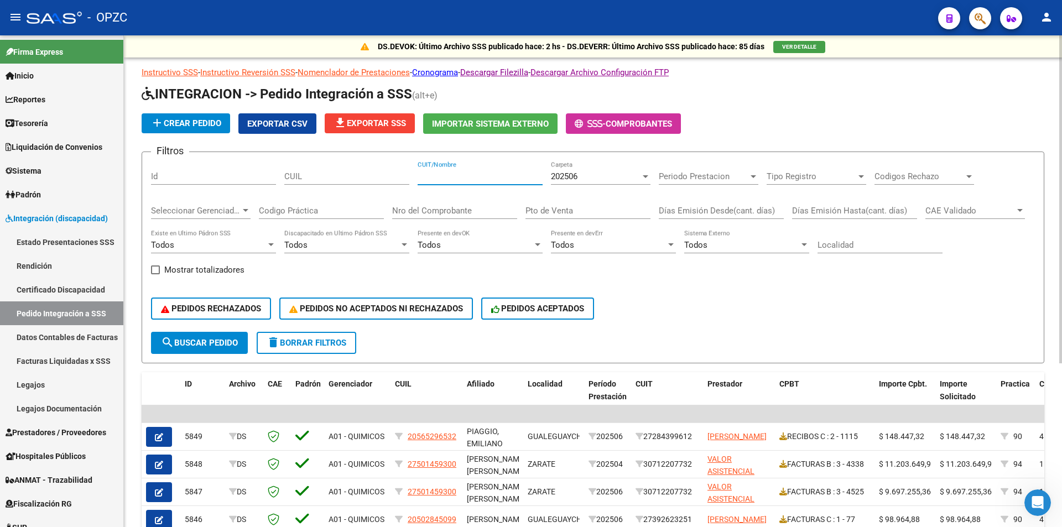
click at [494, 176] on input "CUIT/Nombre" at bounding box center [480, 177] width 125 height 10
type input "magal"
click at [189, 346] on span "search Buscar Pedido" at bounding box center [199, 343] width 77 height 10
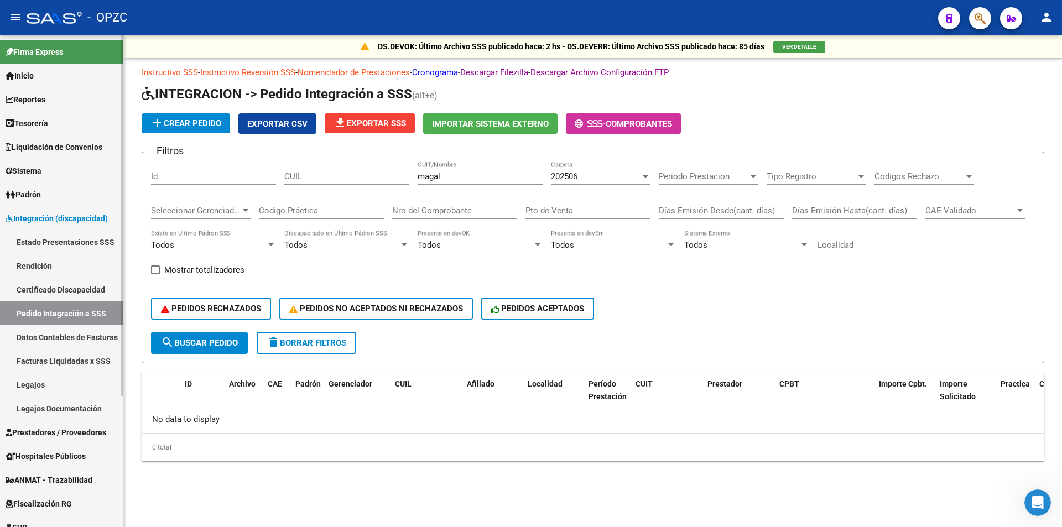
click at [67, 389] on link "Legajos" at bounding box center [61, 385] width 123 height 24
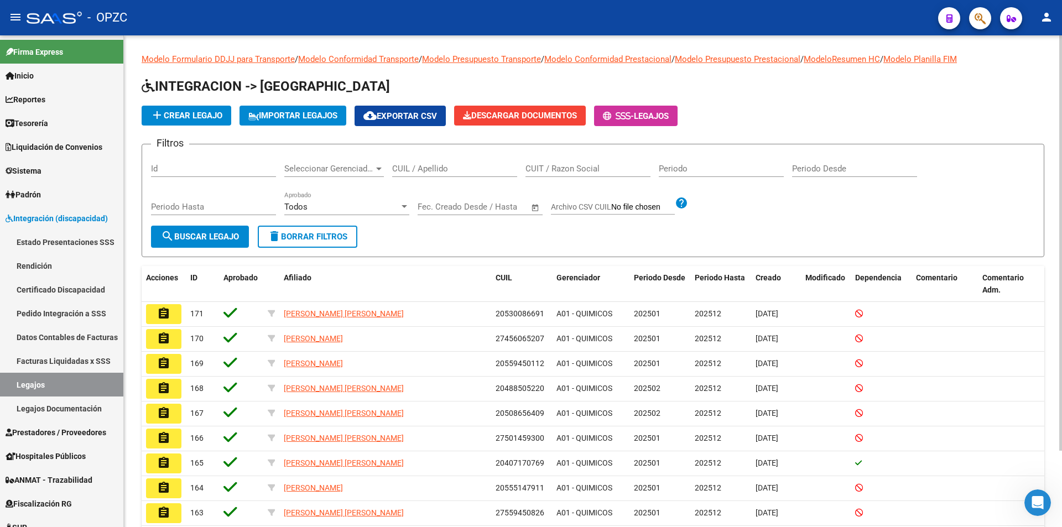
click at [412, 173] on input "CUIL / Apellido" at bounding box center [454, 169] width 125 height 10
type input "larrosa"
click at [218, 240] on span "search Buscar Legajo" at bounding box center [200, 237] width 78 height 10
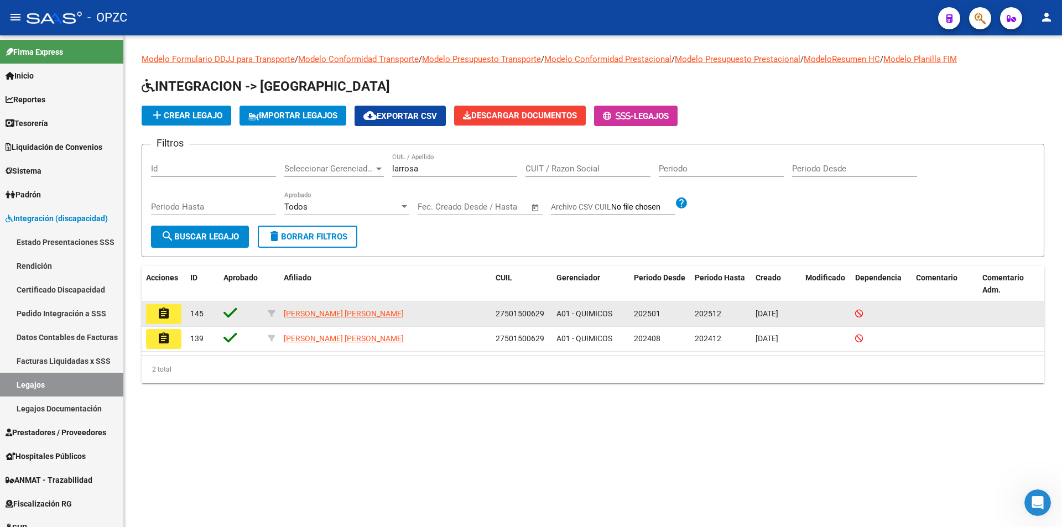
click at [167, 316] on mat-icon "assignment" at bounding box center [163, 313] width 13 height 13
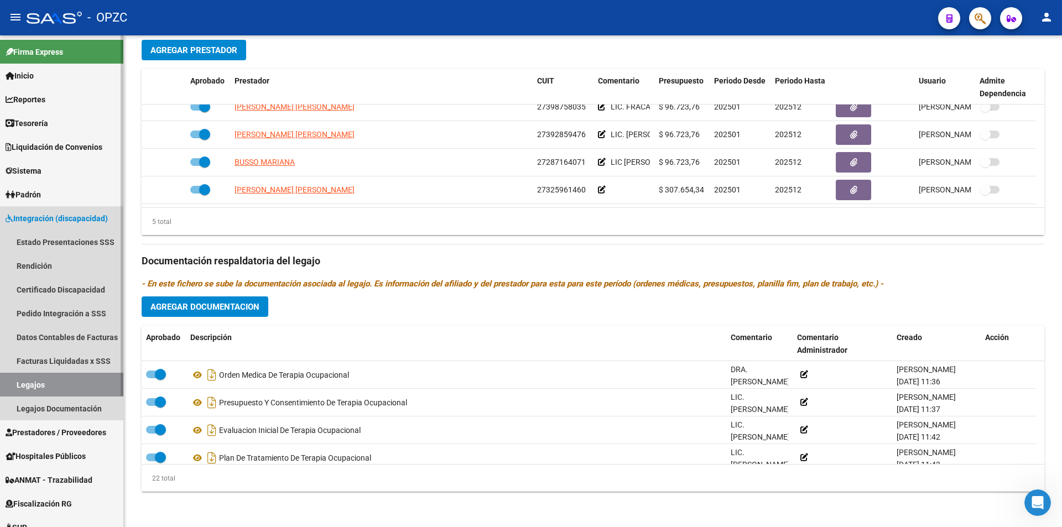
drag, startPoint x: 67, startPoint y: 381, endPoint x: 125, endPoint y: 338, distance: 72.4
click at [68, 381] on link "Legajos" at bounding box center [61, 385] width 123 height 24
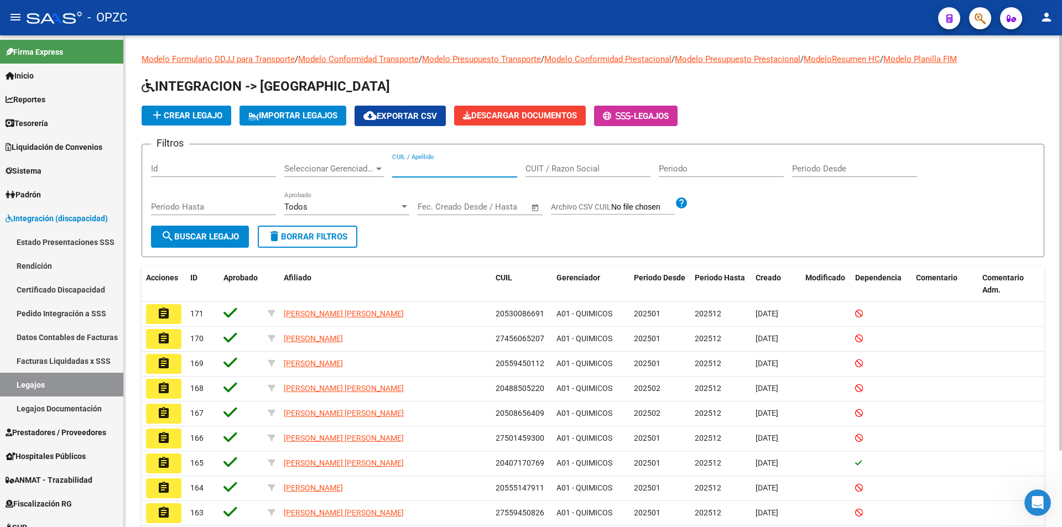
click at [411, 170] on input "CUIL / Apellido" at bounding box center [454, 169] width 125 height 10
type input "ocampo"
click at [176, 232] on span "search Buscar Legajo" at bounding box center [200, 237] width 78 height 10
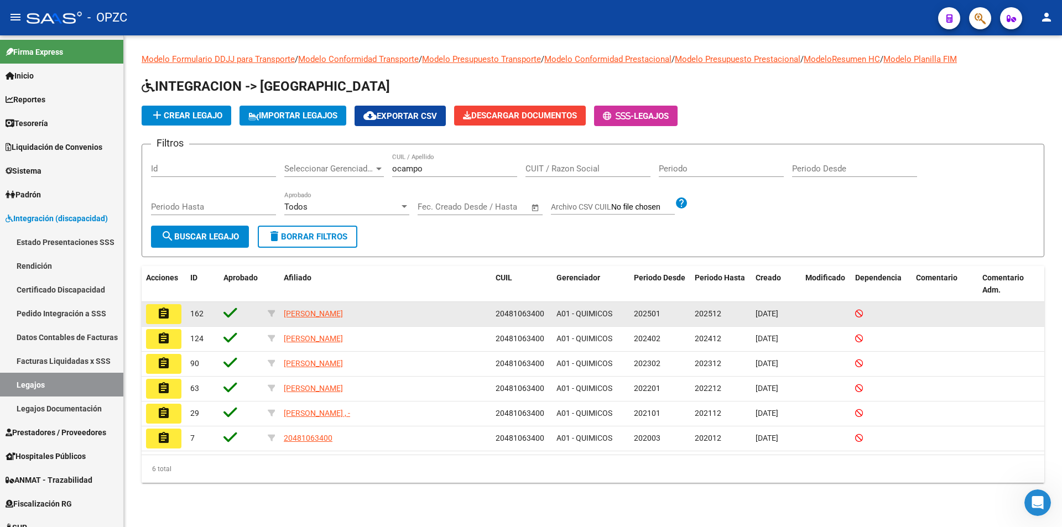
click at [174, 310] on button "assignment" at bounding box center [163, 314] width 35 height 20
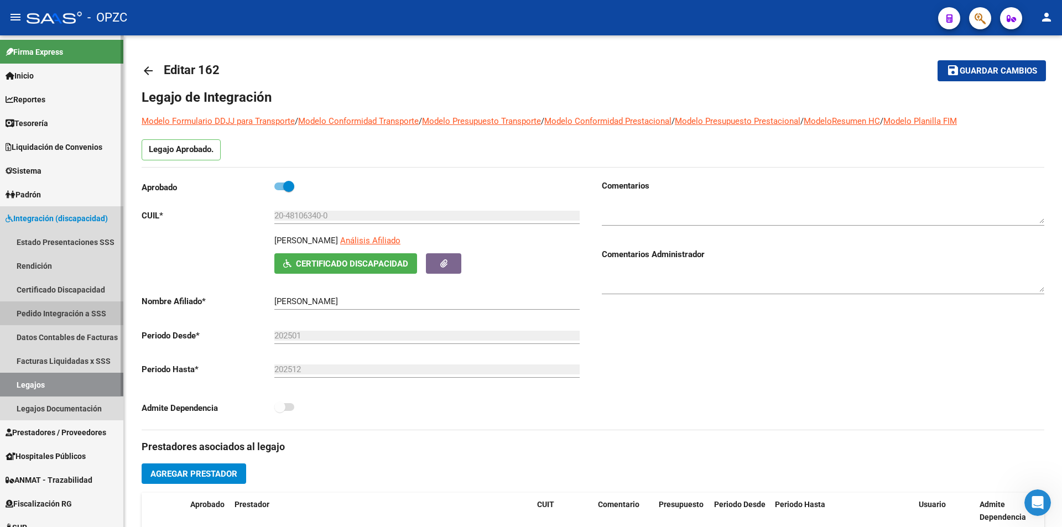
click at [74, 310] on link "Pedido Integración a SSS" at bounding box center [61, 314] width 123 height 24
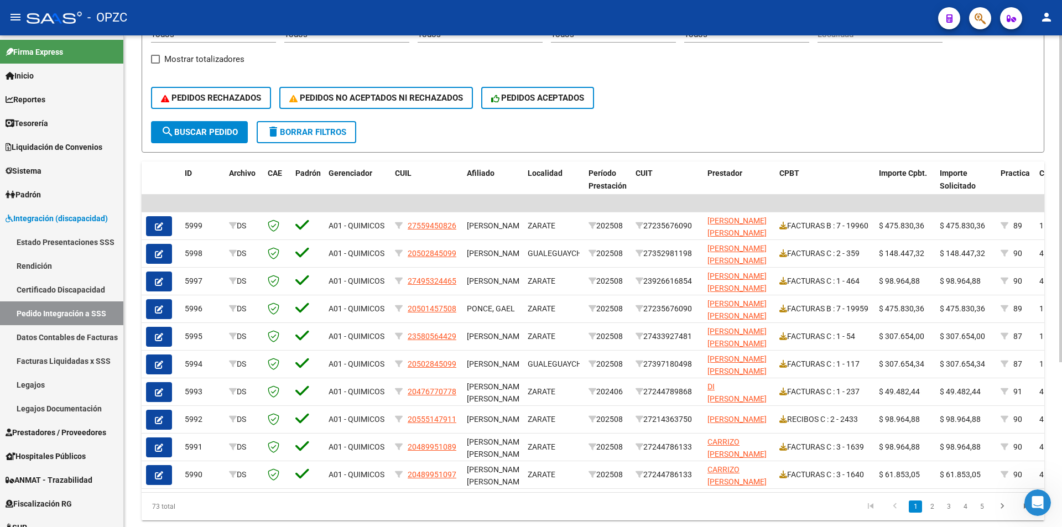
scroll to position [221, 0]
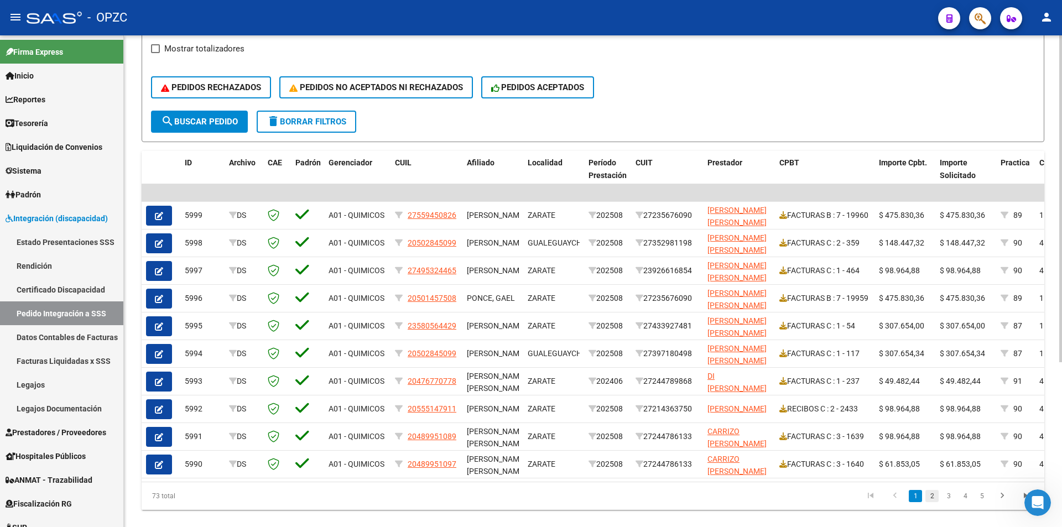
click at [934, 502] on link "2" at bounding box center [932, 496] width 13 height 12
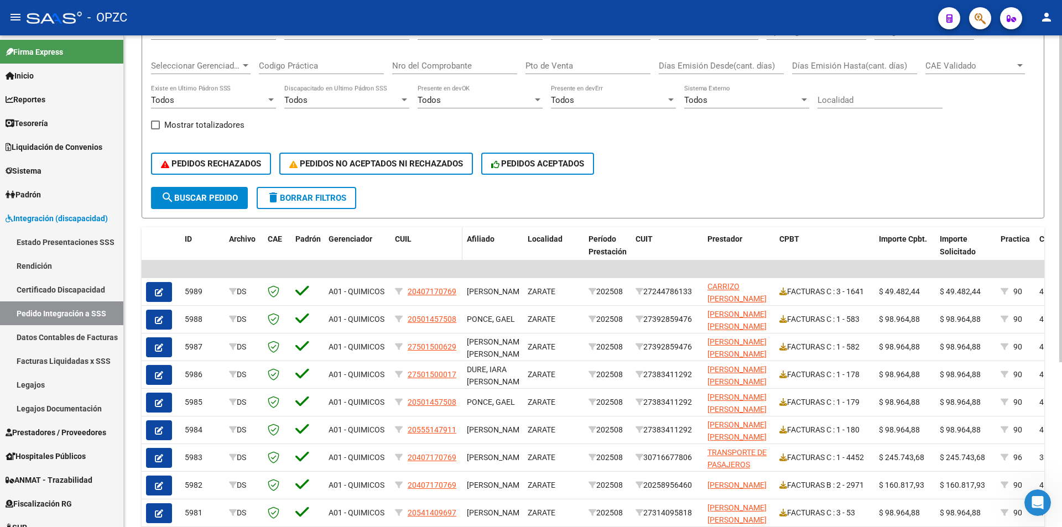
scroll to position [0, 0]
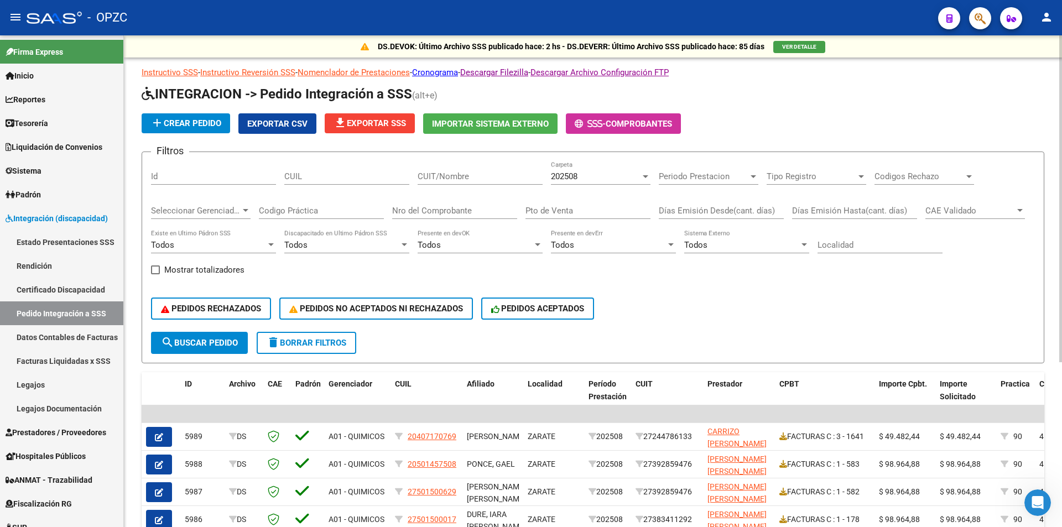
click at [325, 170] on div "CUIL" at bounding box center [346, 173] width 125 height 24
type input "27501500629"
click at [610, 178] on div "202508" at bounding box center [596, 177] width 90 height 10
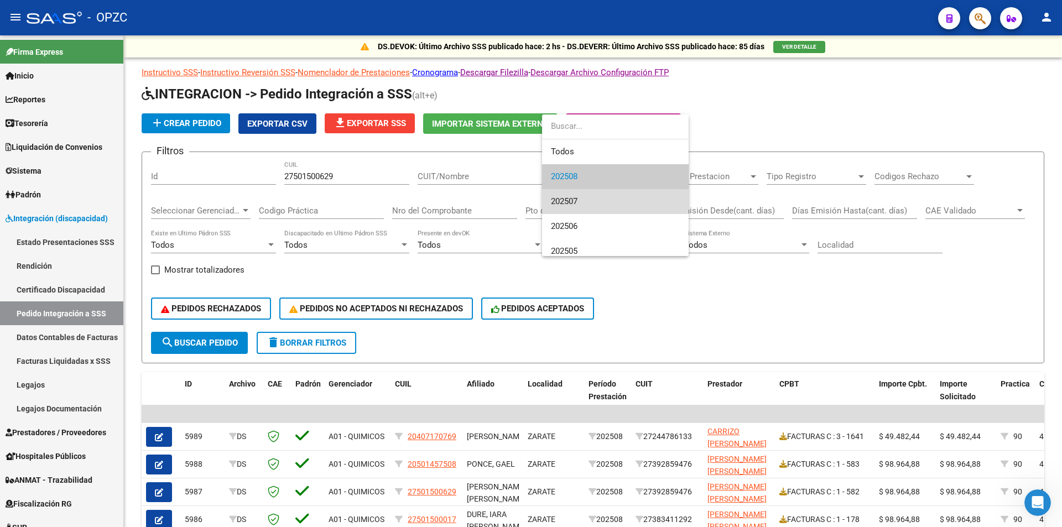
click at [600, 200] on span "202507" at bounding box center [615, 201] width 129 height 25
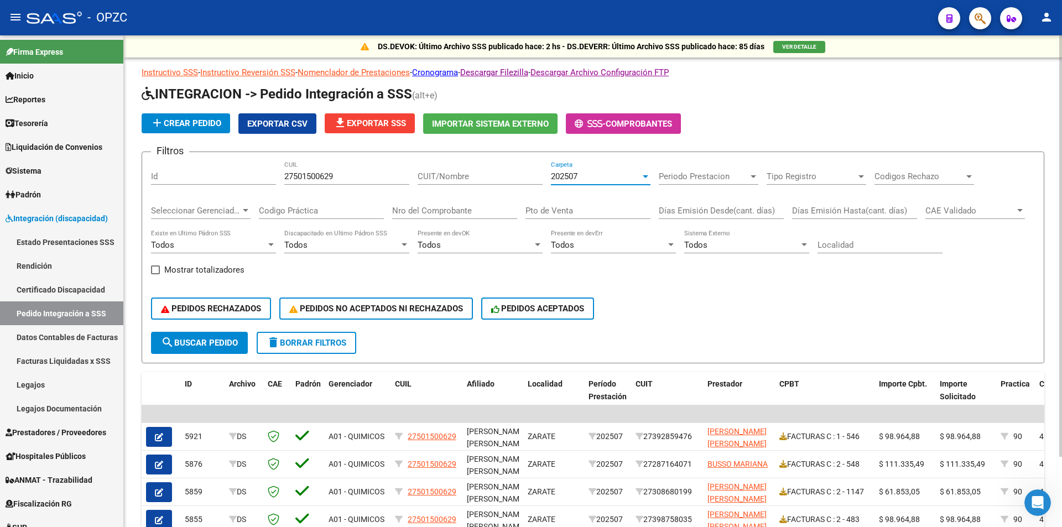
click at [640, 175] on div "202507" at bounding box center [596, 177] width 90 height 10
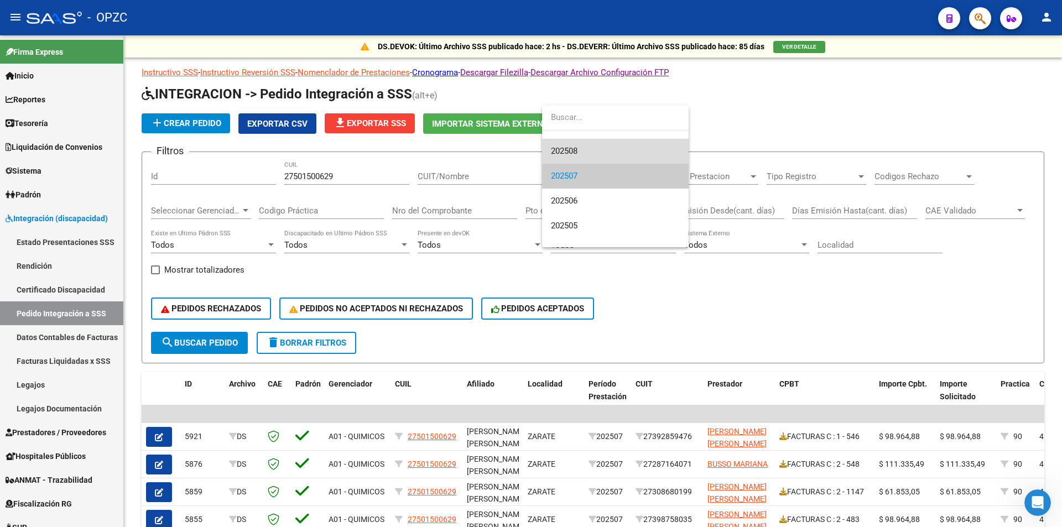
click at [631, 155] on span "202508" at bounding box center [615, 151] width 129 height 25
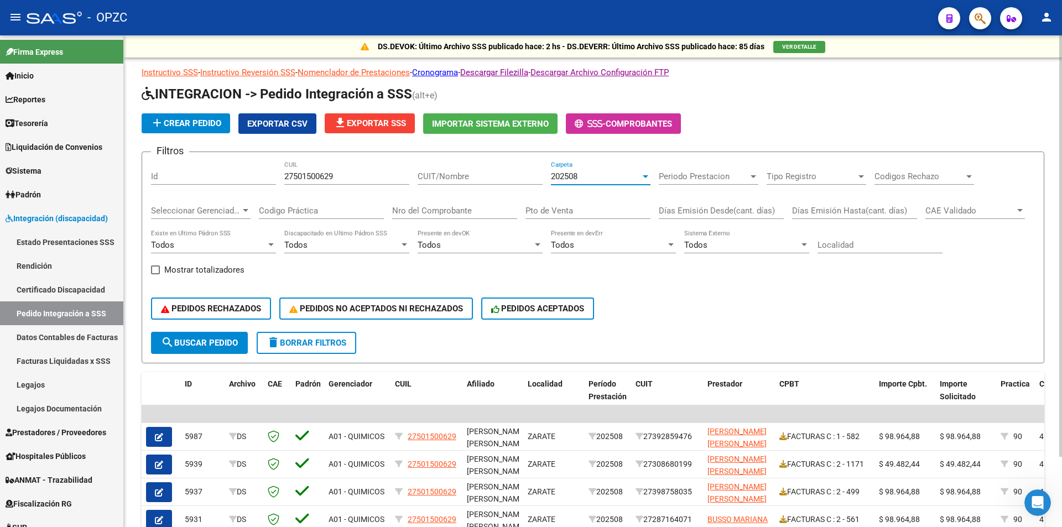
click at [644, 179] on div at bounding box center [646, 176] width 10 height 9
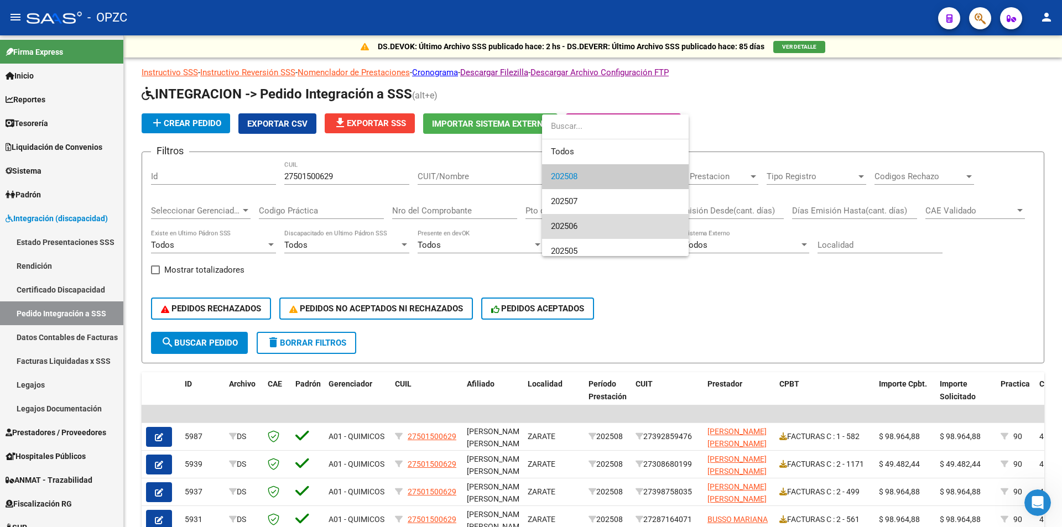
click at [617, 227] on span "202506" at bounding box center [615, 226] width 129 height 25
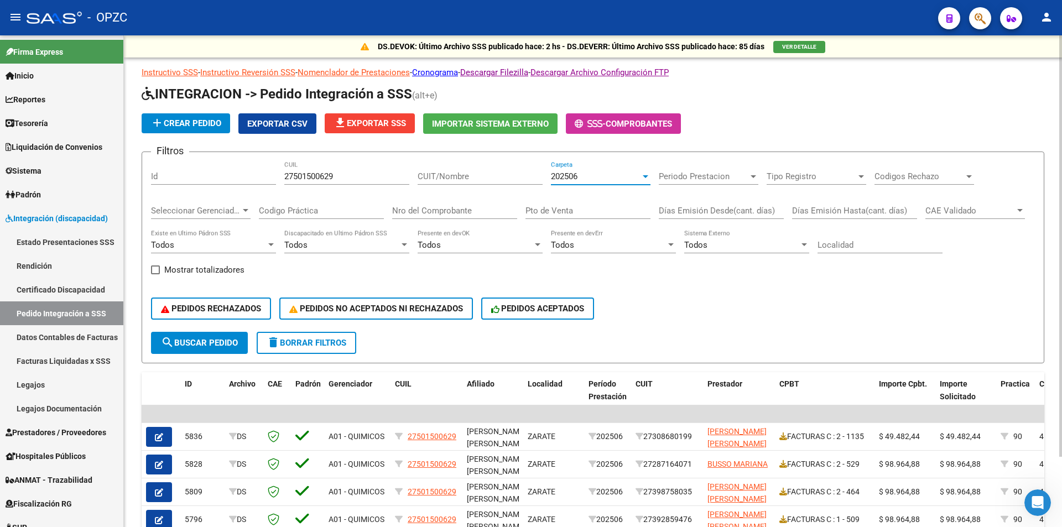
click at [641, 181] on div "202506" at bounding box center [601, 177] width 100 height 10
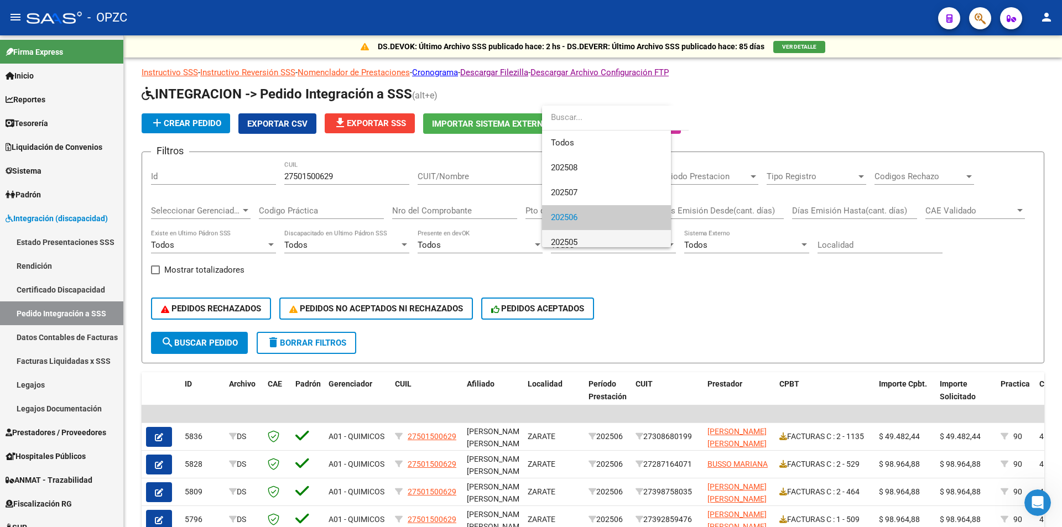
scroll to position [41, 0]
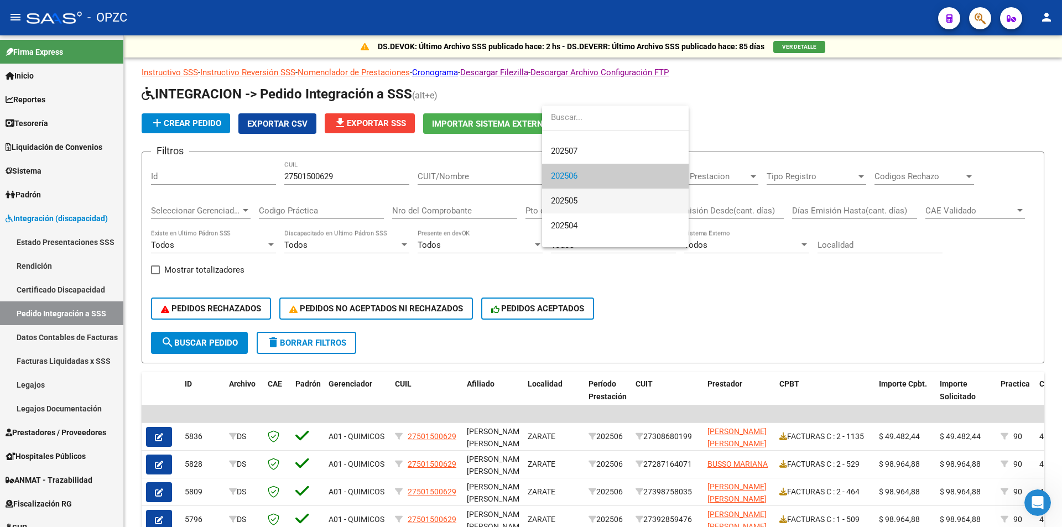
click at [619, 204] on span "202505" at bounding box center [615, 201] width 129 height 25
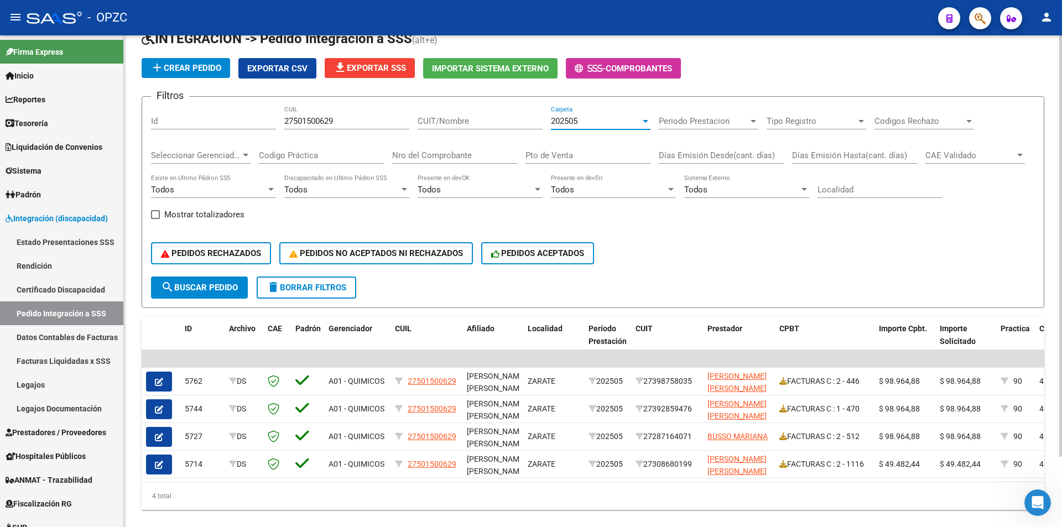
scroll to position [0, 0]
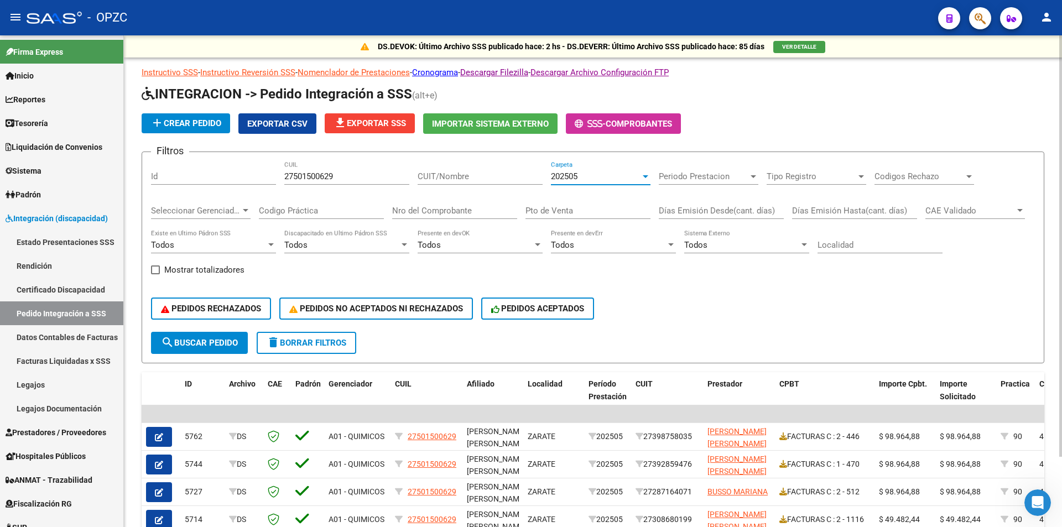
click at [642, 179] on div at bounding box center [646, 176] width 10 height 9
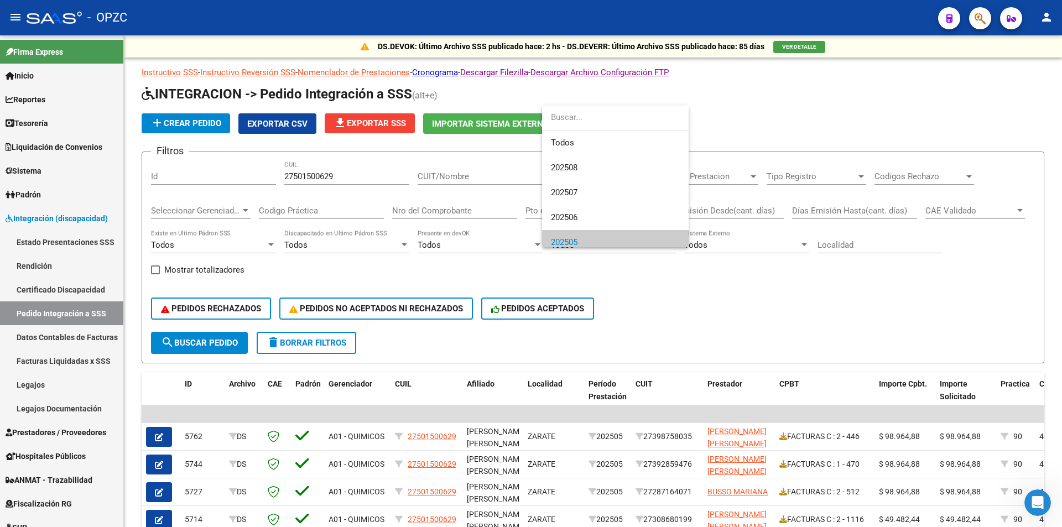
scroll to position [66, 0]
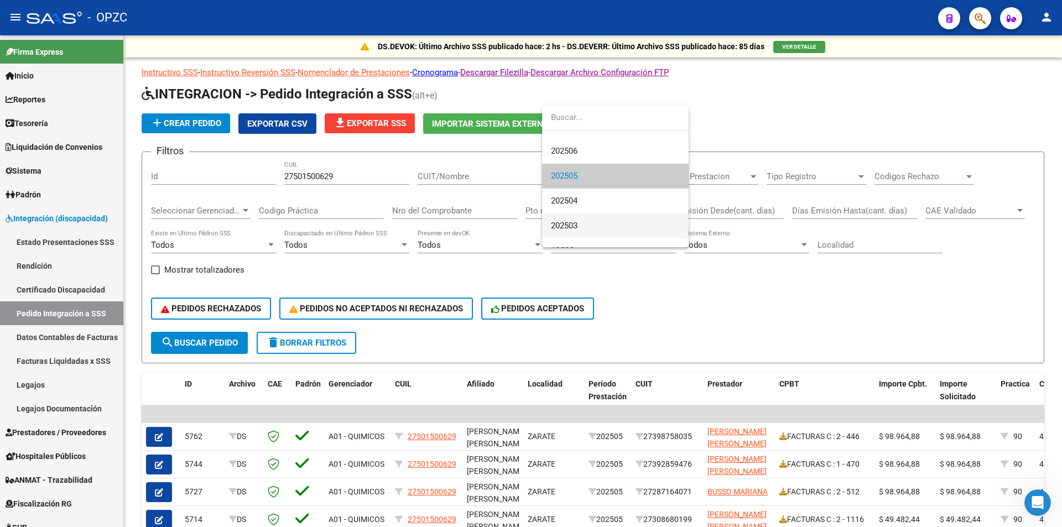
click at [620, 229] on span "202503" at bounding box center [615, 226] width 129 height 25
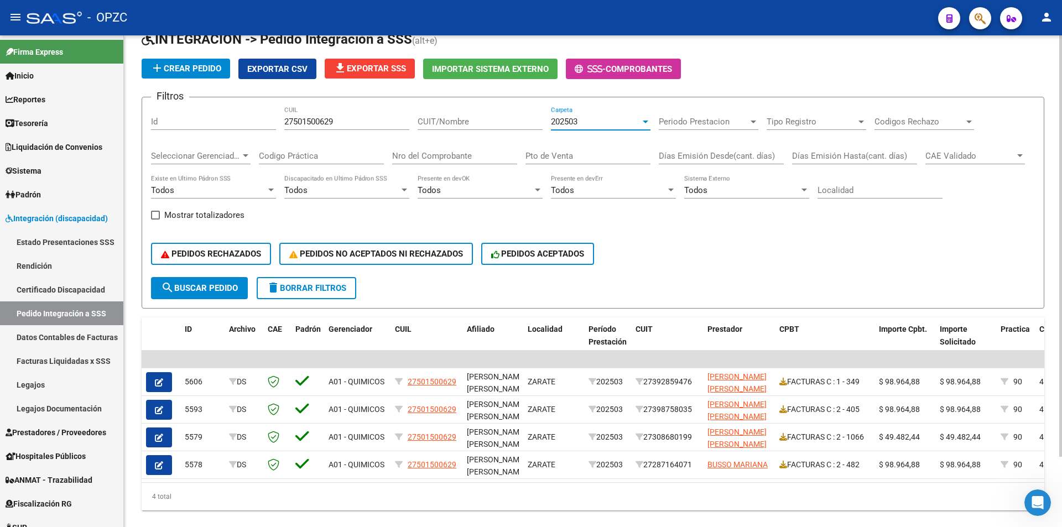
scroll to position [55, 0]
click at [80, 434] on span "Prestadores / Proveedores" at bounding box center [56, 433] width 101 height 12
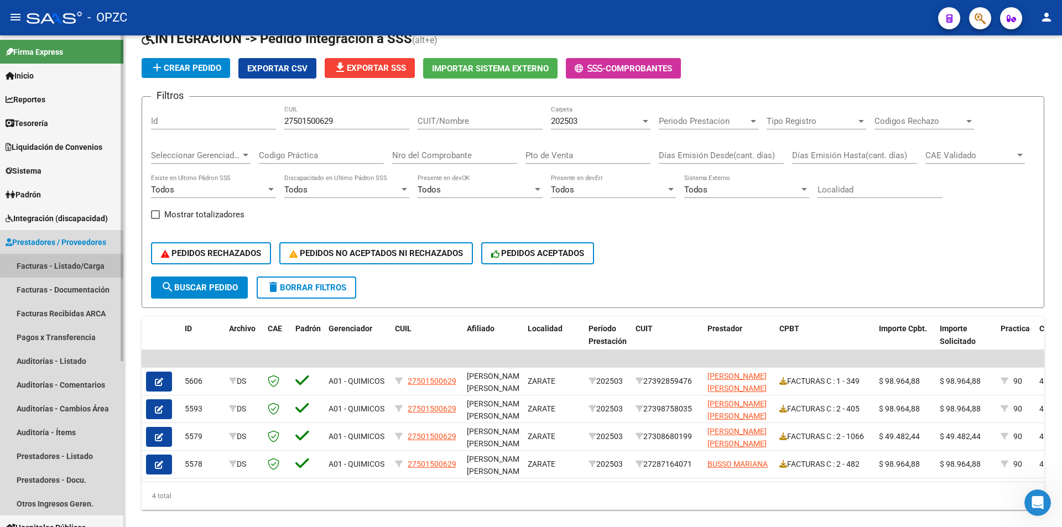
click at [81, 266] on link "Facturas - Listado/Carga" at bounding box center [61, 266] width 123 height 24
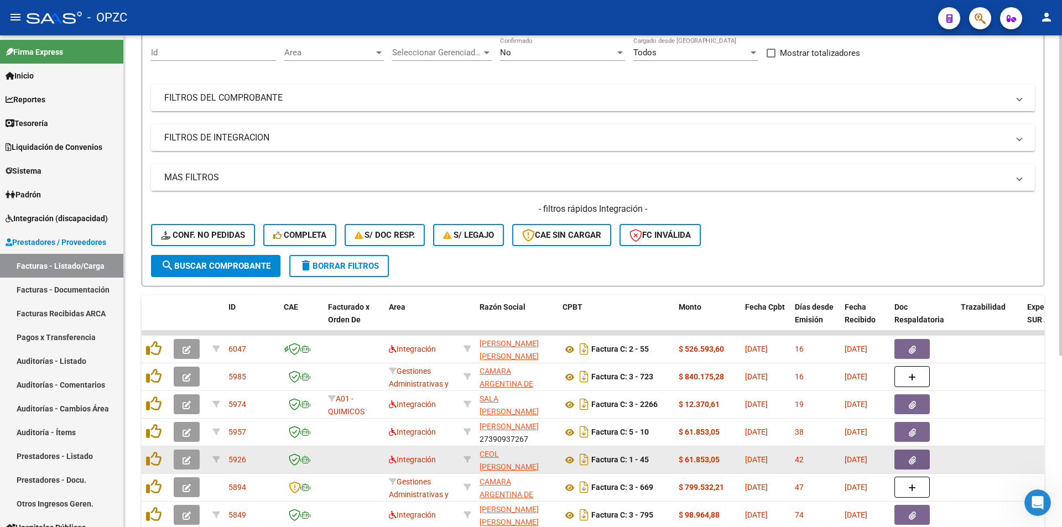
scroll to position [98, 0]
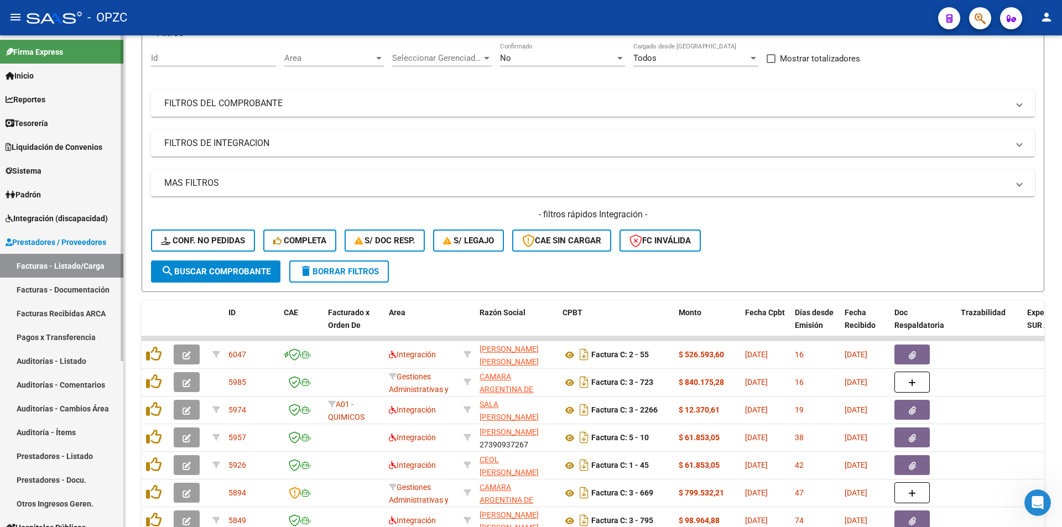
click at [64, 217] on span "Integración (discapacidad)" at bounding box center [57, 218] width 102 height 12
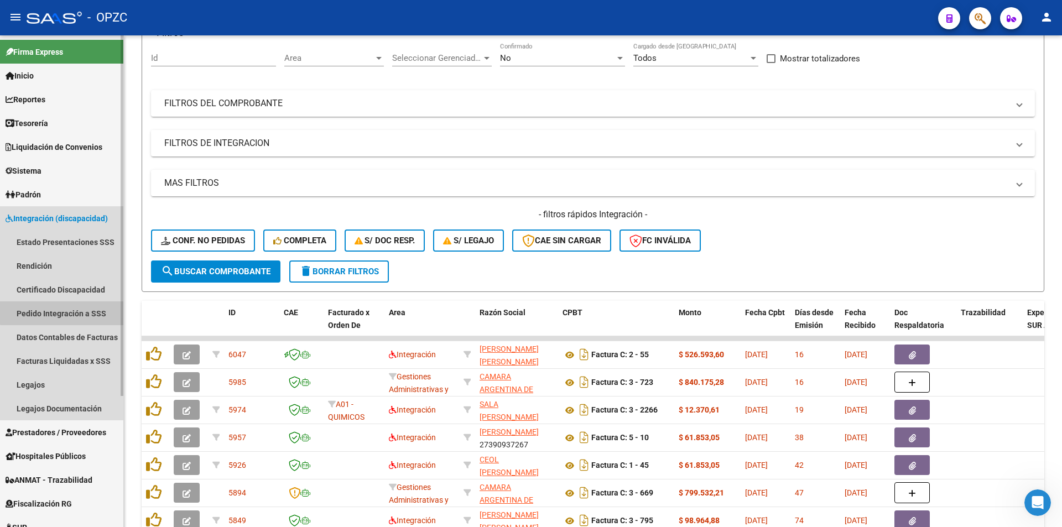
click at [63, 312] on link "Pedido Integración a SSS" at bounding box center [61, 314] width 123 height 24
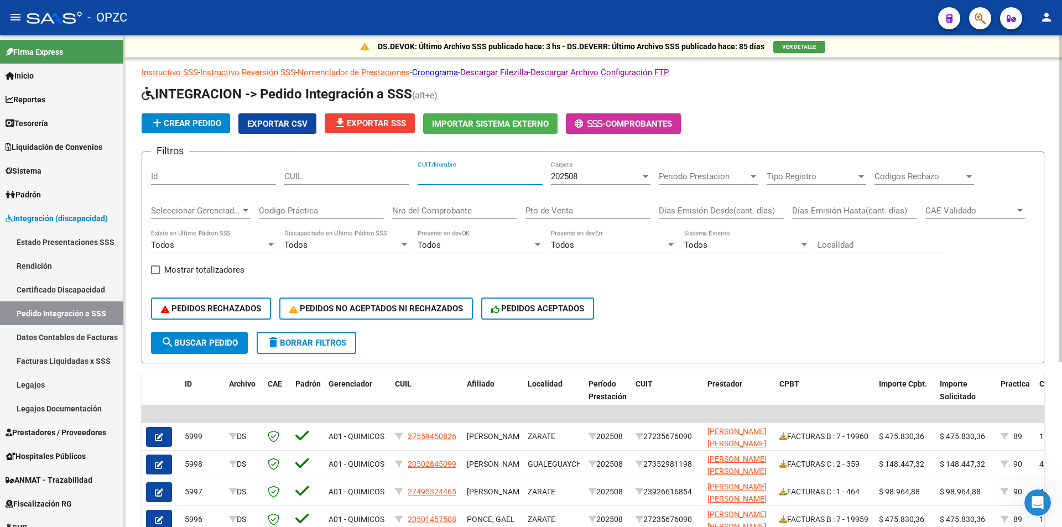
click at [474, 172] on input "CUIT/Nombre" at bounding box center [480, 177] width 125 height 10
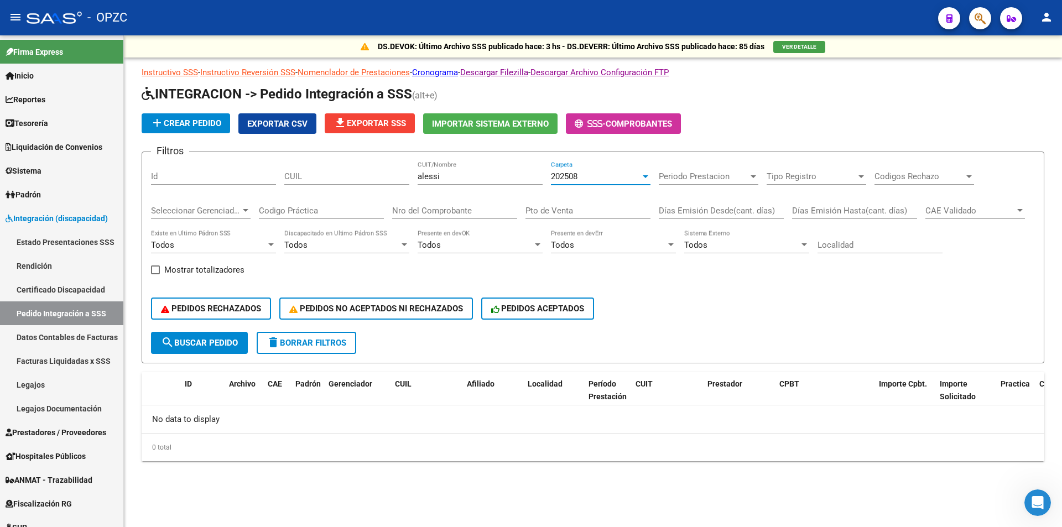
click at [598, 178] on div "202508" at bounding box center [596, 177] width 90 height 10
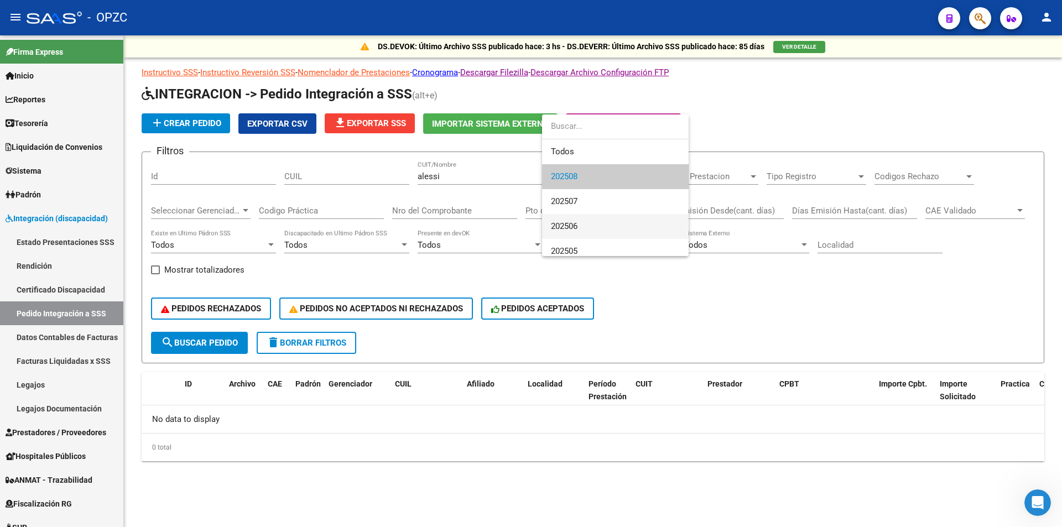
click at [586, 226] on span "202506" at bounding box center [615, 226] width 129 height 25
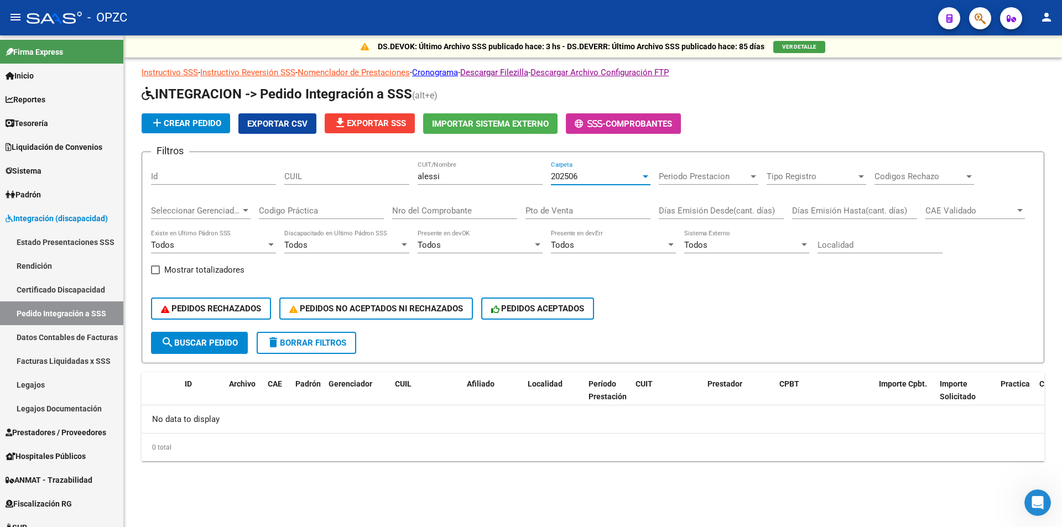
click at [626, 177] on div "202506" at bounding box center [596, 177] width 90 height 10
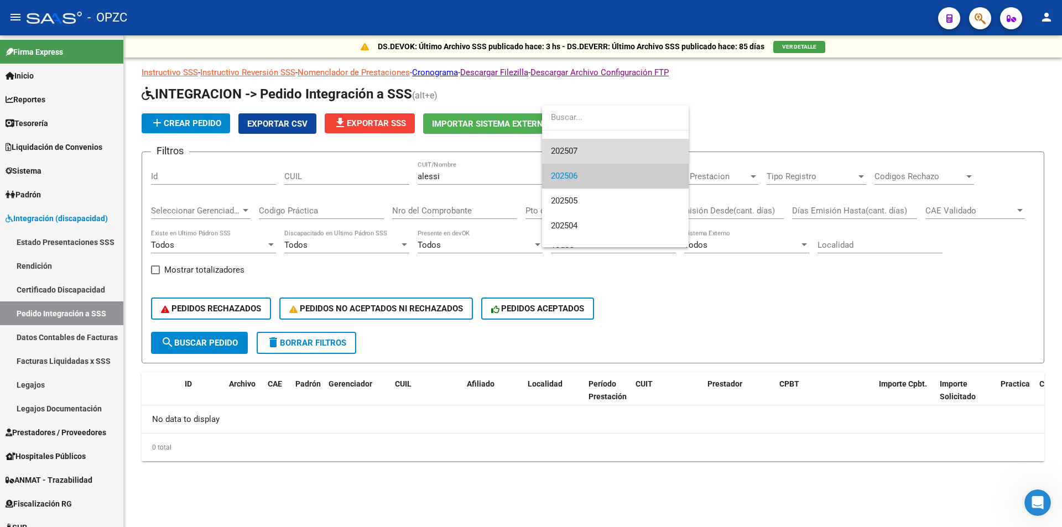
click at [615, 152] on span "202507" at bounding box center [615, 151] width 129 height 25
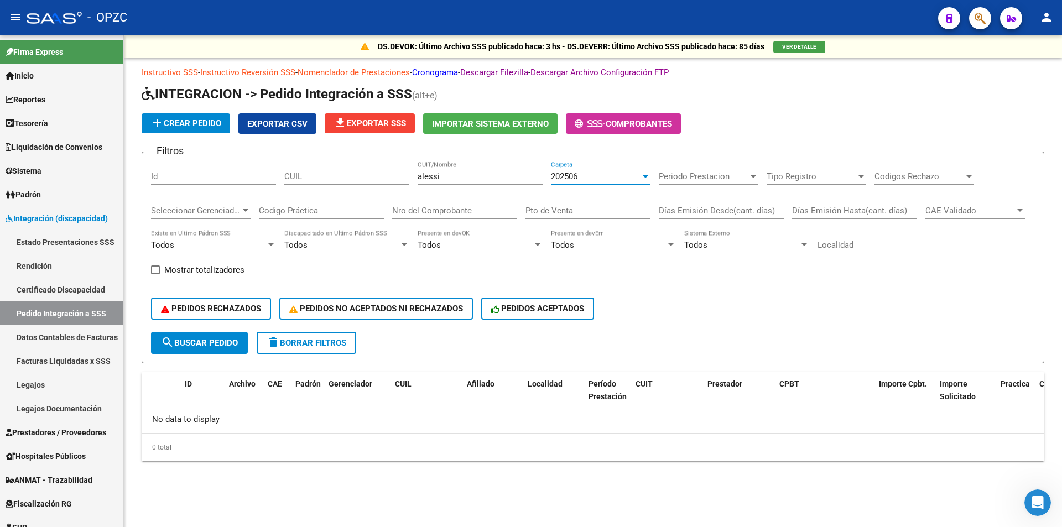
scroll to position [50, 0]
click at [632, 176] on div "202507" at bounding box center [596, 177] width 90 height 10
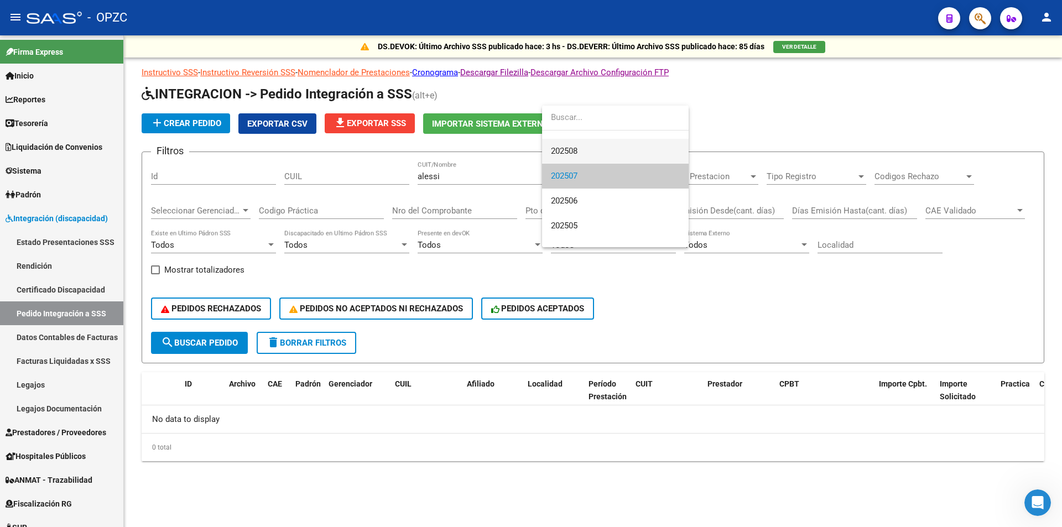
click at [619, 143] on span "202508" at bounding box center [615, 151] width 129 height 25
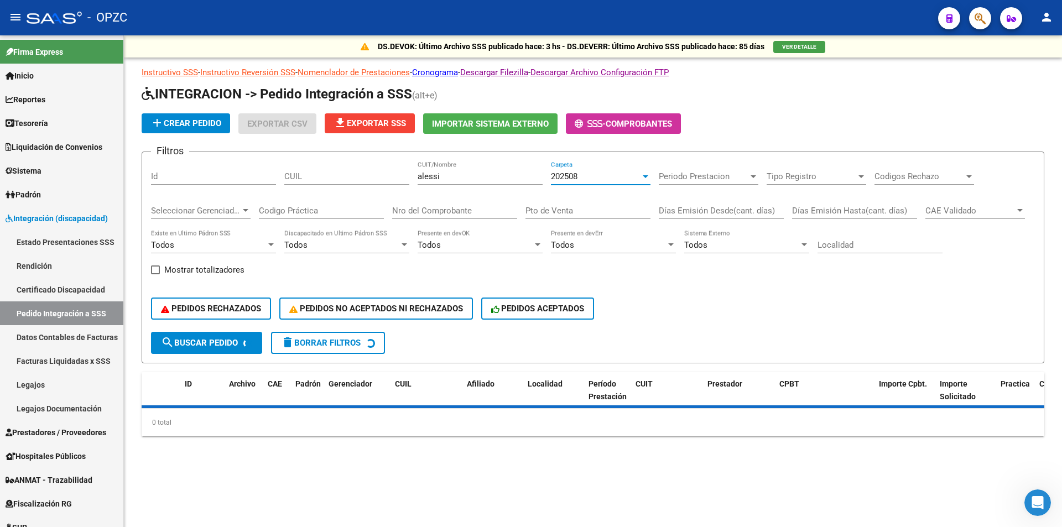
scroll to position [25, 0]
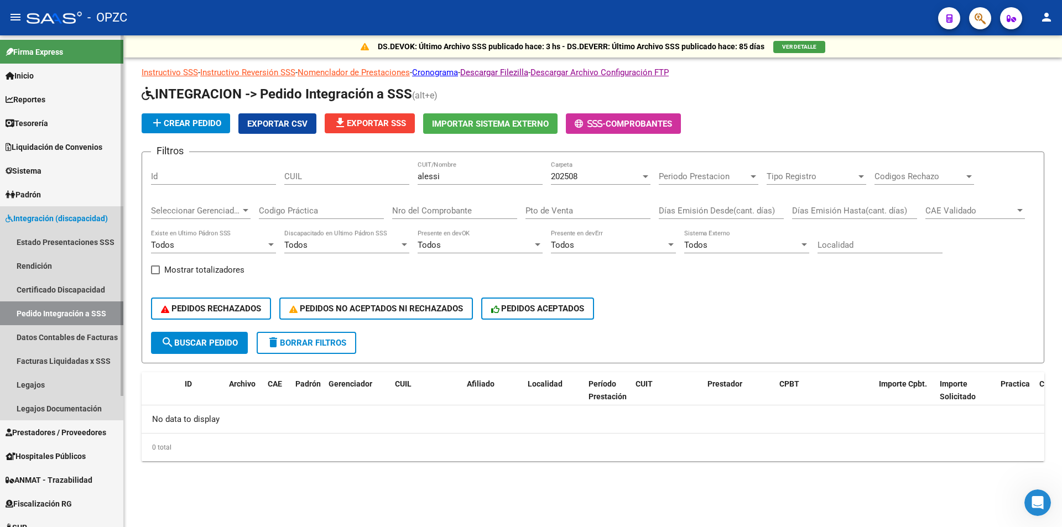
click at [57, 313] on link "Pedido Integración a SSS" at bounding box center [61, 314] width 123 height 24
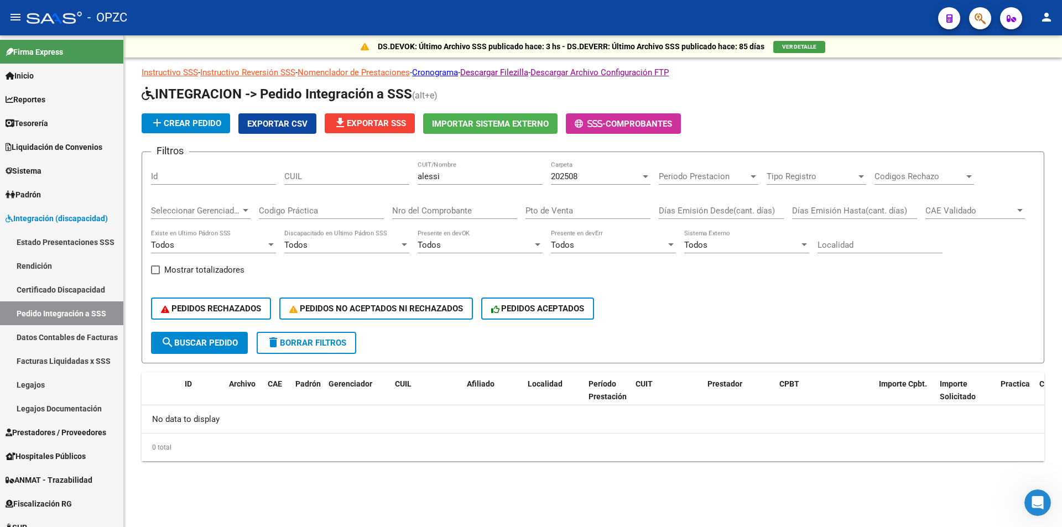
click at [480, 176] on input "alessi" at bounding box center [480, 177] width 125 height 10
type input "carrizo"
click at [205, 345] on span "search Buscar Pedido" at bounding box center [199, 343] width 77 height 10
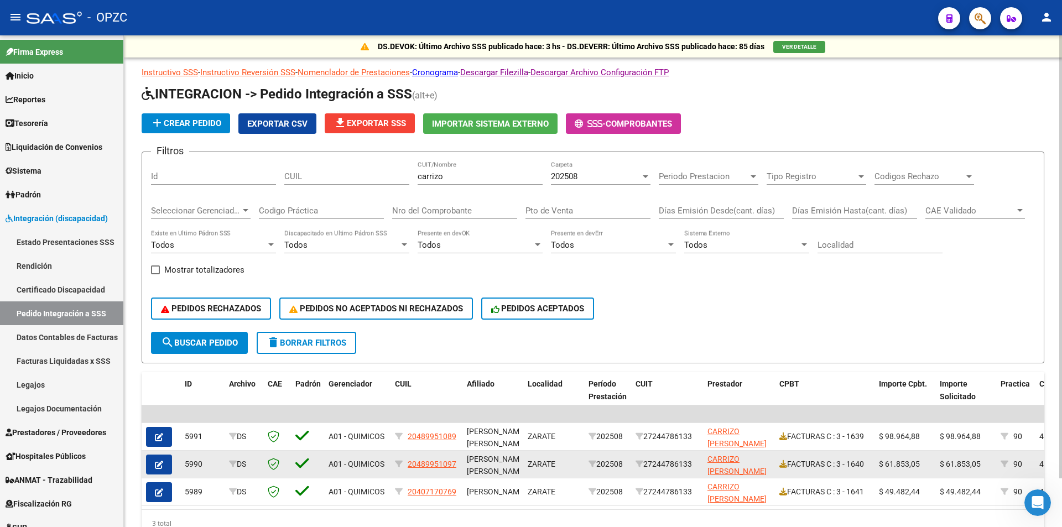
click at [163, 461] on button "button" at bounding box center [159, 465] width 26 height 20
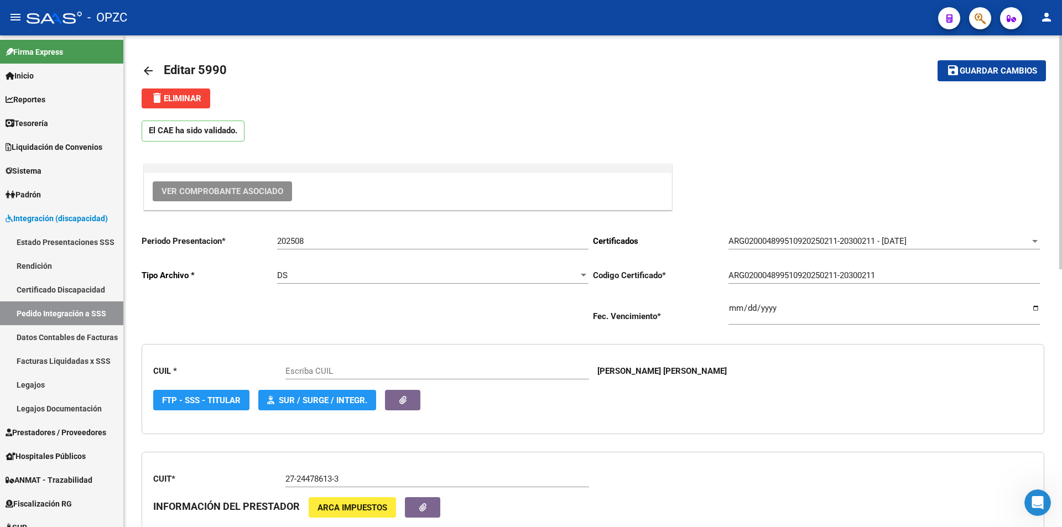
click at [206, 190] on span "Ver Comprobante Asociado" at bounding box center [223, 191] width 122 height 10
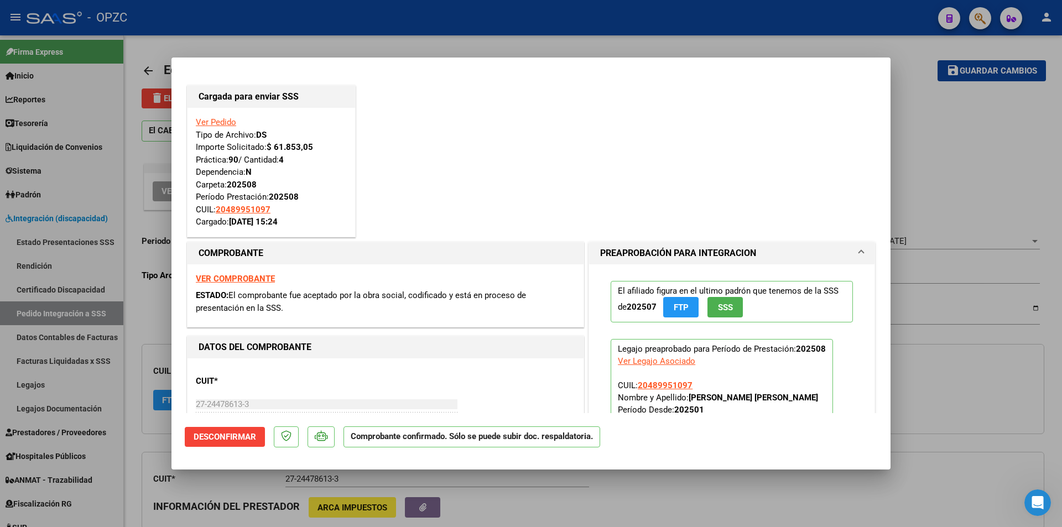
type input "20489951097"
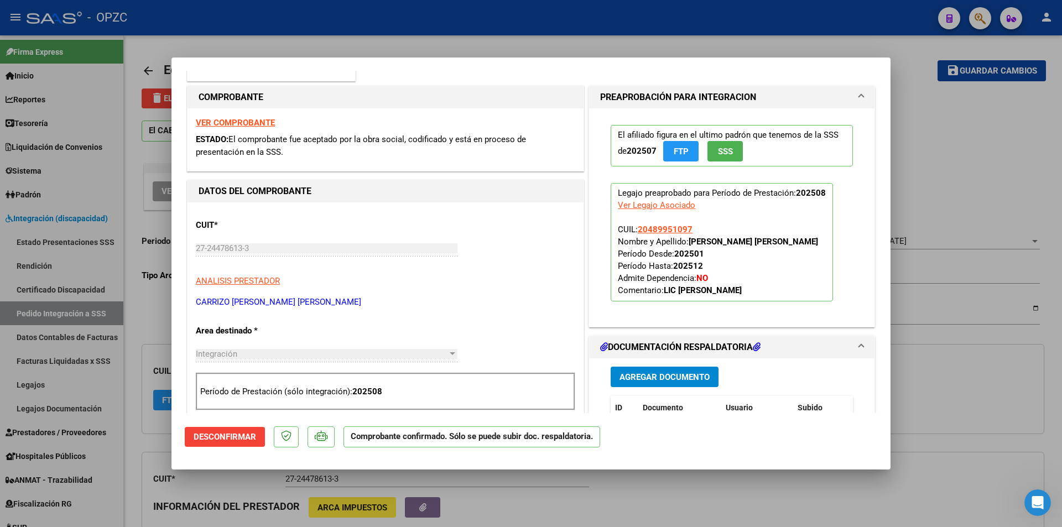
scroll to position [277, 0]
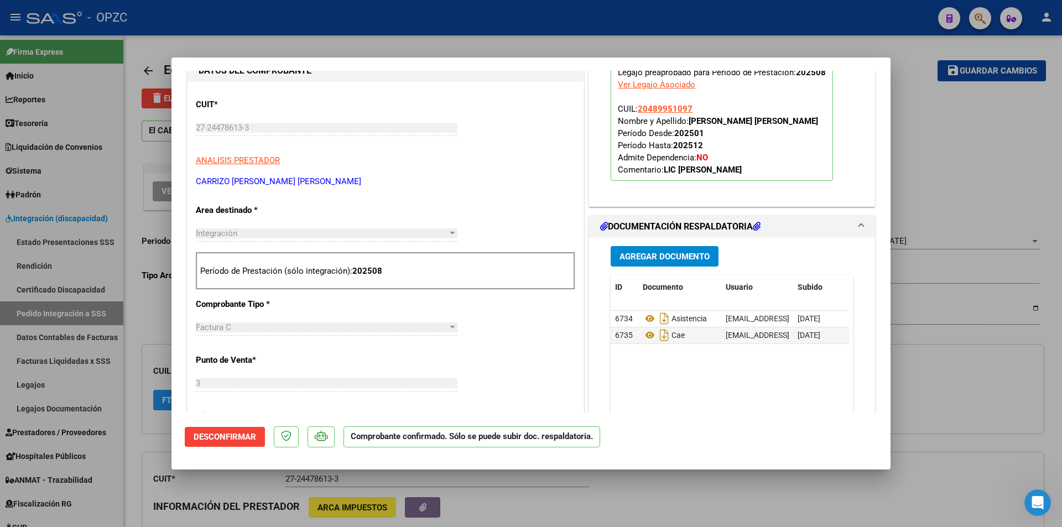
click at [931, 148] on div at bounding box center [531, 263] width 1062 height 527
type input "$ 0,00"
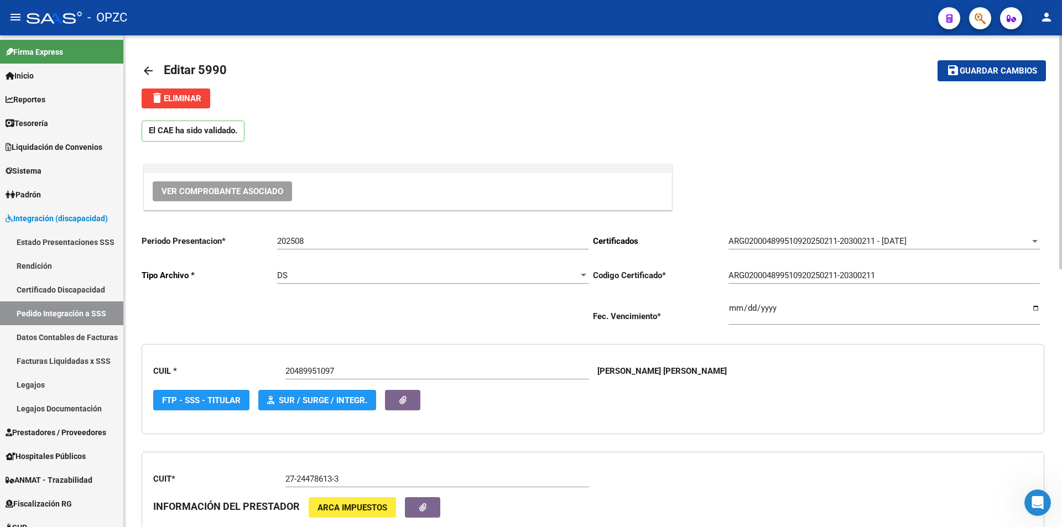
click at [144, 63] on link "arrow_back" at bounding box center [153, 71] width 22 height 26
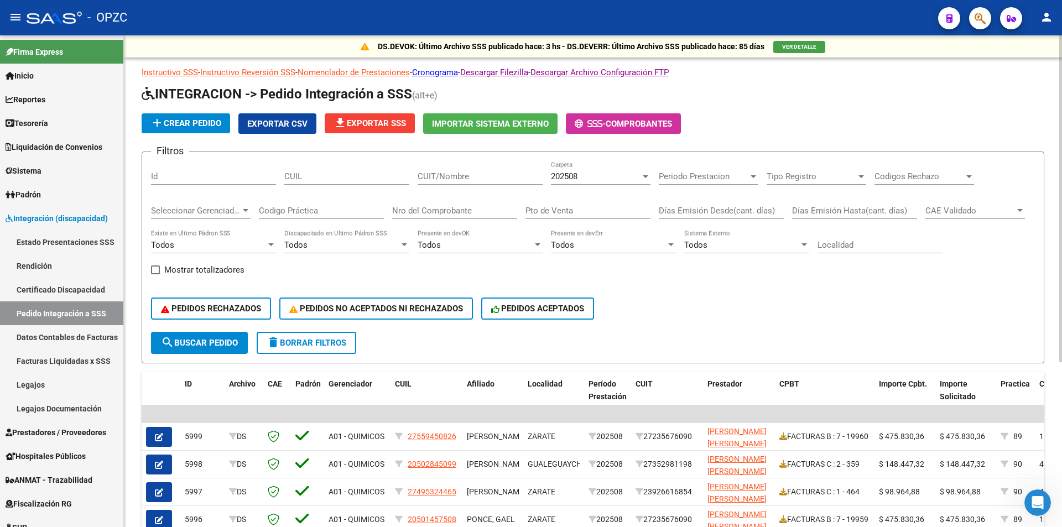
click at [435, 172] on input "CUIT/Nombre" at bounding box center [480, 177] width 125 height 10
type input "carrizo"
click at [221, 342] on span "search Buscar Pedido" at bounding box center [199, 343] width 77 height 10
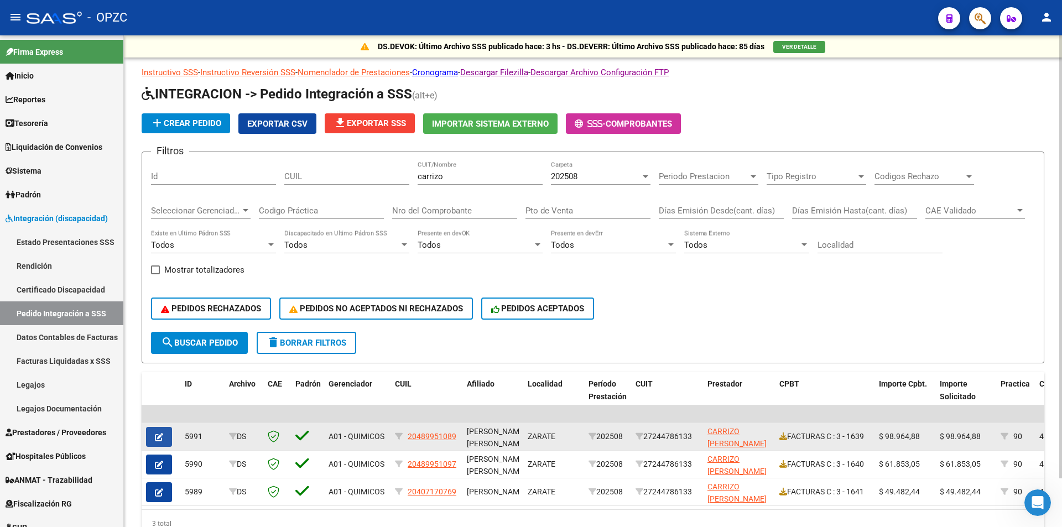
click at [158, 439] on icon "button" at bounding box center [159, 437] width 8 height 8
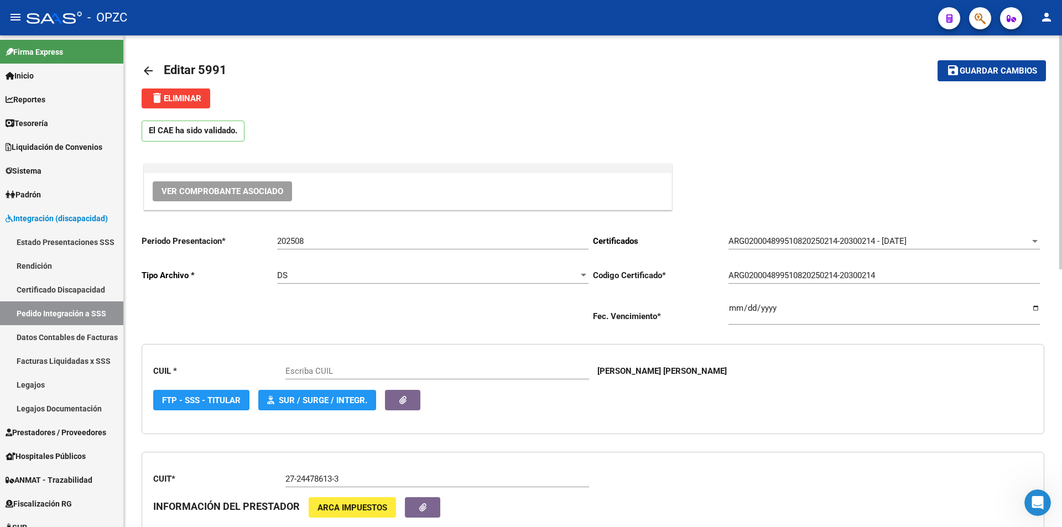
click at [250, 180] on div "Ver Comprobante Asociado" at bounding box center [407, 191] width 527 height 37
click at [252, 193] on span "Ver Comprobante Asociado" at bounding box center [223, 191] width 122 height 10
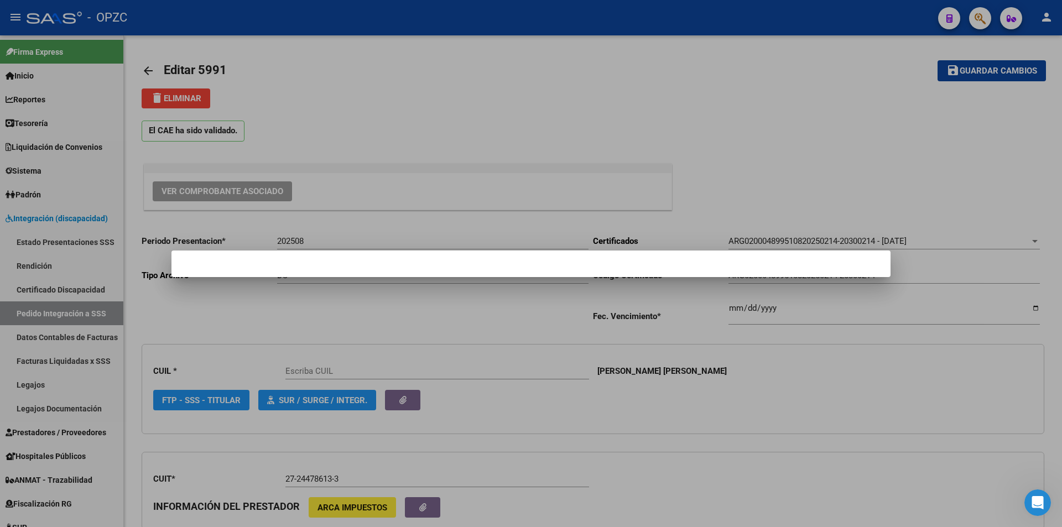
type input "20489951089"
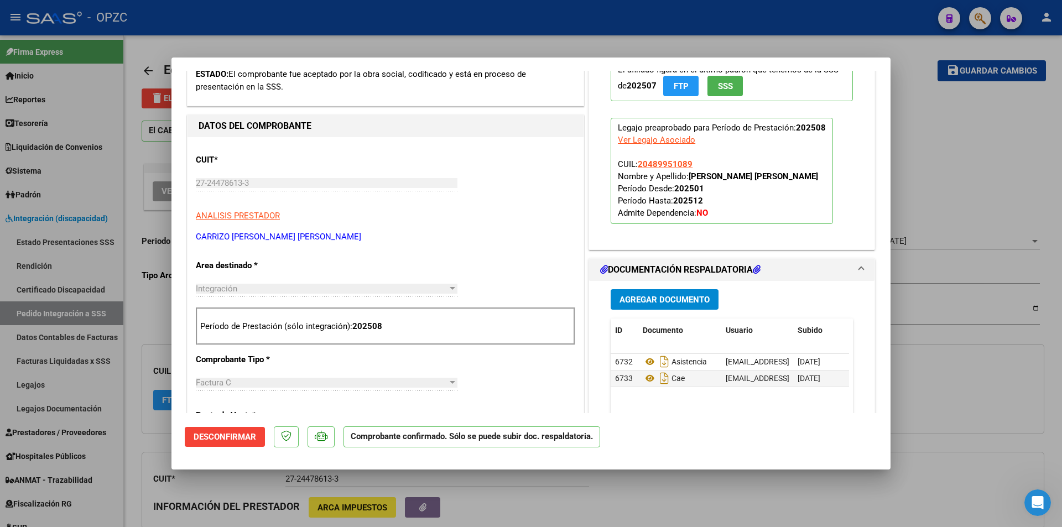
scroll to position [387, 0]
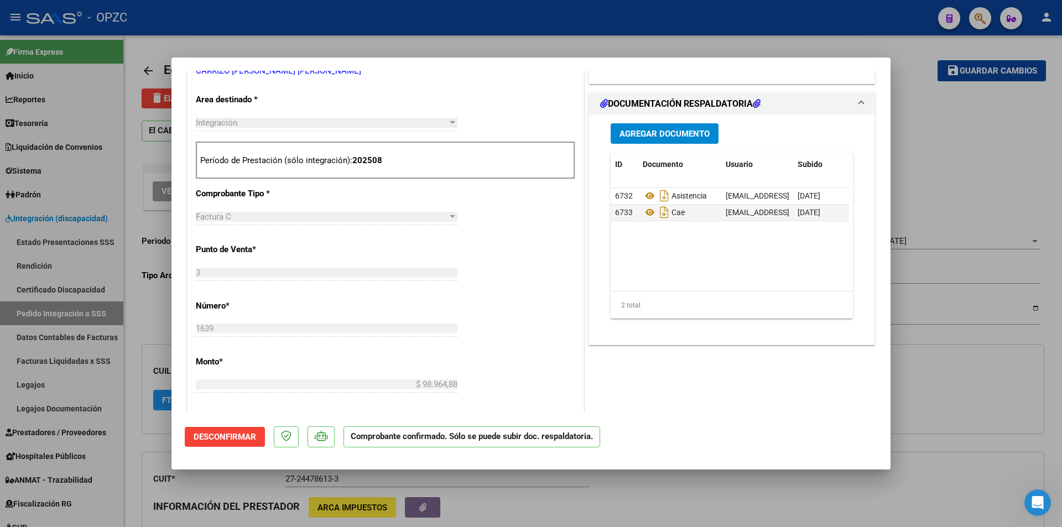
click at [962, 168] on div at bounding box center [531, 263] width 1062 height 527
type input "$ 0,00"
